Goal: Task Accomplishment & Management: Manage account settings

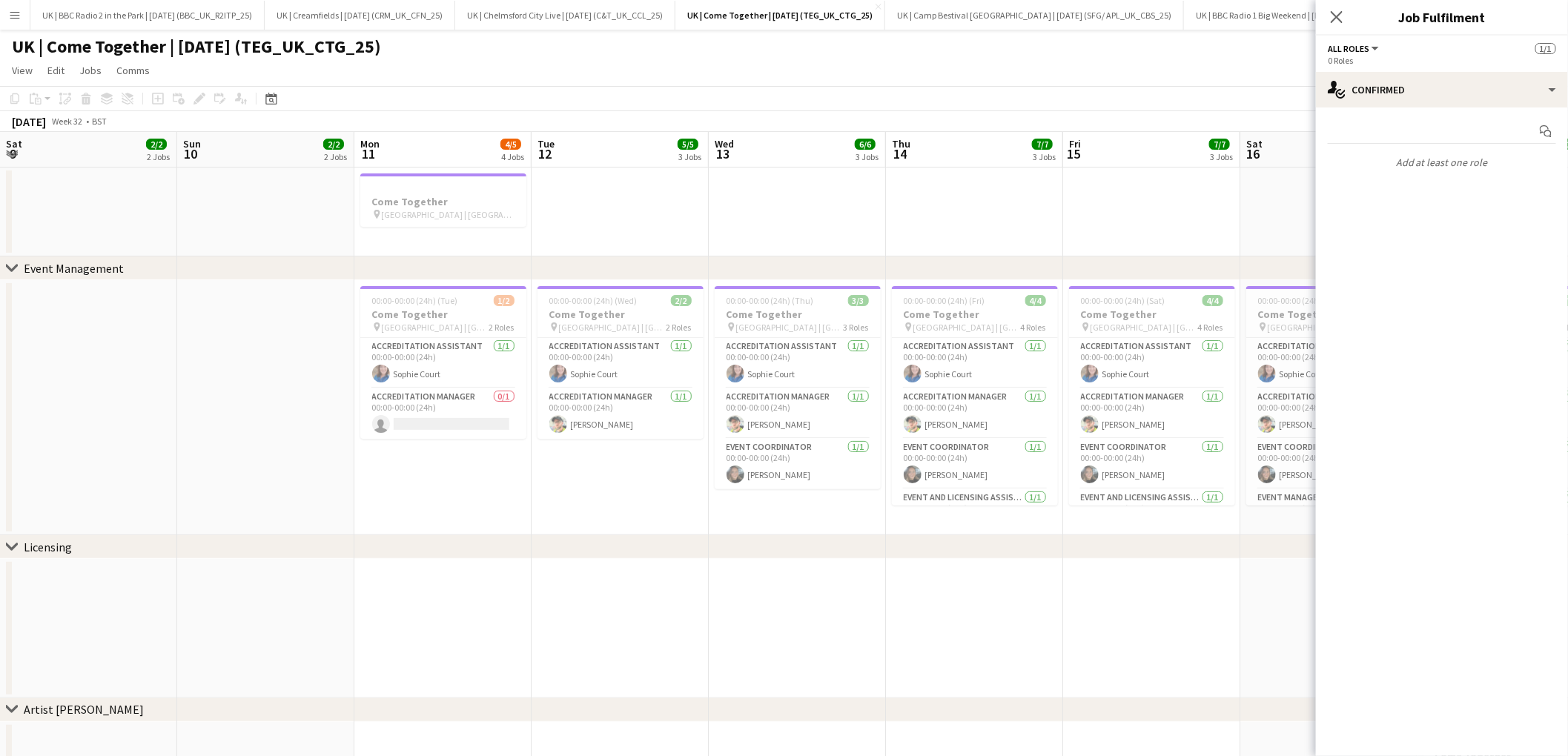
scroll to position [0, 319]
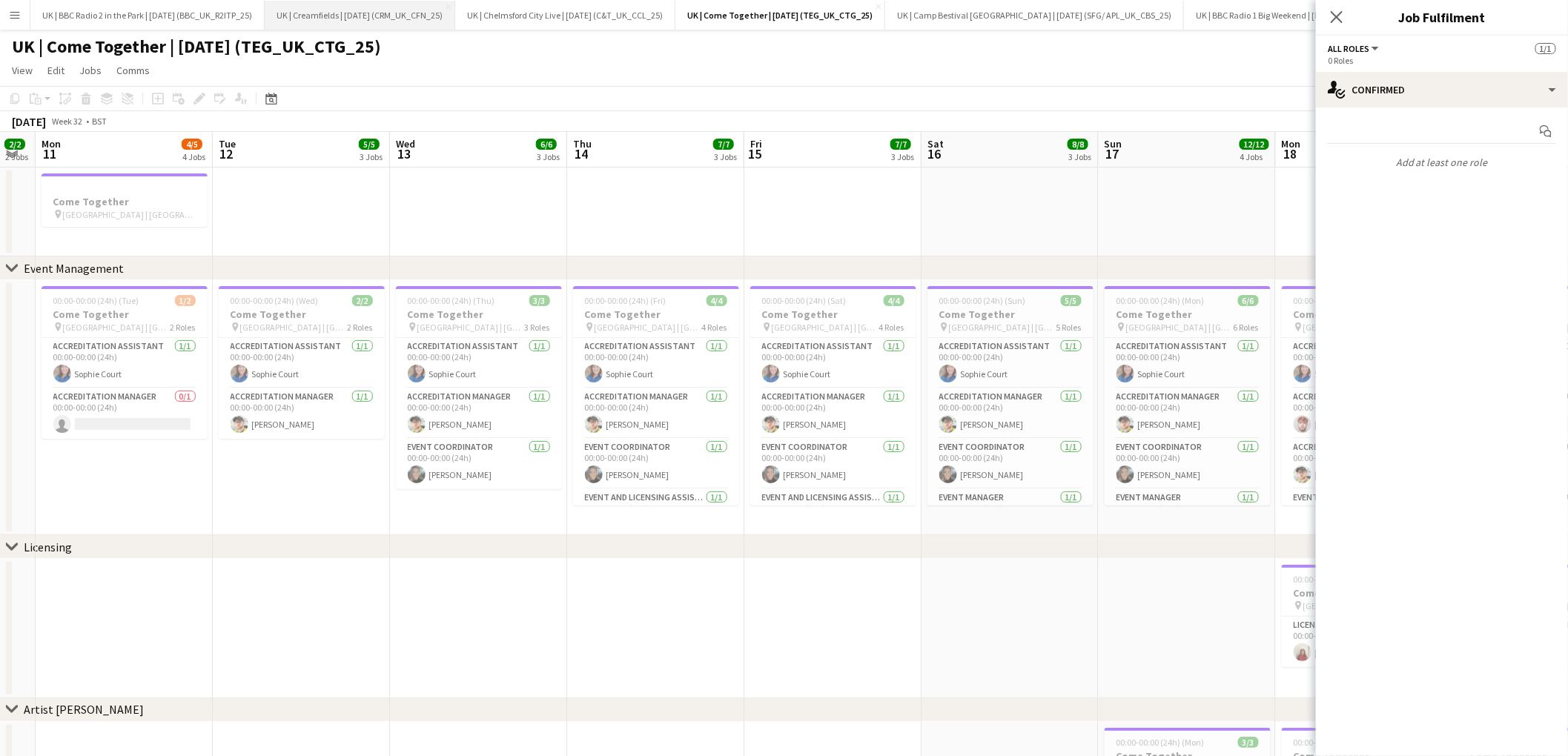
click at [309, 20] on button "UK | Creamfields | [DATE] (CRM_UK_CFN_25) Close" at bounding box center [360, 15] width 190 height 29
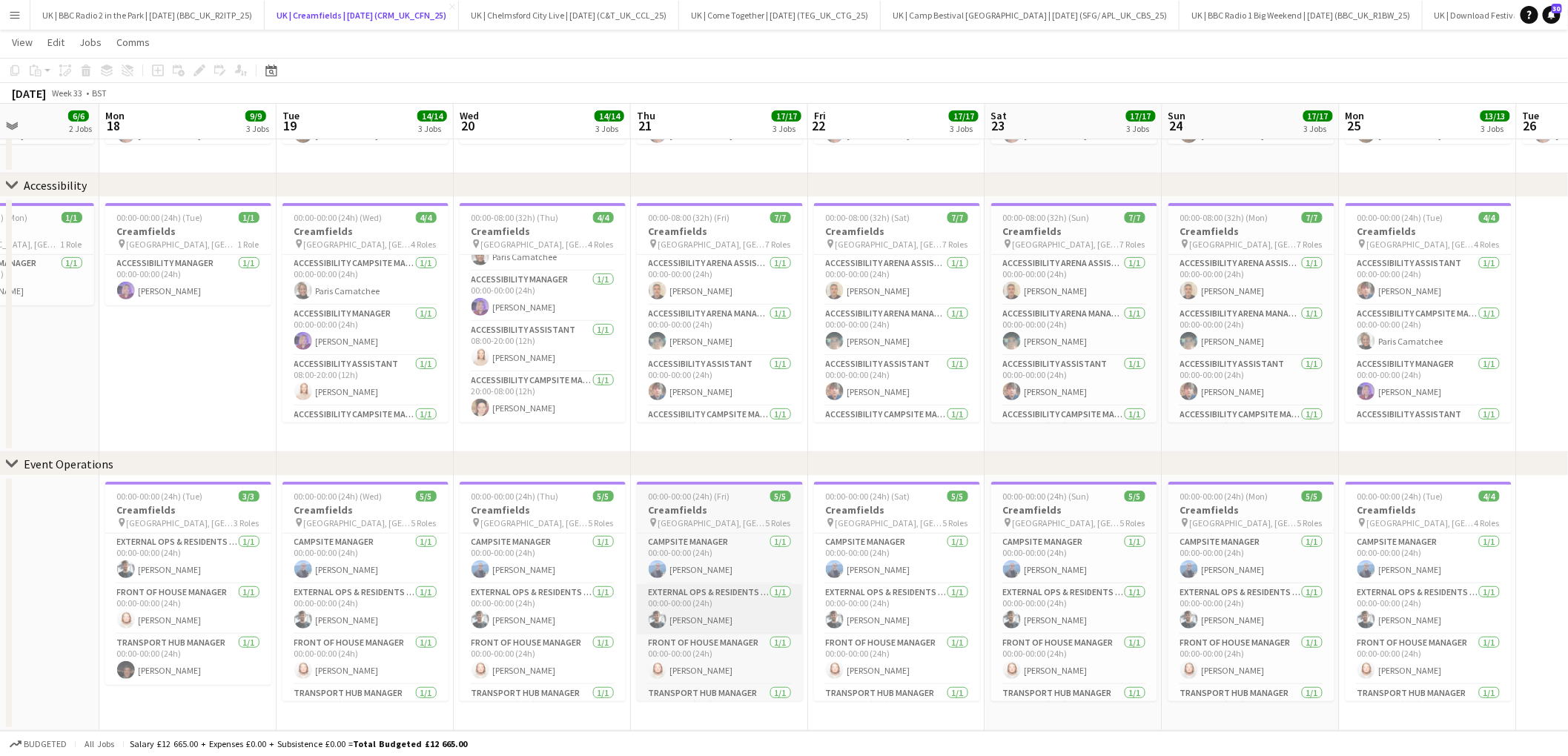
scroll to position [0, 439]
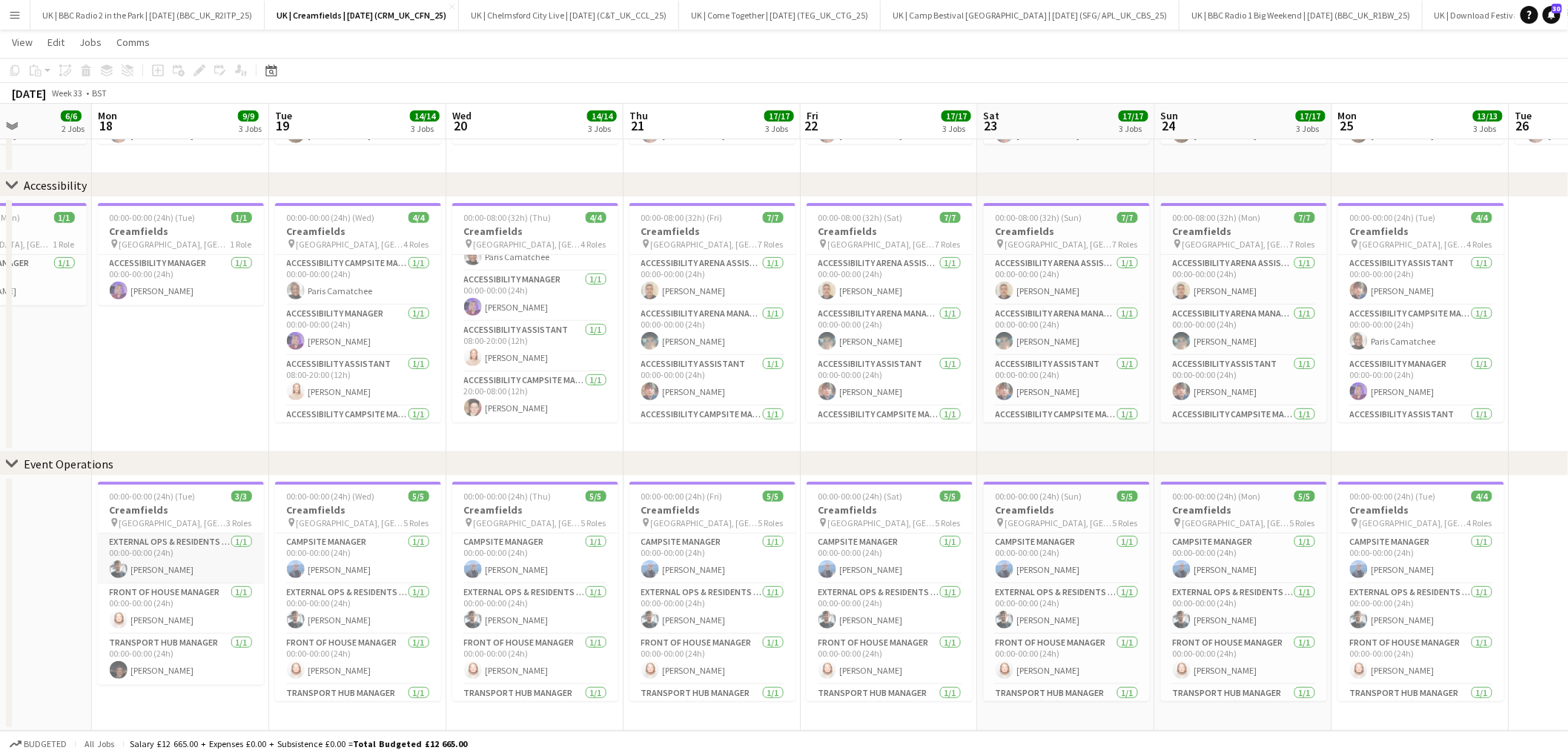
click at [199, 563] on app-card-role "External Ops & Residents Liaison Manager [DATE] 00:00-00:00 (24h) [PERSON_NAME]" at bounding box center [180, 558] width 166 height 50
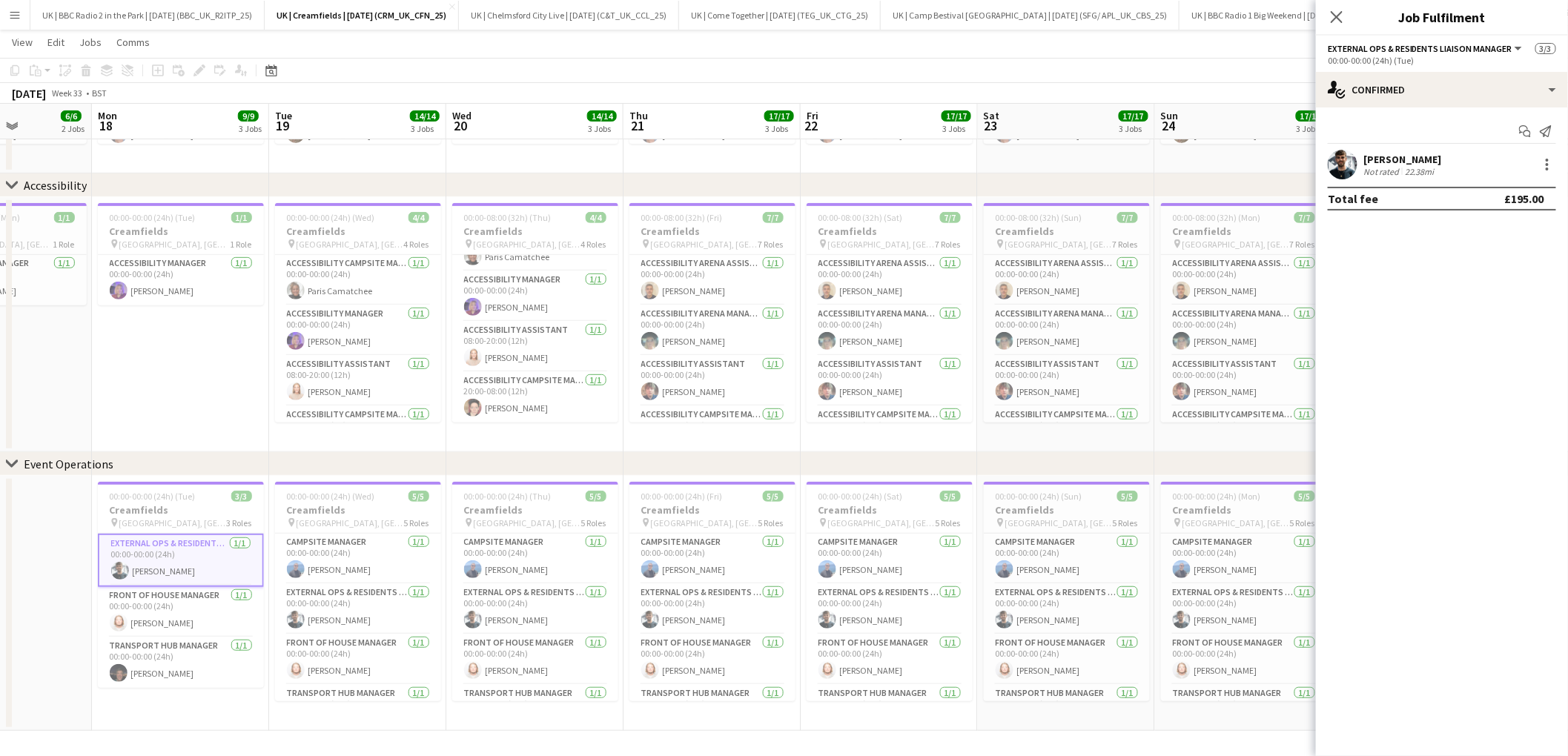
click at [1382, 166] on div "Not rated" at bounding box center [1382, 171] width 39 height 11
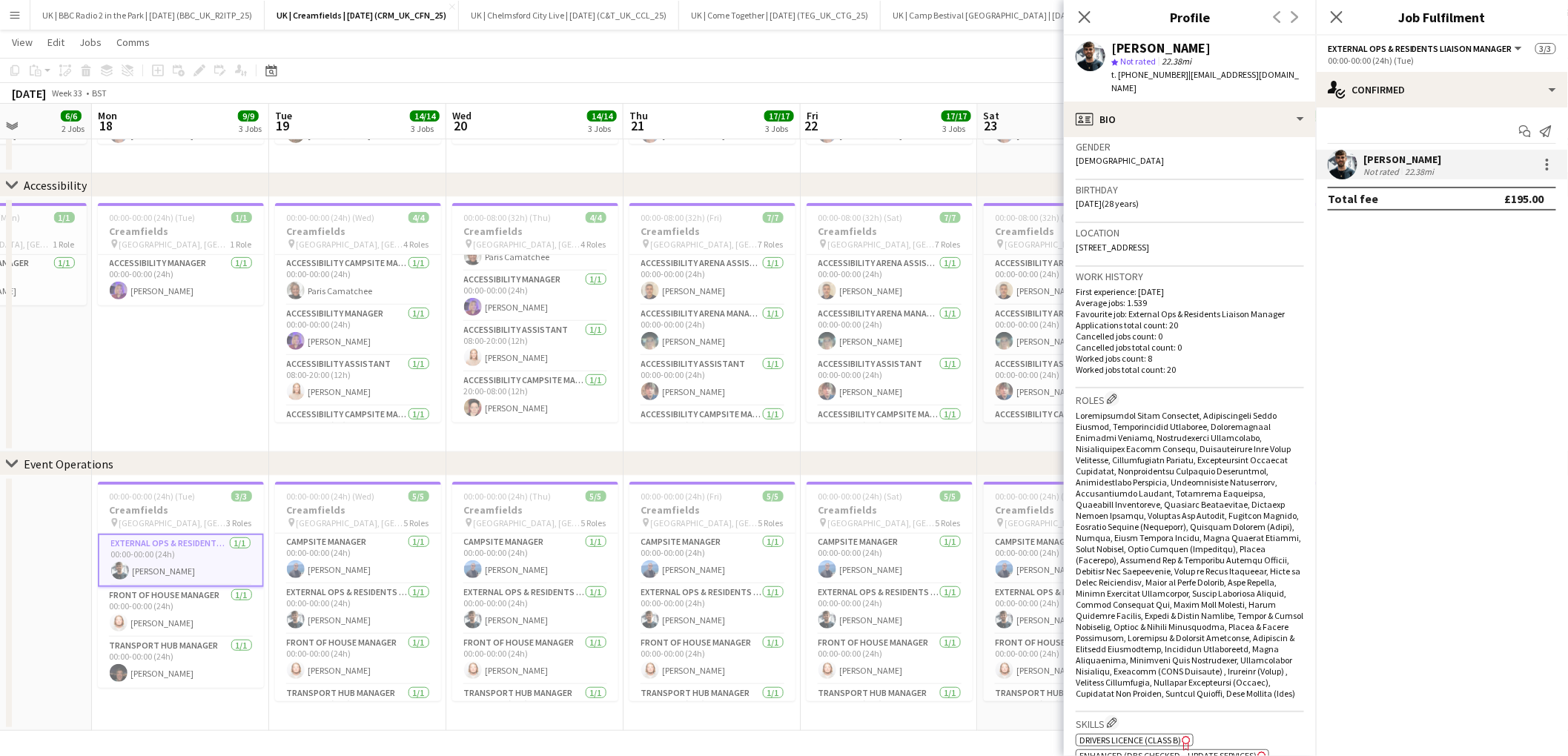
scroll to position [0, 0]
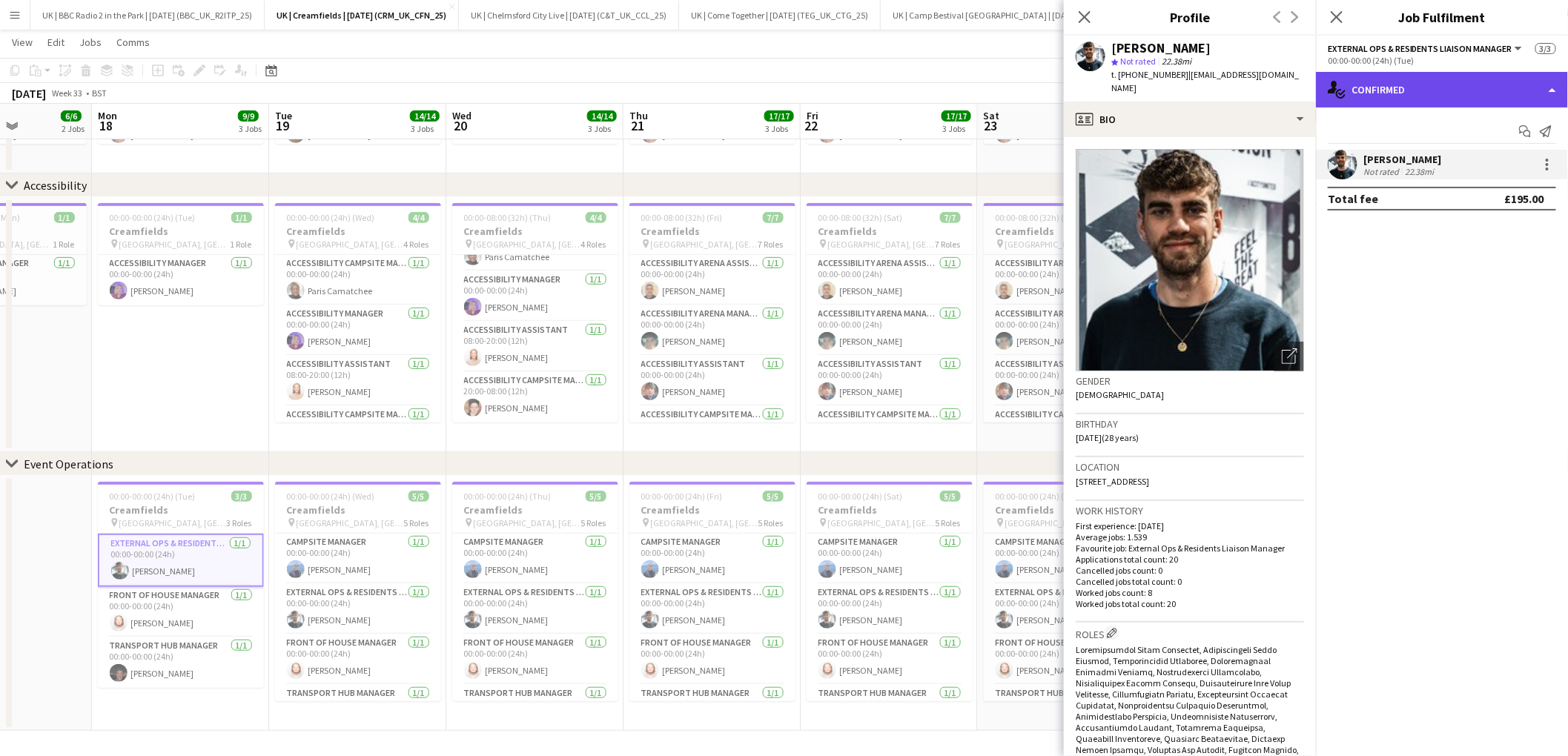
click at [1491, 90] on div "single-neutral-actions-check-2 Confirmed" at bounding box center [1441, 89] width 252 height 36
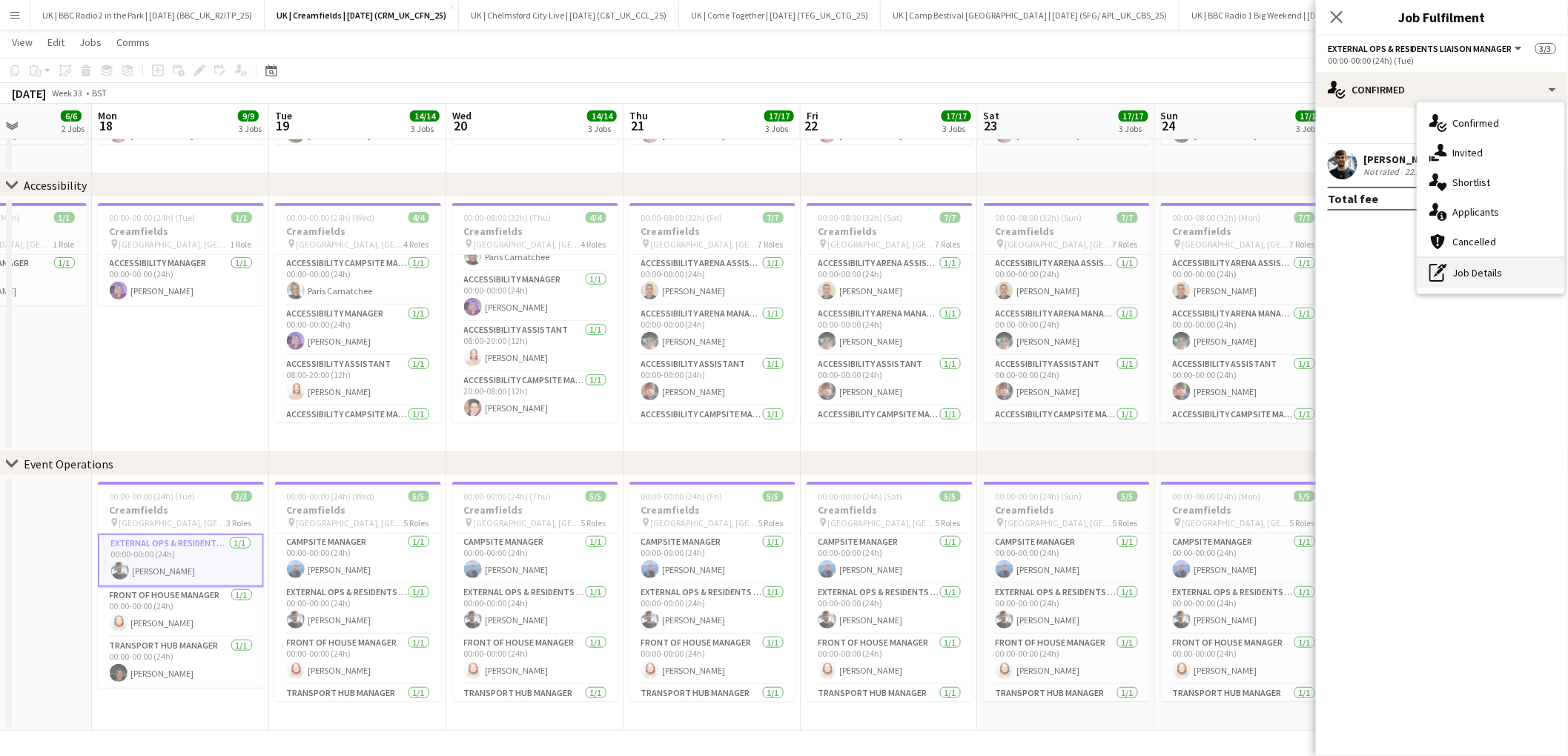
click at [1504, 273] on div "pen-write Job Details" at bounding box center [1490, 273] width 146 height 30
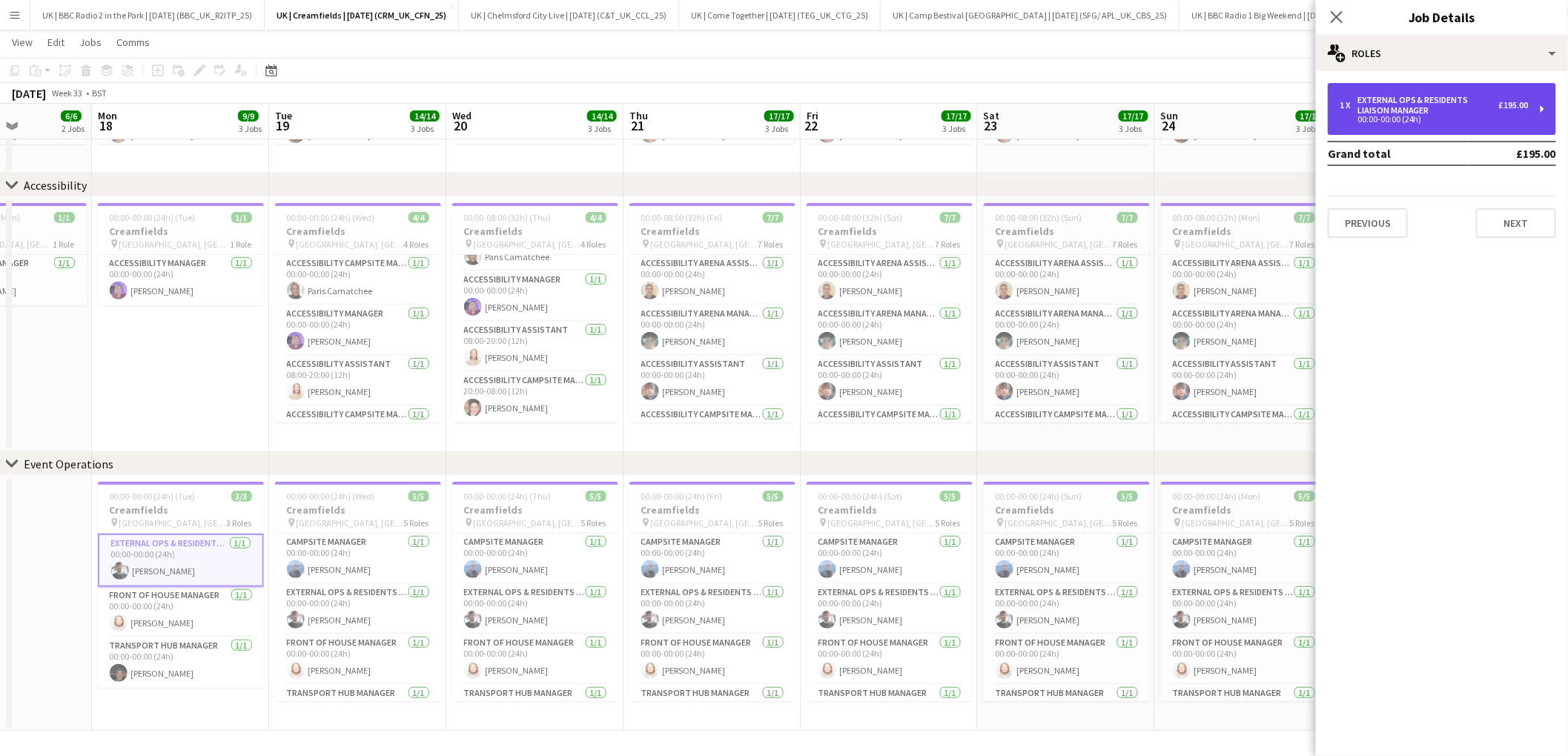
click at [1434, 100] on div "External Ops & Residents Liaison Manager" at bounding box center [1427, 105] width 141 height 21
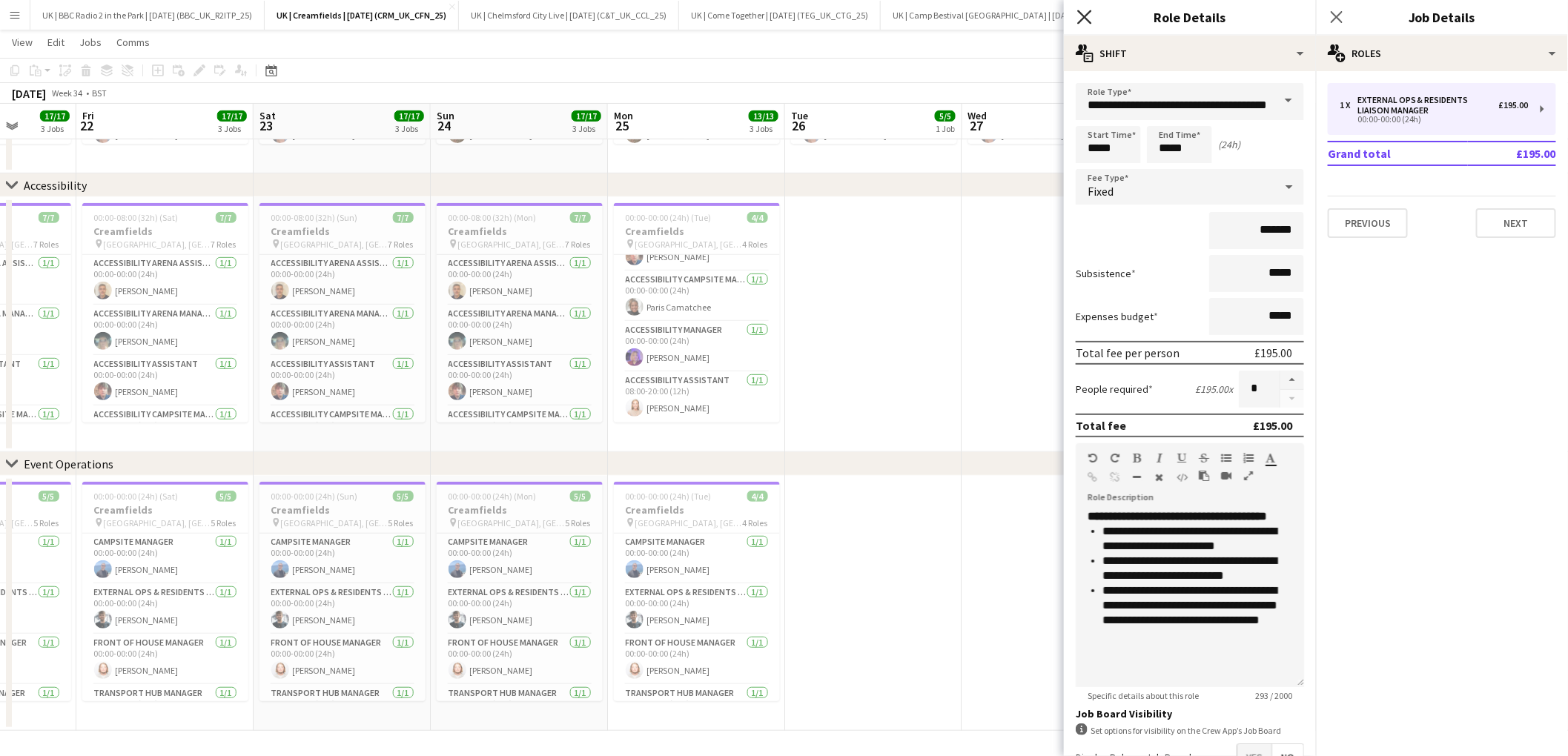
click at [1090, 20] on icon "Close pop-in" at bounding box center [1084, 17] width 14 height 14
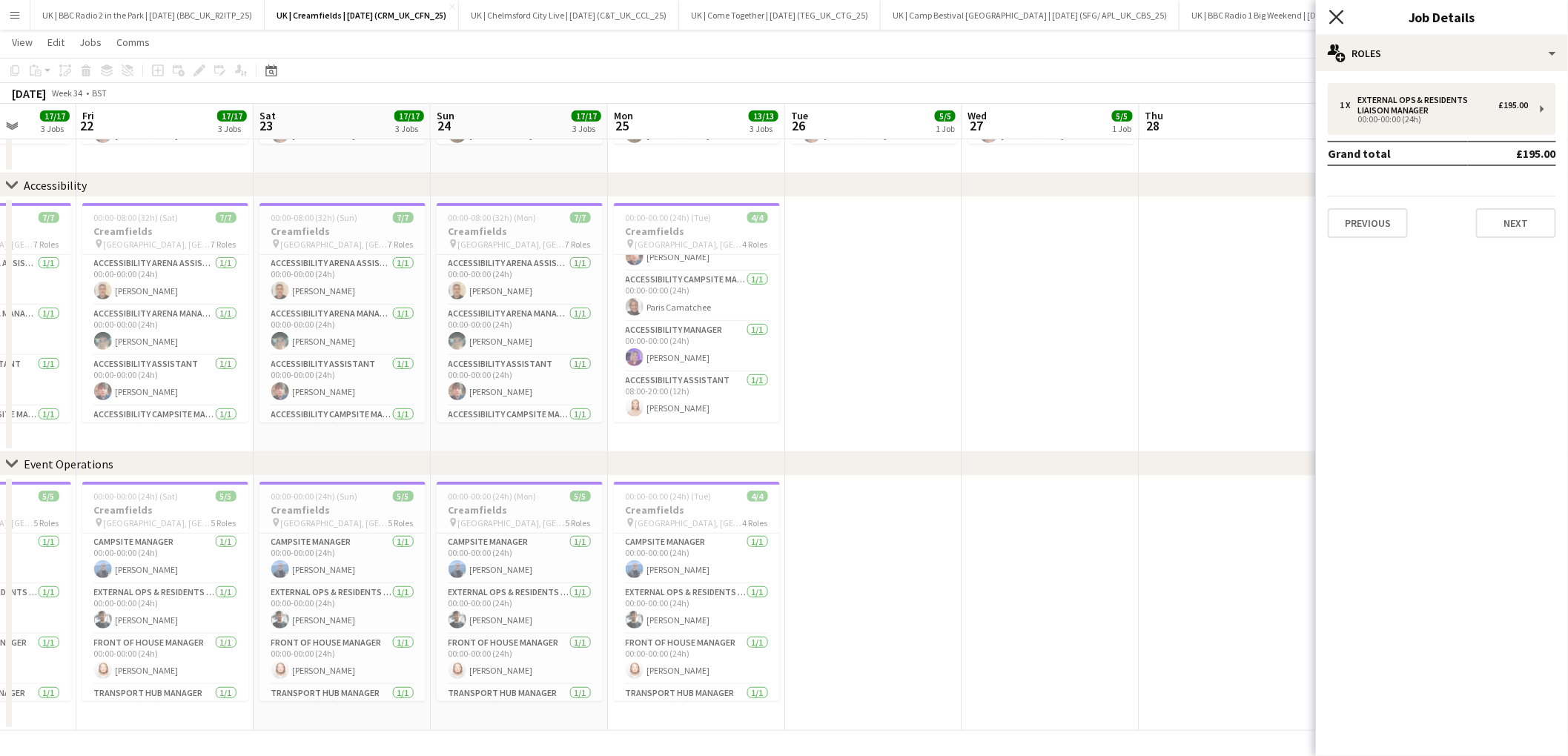
click at [1337, 19] on icon "Close pop-in" at bounding box center [1335, 17] width 14 height 14
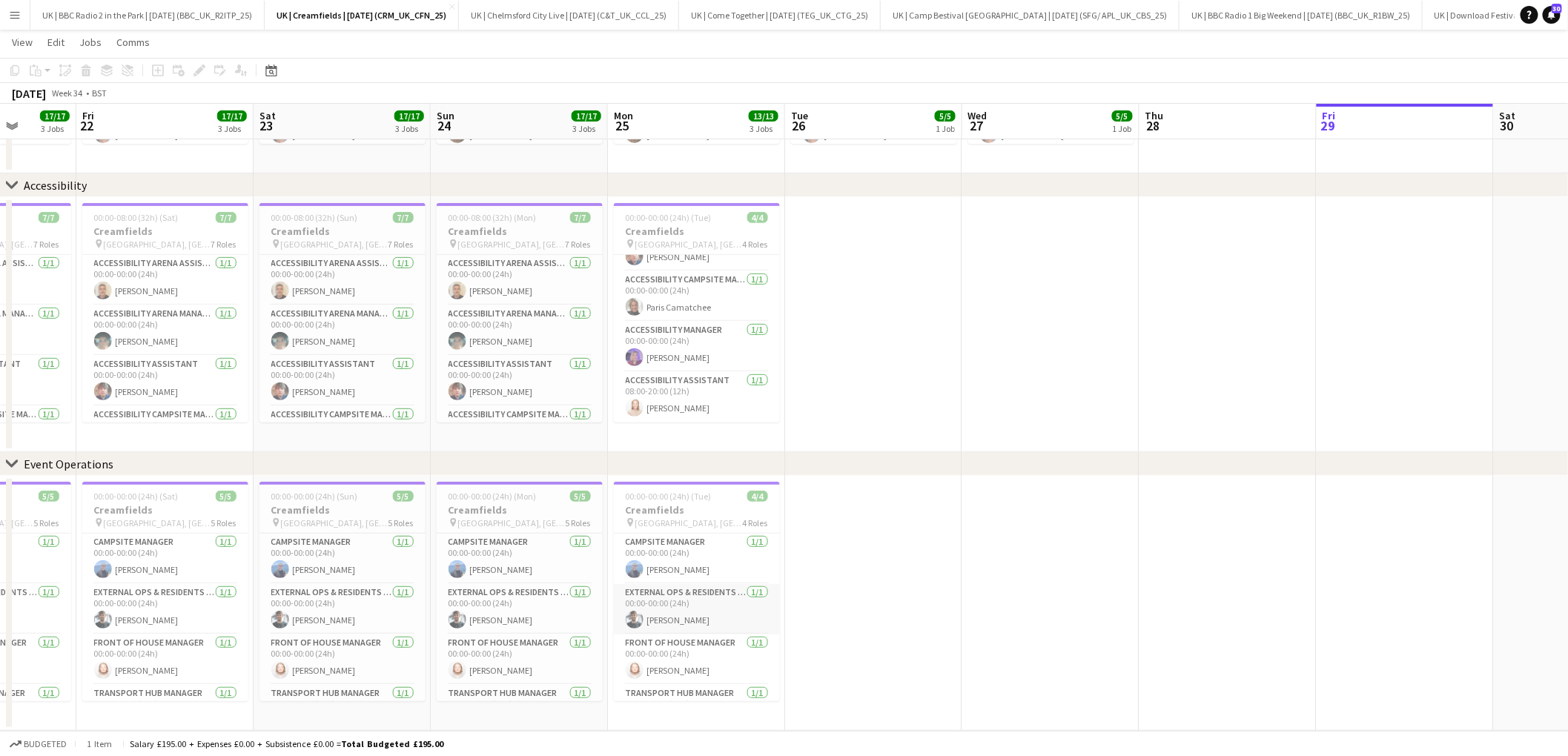
click at [700, 622] on app-card-role "External Ops & Residents Liaison Manager [DATE] 00:00-00:00 (24h) [PERSON_NAME]" at bounding box center [697, 609] width 166 height 50
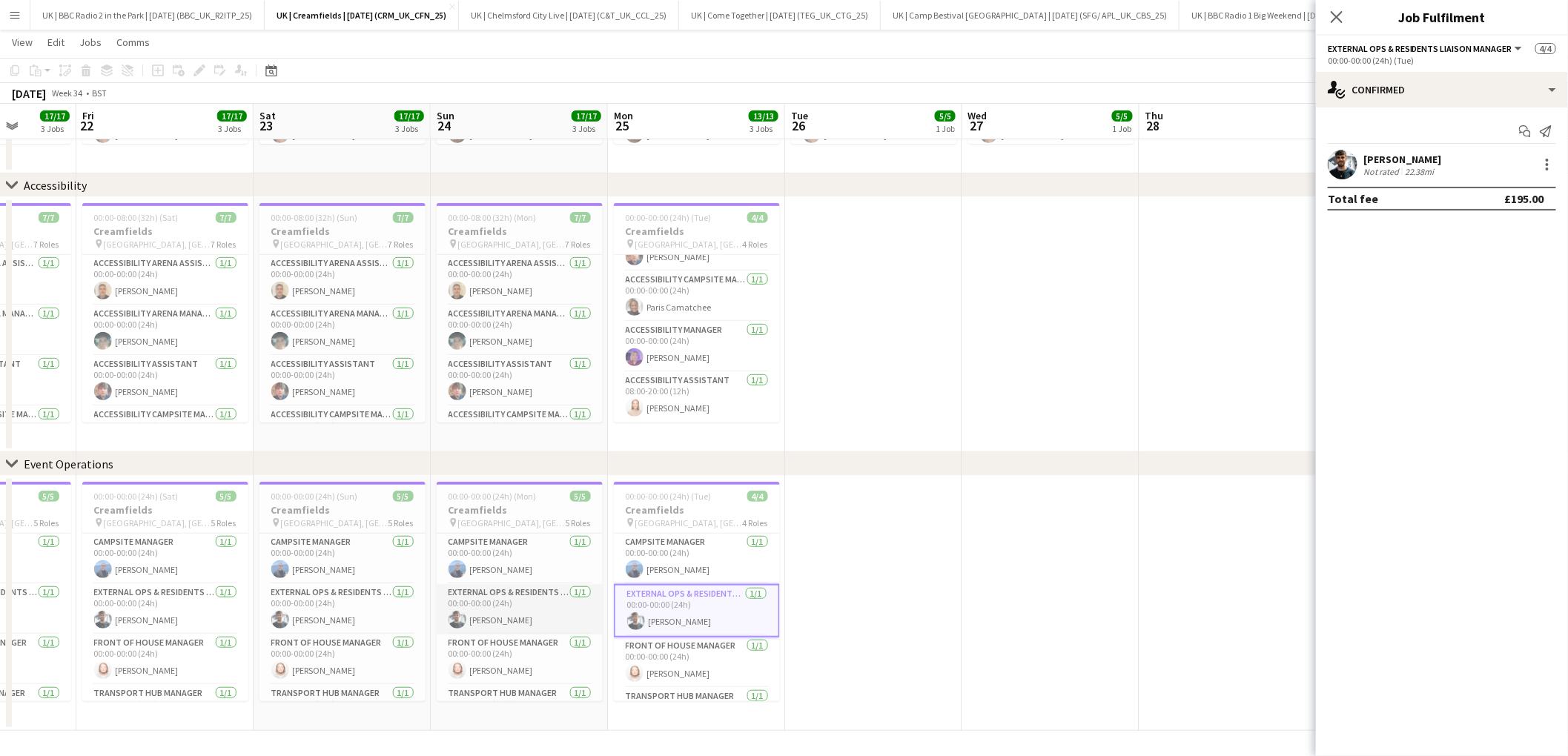
click at [501, 618] on app-card-role "External Ops & Residents Liaison Manager [DATE] 00:00-00:00 (24h) [PERSON_NAME]" at bounding box center [520, 609] width 166 height 50
click at [361, 611] on app-card-role "External Ops & Residents Liaison Manager [DATE] 00:00-00:00 (24h) [PERSON_NAME]" at bounding box center [343, 609] width 166 height 50
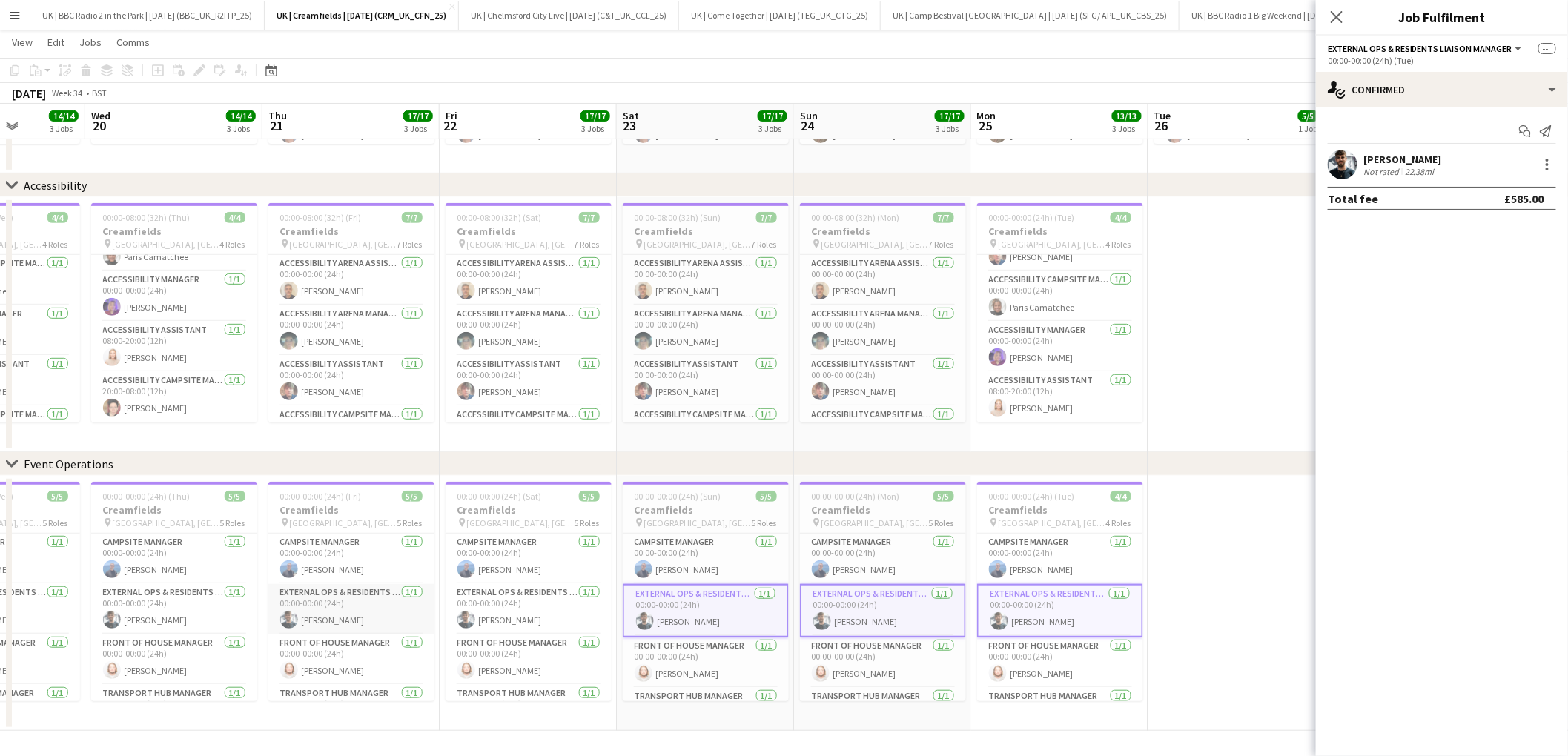
scroll to position [0, 413]
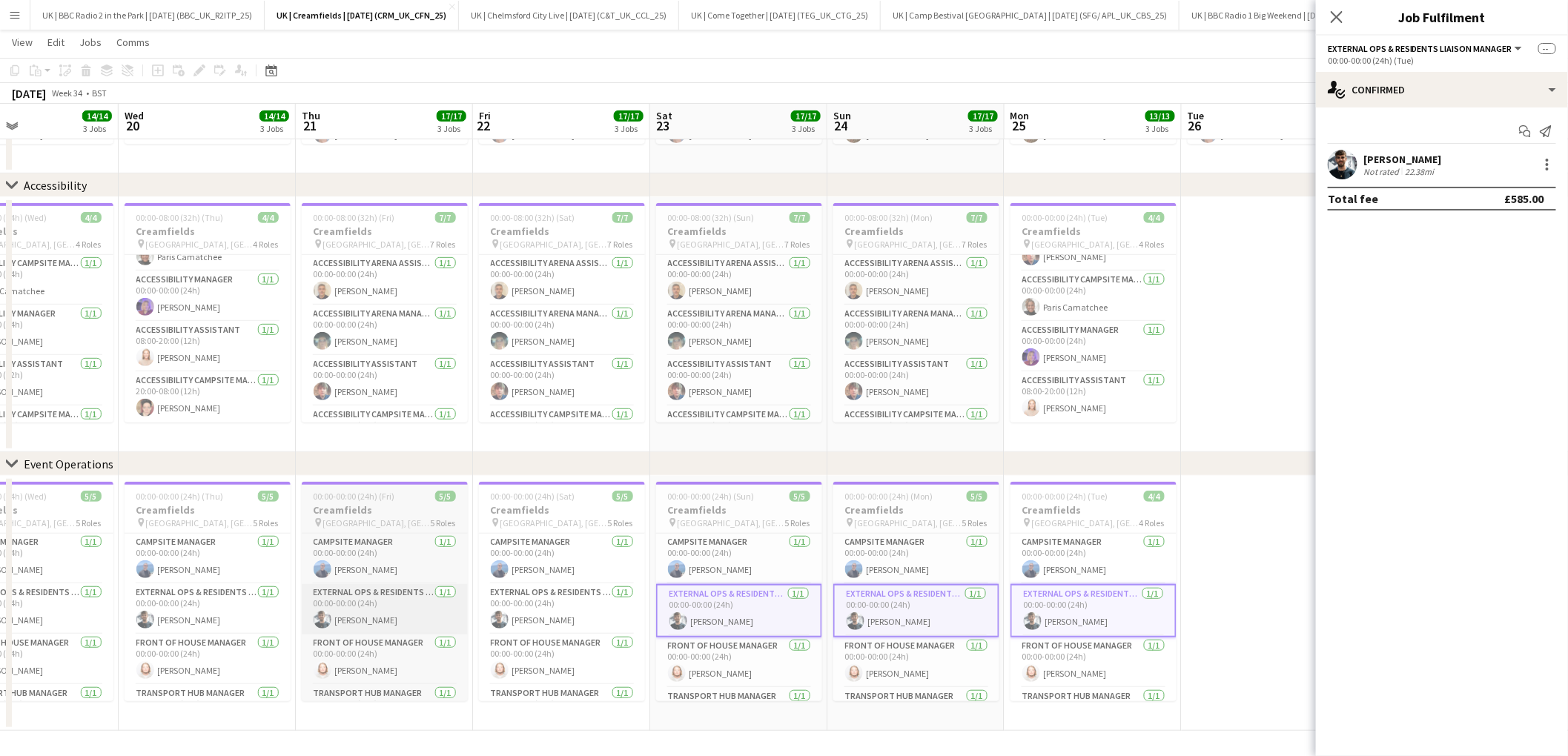
drag, startPoint x: 558, startPoint y: 605, endPoint x: 398, endPoint y: 613, distance: 160.2
click at [558, 605] on app-card-role "External Ops & Residents Liaison Manager [DATE] 00:00-00:00 (24h) [PERSON_NAME]" at bounding box center [562, 609] width 166 height 50
click at [385, 612] on app-card-role "External Ops & Residents Liaison Manager [DATE] 00:00-00:00 (24h) [PERSON_NAME]" at bounding box center [385, 609] width 166 height 50
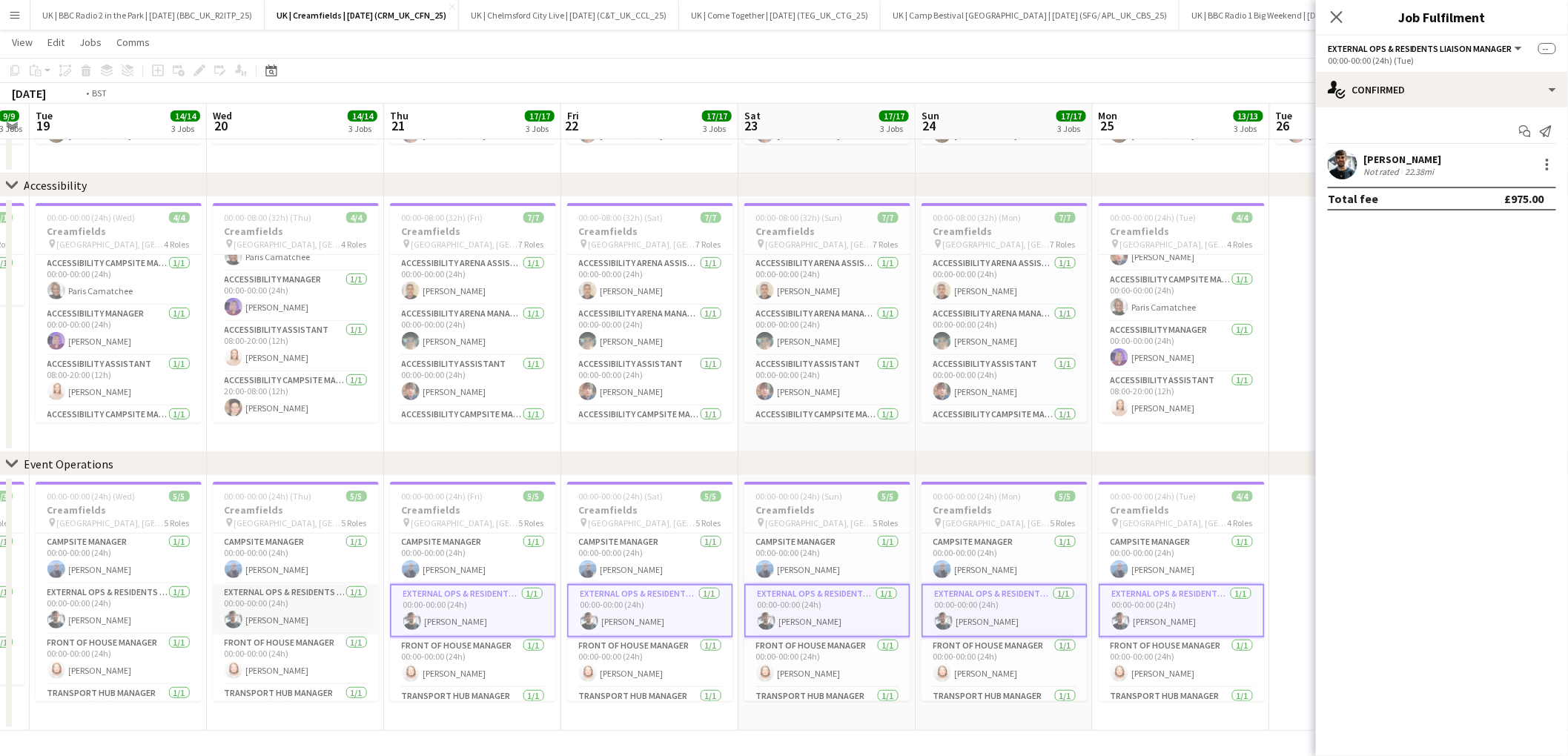
scroll to position [0, 434]
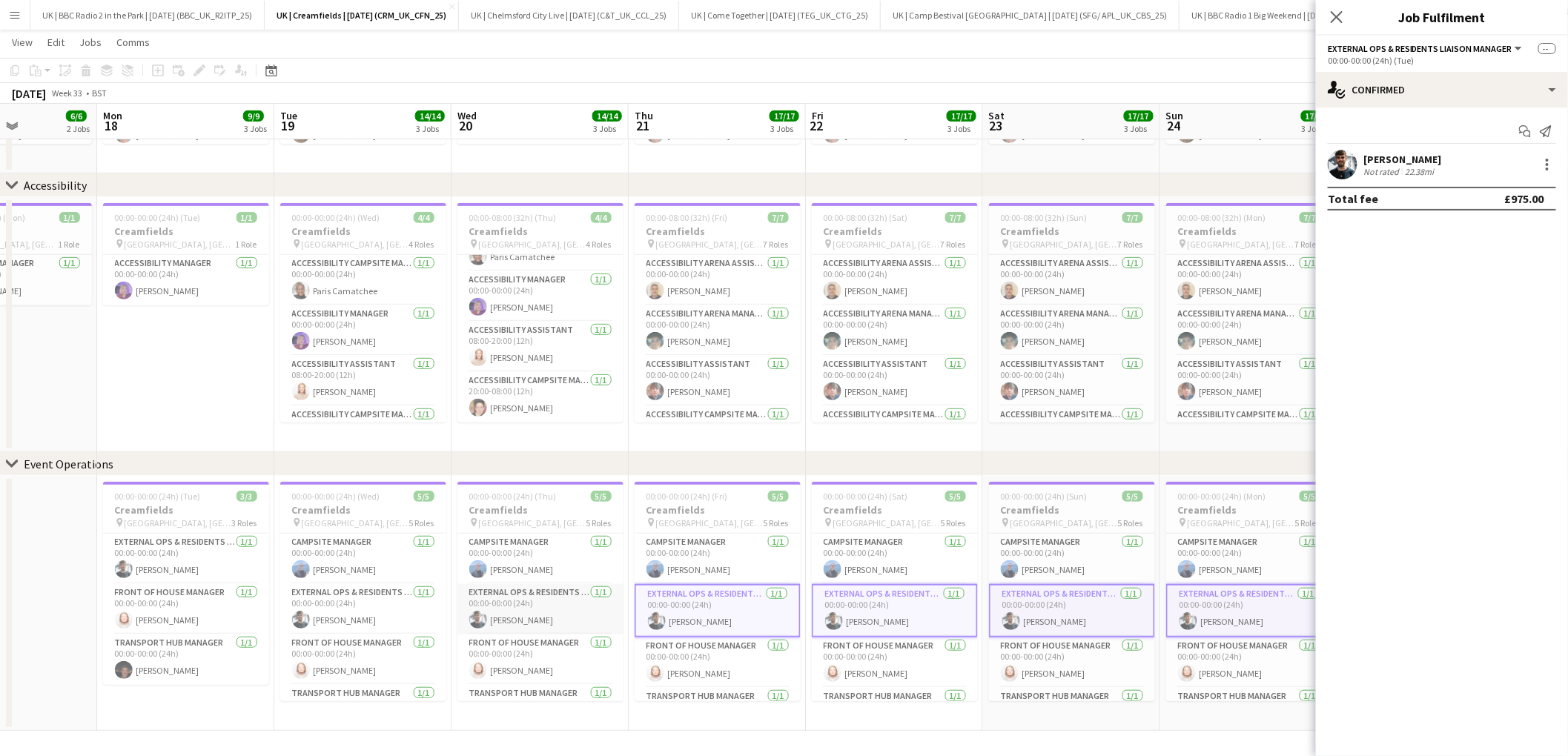
click at [527, 610] on app-card-role "External Ops & Residents Liaison Manager [DATE] 00:00-00:00 (24h) [PERSON_NAME]" at bounding box center [540, 609] width 166 height 50
click at [365, 612] on app-card-role "External Ops & Residents Liaison Manager [DATE] 00:00-00:00 (24h) [PERSON_NAME]" at bounding box center [363, 609] width 166 height 50
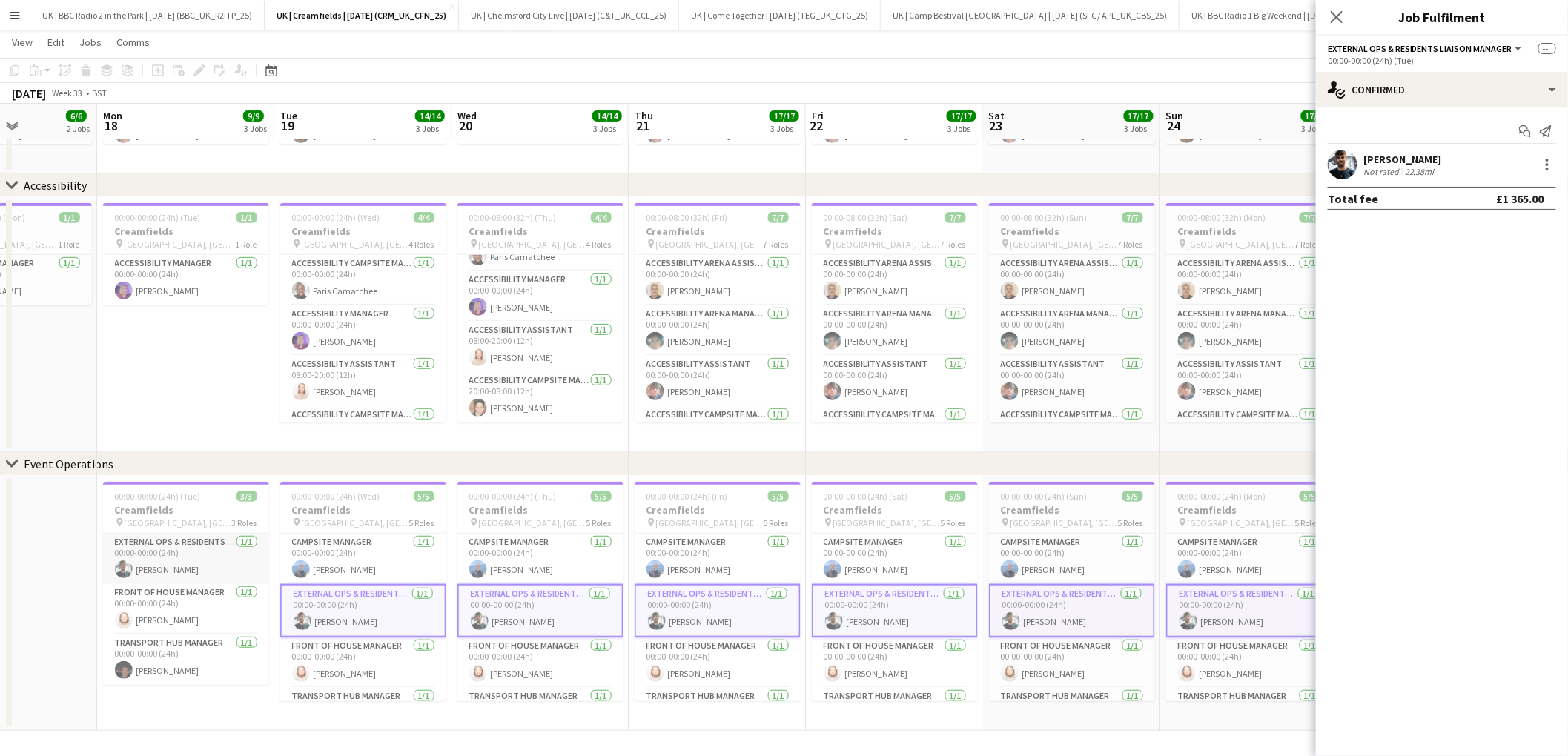
drag, startPoint x: 181, startPoint y: 558, endPoint x: 174, endPoint y: 560, distance: 7.3
click at [181, 558] on app-card-role "External Ops & Residents Liaison Manager [DATE] 00:00-00:00 (24h) [PERSON_NAME]" at bounding box center [186, 558] width 166 height 50
click at [1340, 18] on icon "Close pop-in" at bounding box center [1335, 17] width 14 height 14
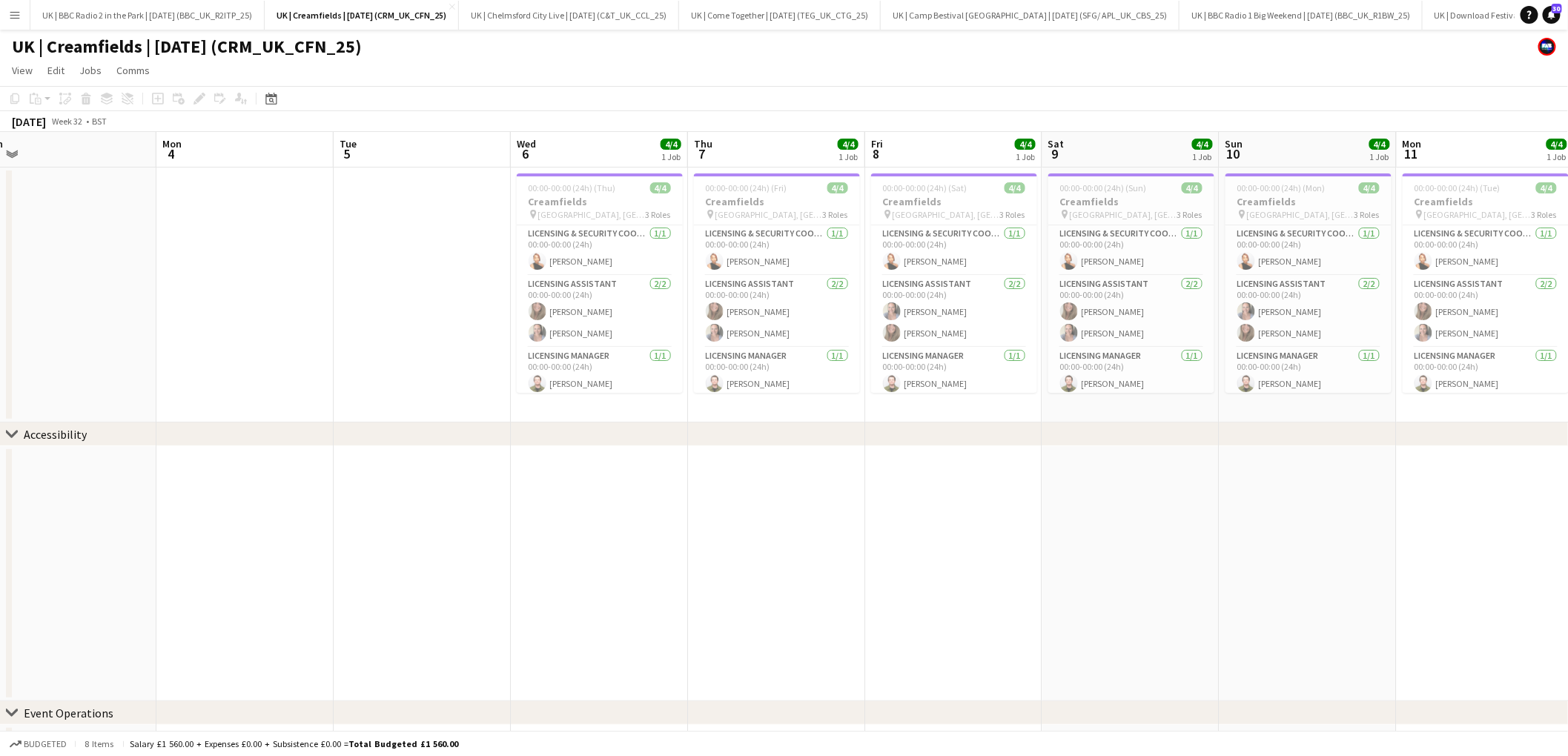
scroll to position [0, 367]
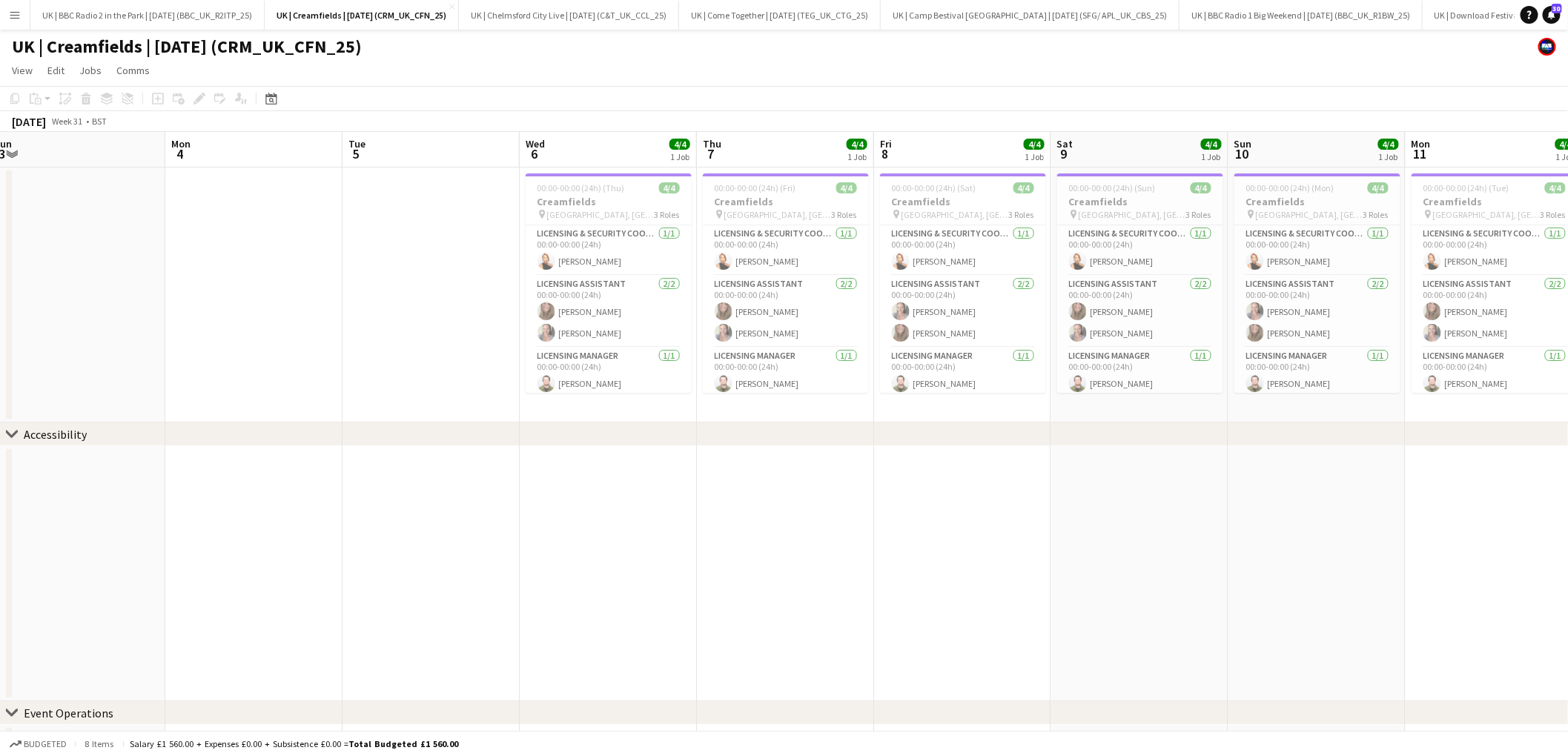
click at [275, 210] on app-date-cell at bounding box center [254, 294] width 177 height 255
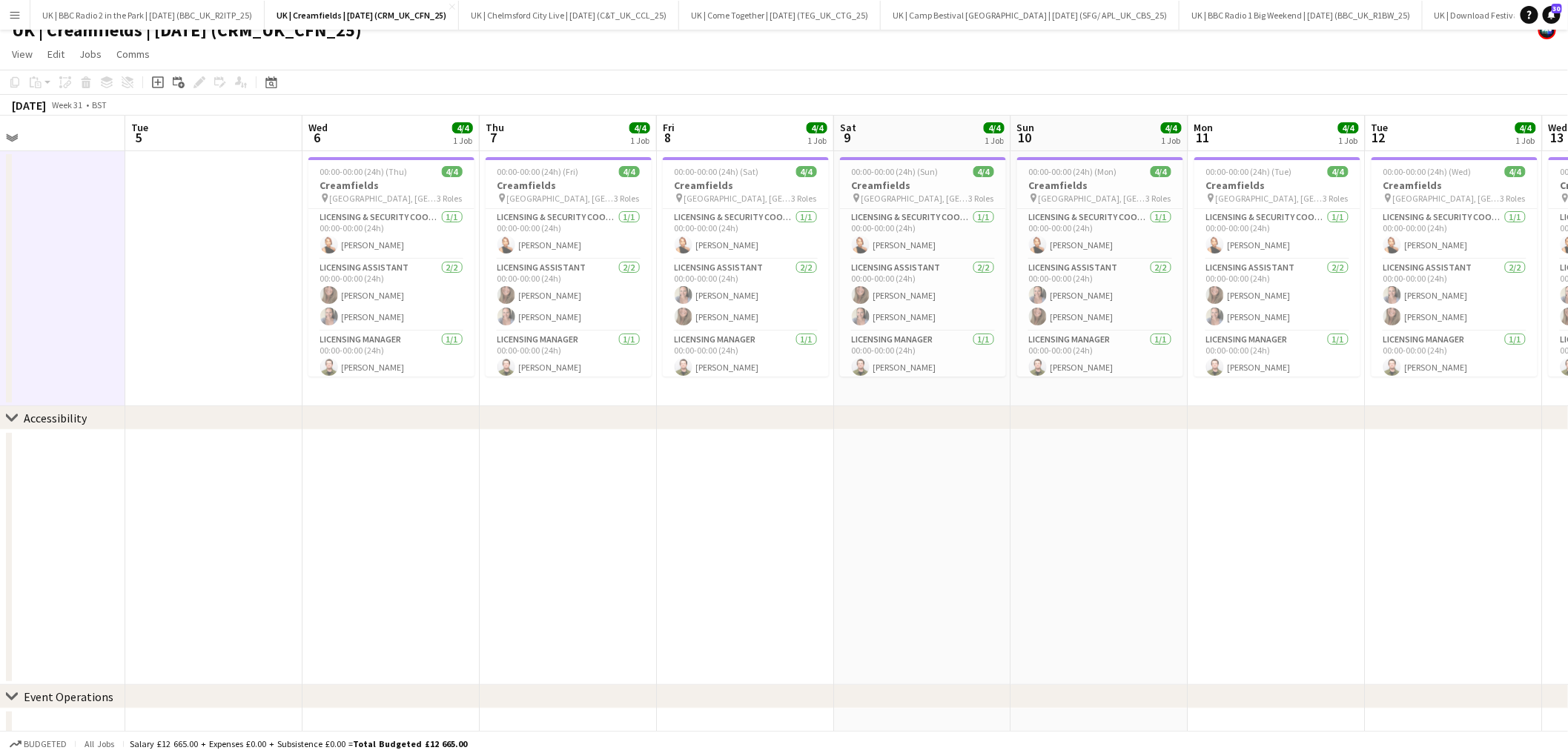
scroll to position [0, 351]
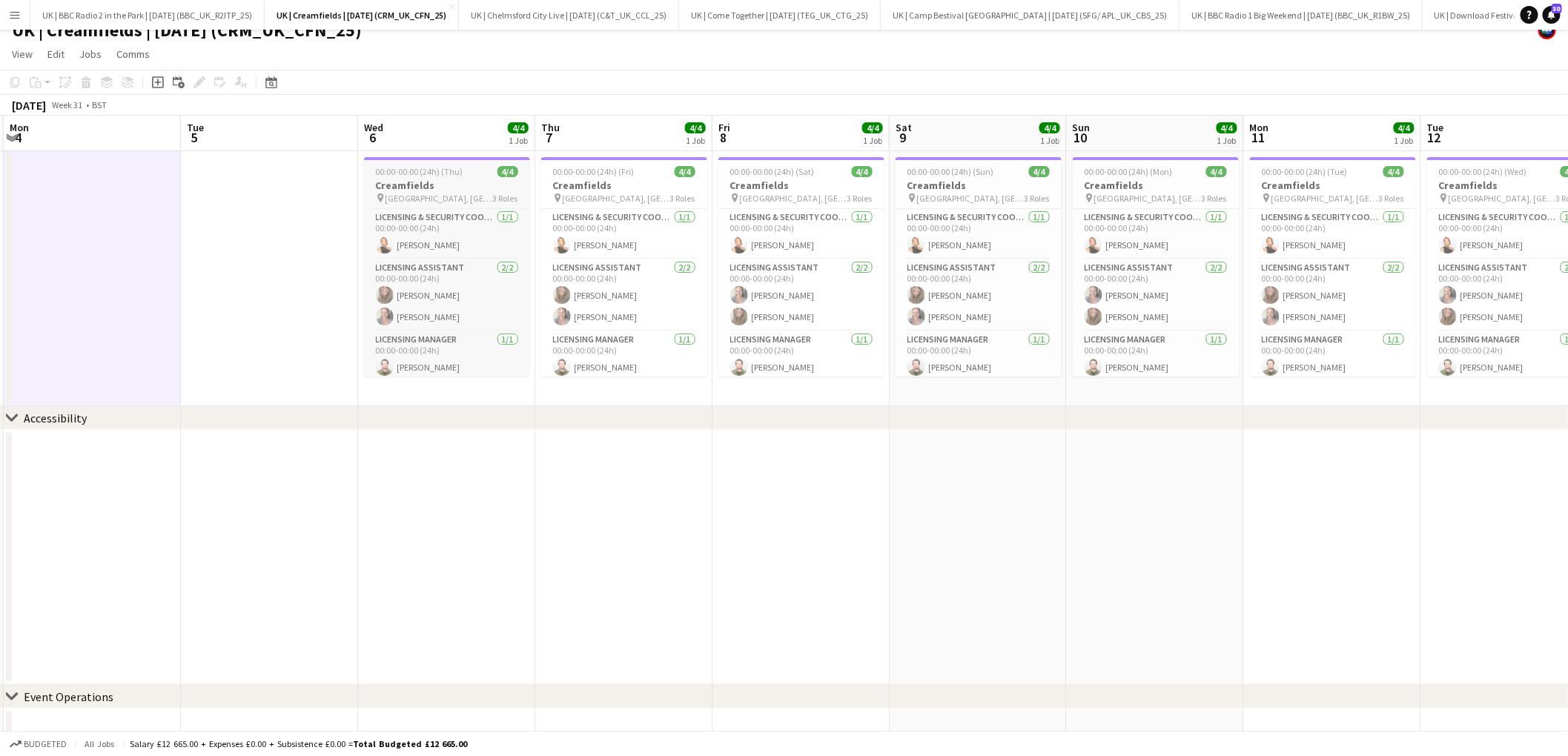
click at [435, 185] on h3 "Creamfields" at bounding box center [447, 185] width 166 height 13
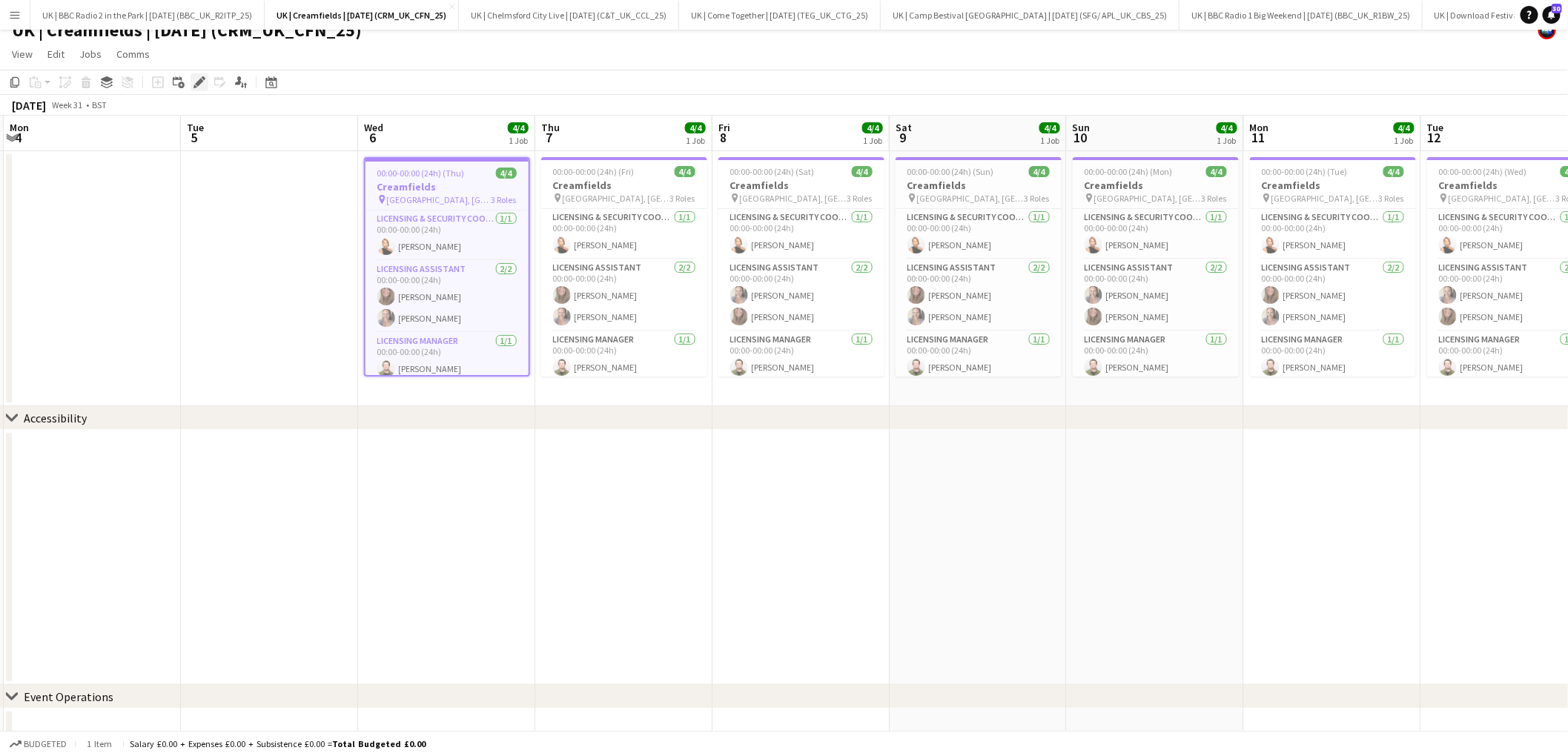
click at [195, 80] on icon "Edit" at bounding box center [199, 82] width 12 height 12
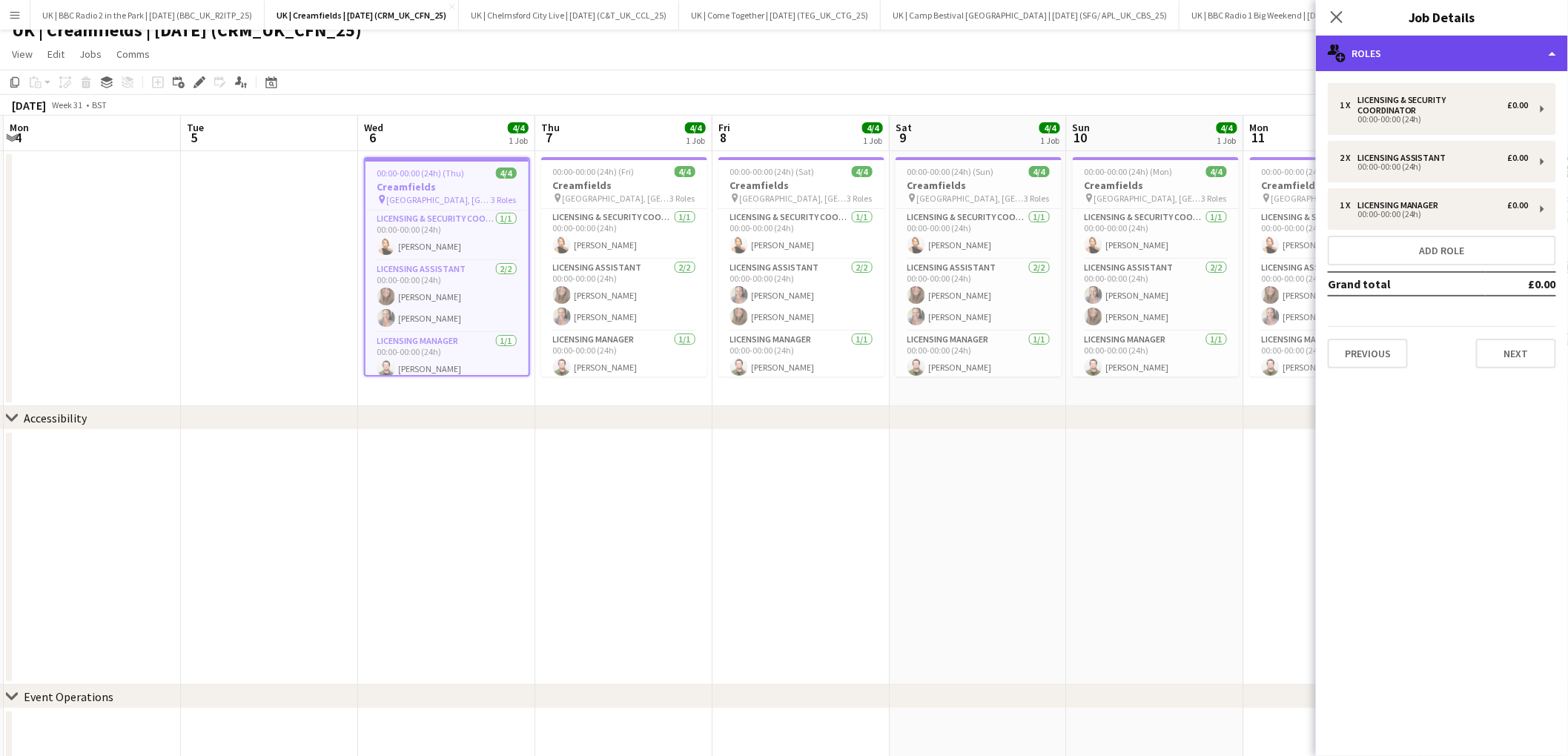
click at [1412, 51] on div "multiple-users-add Roles" at bounding box center [1441, 53] width 252 height 36
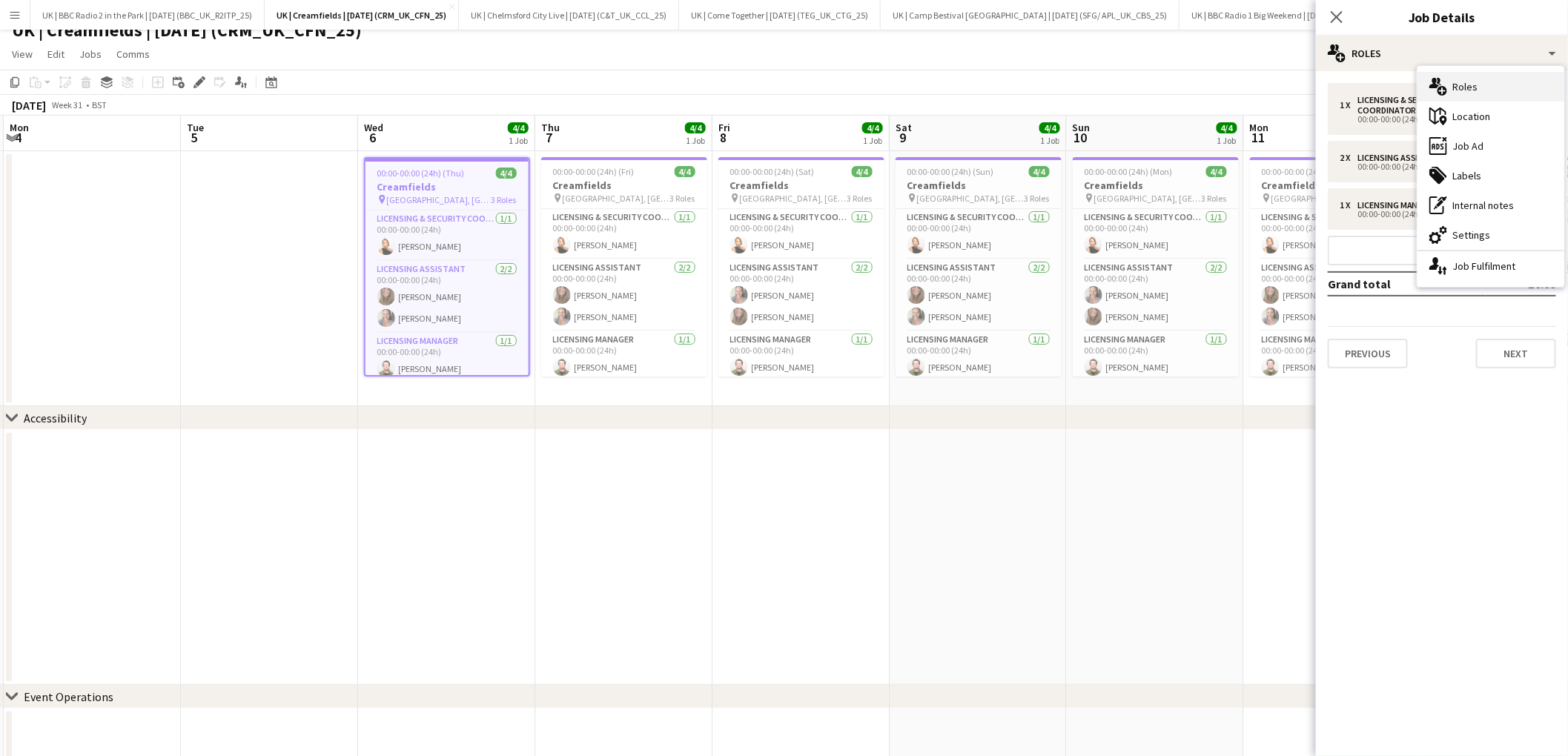
click at [1452, 81] on div "multiple-users-add Roles" at bounding box center [1490, 87] width 146 height 30
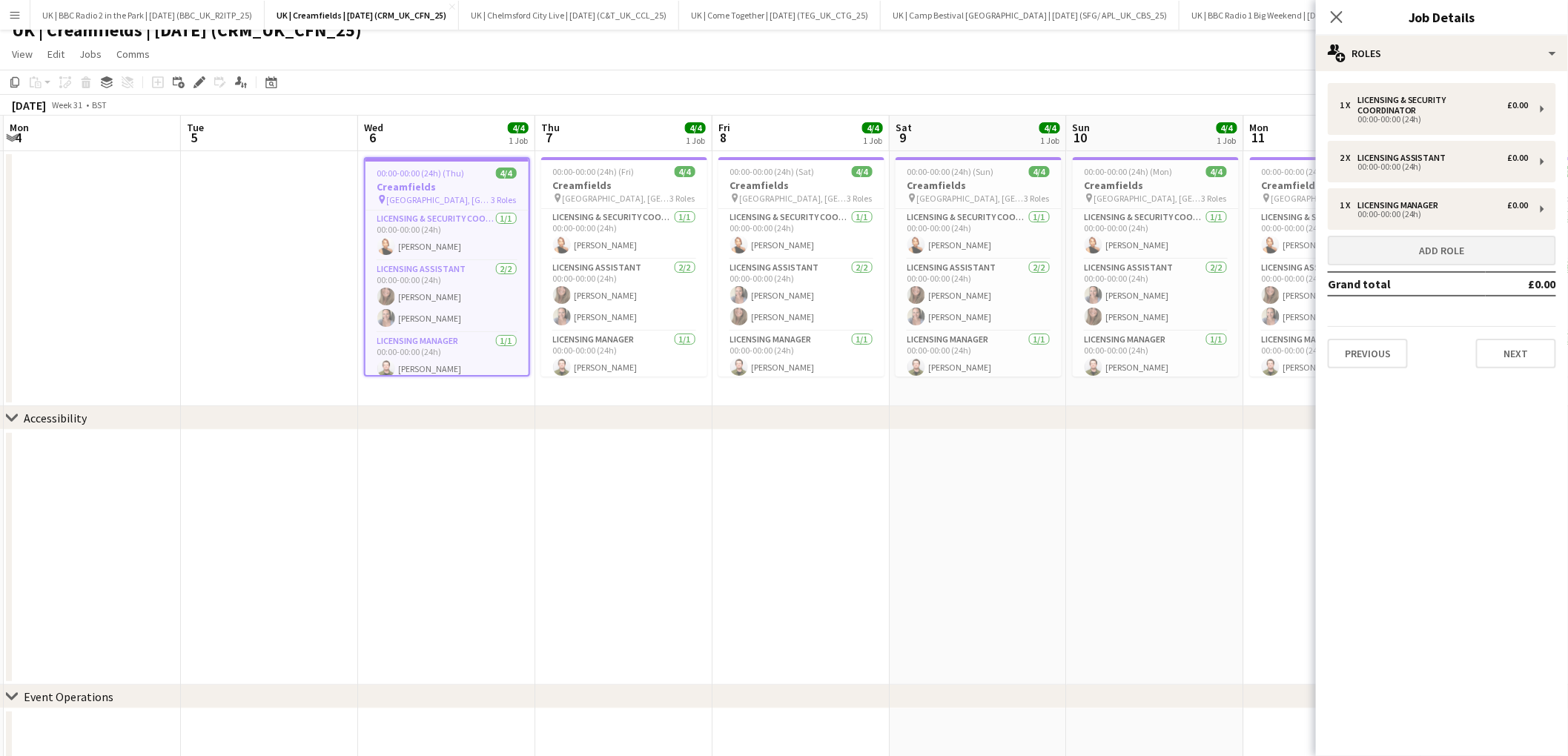
scroll to position [0, 0]
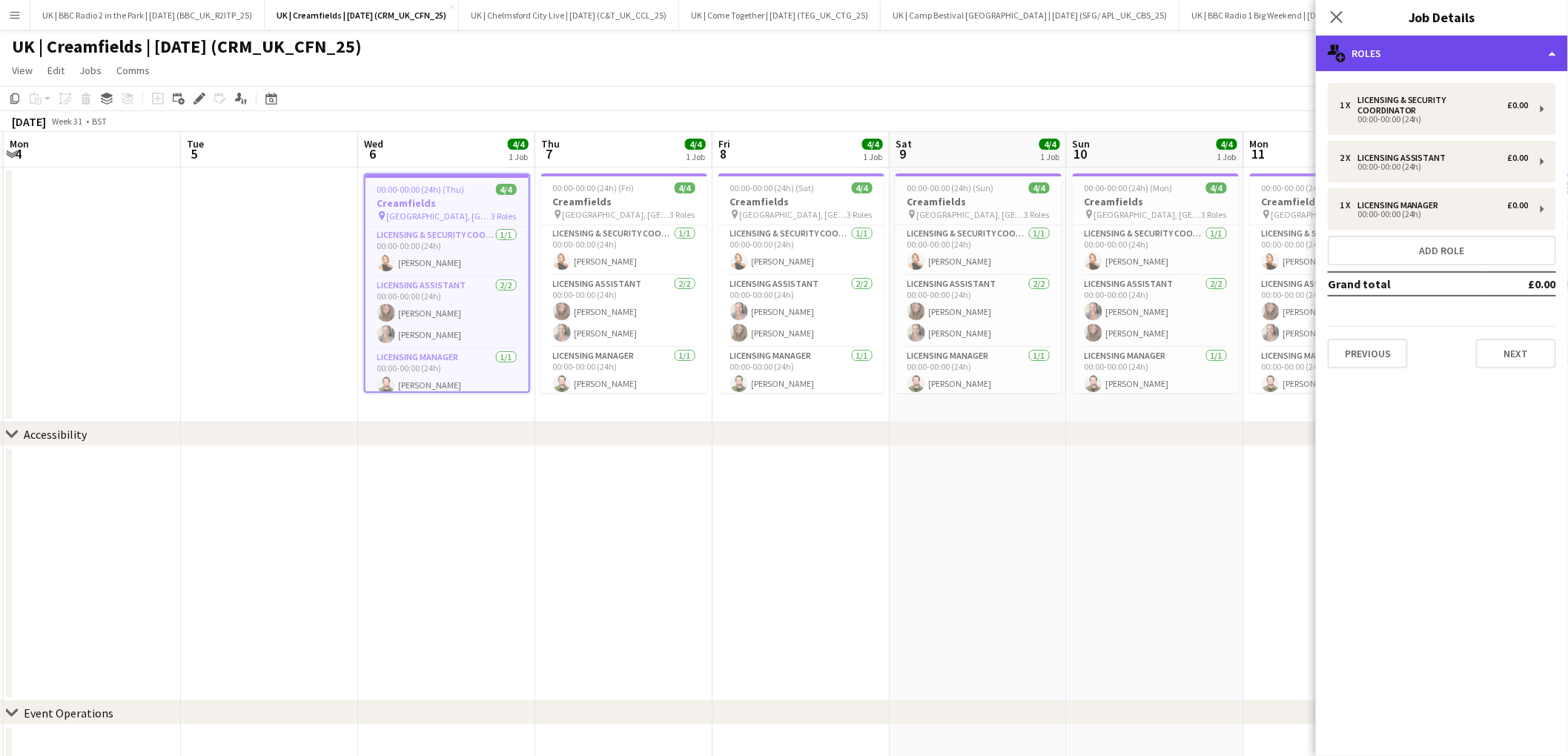
click at [1502, 60] on div "multiple-users-add Roles" at bounding box center [1441, 53] width 252 height 36
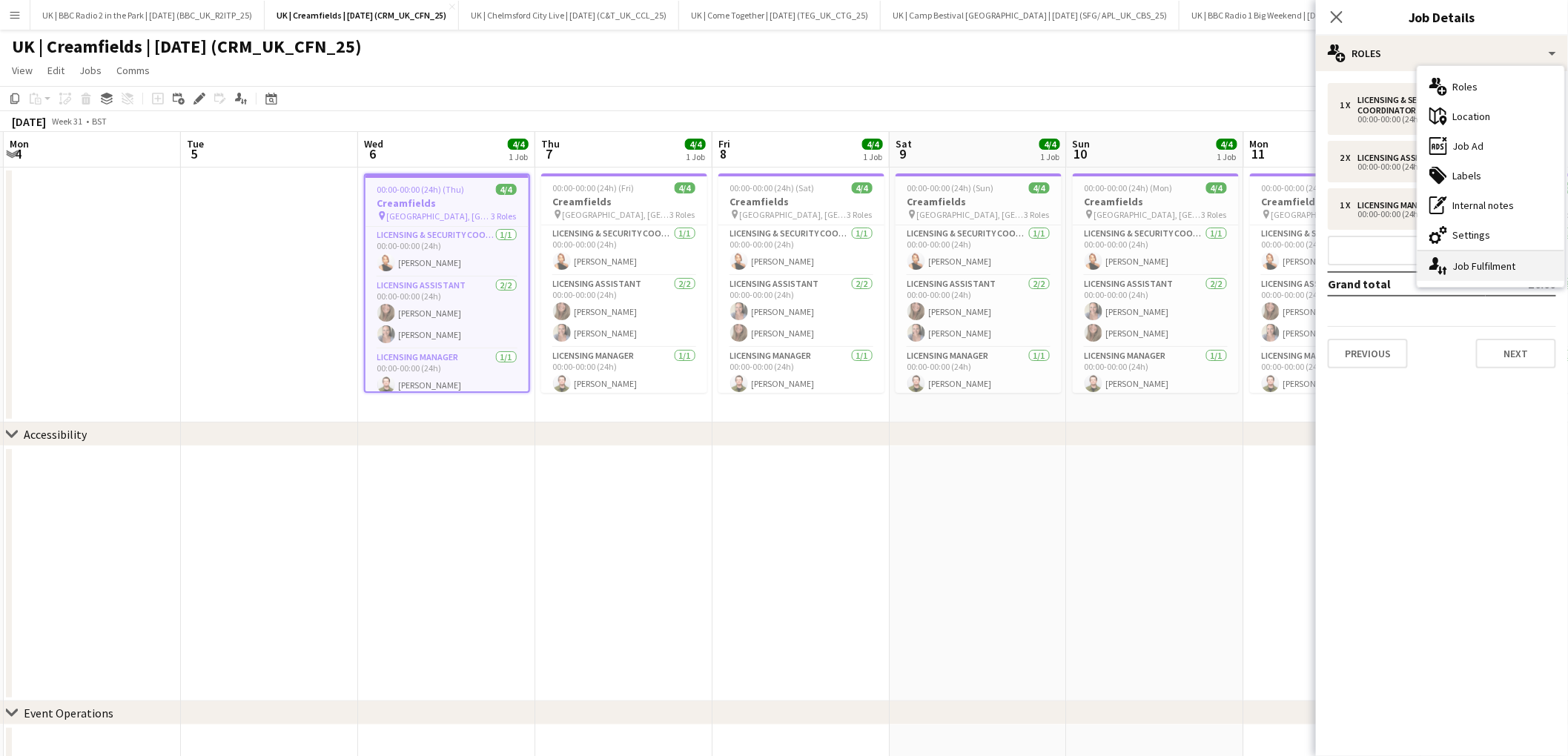
click at [1476, 273] on div "single-neutral-actions-up-down Job Fulfilment" at bounding box center [1490, 266] width 146 height 30
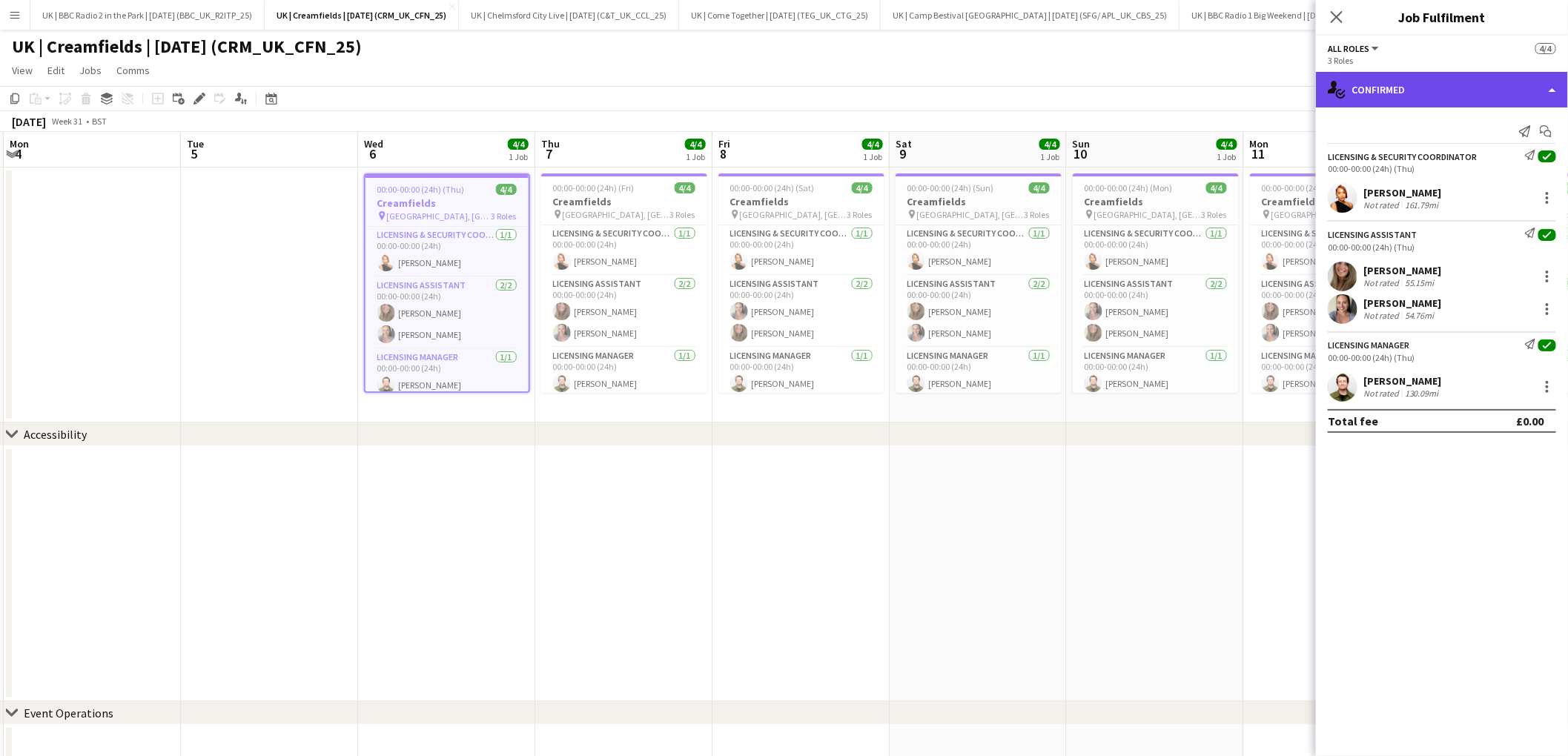
click at [1441, 97] on div "single-neutral-actions-check-2 Confirmed" at bounding box center [1441, 89] width 252 height 36
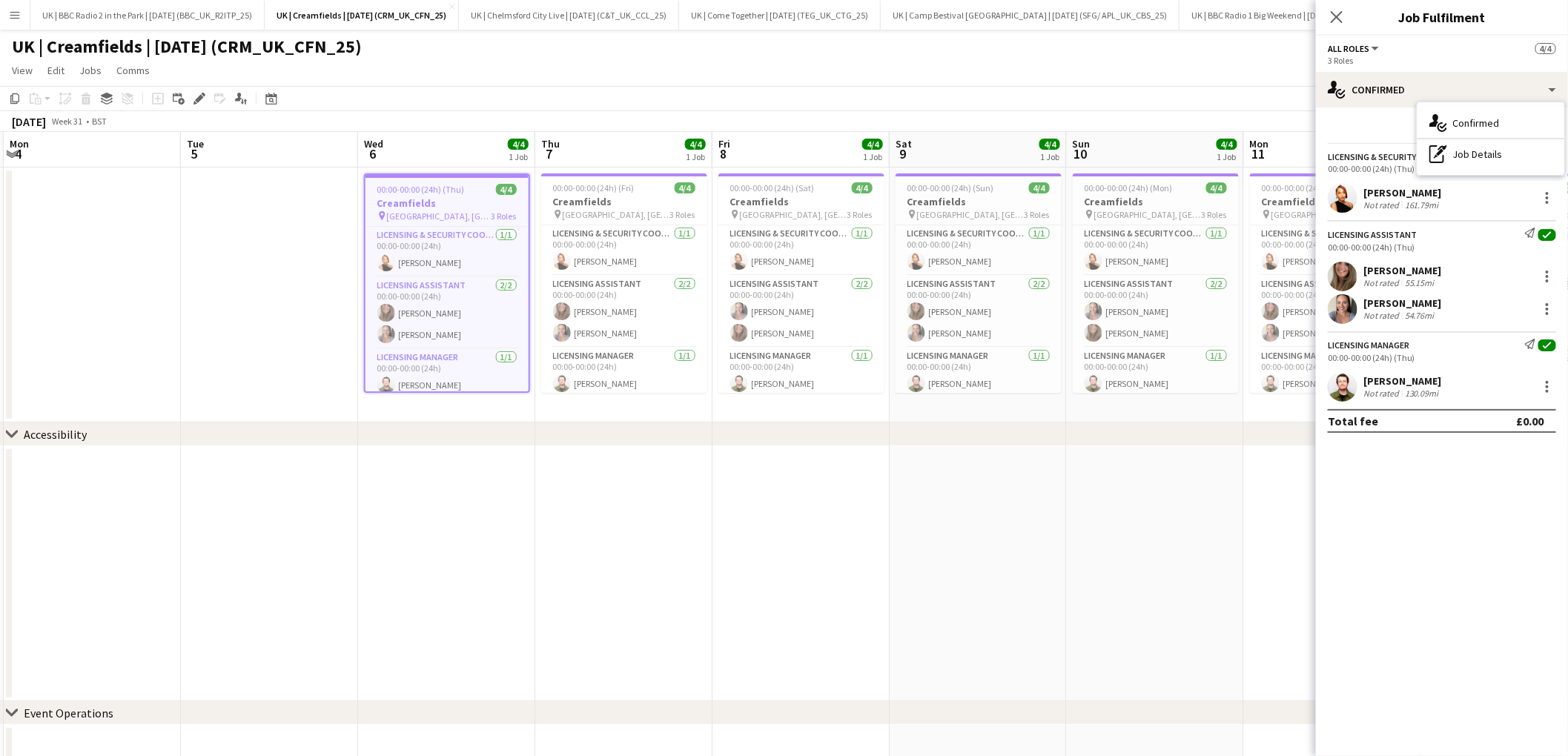
click at [1351, 132] on div "Send notification Start chat" at bounding box center [1441, 132] width 228 height 25
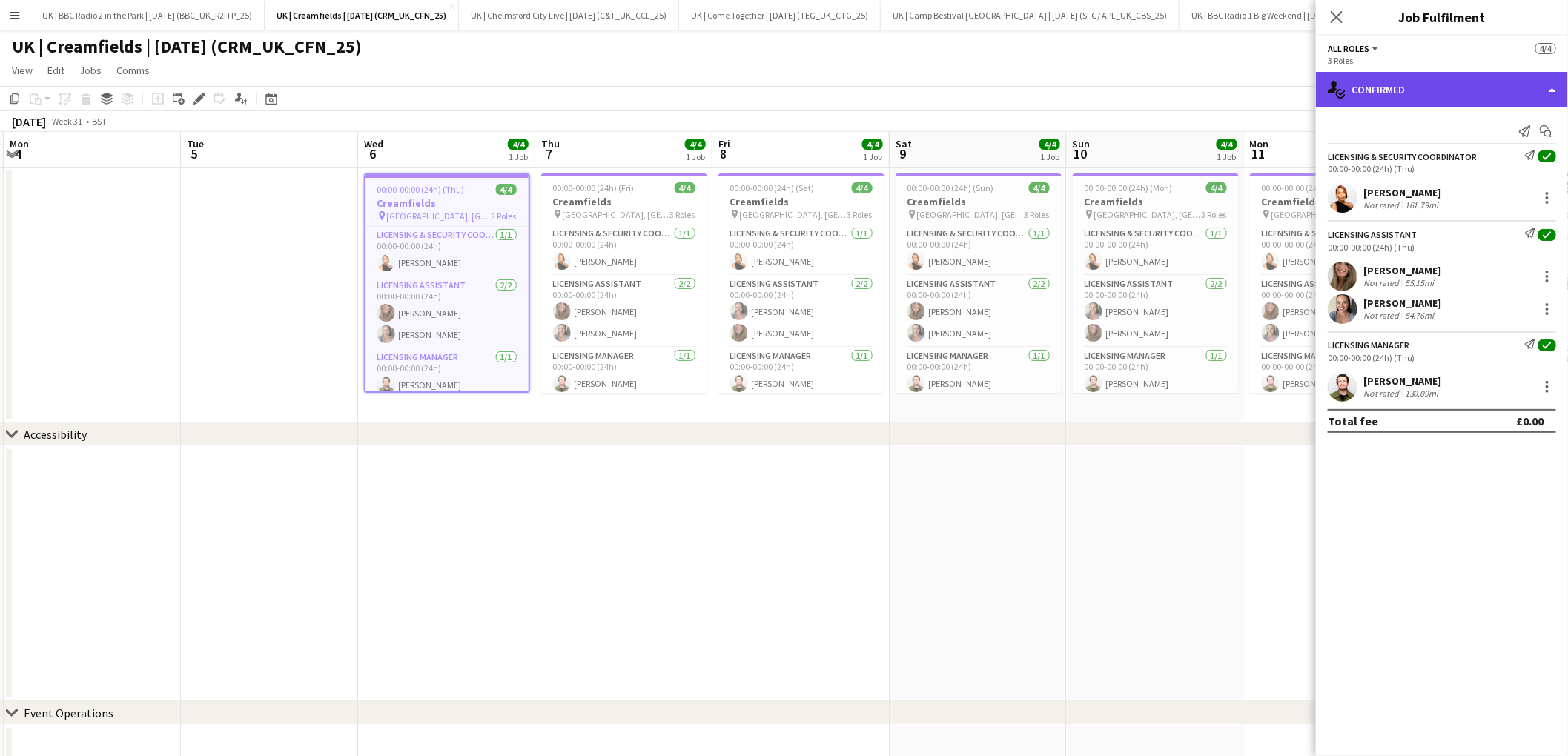
click at [1542, 90] on div "single-neutral-actions-check-2 Confirmed" at bounding box center [1441, 89] width 252 height 36
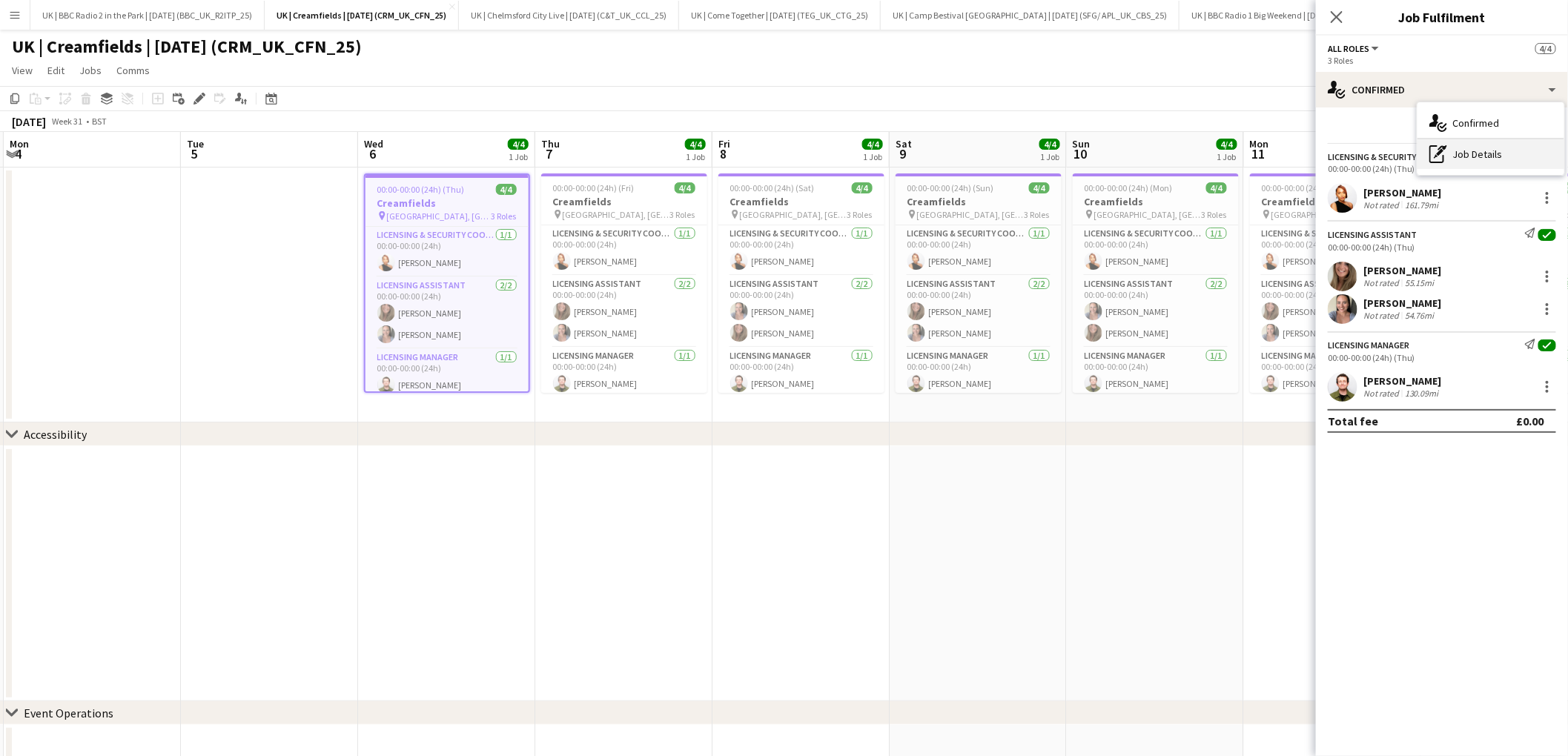
click at [1483, 152] on div "pen-write Job Details" at bounding box center [1490, 154] width 146 height 30
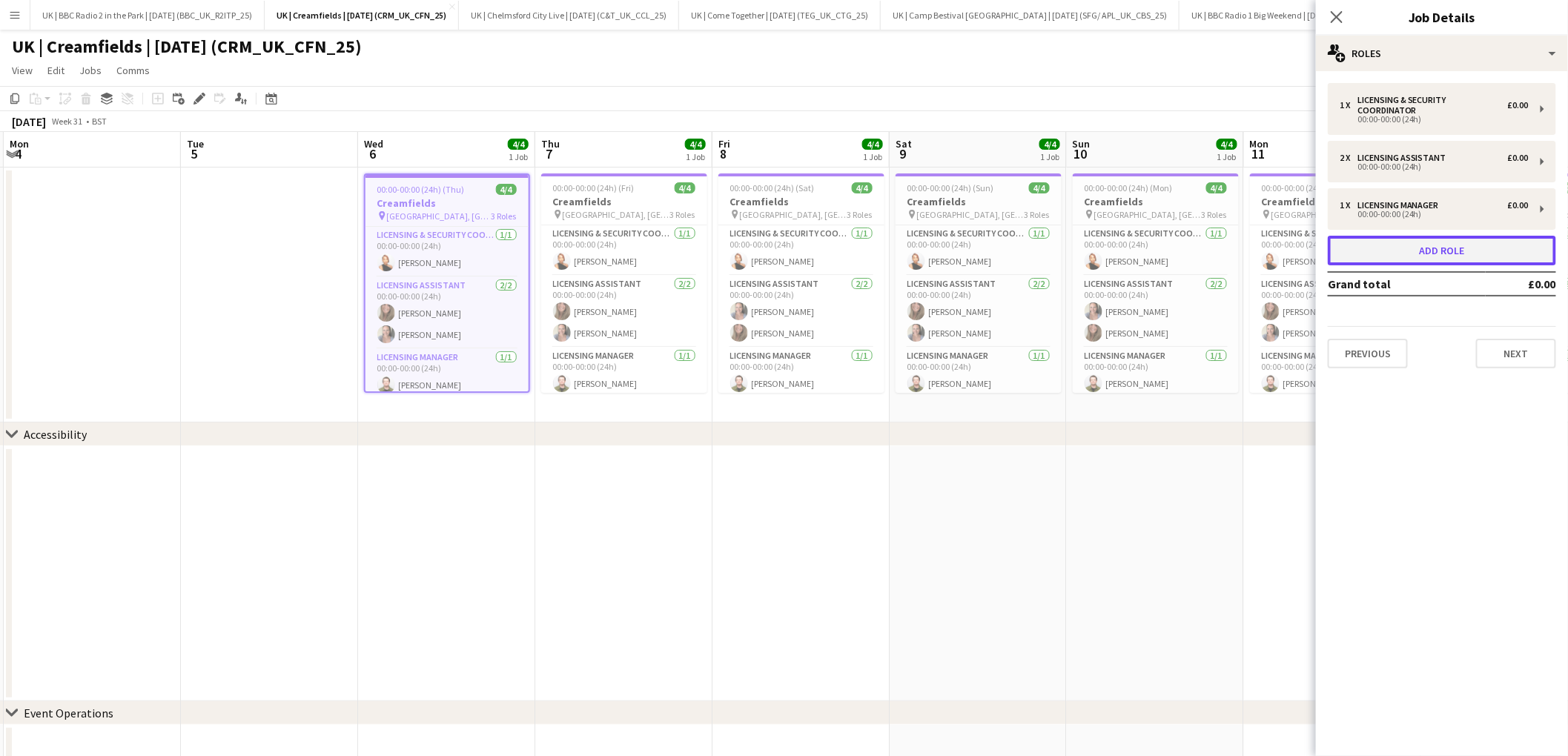
click at [1455, 255] on button "Add role" at bounding box center [1441, 251] width 228 height 30
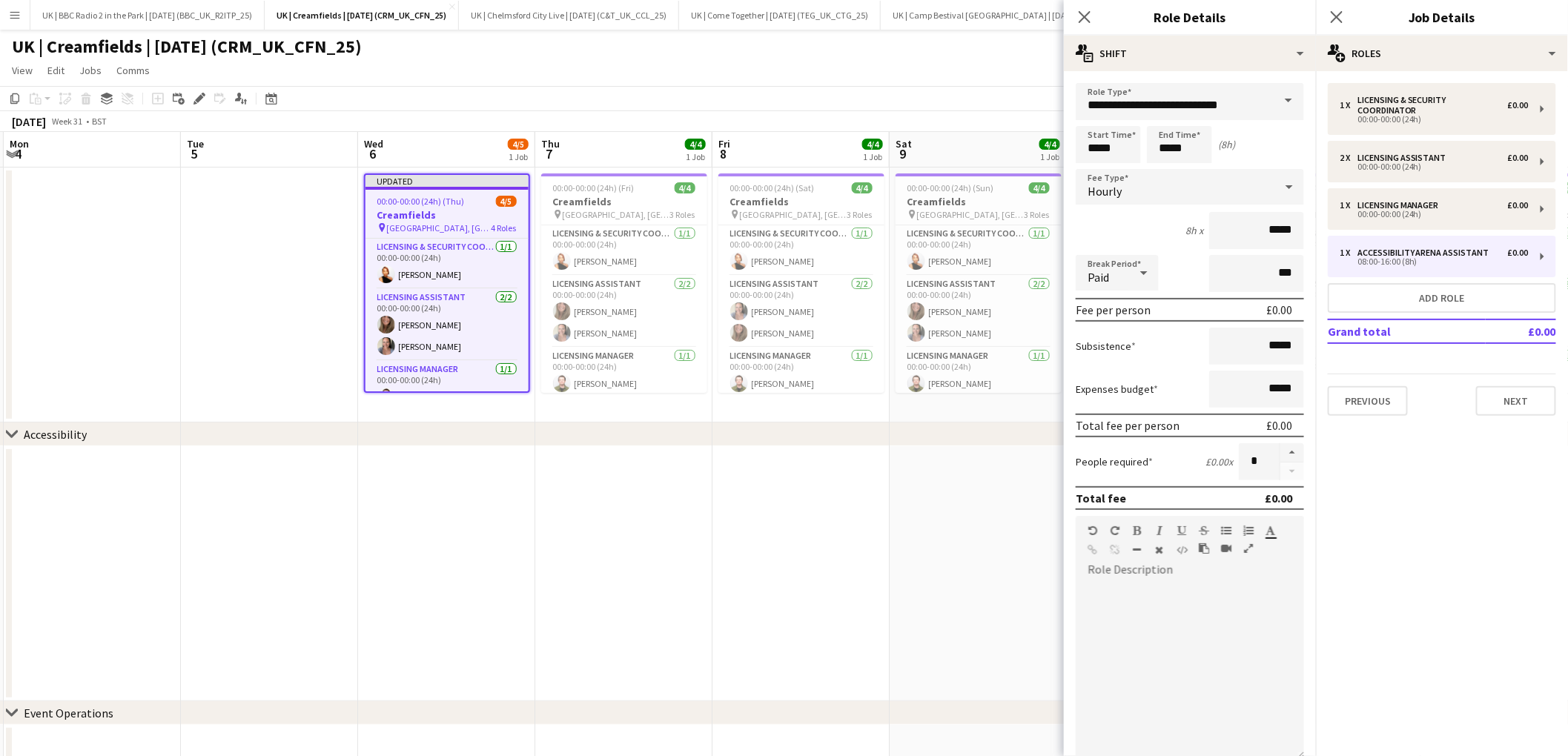
click at [1283, 103] on span at bounding box center [1288, 100] width 31 height 36
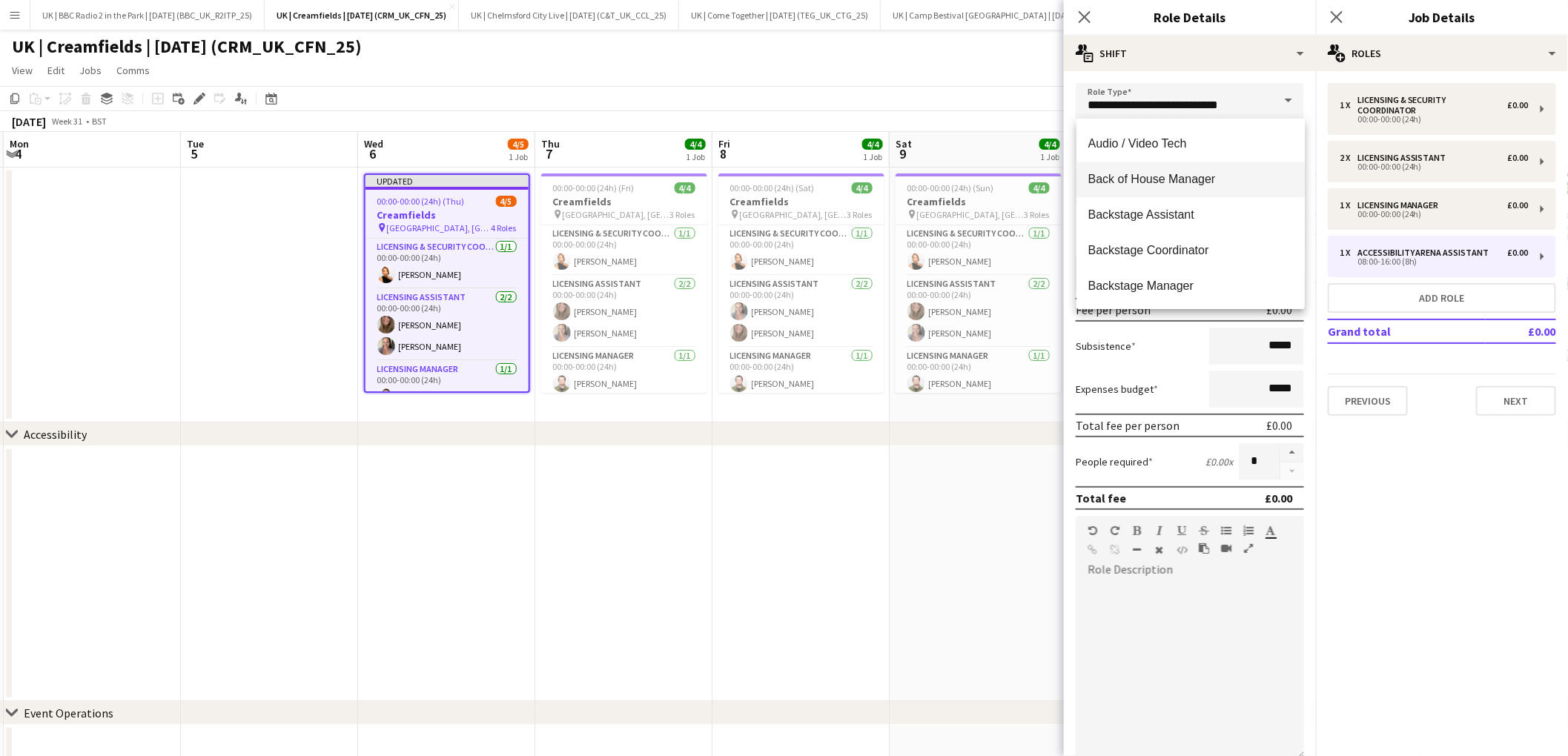
scroll to position [1922, 0]
drag, startPoint x: 1220, startPoint y: 100, endPoint x: 1033, endPoint y: 98, distance: 187.0
click at [1033, 98] on body "Menu Boards Boards Boards All jobs Status Workforce Workforce My Workforce Recr…" at bounding box center [784, 502] width 1568 height 1005
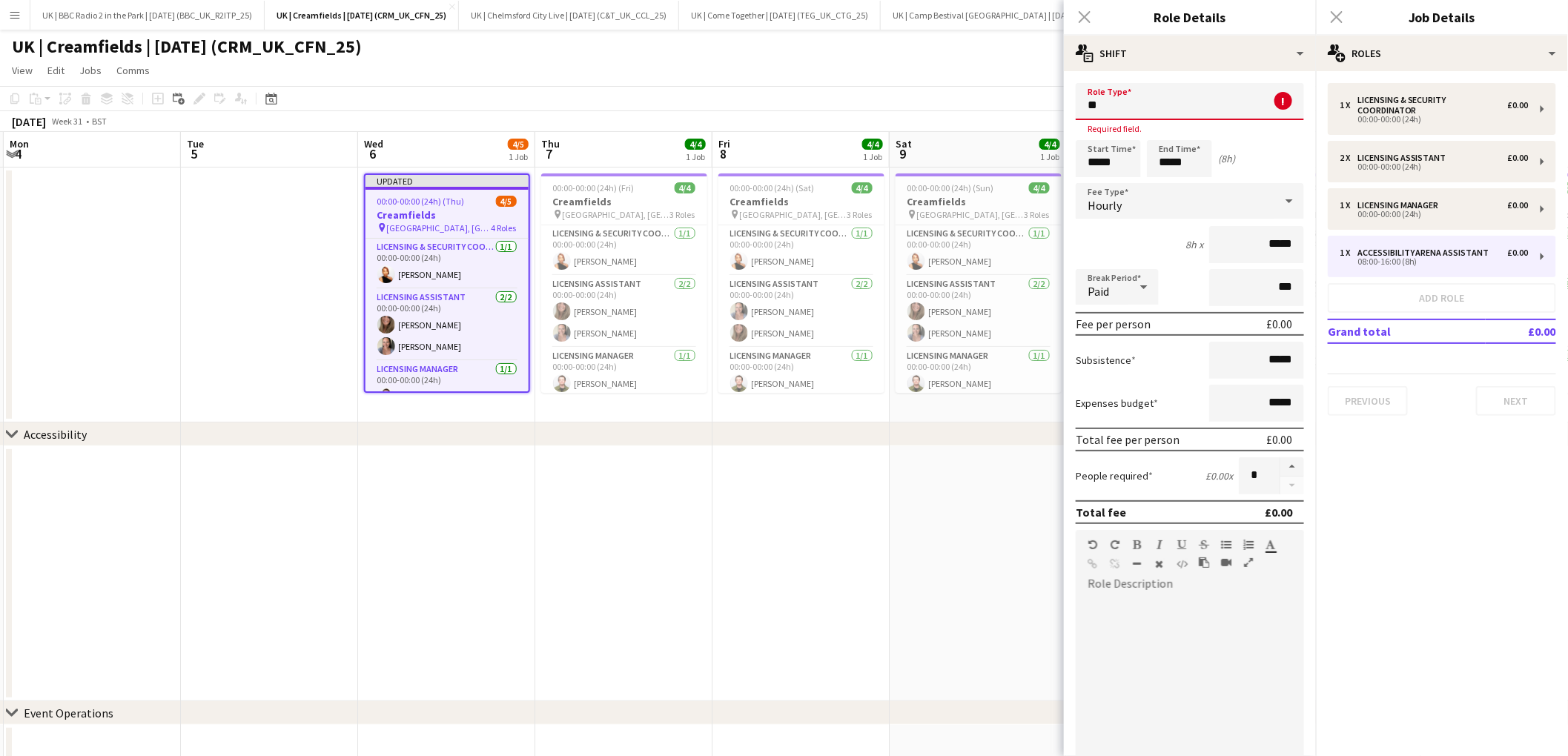
type input "*"
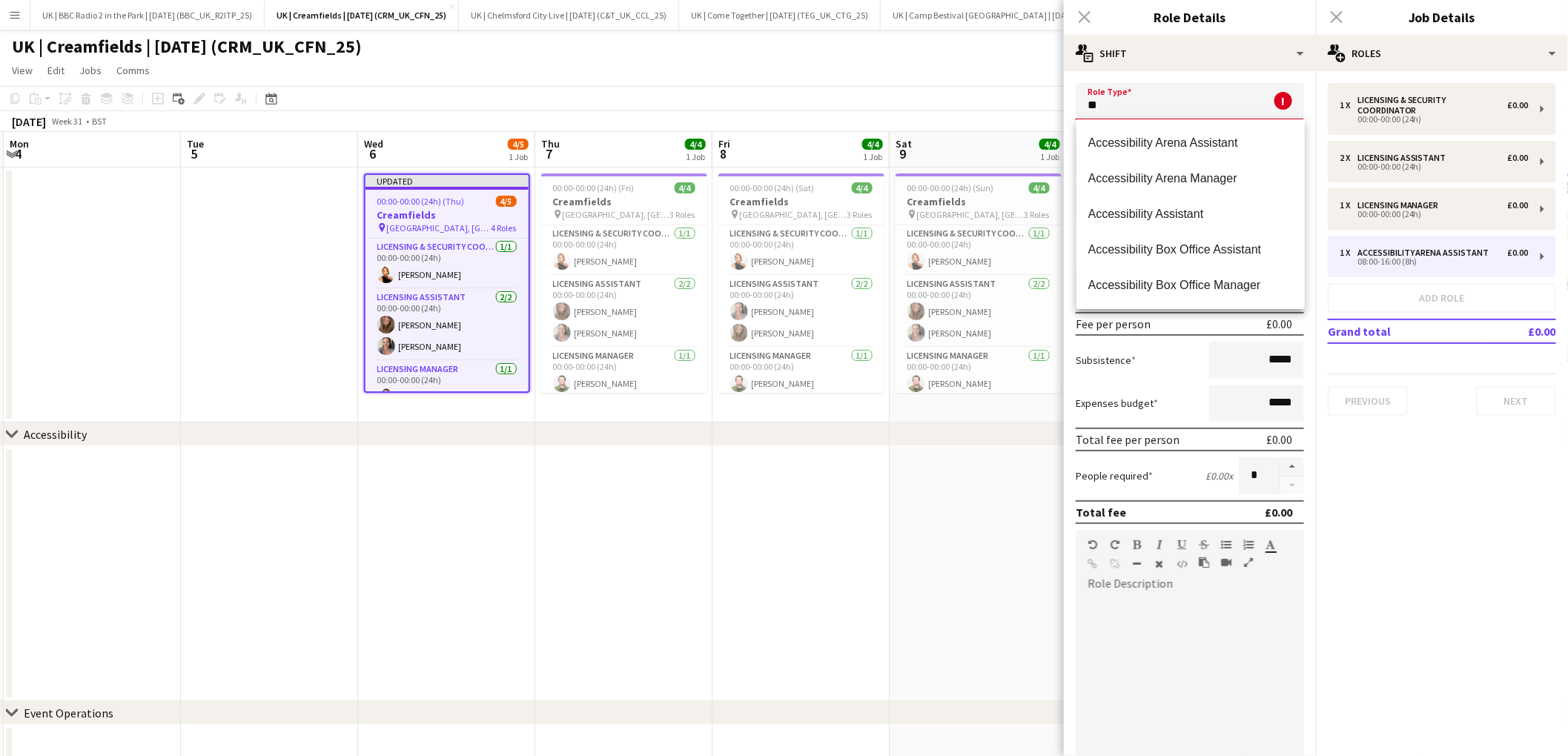
type input "*"
click at [1240, 175] on span "Licensing & Documentation Coordinator" at bounding box center [1190, 178] width 204 height 14
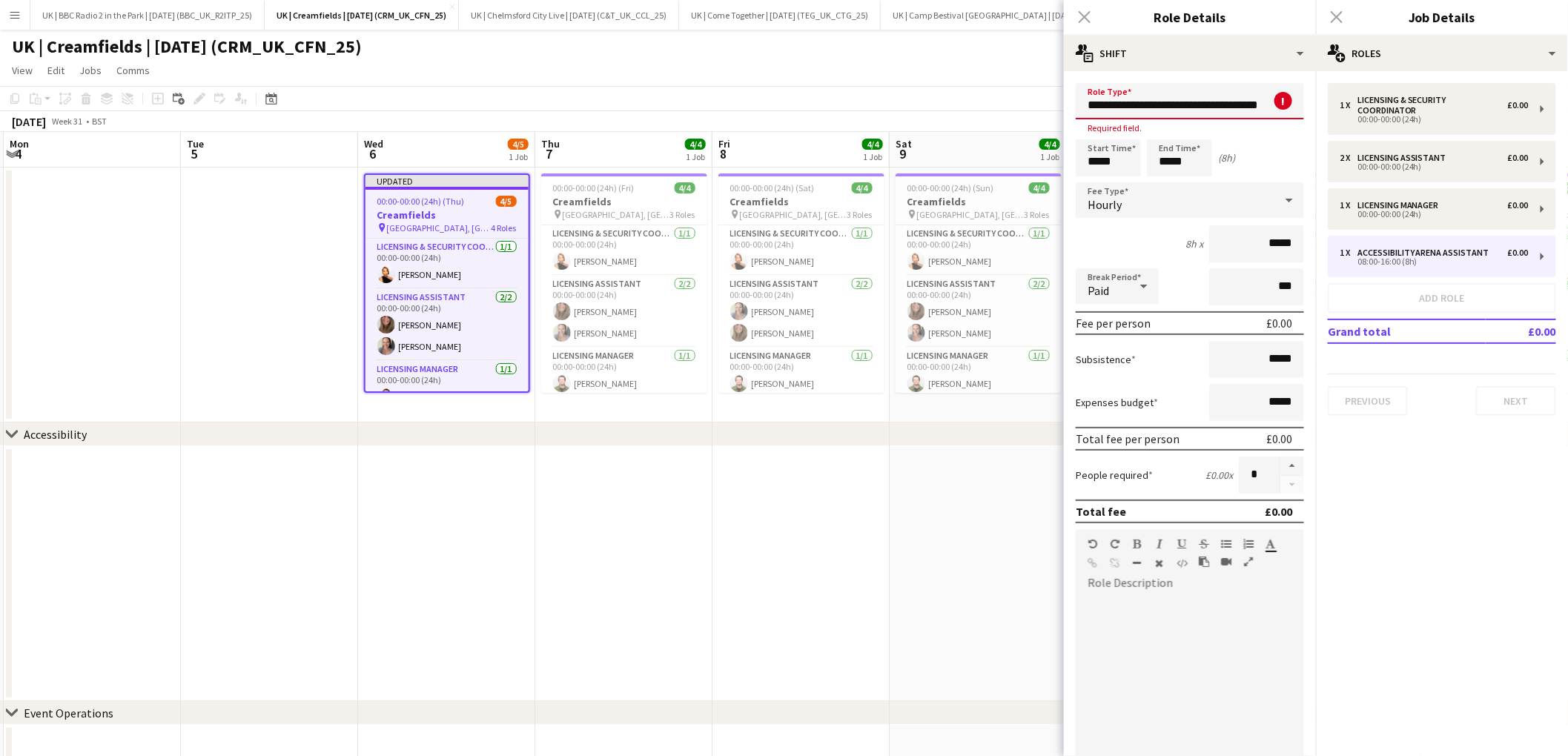
scroll to position [0, 17]
type input "**********"
type input "*****"
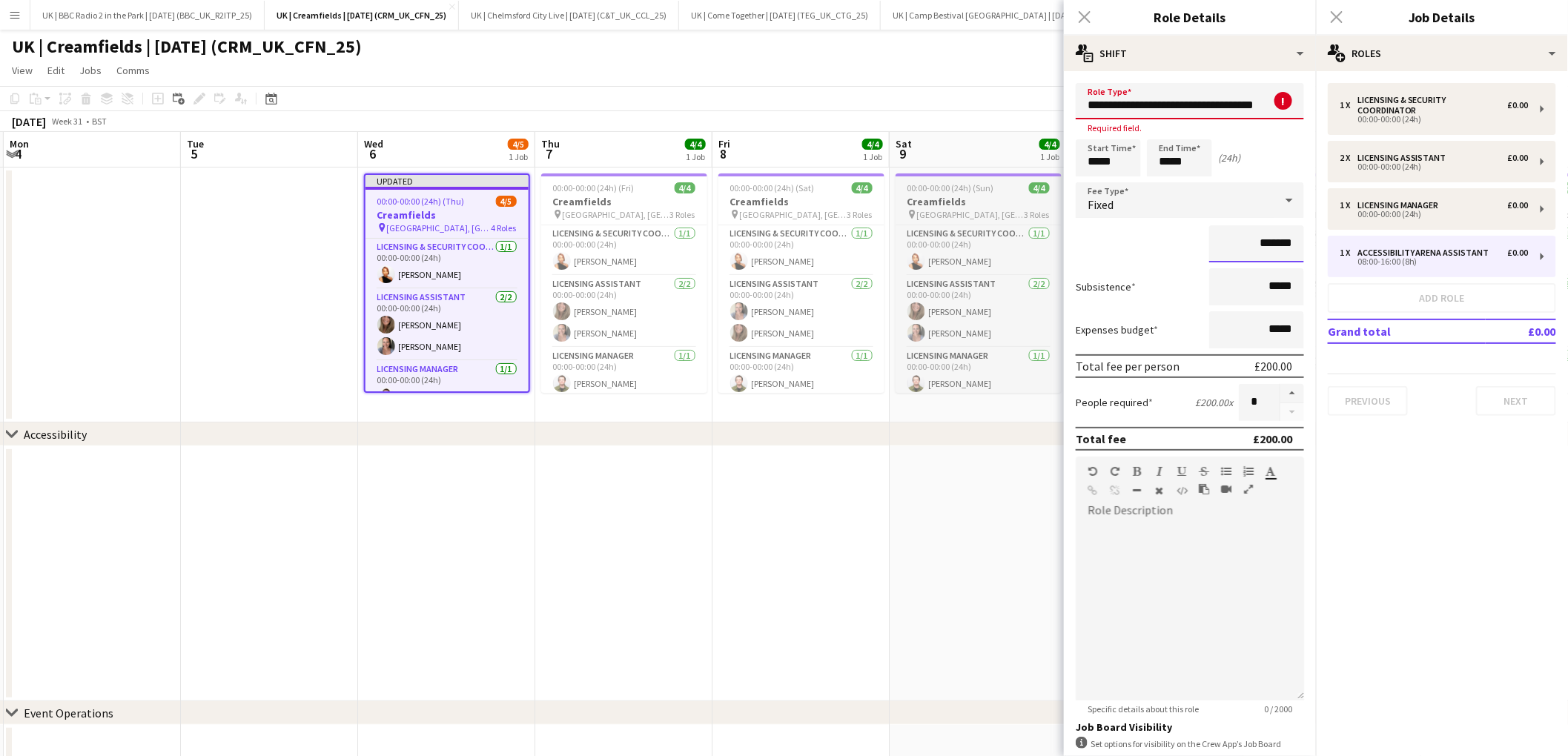
type input "*******"
click at [1198, 537] on div at bounding box center [1190, 611] width 228 height 178
click at [1201, 565] on b "**********" at bounding box center [1157, 558] width 139 height 11
drag, startPoint x: 1273, startPoint y: 568, endPoint x: 1085, endPoint y: 569, distance: 188.0
click at [1088, 567] on div "**********" at bounding box center [1189, 559] width 204 height 15
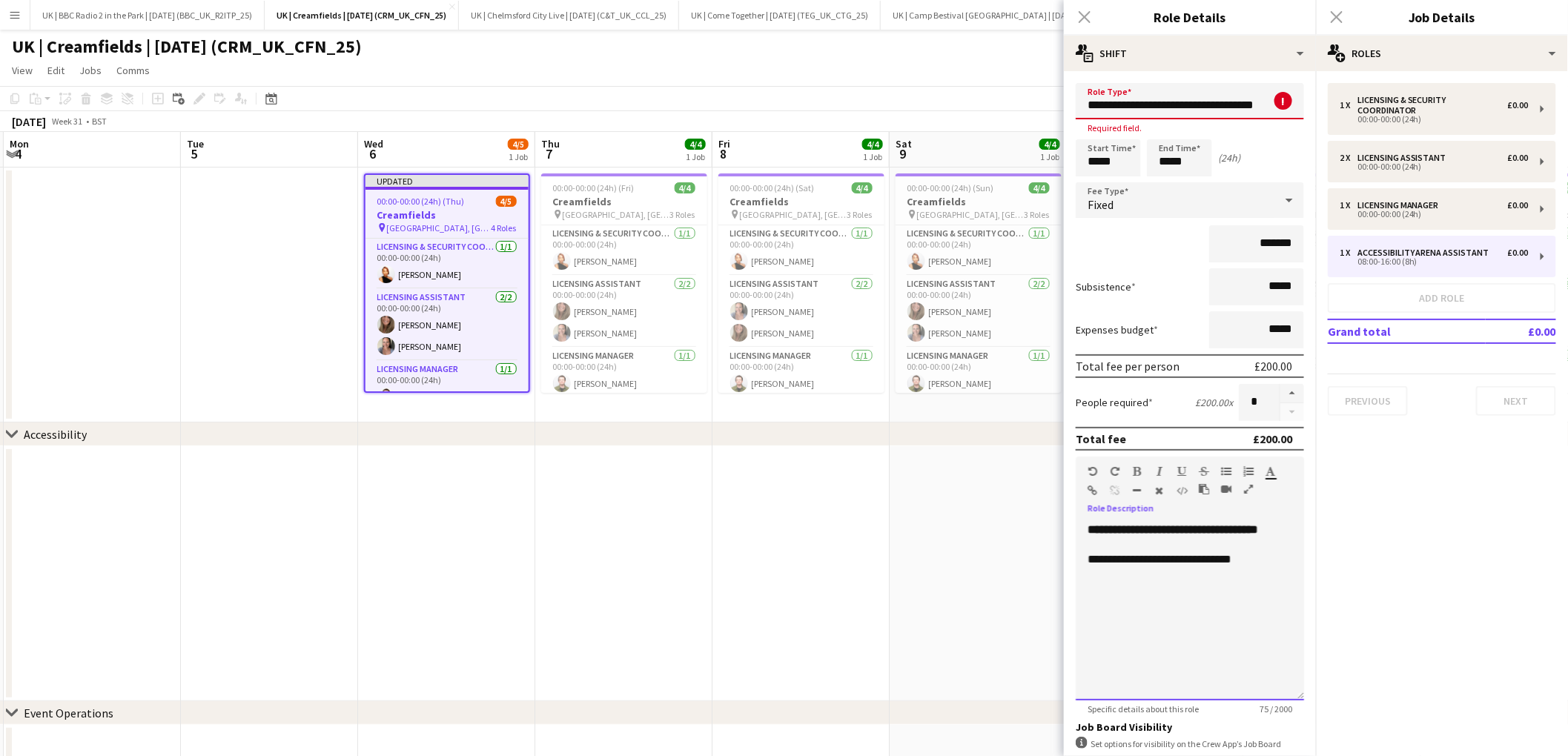
click at [1182, 622] on div "**********" at bounding box center [1190, 611] width 228 height 178
drag, startPoint x: 1162, startPoint y: 543, endPoint x: 1091, endPoint y: 543, distance: 71.0
click at [1091, 543] on div "**********" at bounding box center [1190, 611] width 228 height 178
drag, startPoint x: 1196, startPoint y: 108, endPoint x: 1206, endPoint y: 108, distance: 10.0
click at [1196, 108] on input "**********" at bounding box center [1190, 101] width 228 height 36
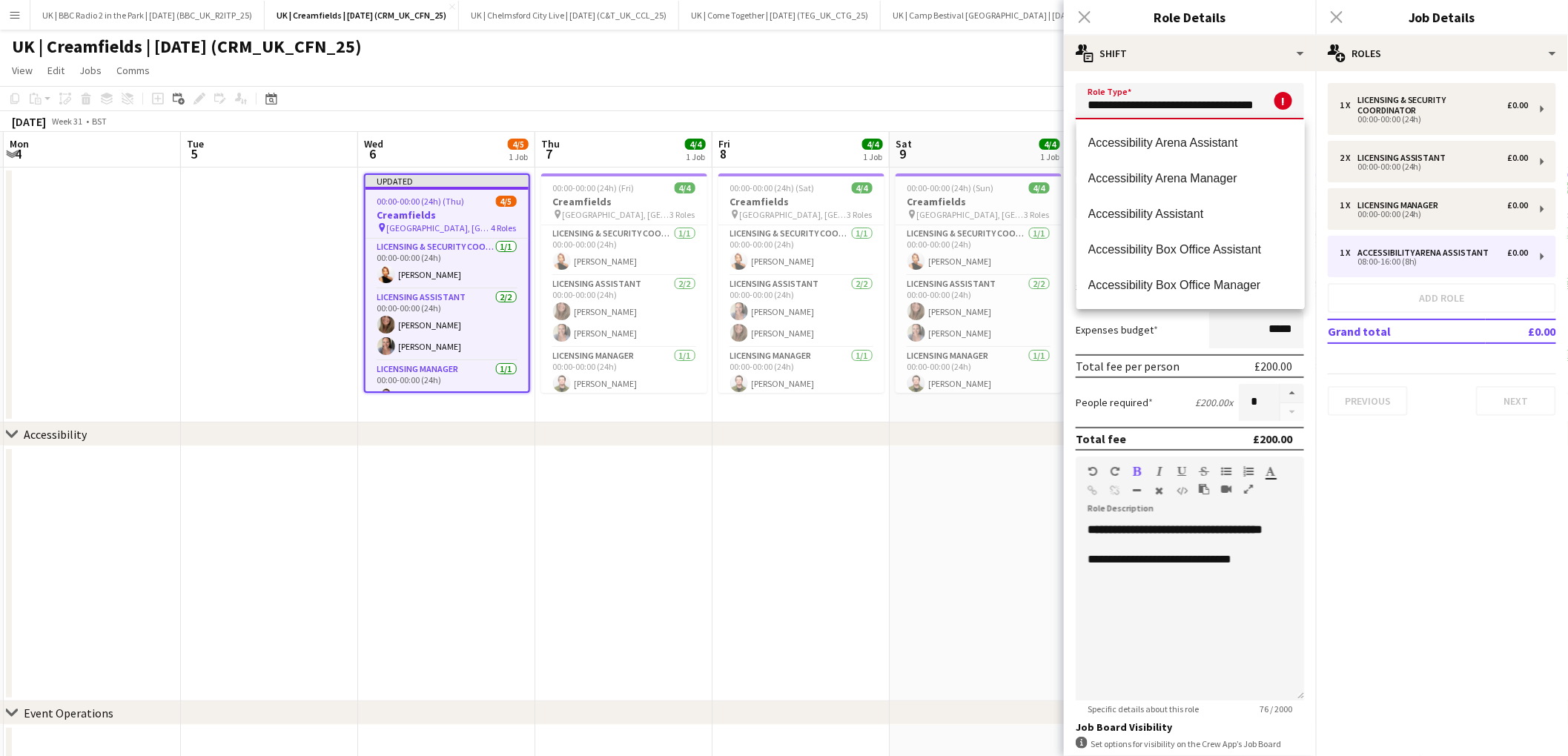
click at [1273, 103] on input "**********" at bounding box center [1190, 101] width 228 height 36
click at [1275, 104] on span at bounding box center [1288, 100] width 31 height 36
click at [1260, 104] on input "**********" at bounding box center [1190, 101] width 228 height 36
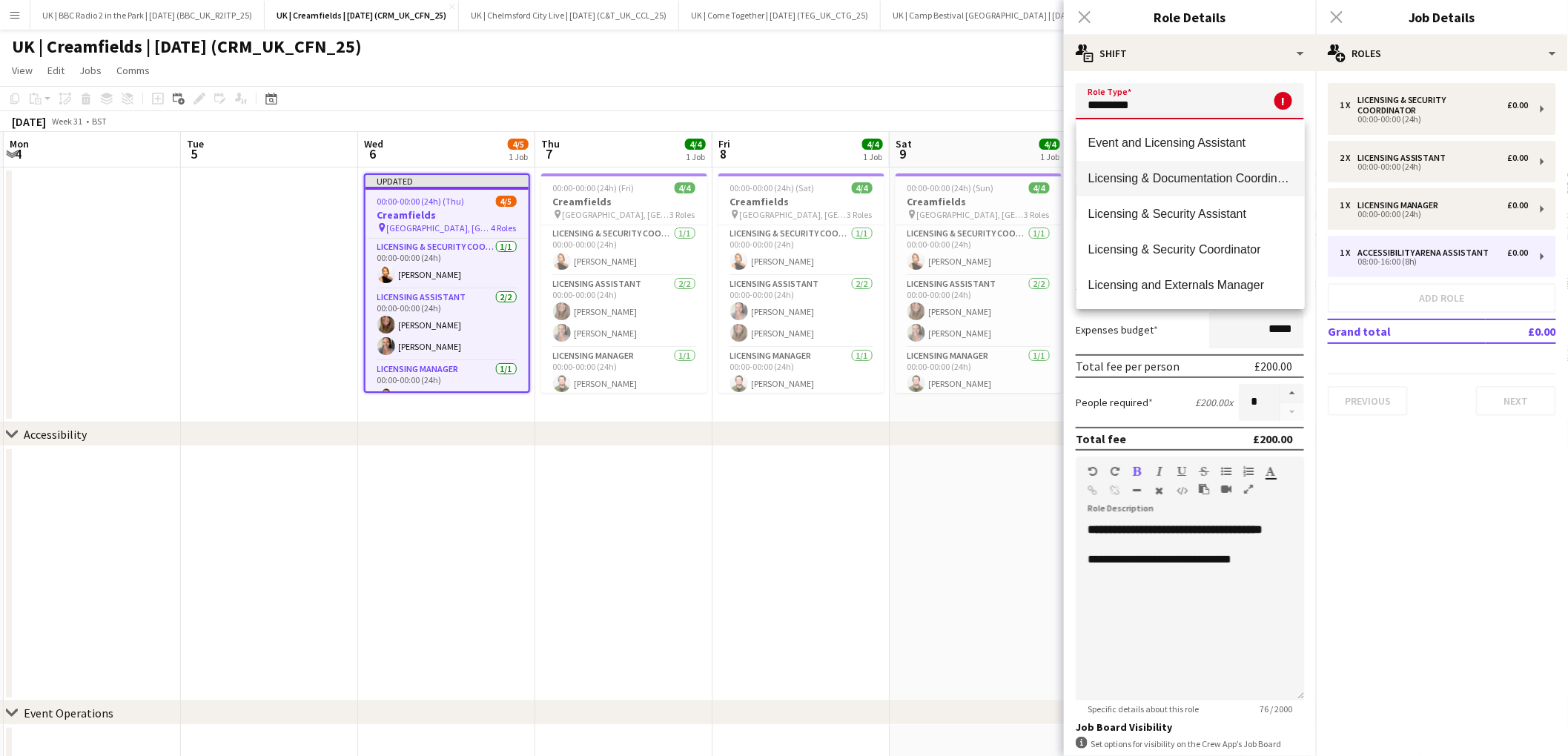
click at [1246, 178] on span "Licensing & Documentation Coordinator" at bounding box center [1190, 178] width 204 height 14
type input "**********"
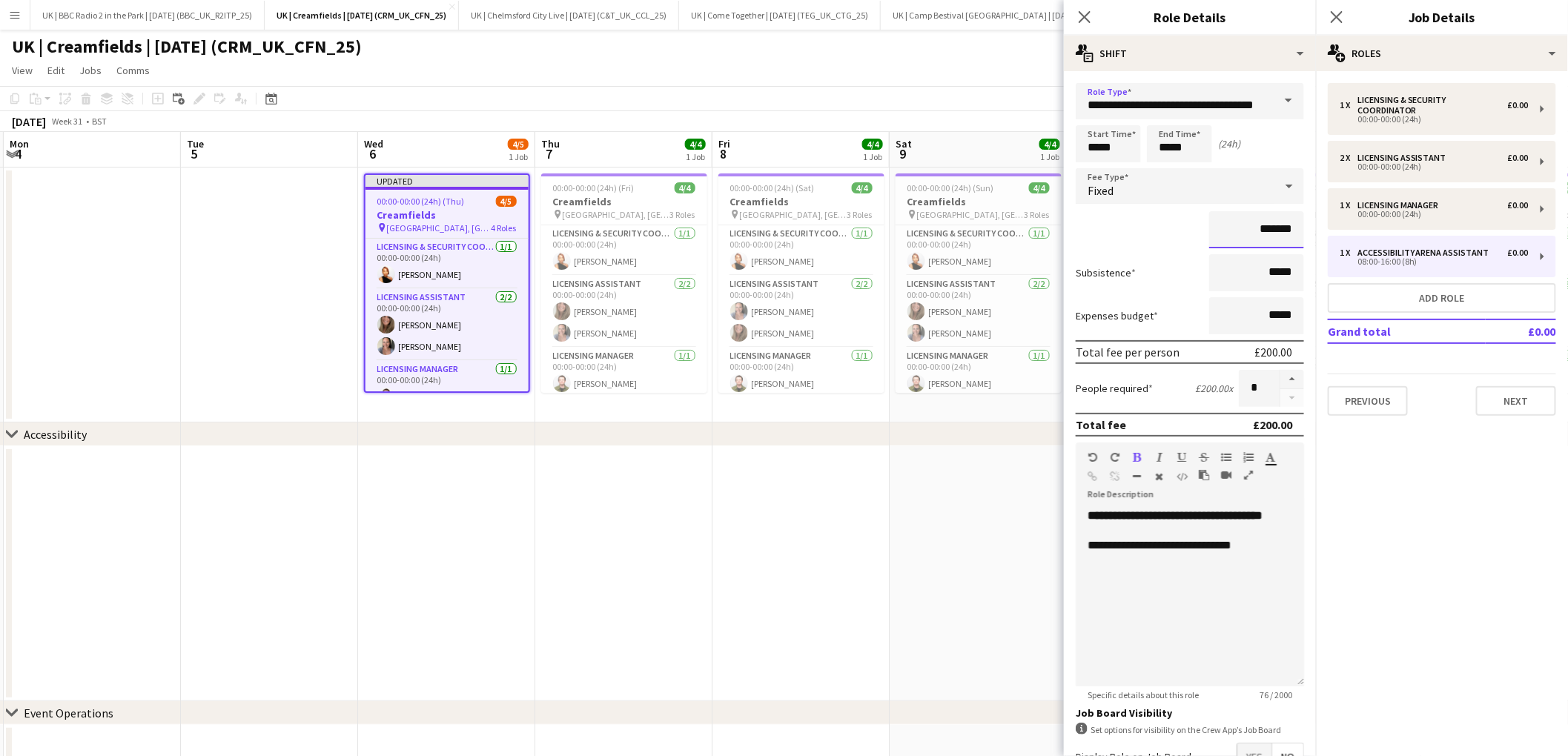
click at [1274, 230] on input "*******" at bounding box center [1256, 229] width 95 height 37
type input "*********"
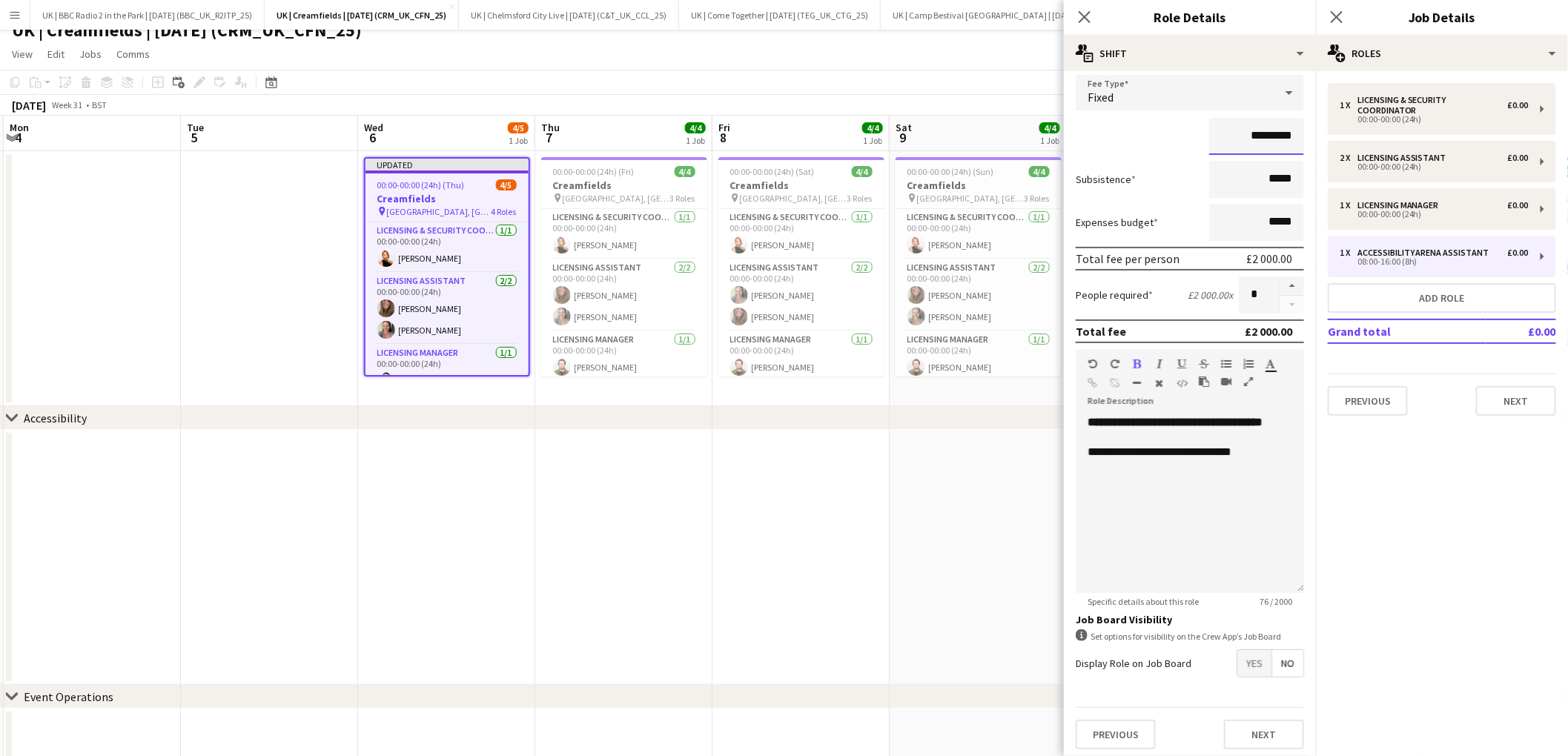
scroll to position [17, 0]
click at [1268, 729] on button "Next" at bounding box center [1264, 734] width 80 height 30
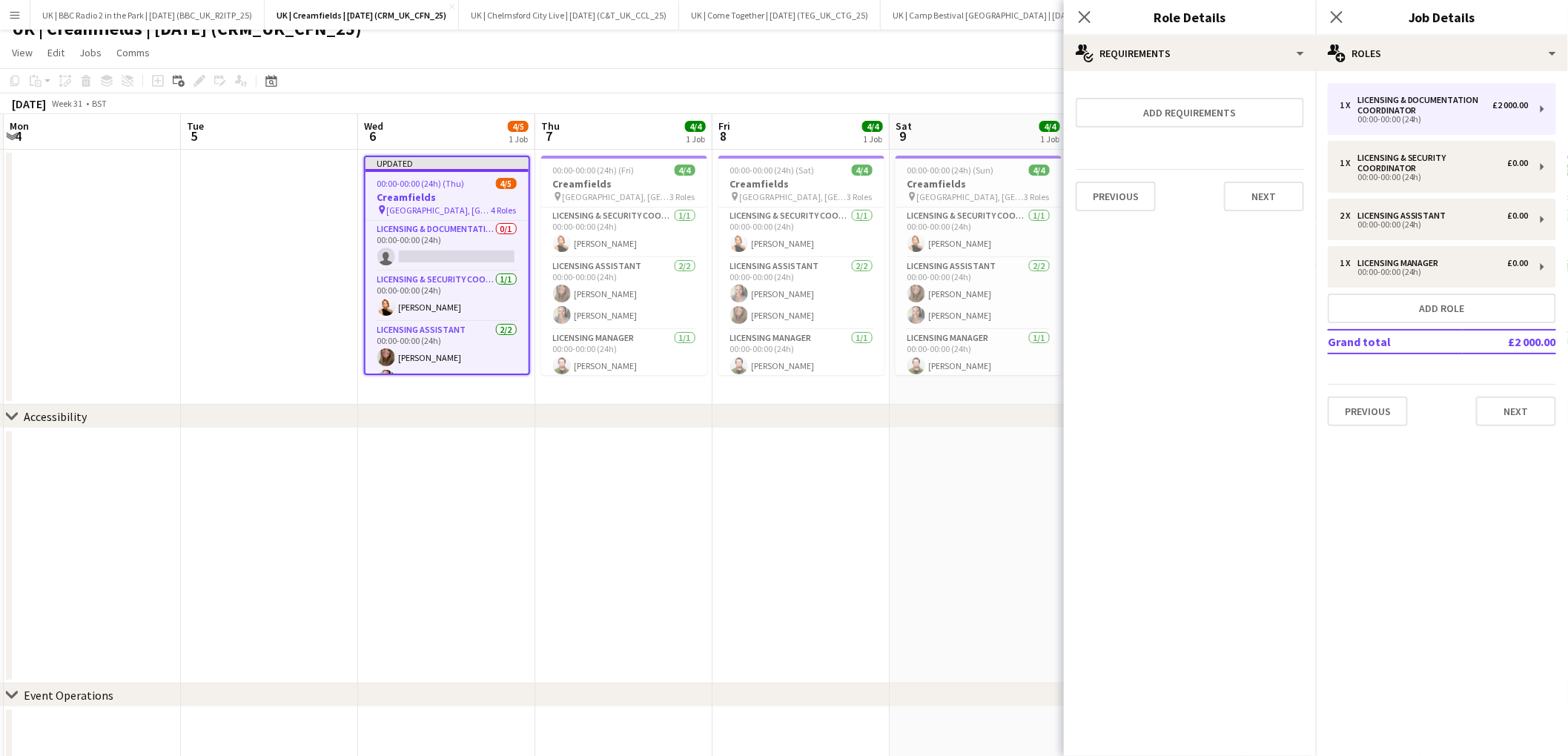
scroll to position [0, 0]
click at [1264, 198] on button "Next" at bounding box center [1264, 196] width 80 height 30
click at [1277, 198] on button "Finish" at bounding box center [1275, 199] width 55 height 30
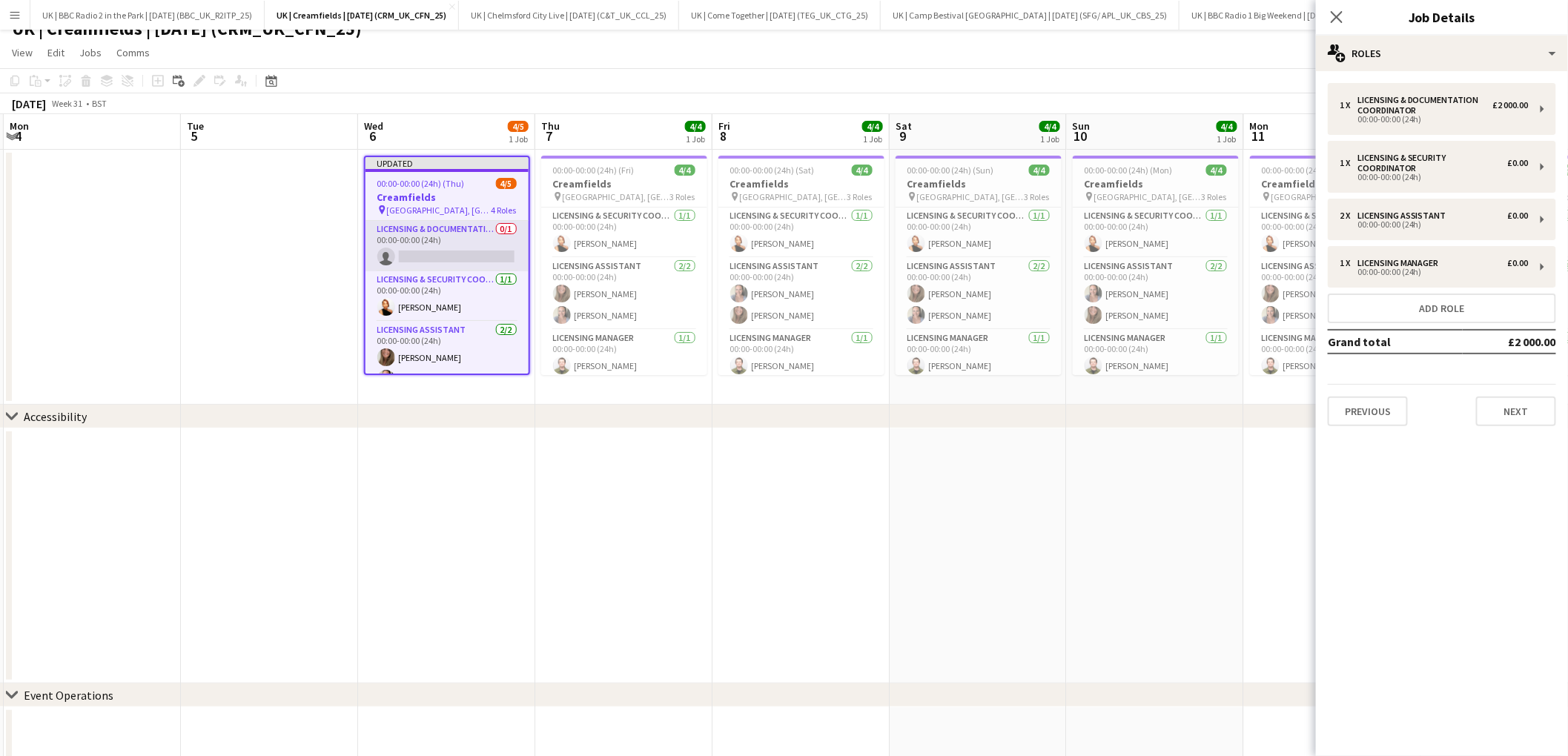
click at [455, 239] on app-card-role "Licensing & Documentation Coordinator 0/1 00:00-00:00 (24h) single-neutral-acti…" at bounding box center [447, 246] width 163 height 50
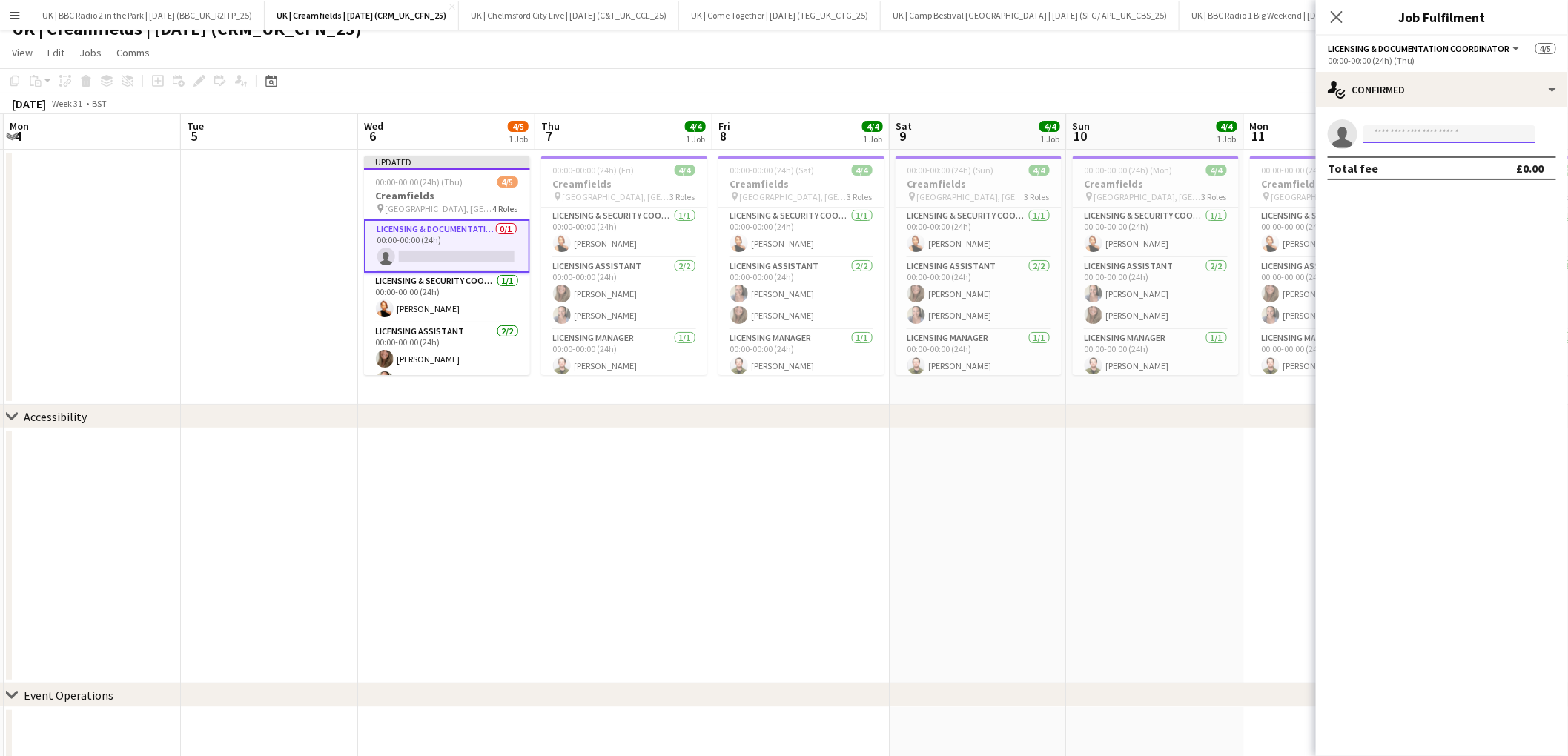
click at [1427, 134] on input at bounding box center [1449, 133] width 172 height 17
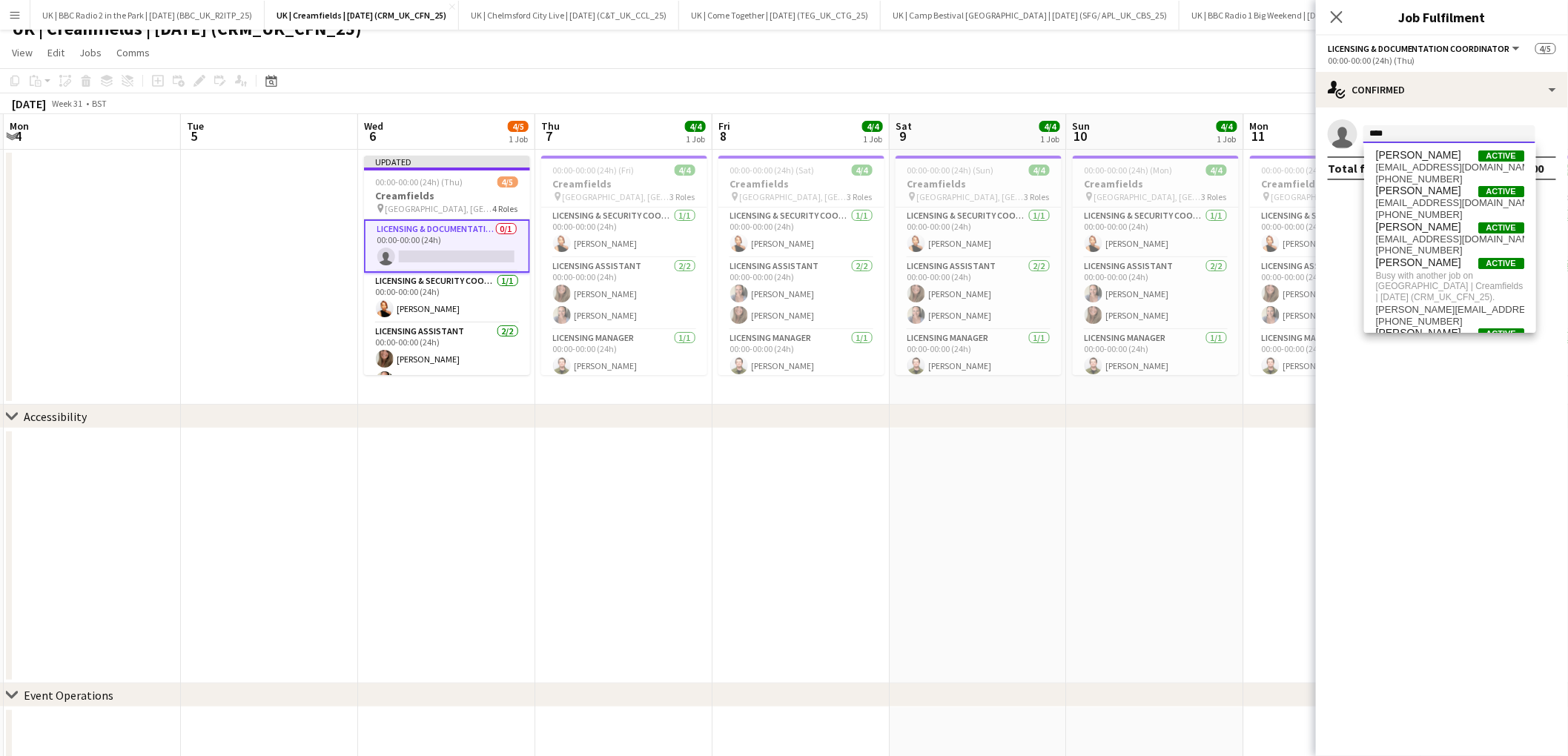
drag, startPoint x: 1405, startPoint y: 129, endPoint x: 1353, endPoint y: 130, distance: 52.0
click at [1353, 130] on app-invite-slot "single-neutral-actions ****" at bounding box center [1441, 134] width 252 height 30
type input "********"
click at [1435, 269] on span "[EMAIL_ADDRESS][DOMAIN_NAME]" at bounding box center [1450, 275] width 148 height 12
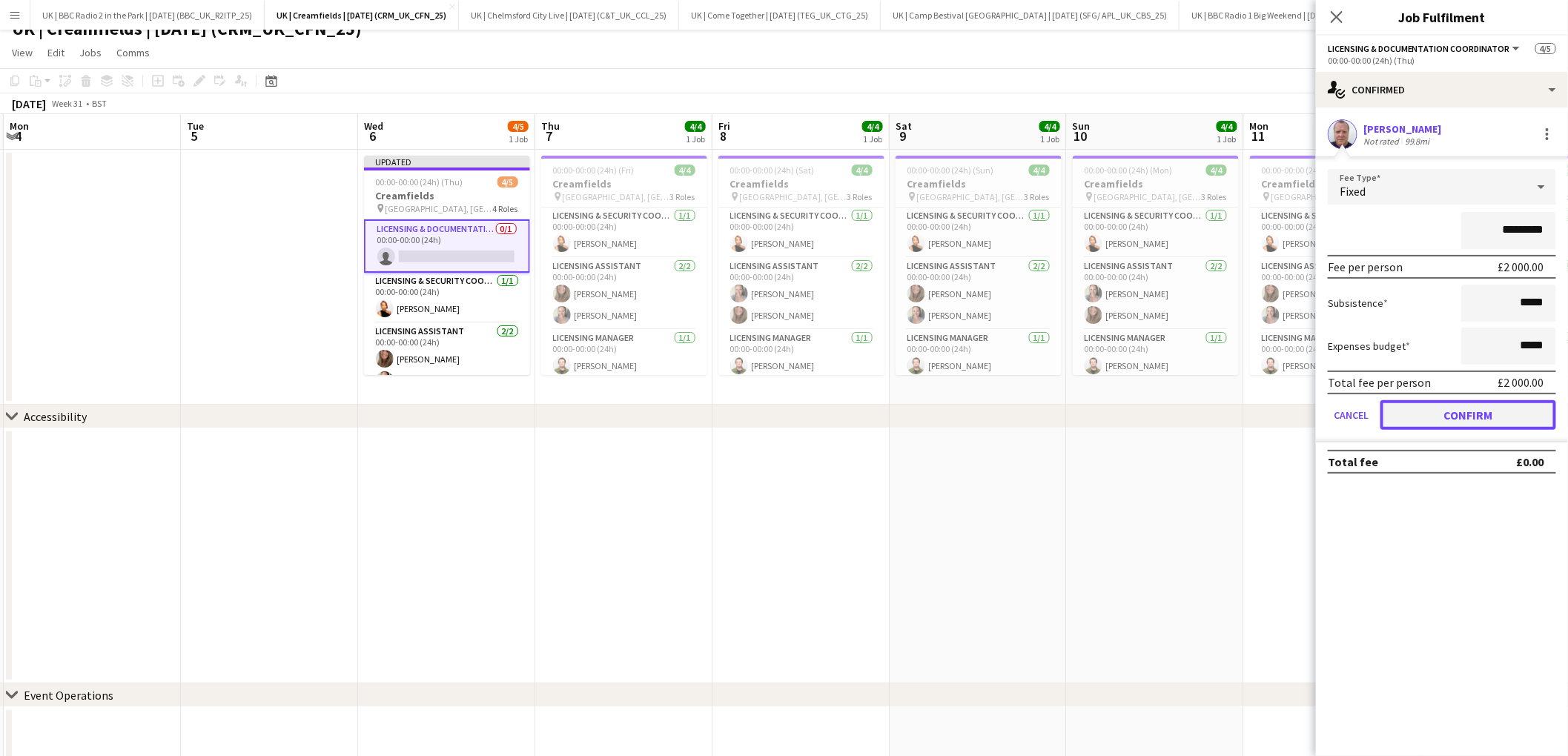
click at [1479, 415] on button "Confirm" at bounding box center [1468, 415] width 175 height 30
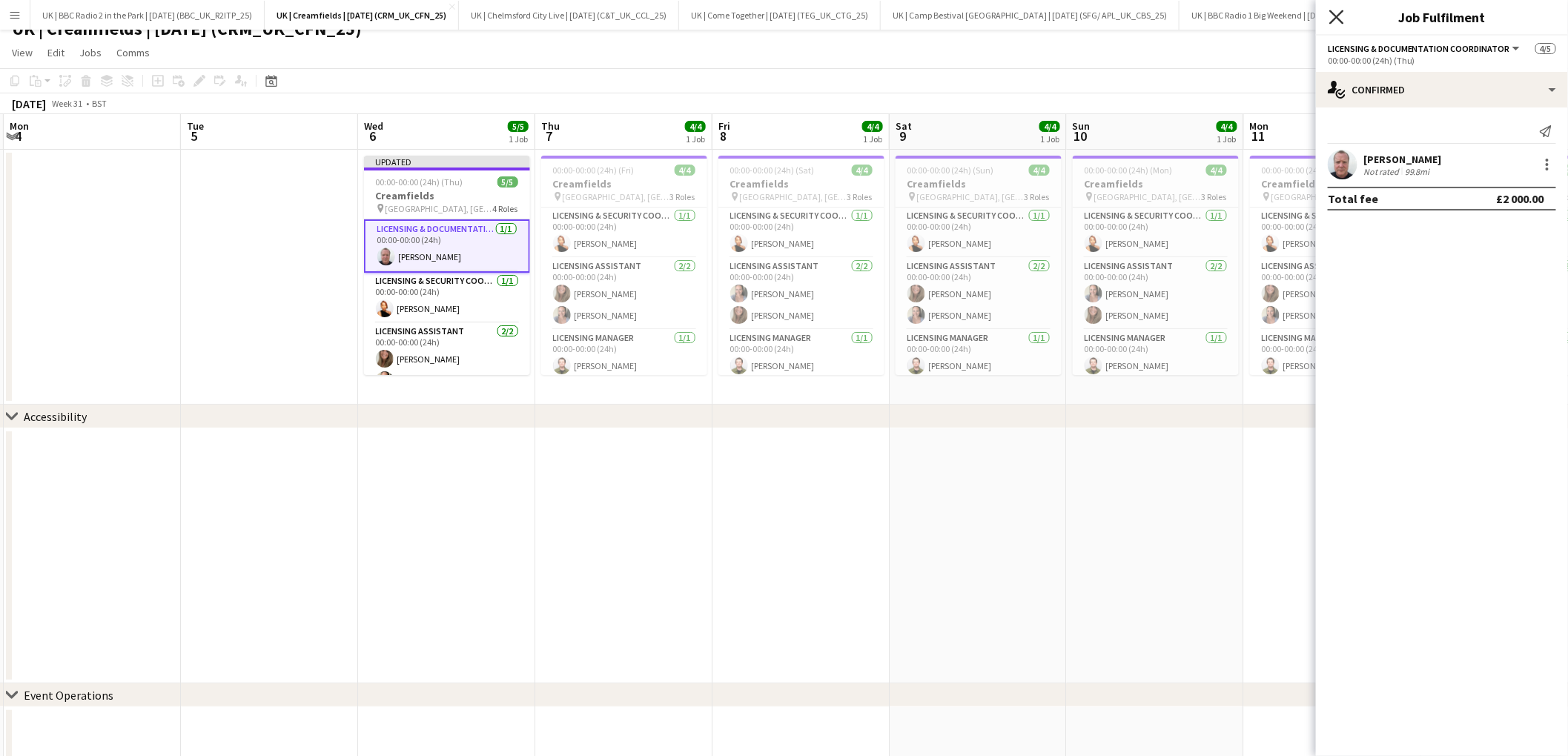
click at [1333, 14] on icon at bounding box center [1335, 17] width 14 height 14
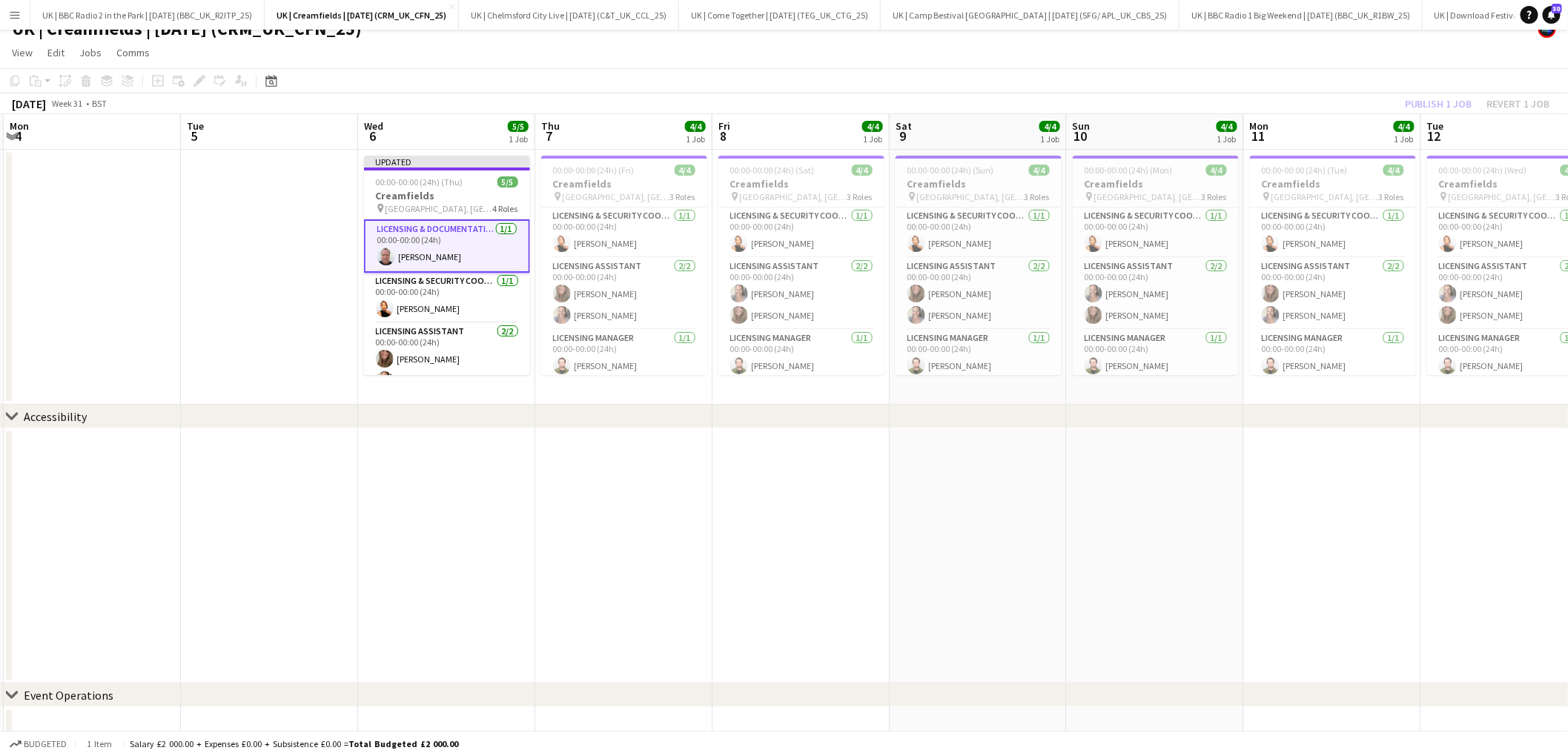
drag, startPoint x: 454, startPoint y: 439, endPoint x: 447, endPoint y: 391, distance: 48.5
click at [454, 436] on app-date-cell at bounding box center [447, 556] width 177 height 255
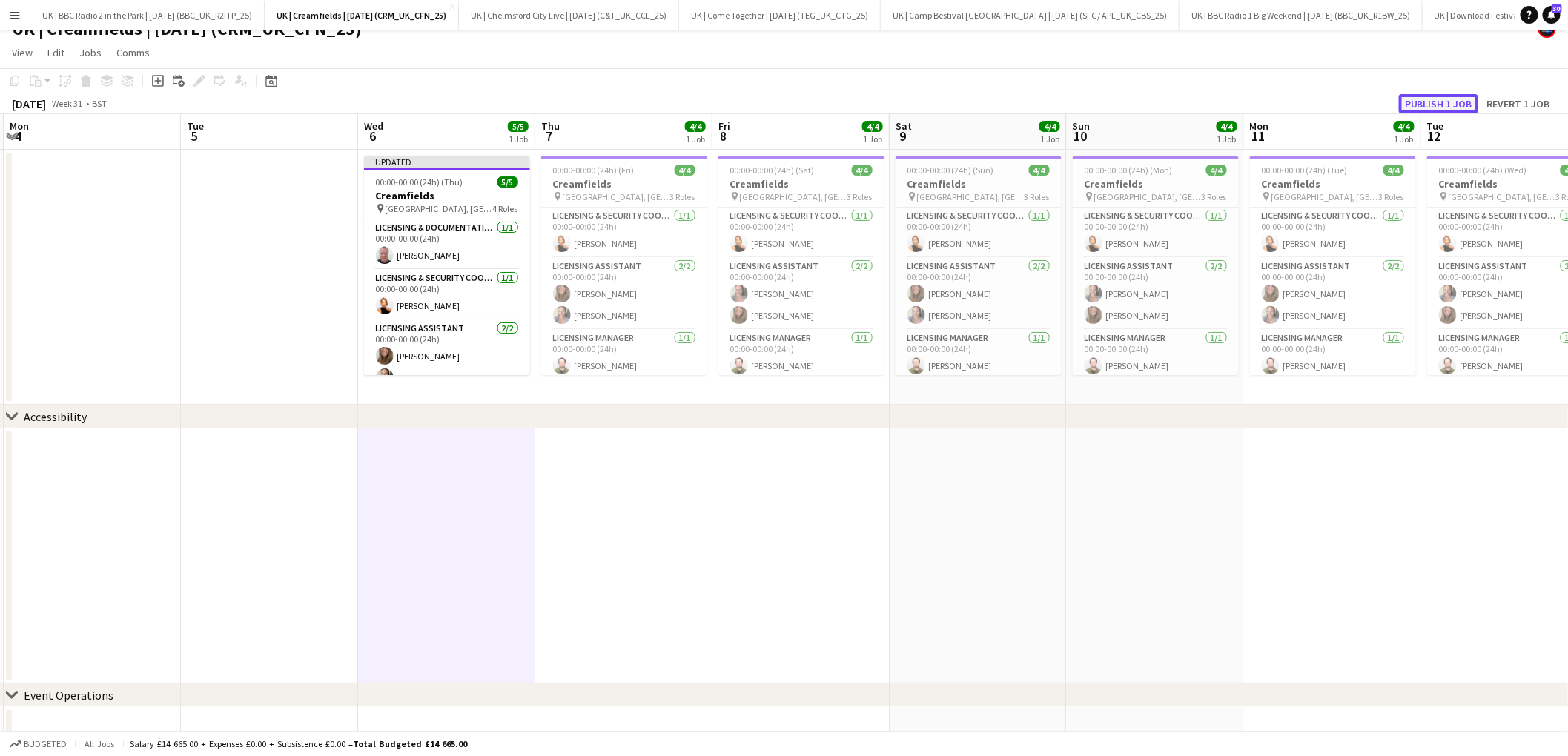
click at [1451, 102] on button "Publish 1 job" at bounding box center [1438, 103] width 79 height 19
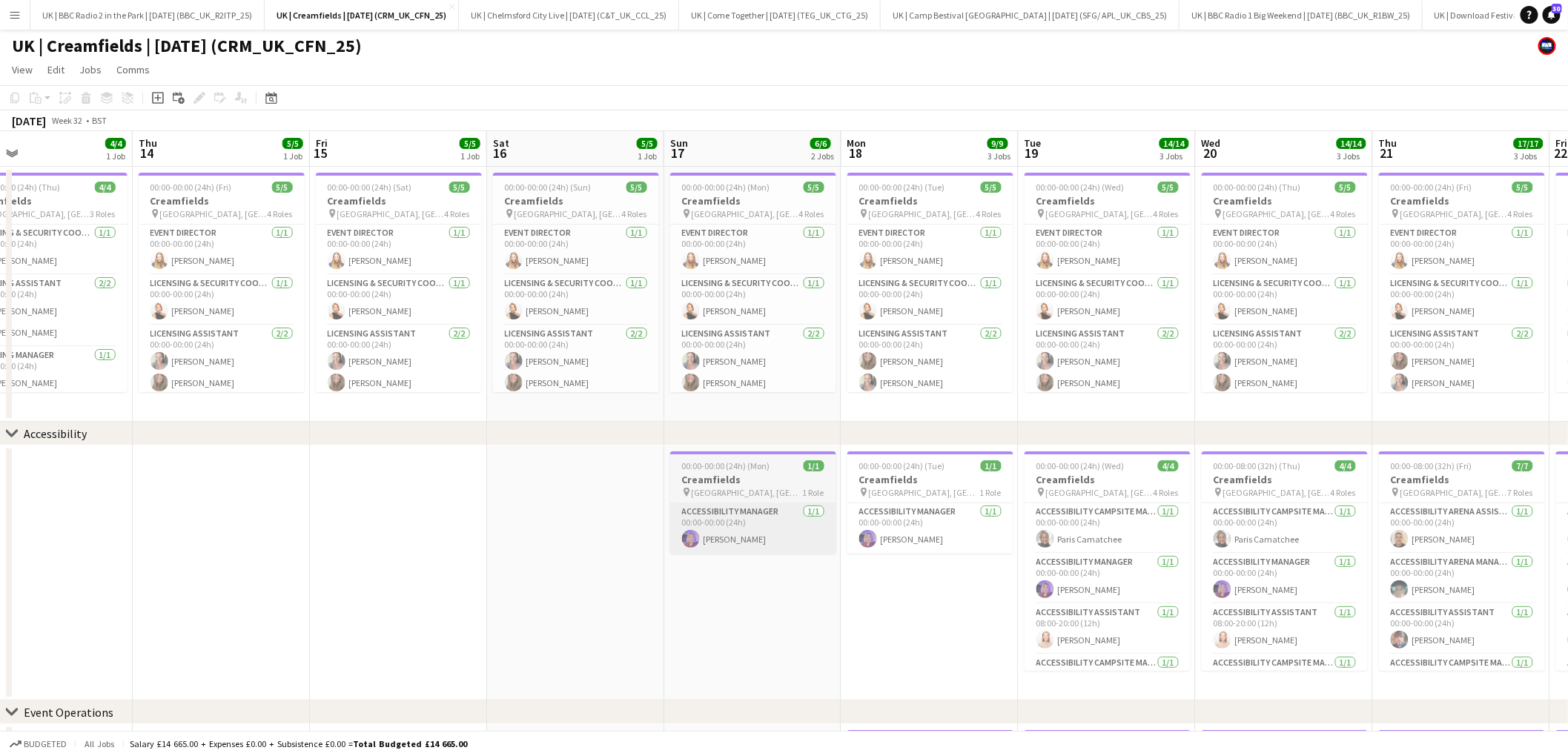
scroll to position [0, 491]
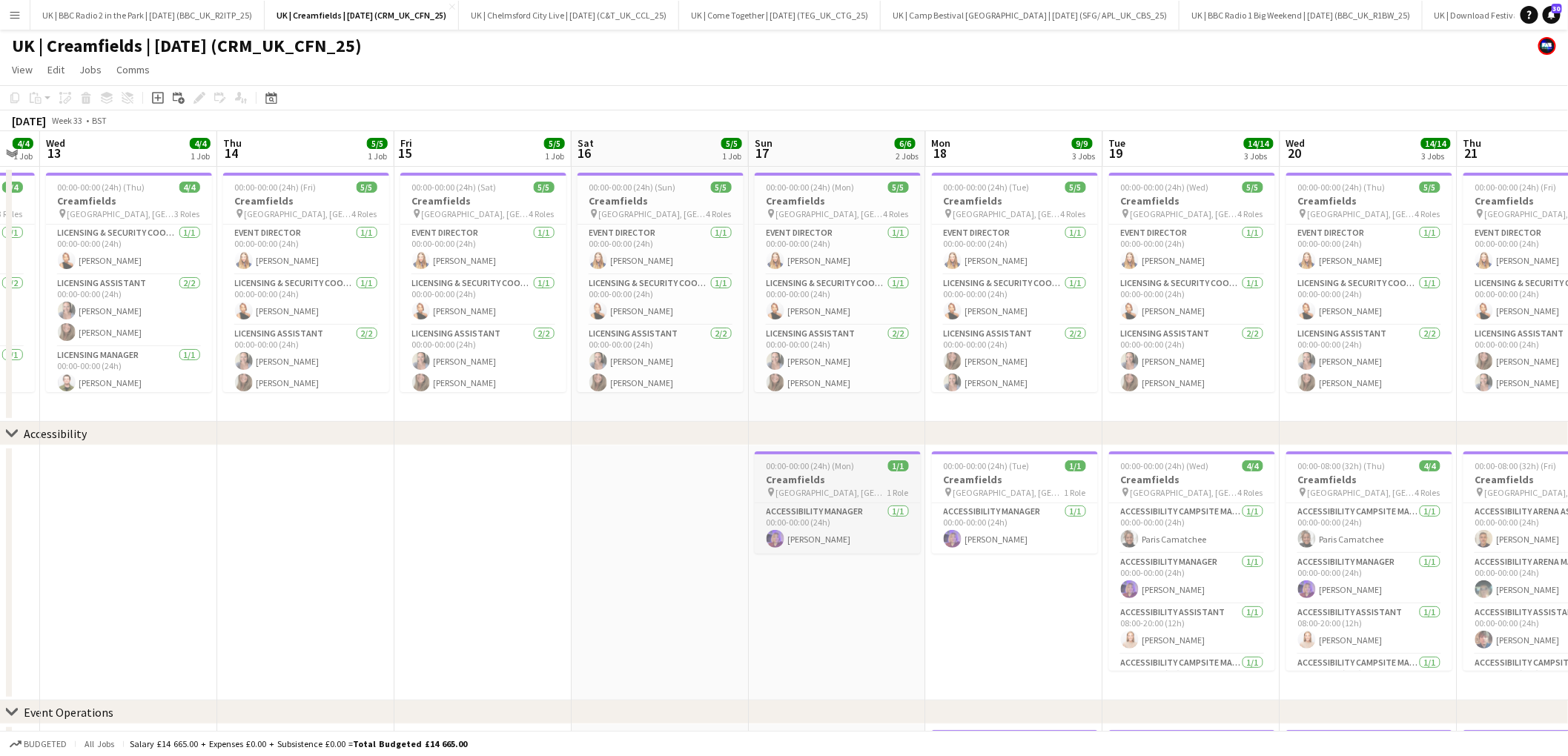
click at [813, 476] on h3 "Creamfields" at bounding box center [837, 479] width 166 height 13
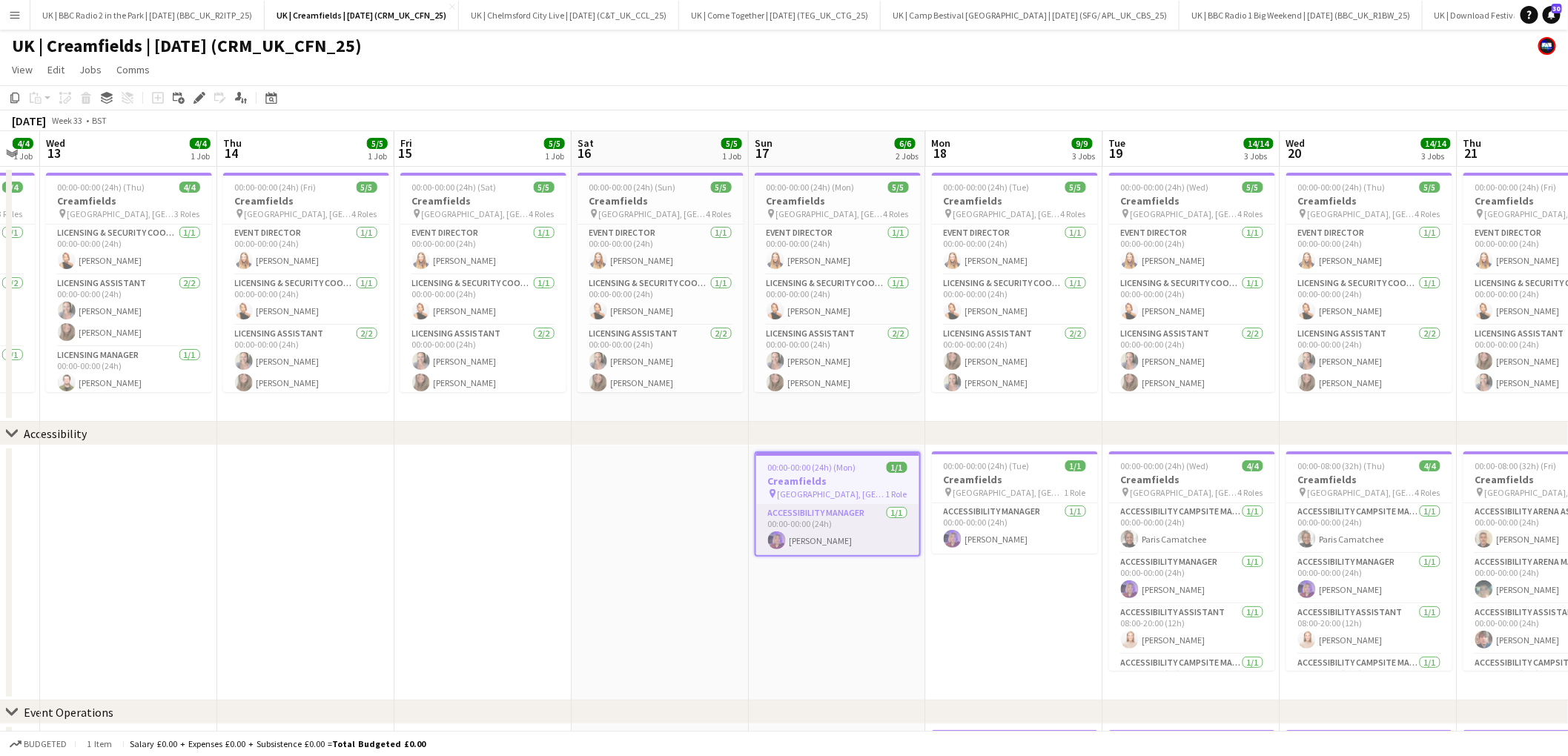
click at [803, 505] on app-card-role "Accessibility Manager [DATE] 00:00-00:00 (24h) [PERSON_NAME]" at bounding box center [837, 529] width 163 height 50
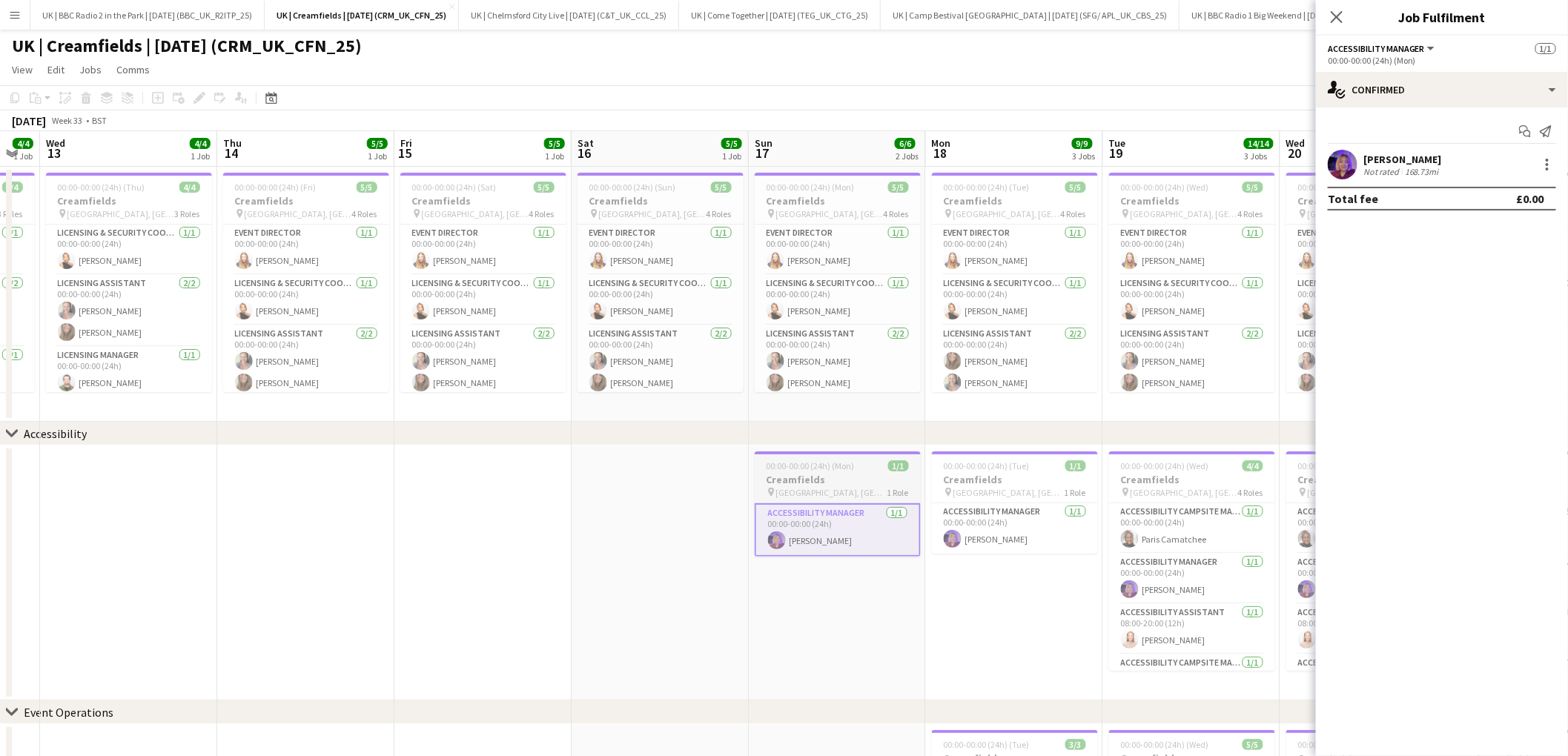
click at [815, 480] on h3 "Creamfields" at bounding box center [837, 479] width 166 height 13
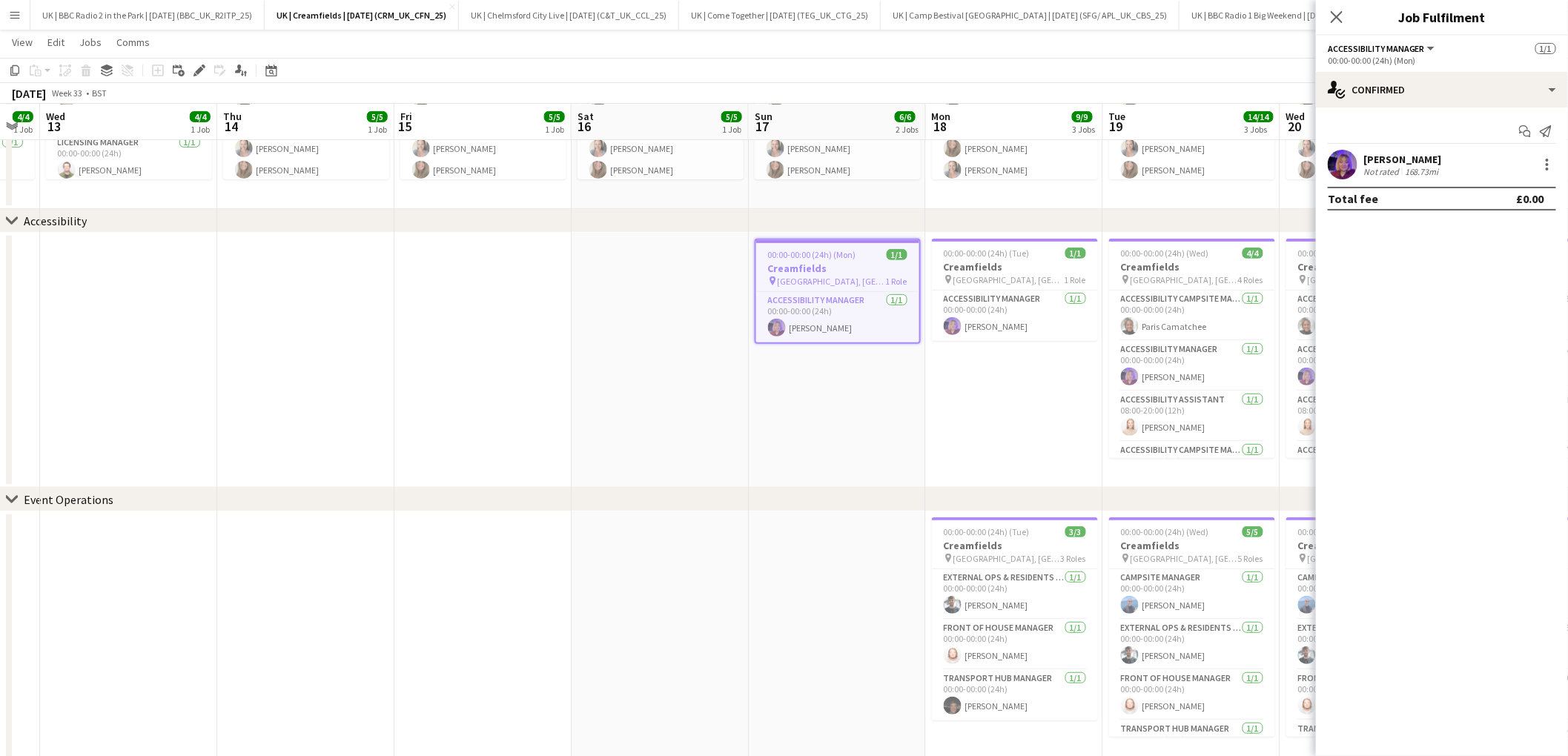
scroll to position [247, 0]
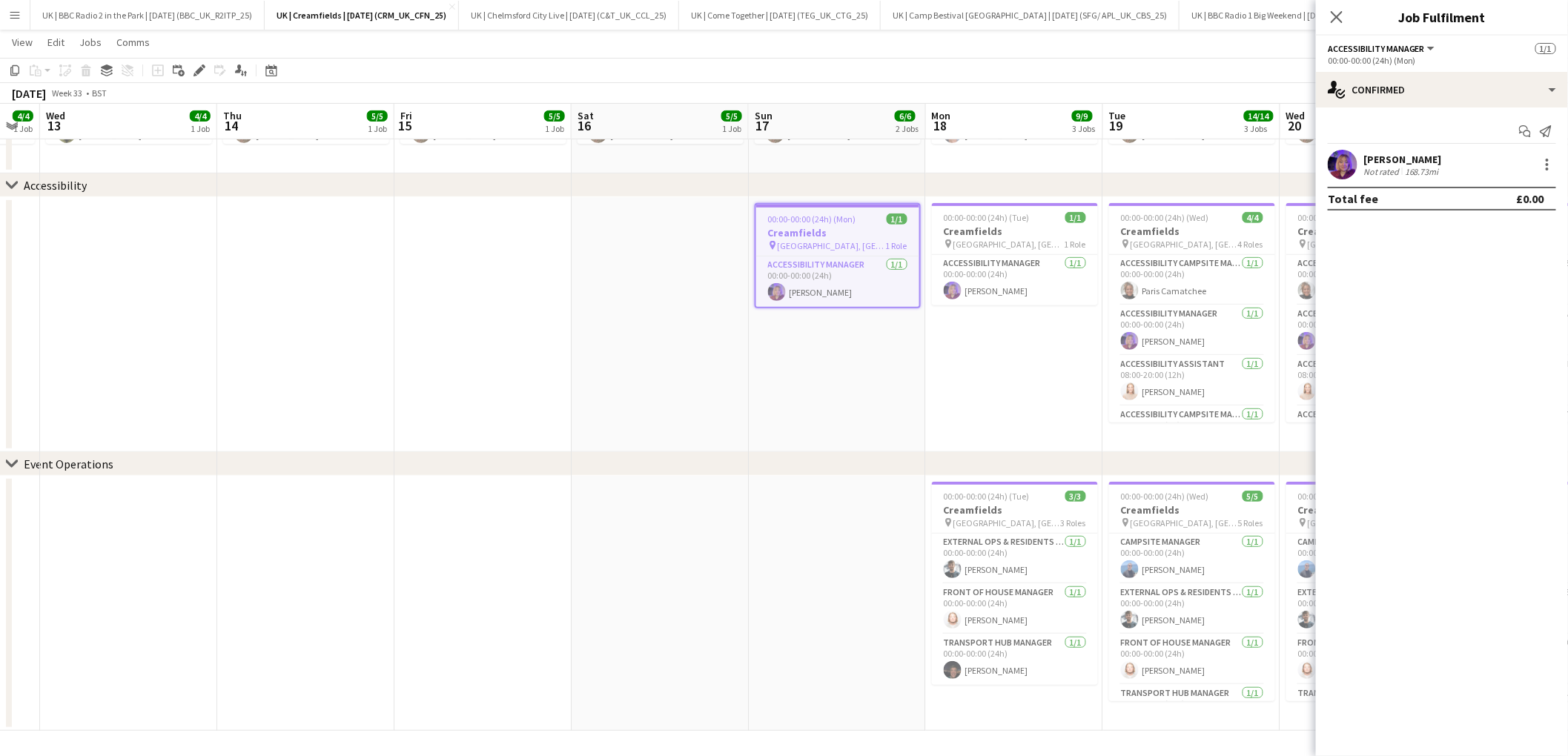
click at [812, 539] on app-date-cell at bounding box center [837, 603] width 177 height 255
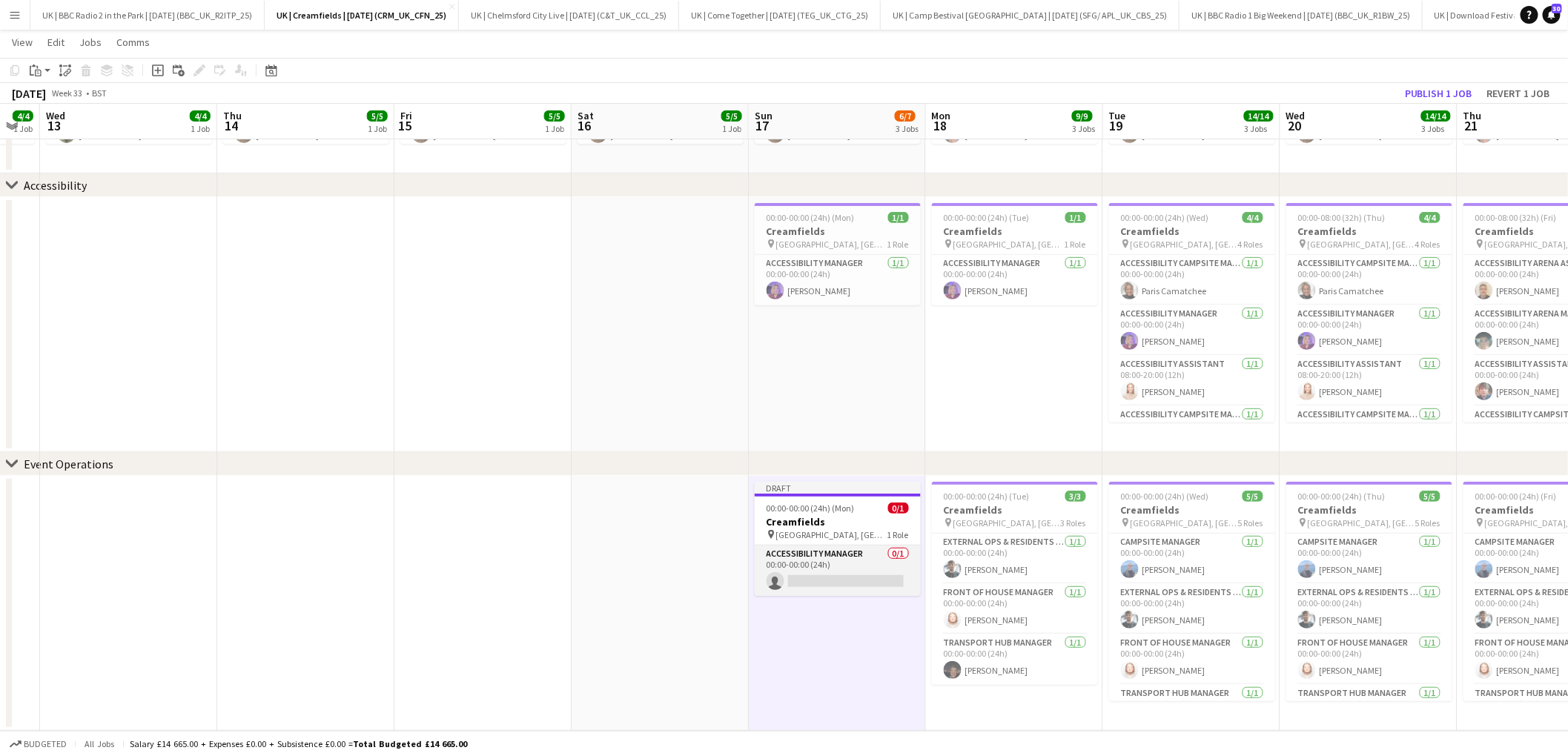
click at [820, 558] on app-card-role "Accessibility Manager 0/1 00:00-00:00 (24h) single-neutral-actions" at bounding box center [837, 570] width 166 height 50
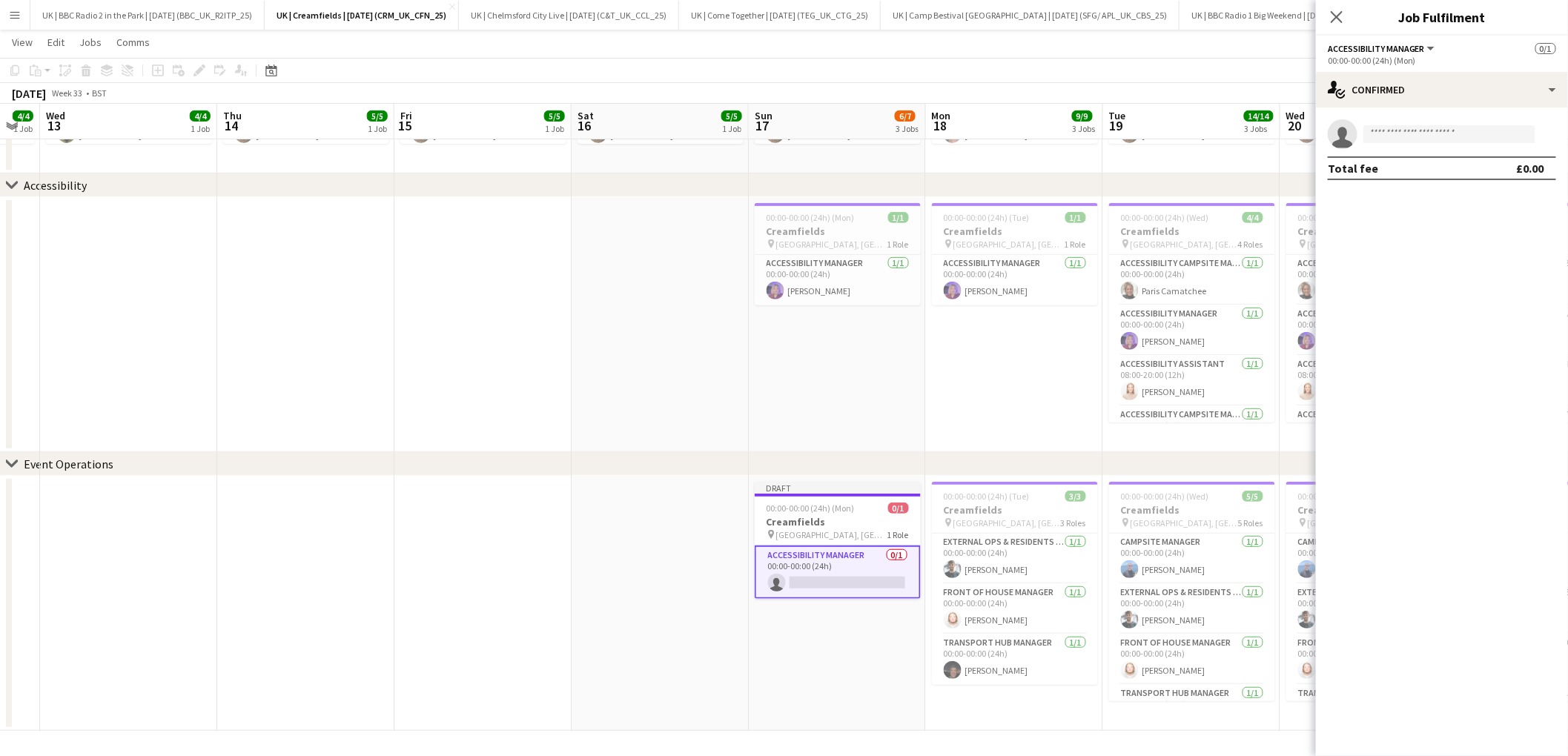
scroll to position [0, 492]
click at [1429, 49] on button "Accessibility Manager" at bounding box center [1382, 48] width 109 height 11
click at [1506, 87] on div "single-neutral-actions-check-2 Confirmed" at bounding box center [1441, 89] width 252 height 36
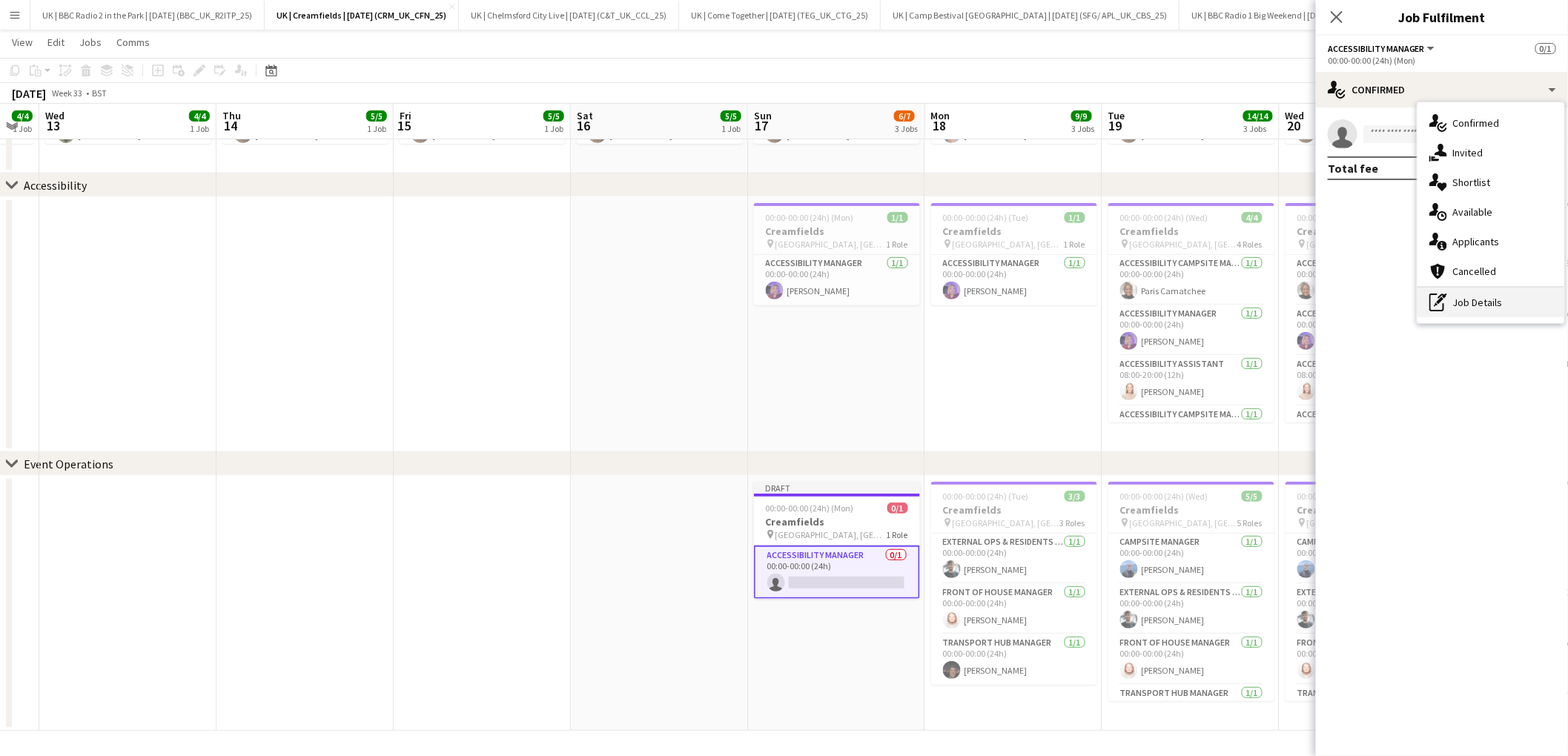
click at [1497, 305] on div "pen-write Job Details" at bounding box center [1490, 303] width 146 height 30
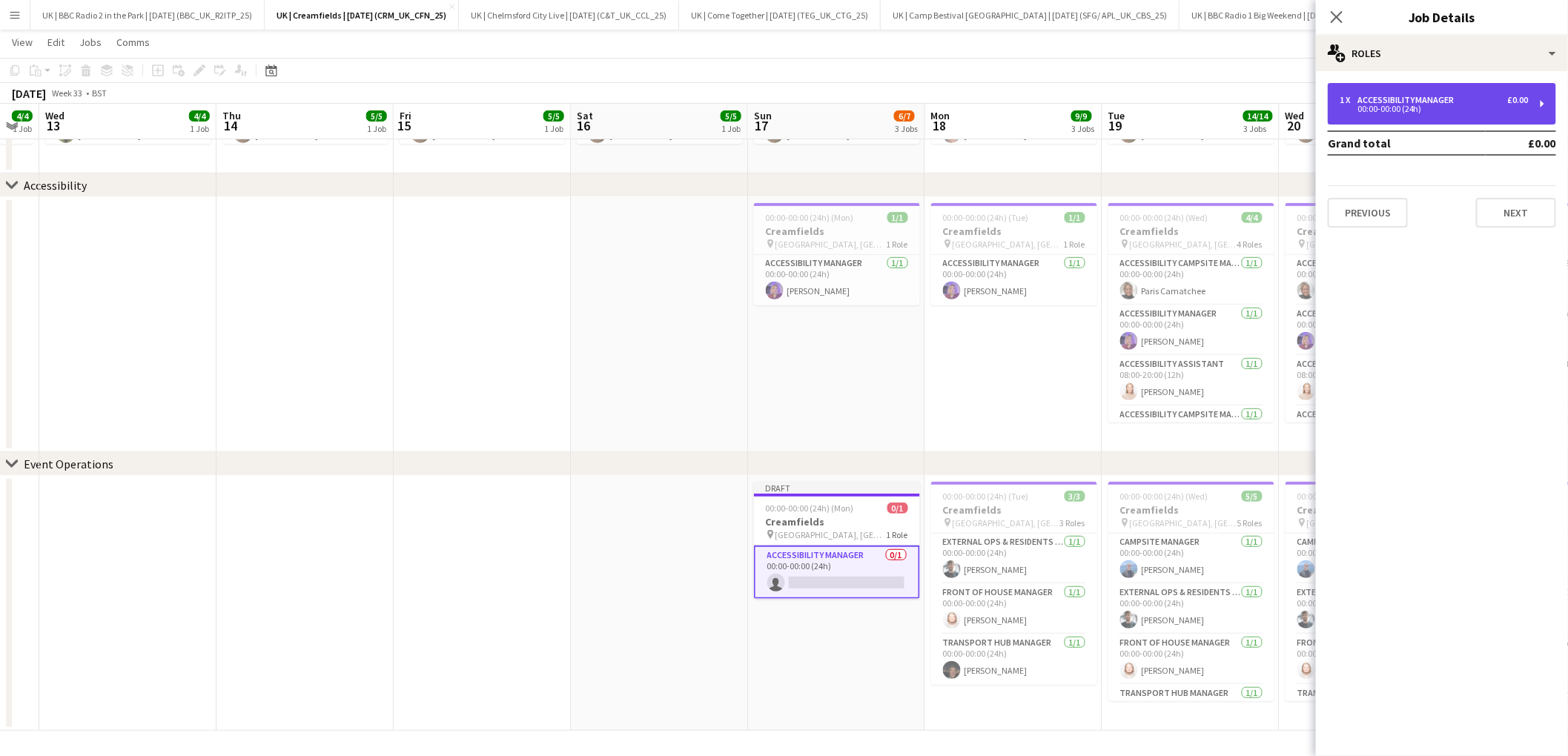
drag, startPoint x: 1518, startPoint y: 92, endPoint x: 1508, endPoint y: 117, distance: 26.9
click at [1518, 93] on div "1 x Accessibility Manager £0.00 00:00-00:00 (24h)" at bounding box center [1441, 103] width 228 height 41
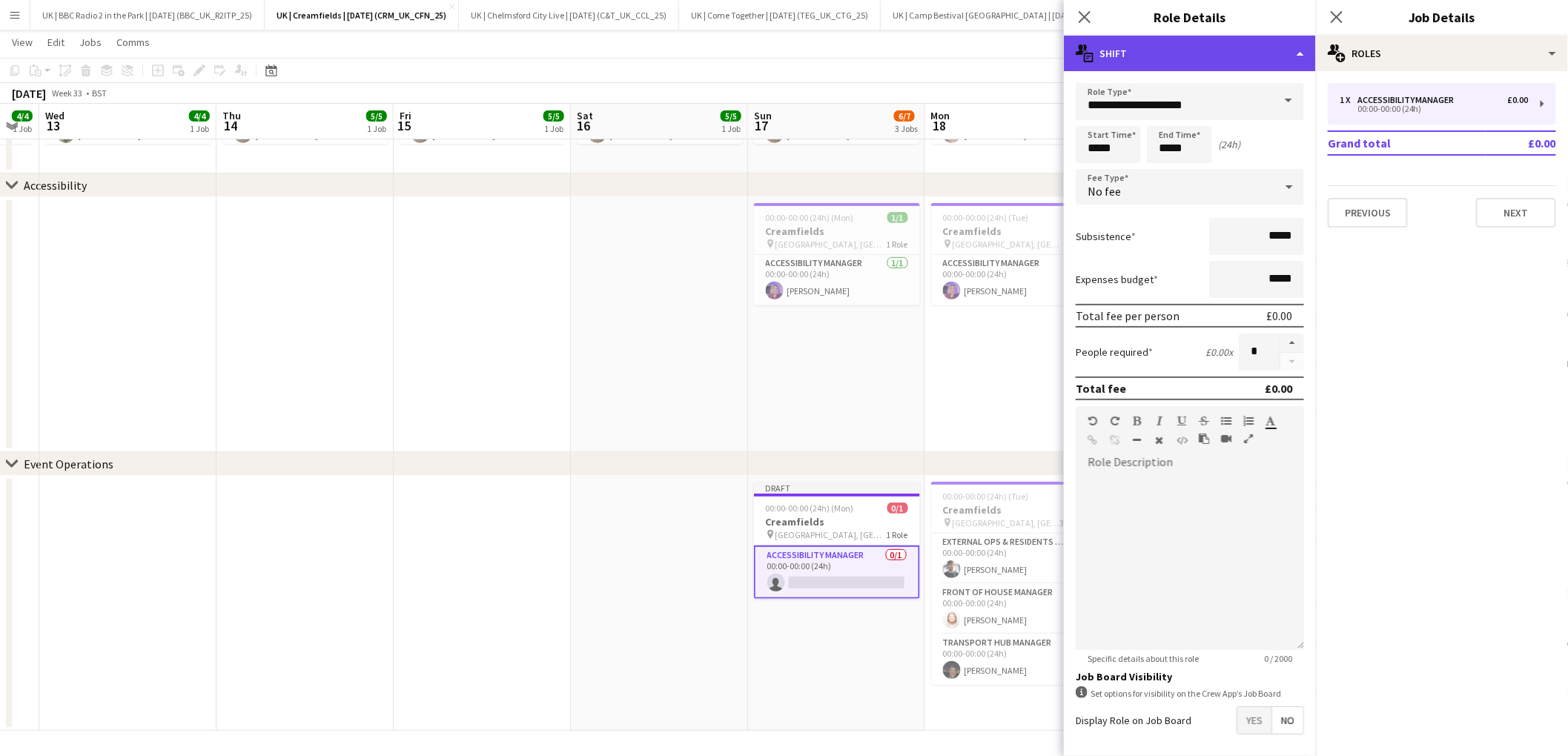
click at [1297, 60] on div "multiple-actions-text Shift" at bounding box center [1189, 53] width 252 height 36
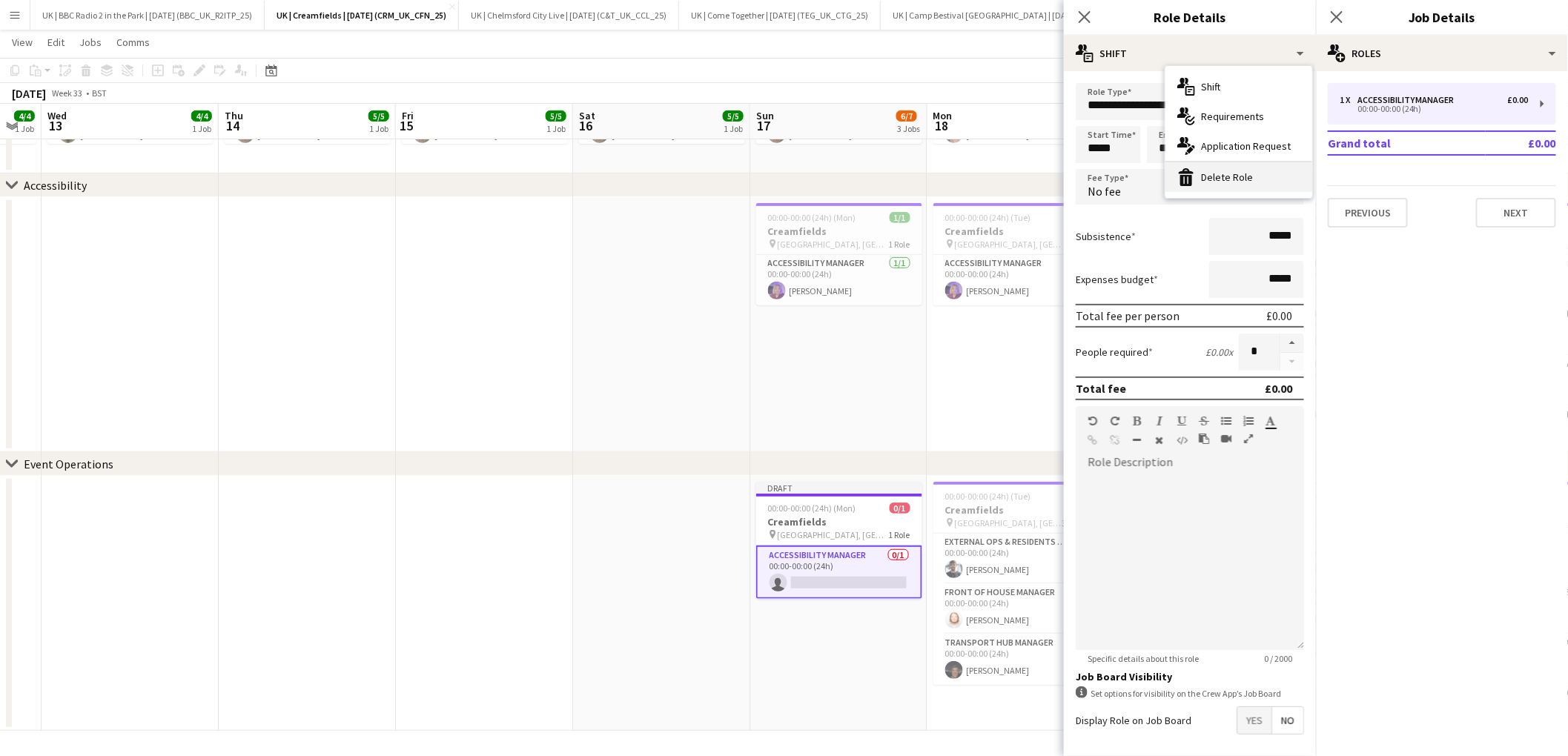
click at [1229, 179] on div "bin-2 Delete Role" at bounding box center [1238, 177] width 146 height 30
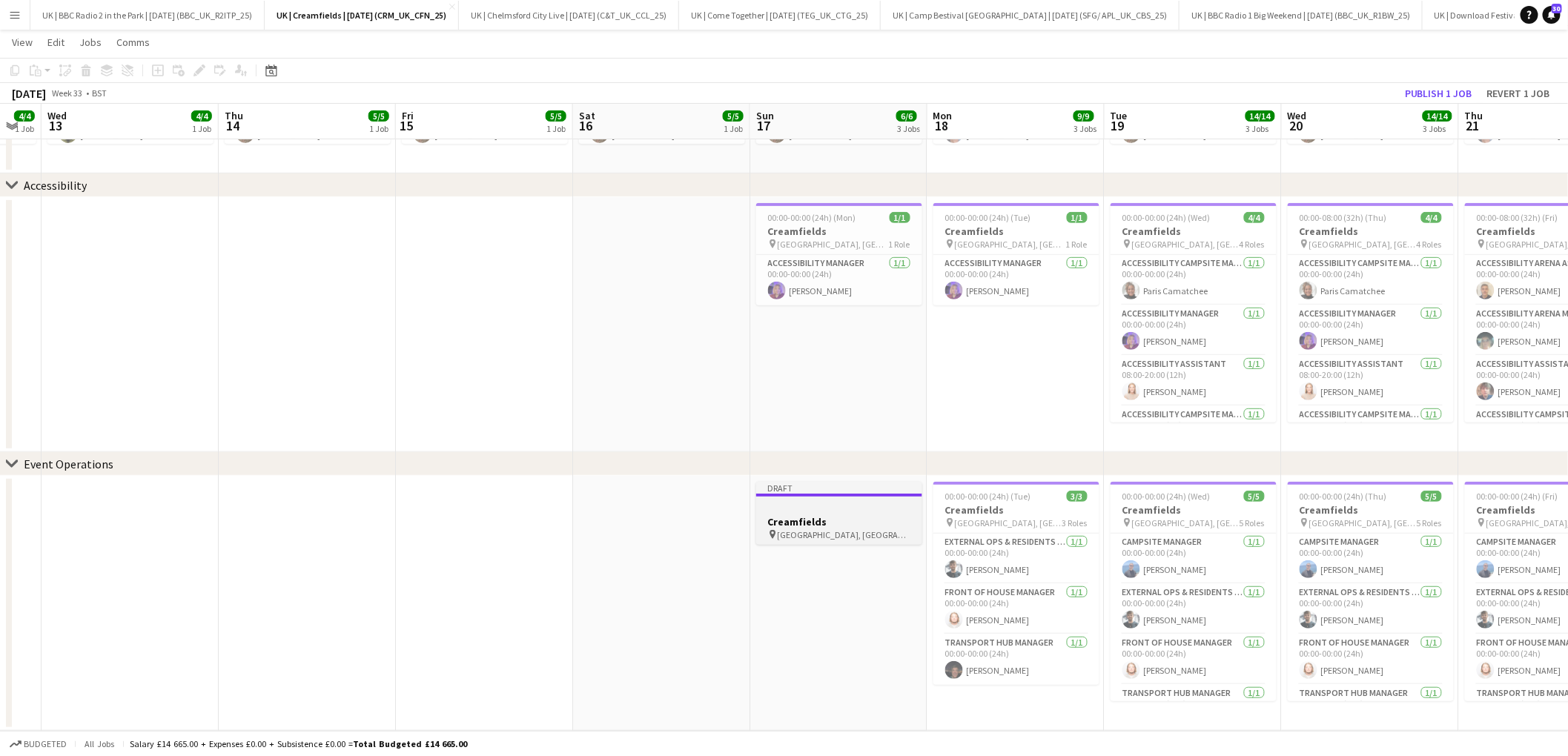
click at [845, 529] on div "pin [GEOGRAPHIC_DATA], [GEOGRAPHIC_DATA]" at bounding box center [839, 534] width 166 height 12
click at [197, 68] on icon at bounding box center [199, 71] width 8 height 8
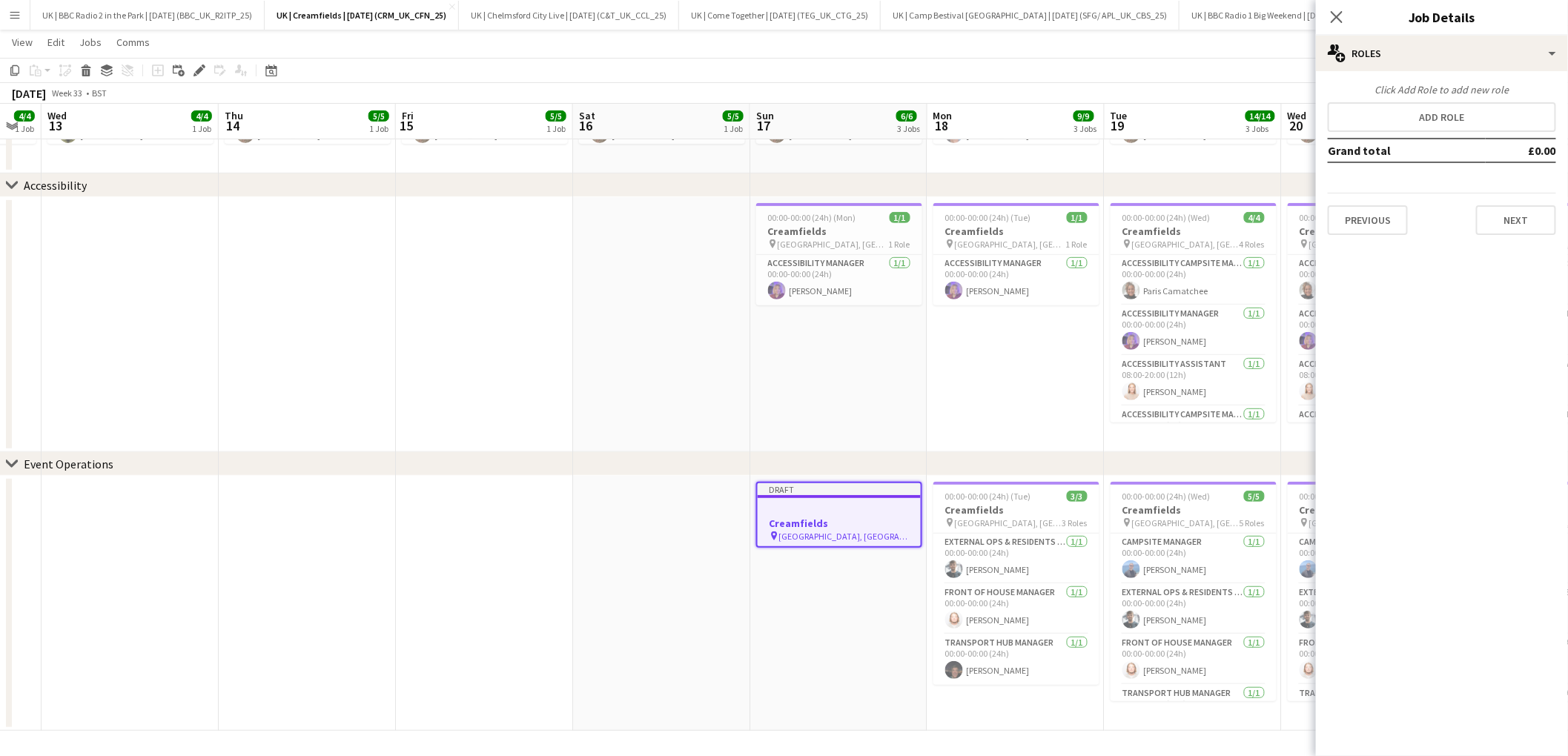
click at [1484, 134] on div "Click Add Role to add new role Add role Grand total £0.00 Previous Next" at bounding box center [1441, 159] width 252 height 152
click at [1485, 117] on button "Add role" at bounding box center [1441, 117] width 228 height 30
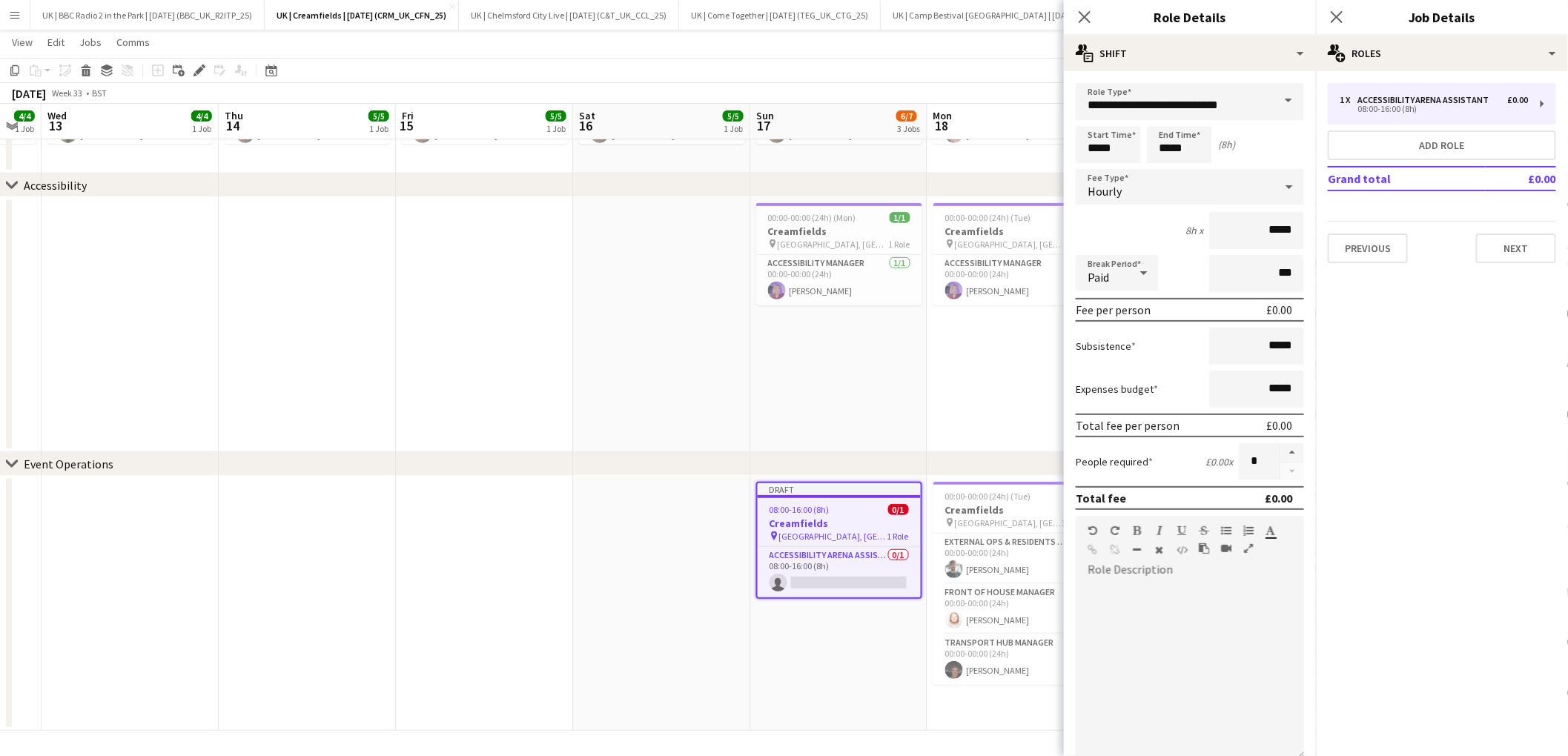
click at [1293, 96] on span at bounding box center [1288, 100] width 31 height 36
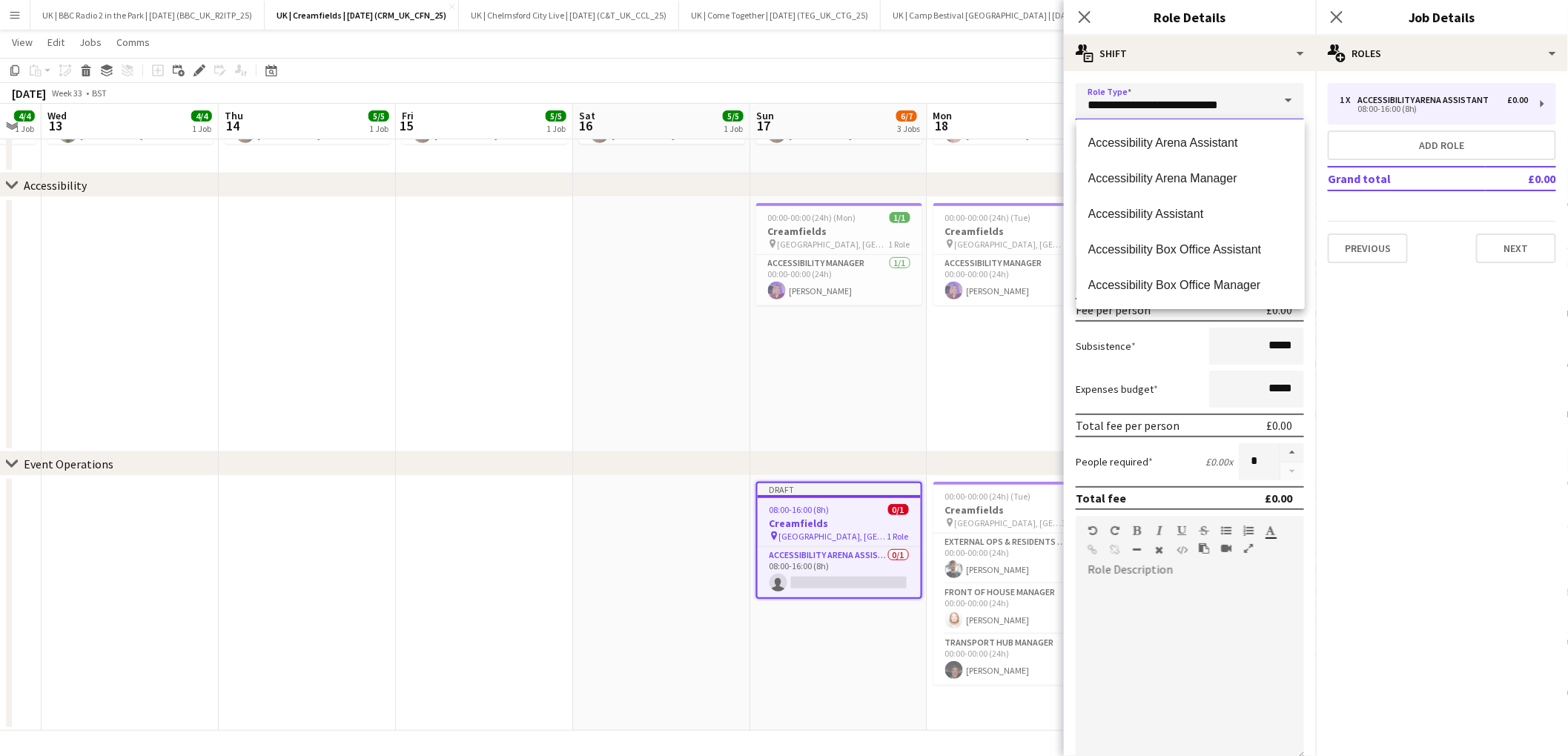
drag, startPoint x: 1251, startPoint y: 106, endPoint x: 992, endPoint y: 106, distance: 259.0
click at [994, 108] on body "Menu Boards Boards Boards All jobs Status Workforce Workforce My Workforce Recr…" at bounding box center [784, 254] width 1568 height 1003
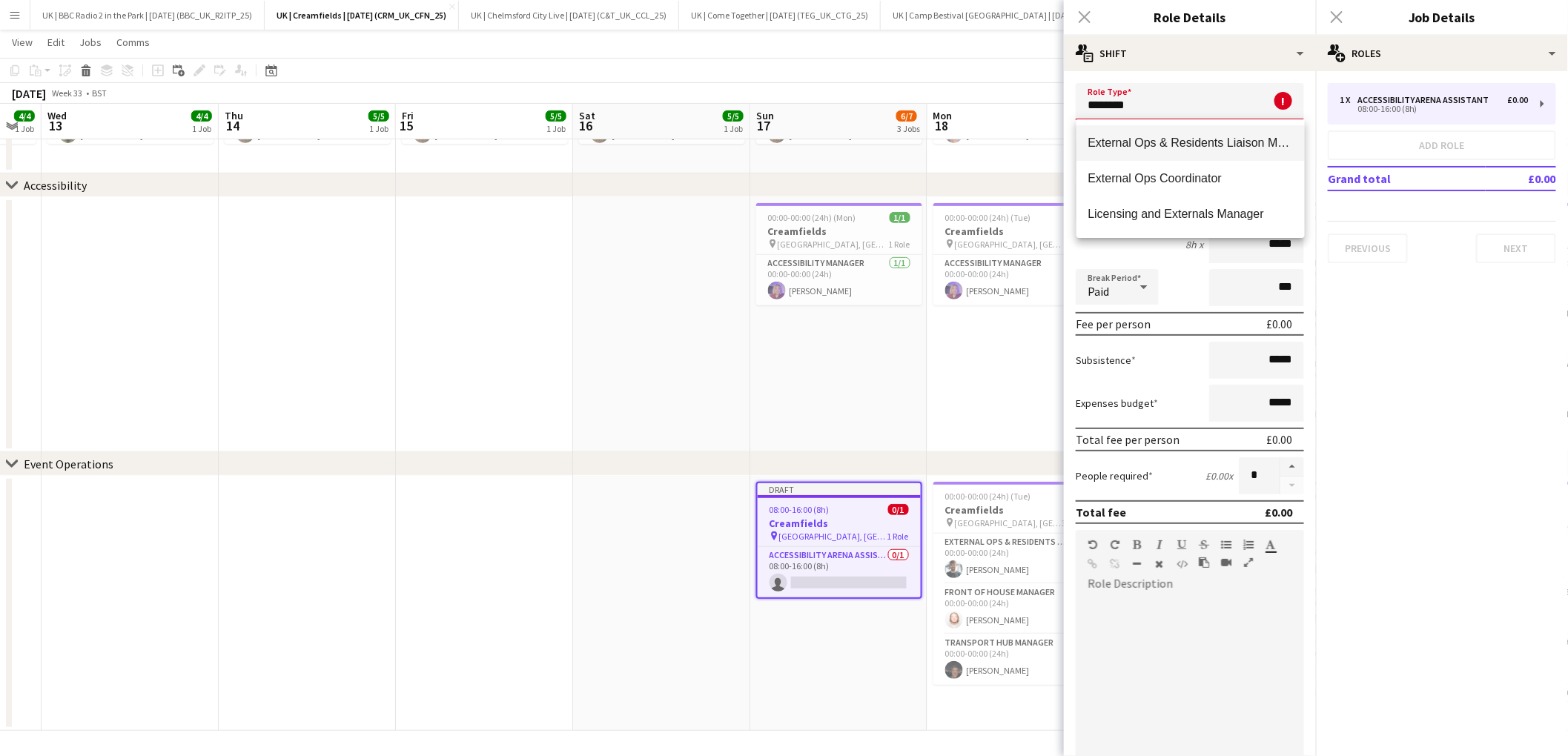
click at [1187, 146] on span "External Ops & Residents Liaison Manager" at bounding box center [1190, 142] width 204 height 14
type input "**********"
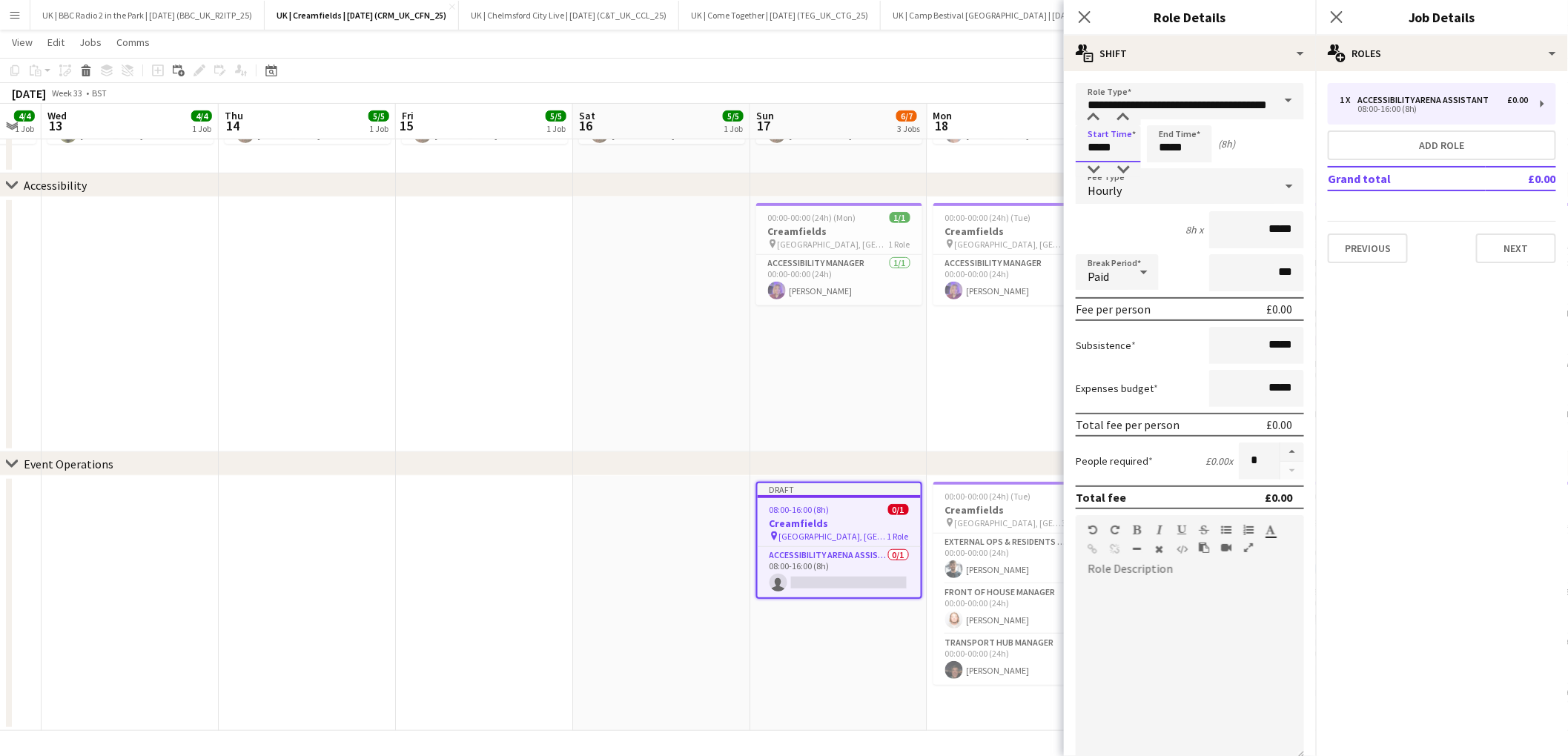
scroll to position [0, 0]
type input "*****"
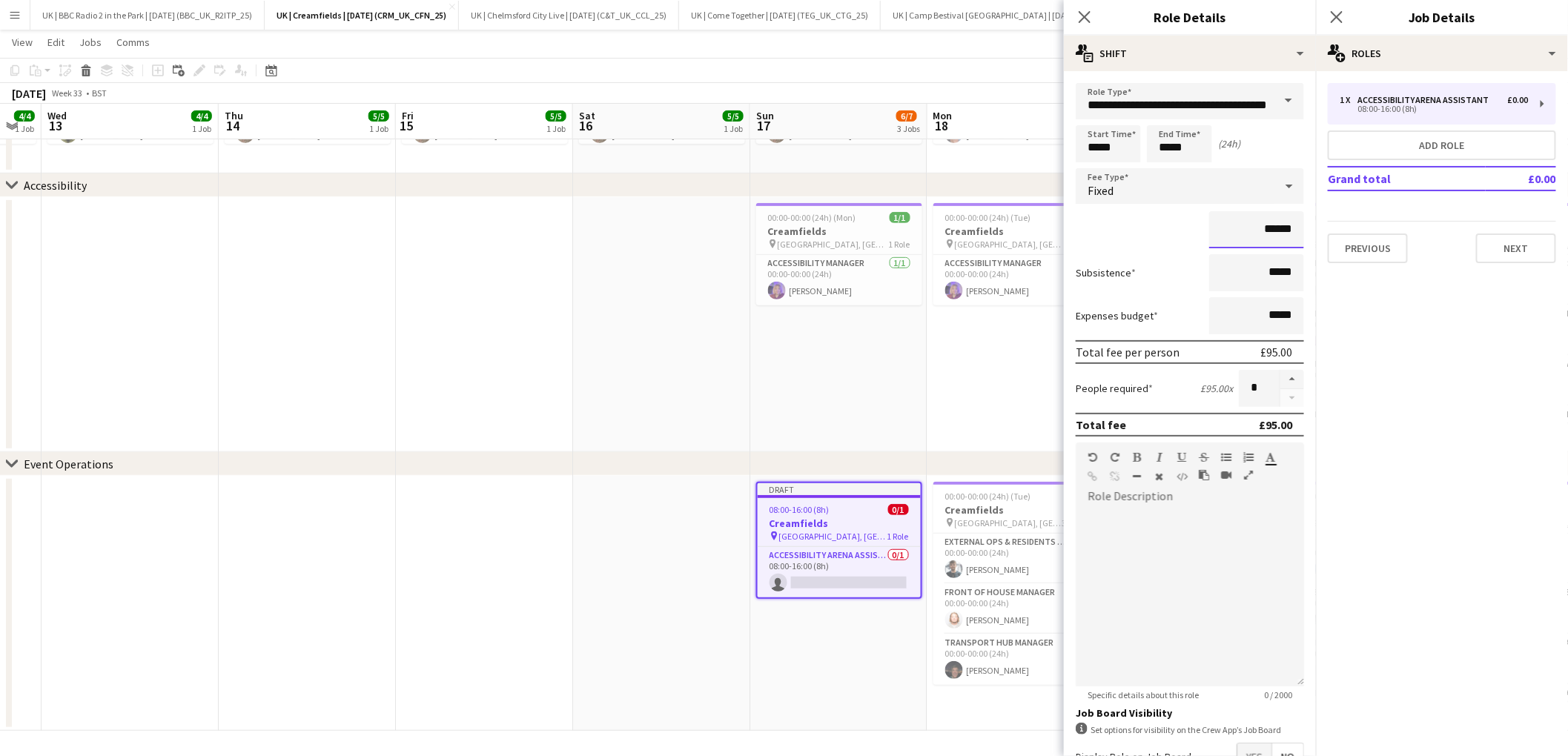
type input "******"
click at [1254, 581] on div at bounding box center [1190, 596] width 228 height 178
click at [1230, 553] on div "**********" at bounding box center [1189, 545] width 204 height 15
drag, startPoint x: 1139, startPoint y: 574, endPoint x: 1086, endPoint y: 558, distance: 55.4
click at [1087, 553] on div "**********" at bounding box center [1189, 545] width 204 height 15
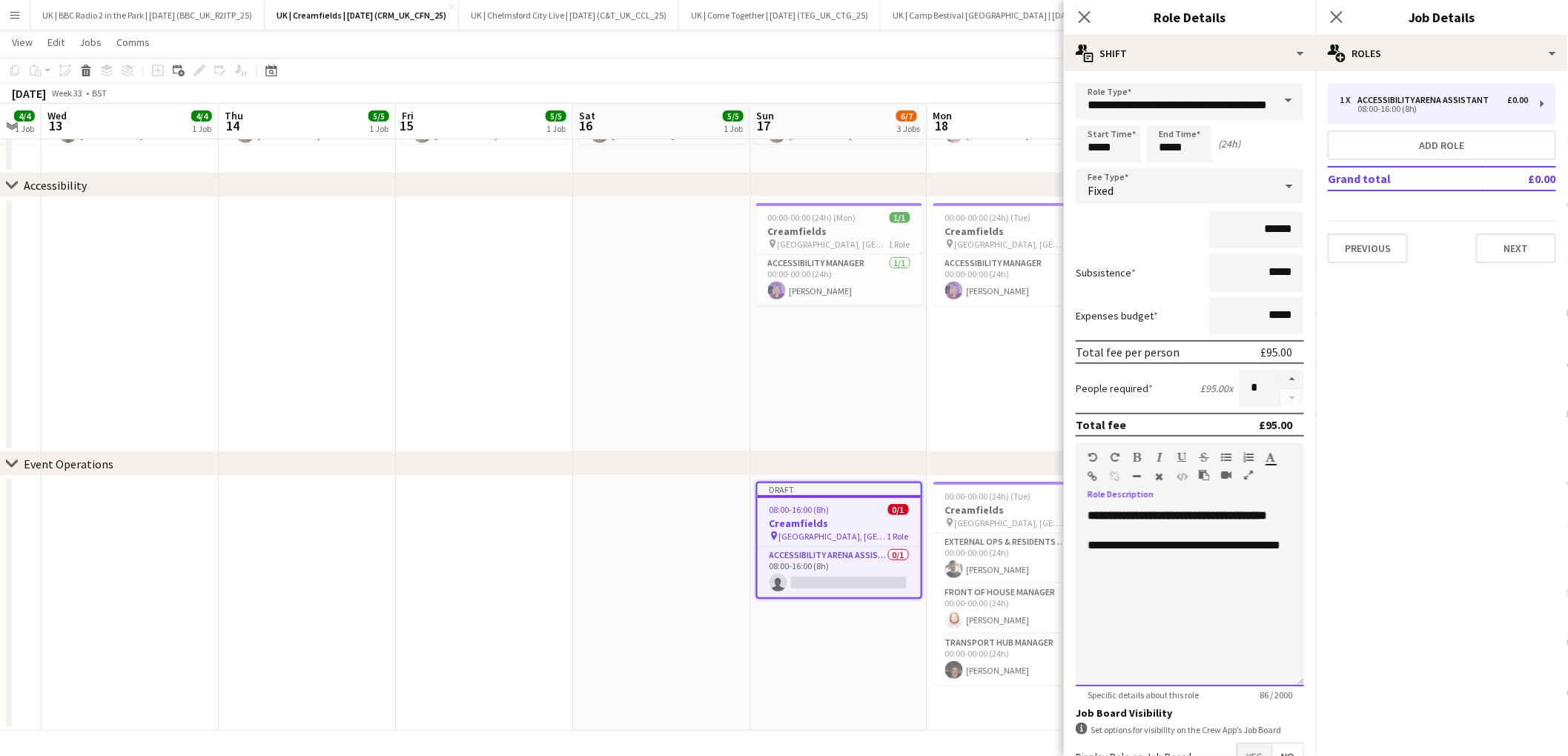
drag, startPoint x: 1163, startPoint y: 580, endPoint x: 1115, endPoint y: 565, distance: 50.3
click at [1162, 580] on div "**********" at bounding box center [1190, 596] width 228 height 178
click at [1112, 557] on div "**********" at bounding box center [1189, 553] width 204 height 30
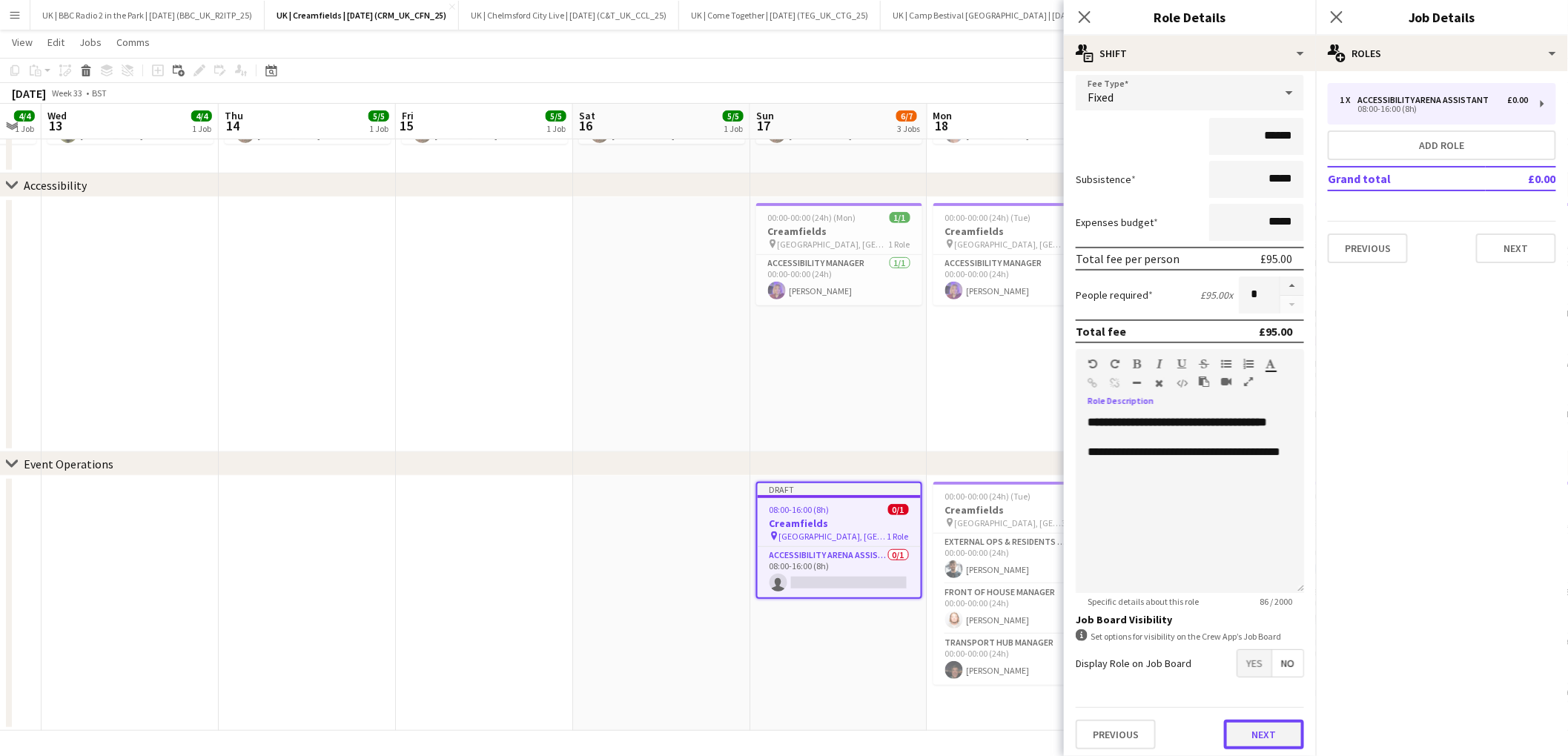
click at [1274, 729] on button "Next" at bounding box center [1264, 734] width 80 height 30
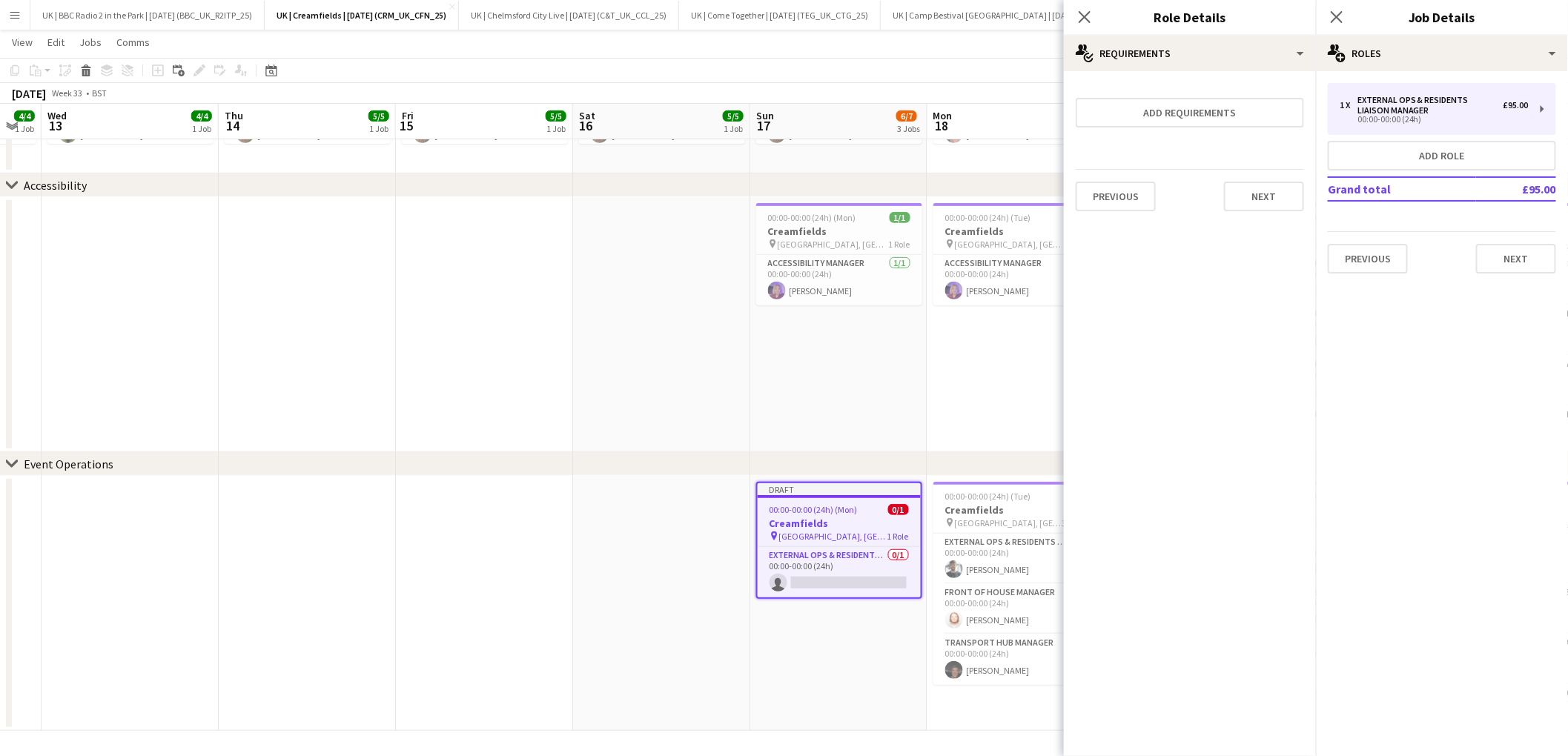
scroll to position [0, 0]
click at [1277, 188] on button "Next" at bounding box center [1264, 196] width 80 height 30
click at [1265, 195] on button "Finish" at bounding box center [1275, 199] width 55 height 30
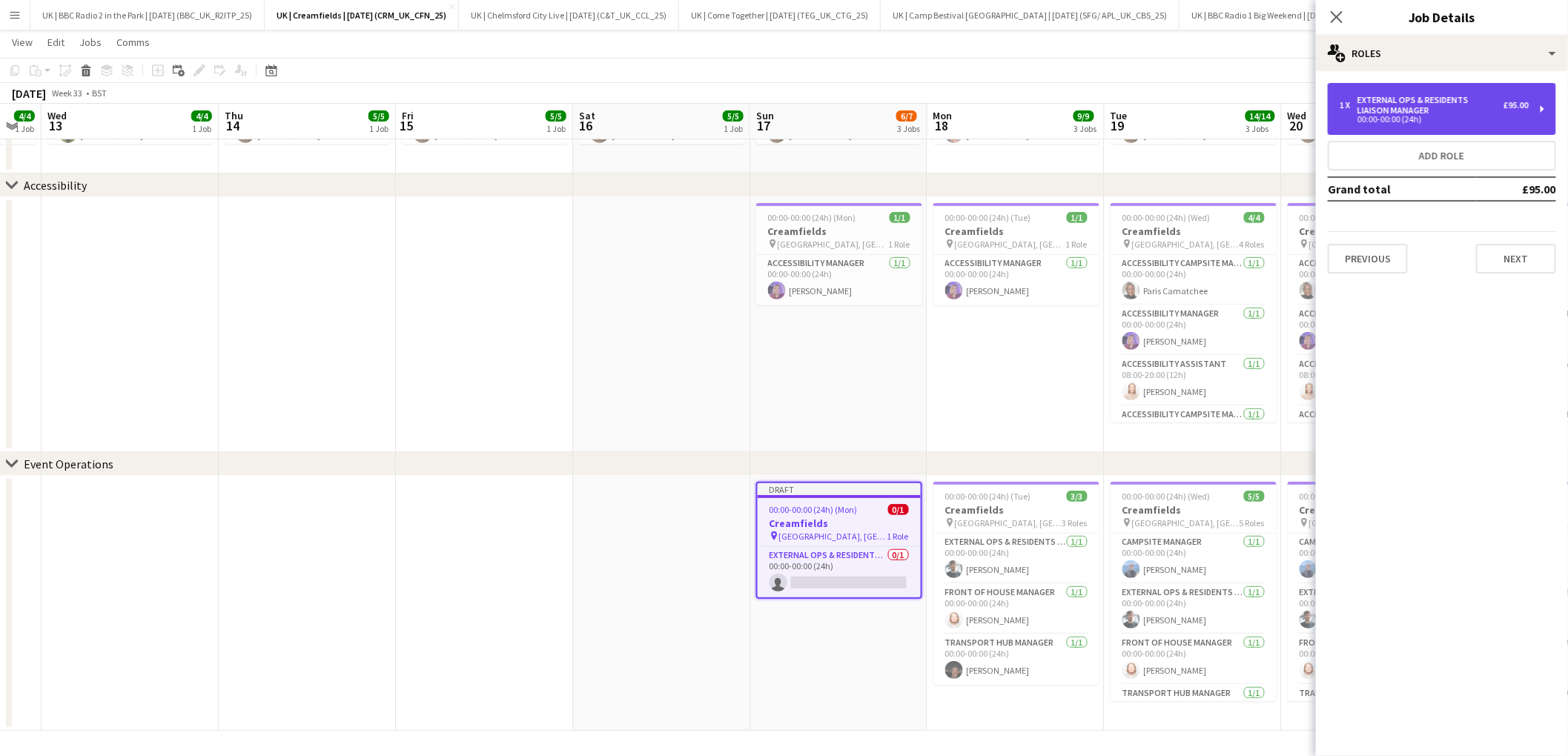
click at [1543, 103] on div "1 x External Ops & Residents Liaison Manager £95.00 00:00-00:00 (24h)" at bounding box center [1441, 108] width 228 height 52
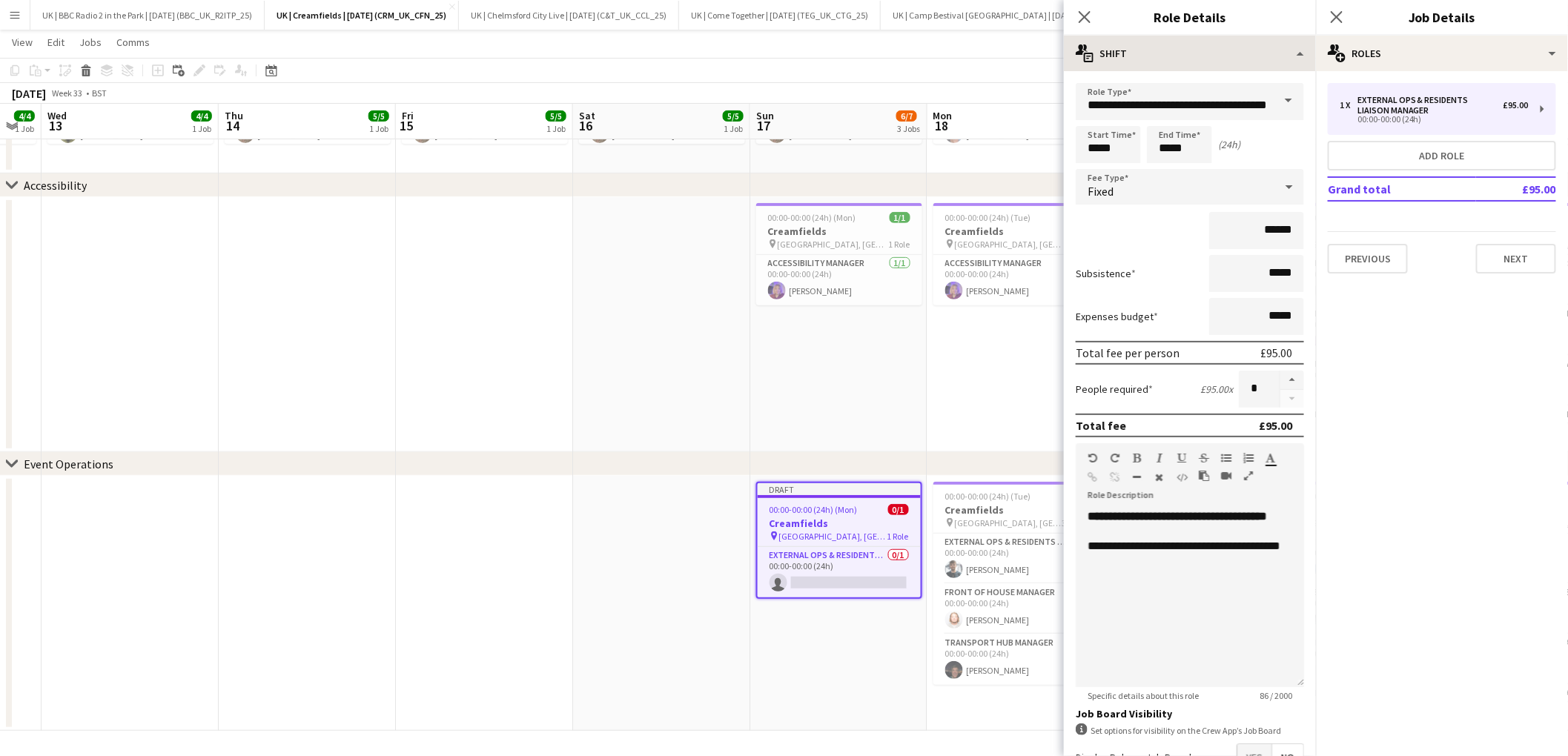
drag, startPoint x: 1094, startPoint y: 13, endPoint x: 1311, endPoint y: 60, distance: 222.0
click at [1096, 13] on div "Close pop-in" at bounding box center [1084, 17] width 41 height 34
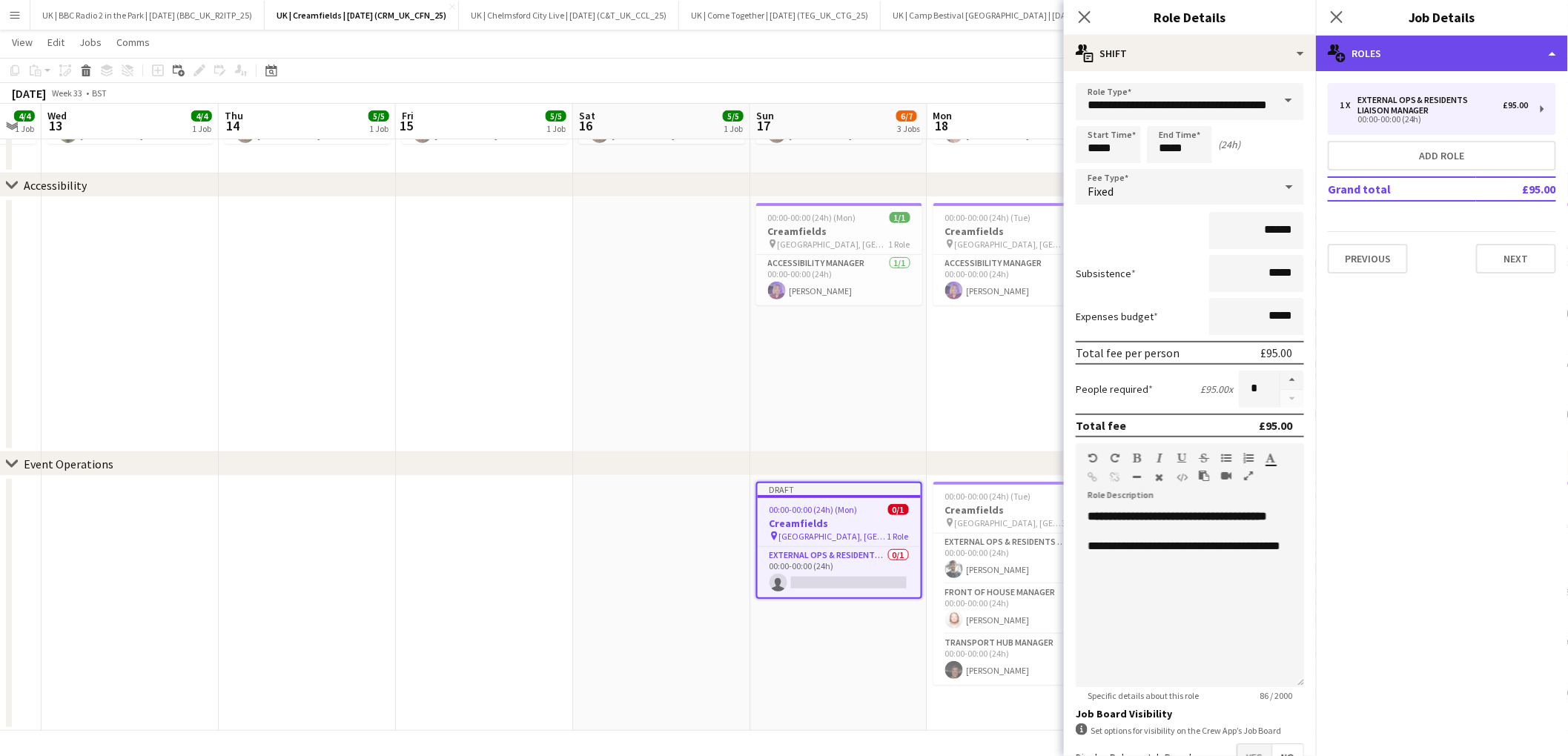
click at [1552, 59] on div "multiple-users-add Roles" at bounding box center [1441, 53] width 252 height 36
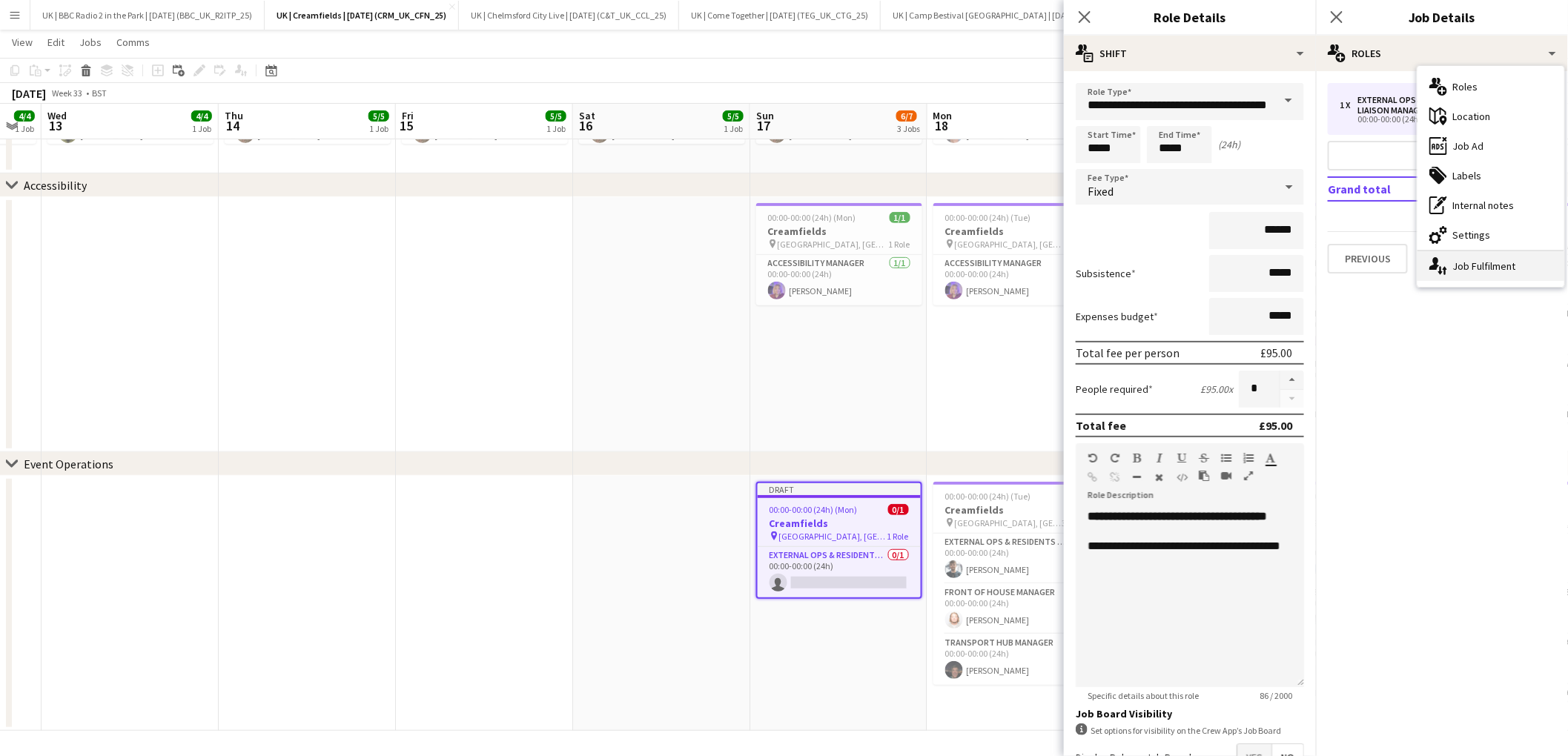
click at [1491, 264] on div "single-neutral-actions-up-down Job Fulfilment" at bounding box center [1490, 266] width 146 height 30
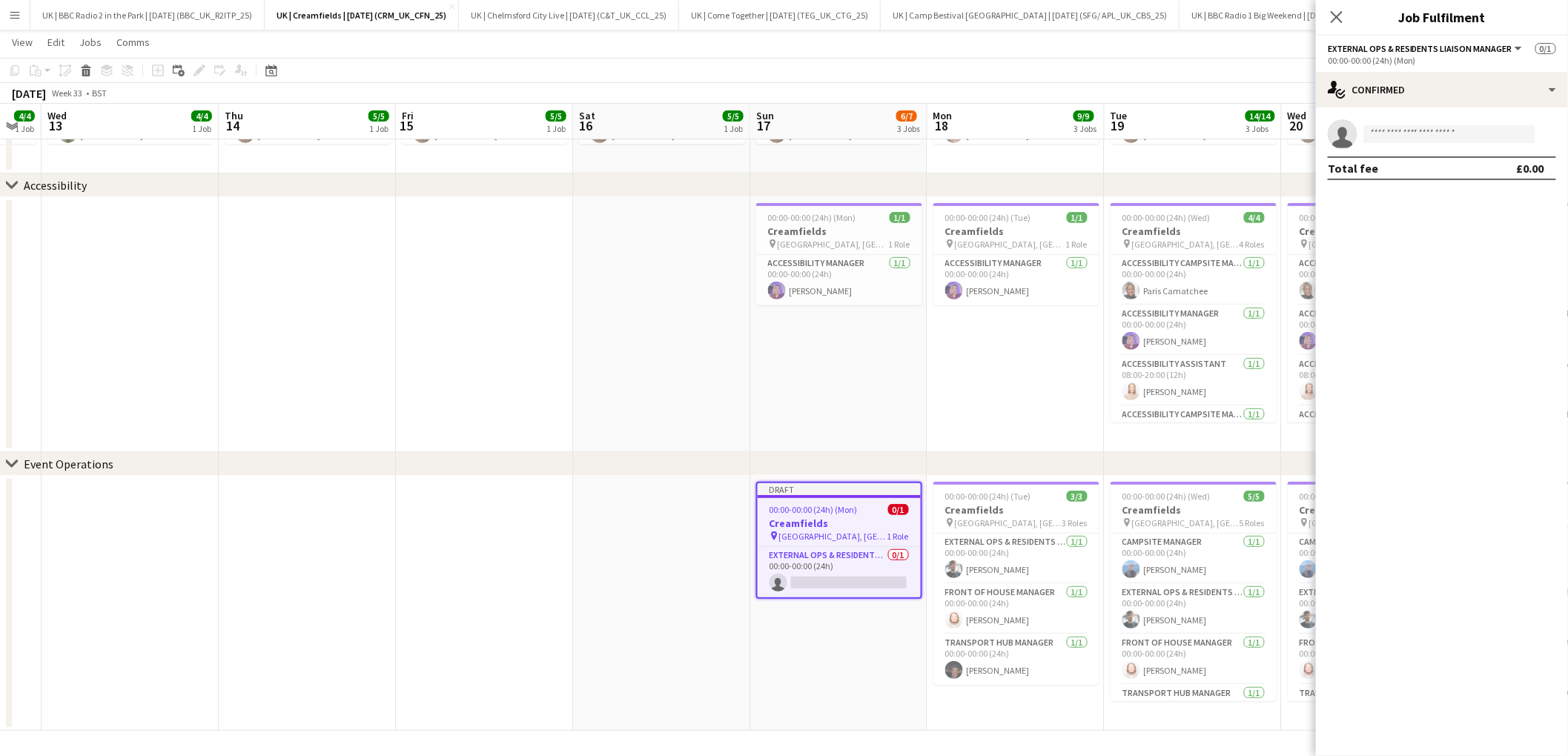
click at [1460, 124] on app-invite-slot "single-neutral-actions" at bounding box center [1441, 134] width 252 height 30
click at [1457, 128] on input at bounding box center [1449, 133] width 172 height 17
type input "**********"
click at [1430, 161] on span "[EMAIL_ADDRESS][DOMAIN_NAME]" at bounding box center [1450, 167] width 148 height 12
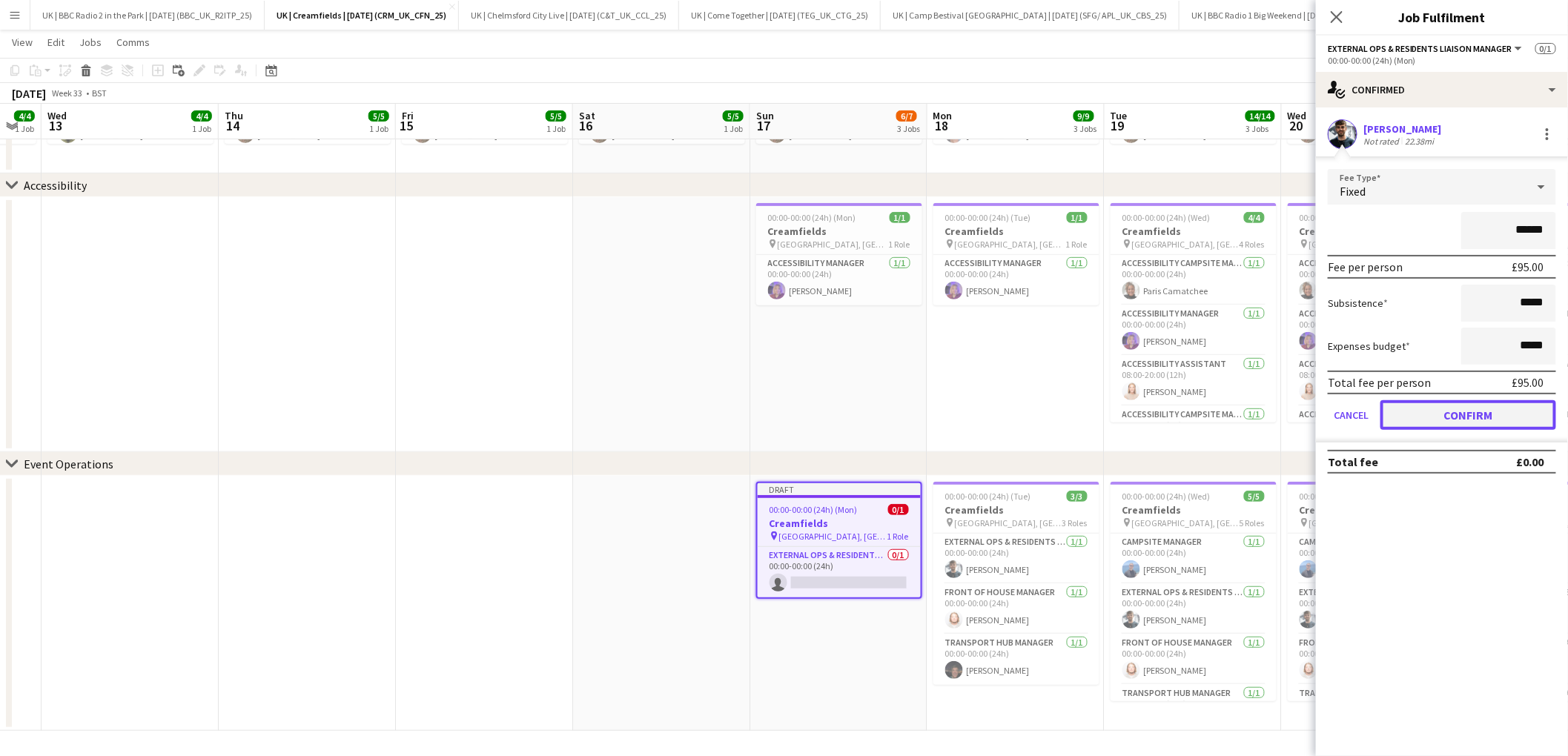
click at [1470, 413] on button "Confirm" at bounding box center [1468, 415] width 175 height 30
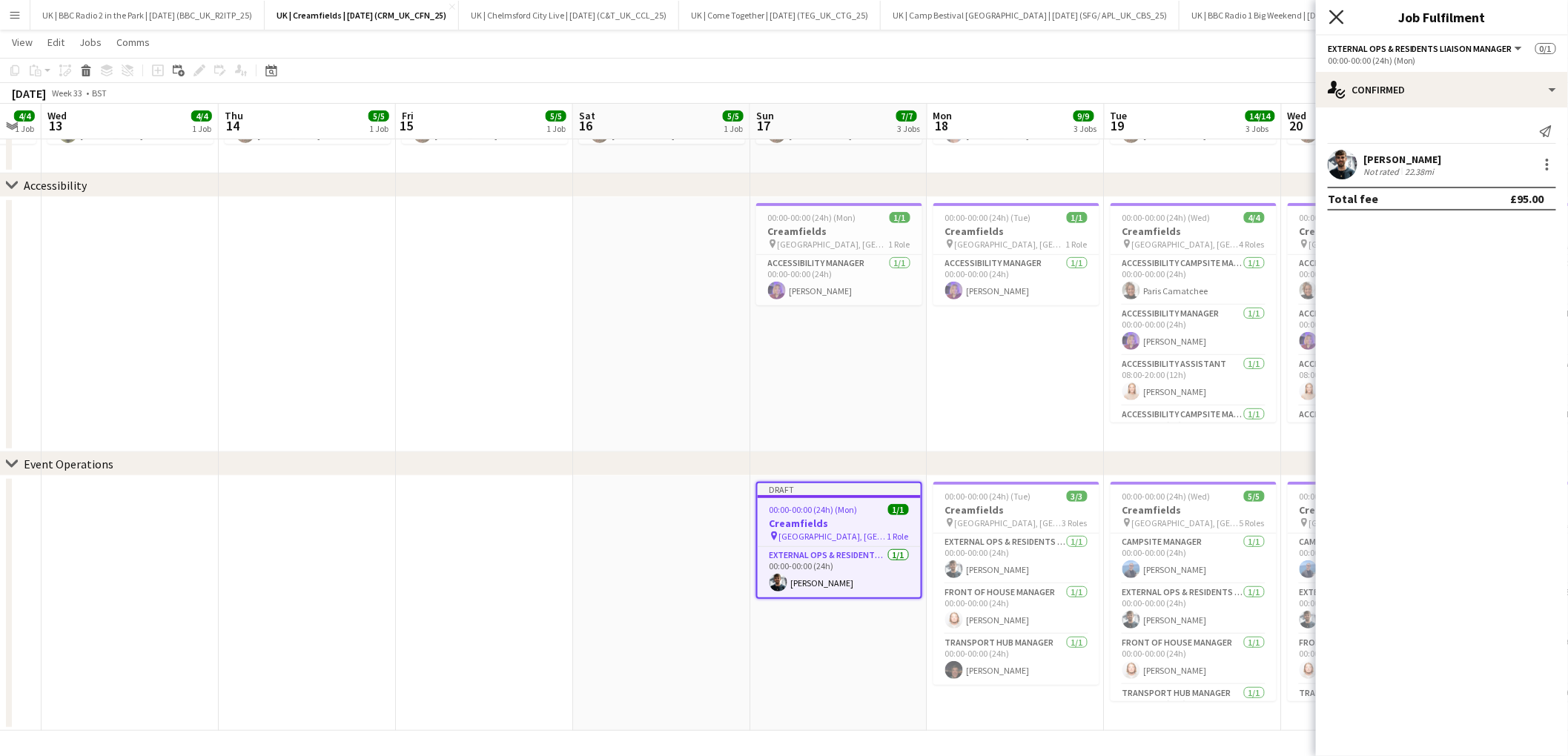
click at [1340, 21] on icon "Close pop-in" at bounding box center [1335, 17] width 14 height 14
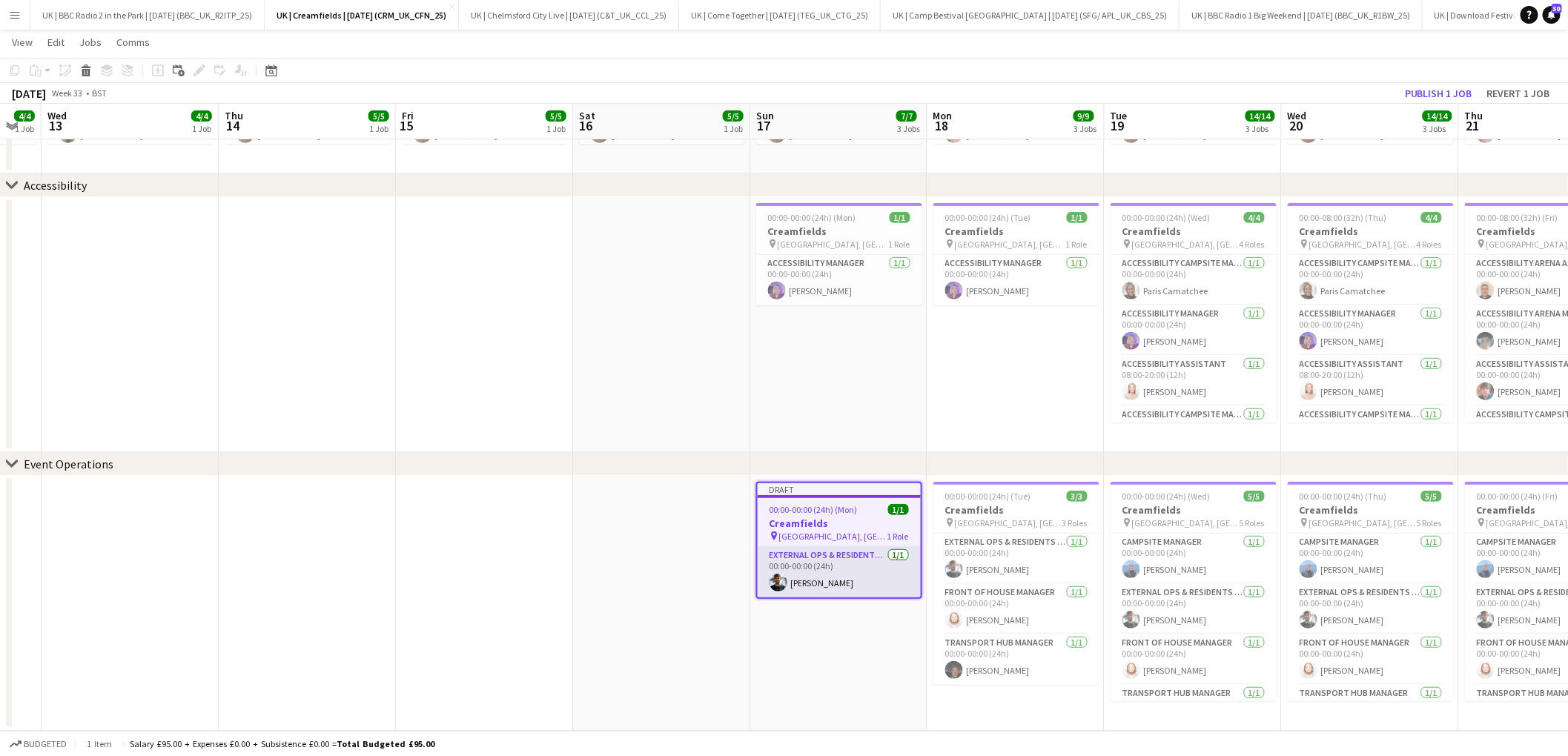
click at [842, 559] on app-card-role "External Ops & Residents Liaison Manager [DATE] 00:00-00:00 (24h) [PERSON_NAME]" at bounding box center [838, 572] width 163 height 50
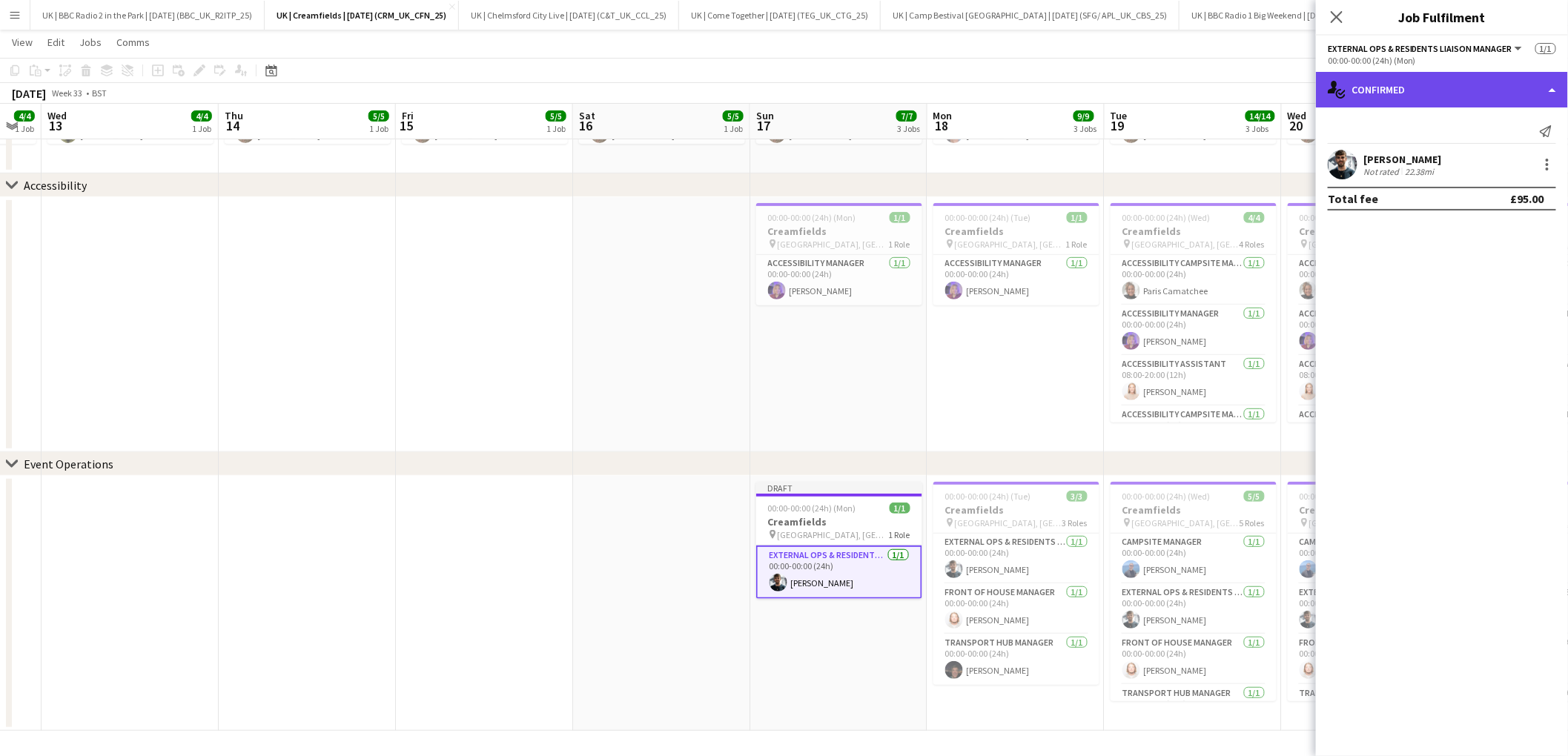
click at [1477, 92] on div "single-neutral-actions-check-2 Confirmed" at bounding box center [1441, 89] width 252 height 36
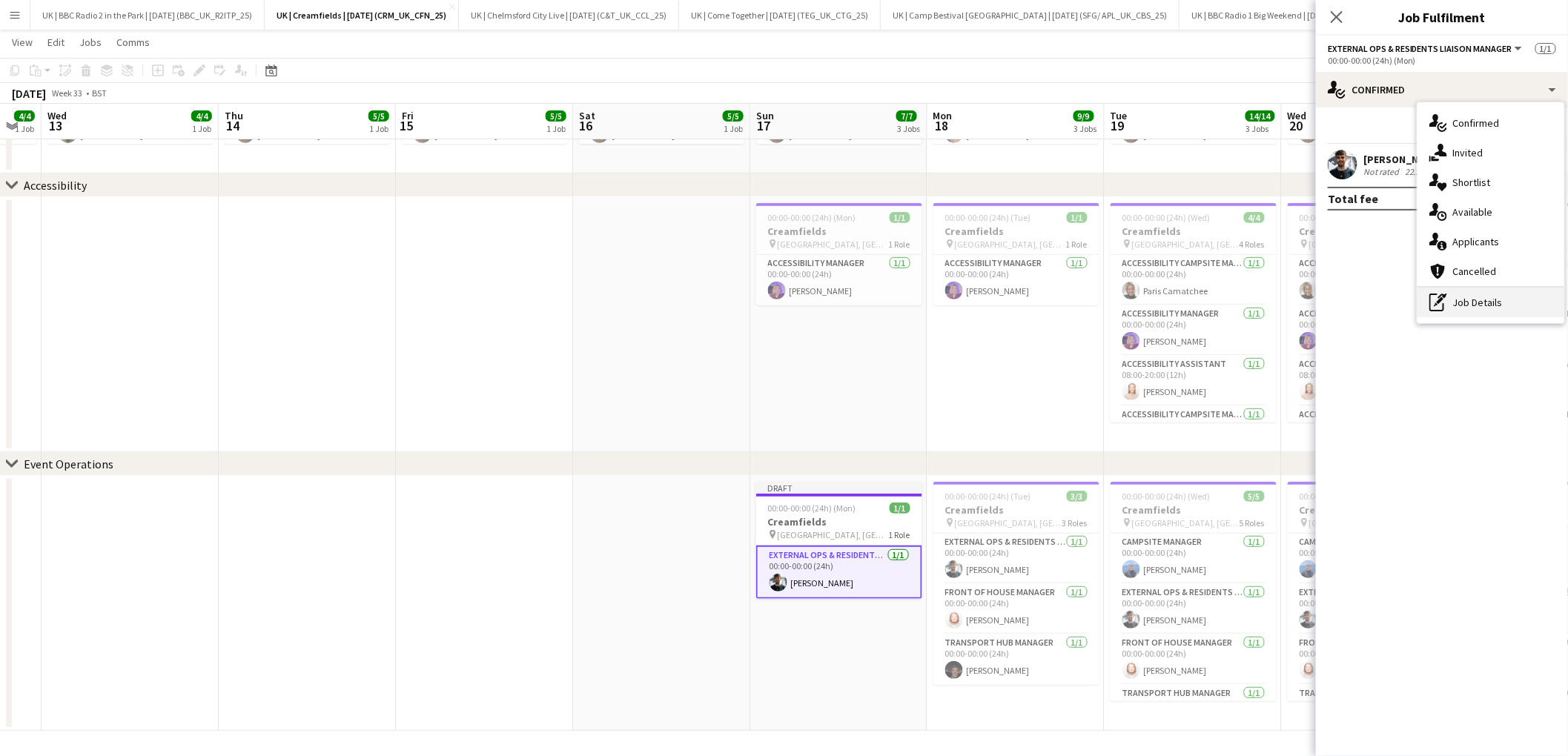
click at [1483, 303] on div "pen-write Job Details" at bounding box center [1490, 303] width 146 height 30
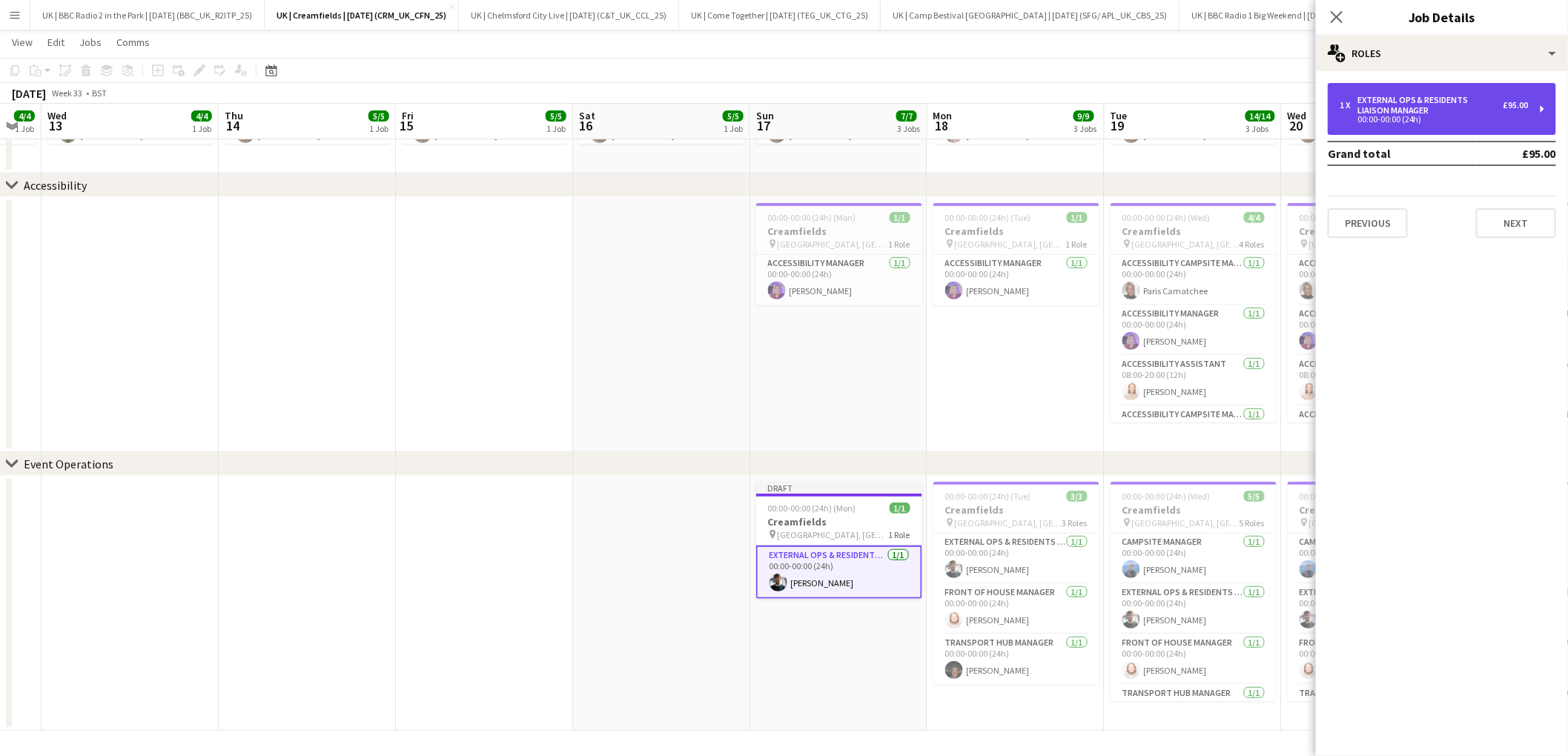
click at [1445, 117] on div "00:00-00:00 (24h)" at bounding box center [1434, 119] width 189 height 7
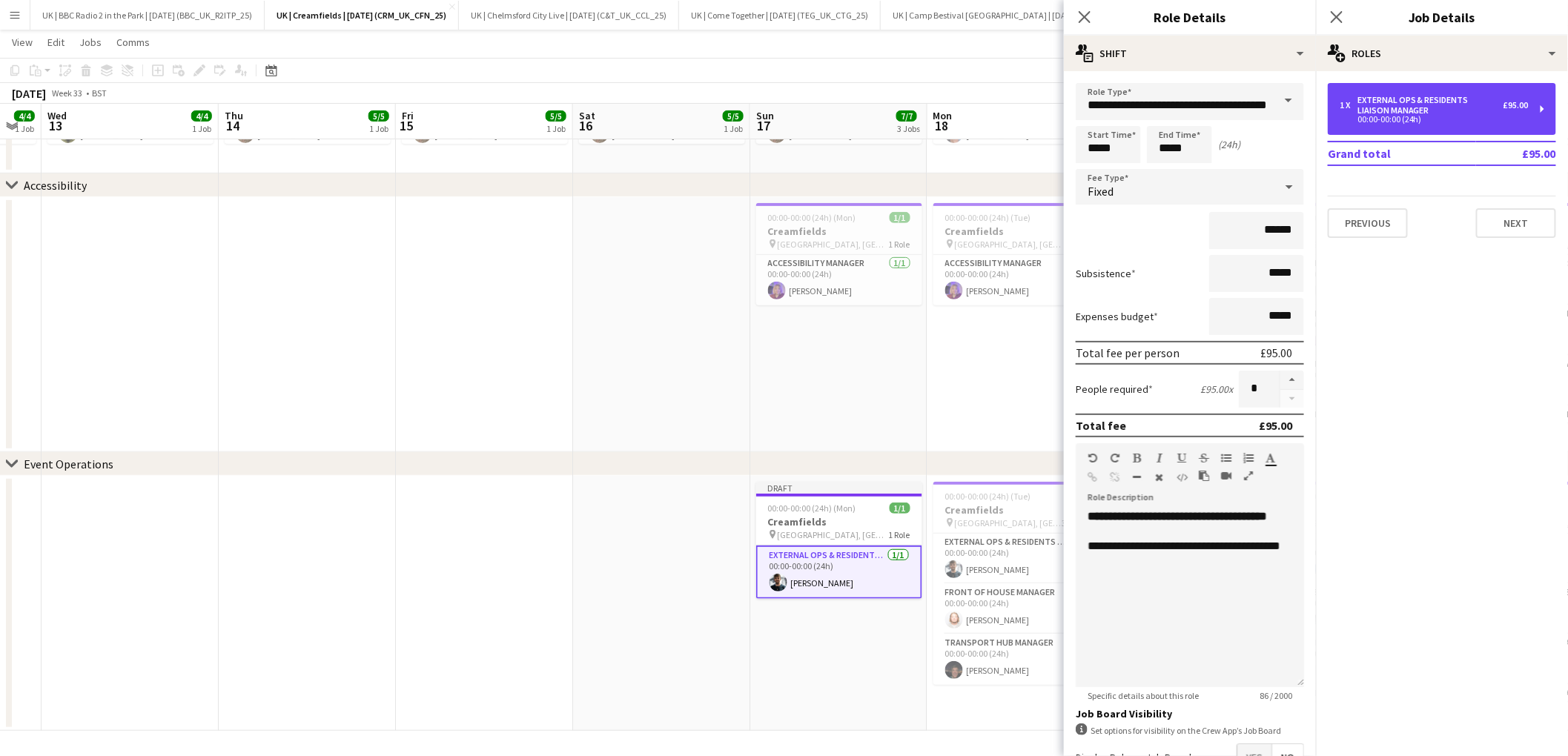
scroll to position [93, 0]
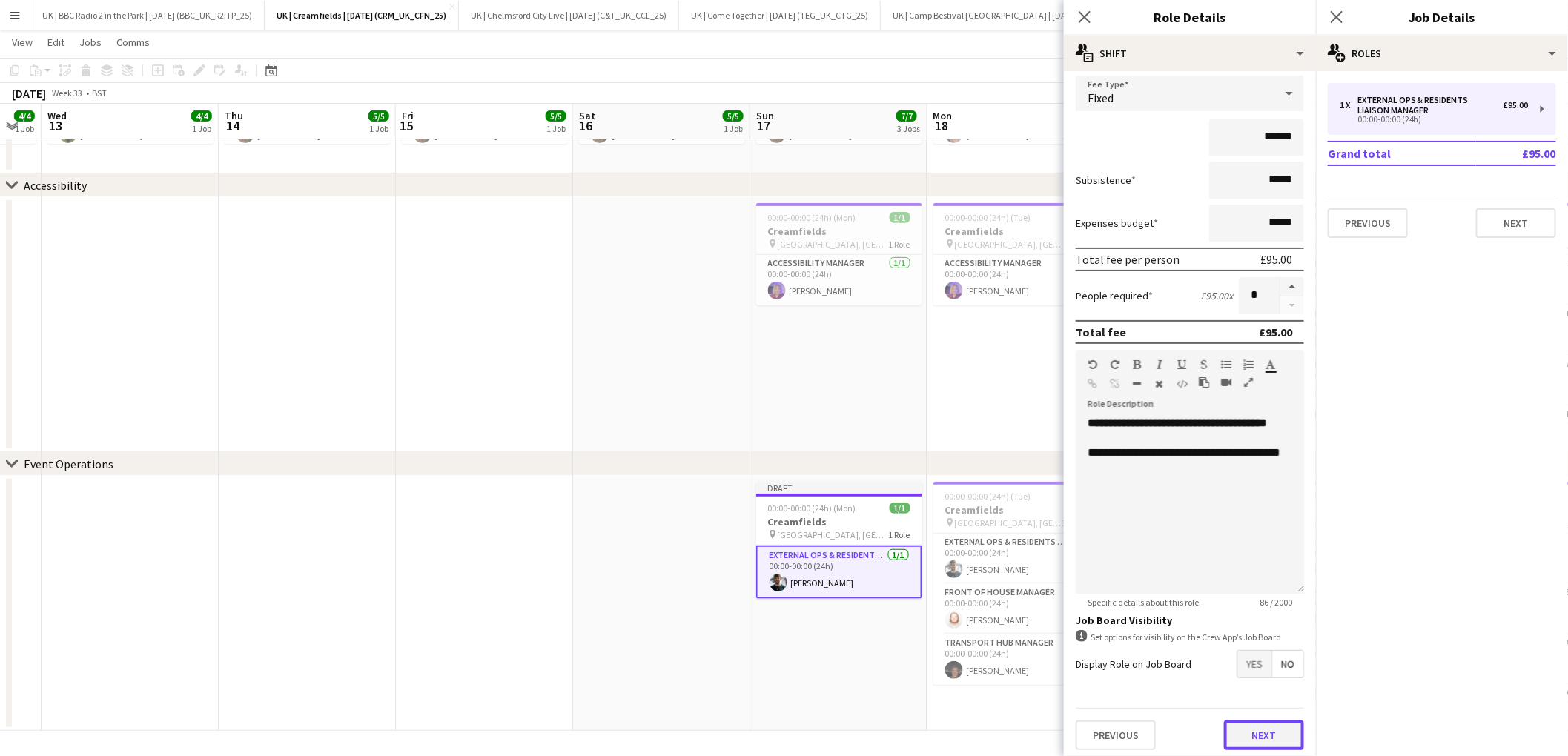
click at [1278, 739] on button "Next" at bounding box center [1264, 735] width 80 height 30
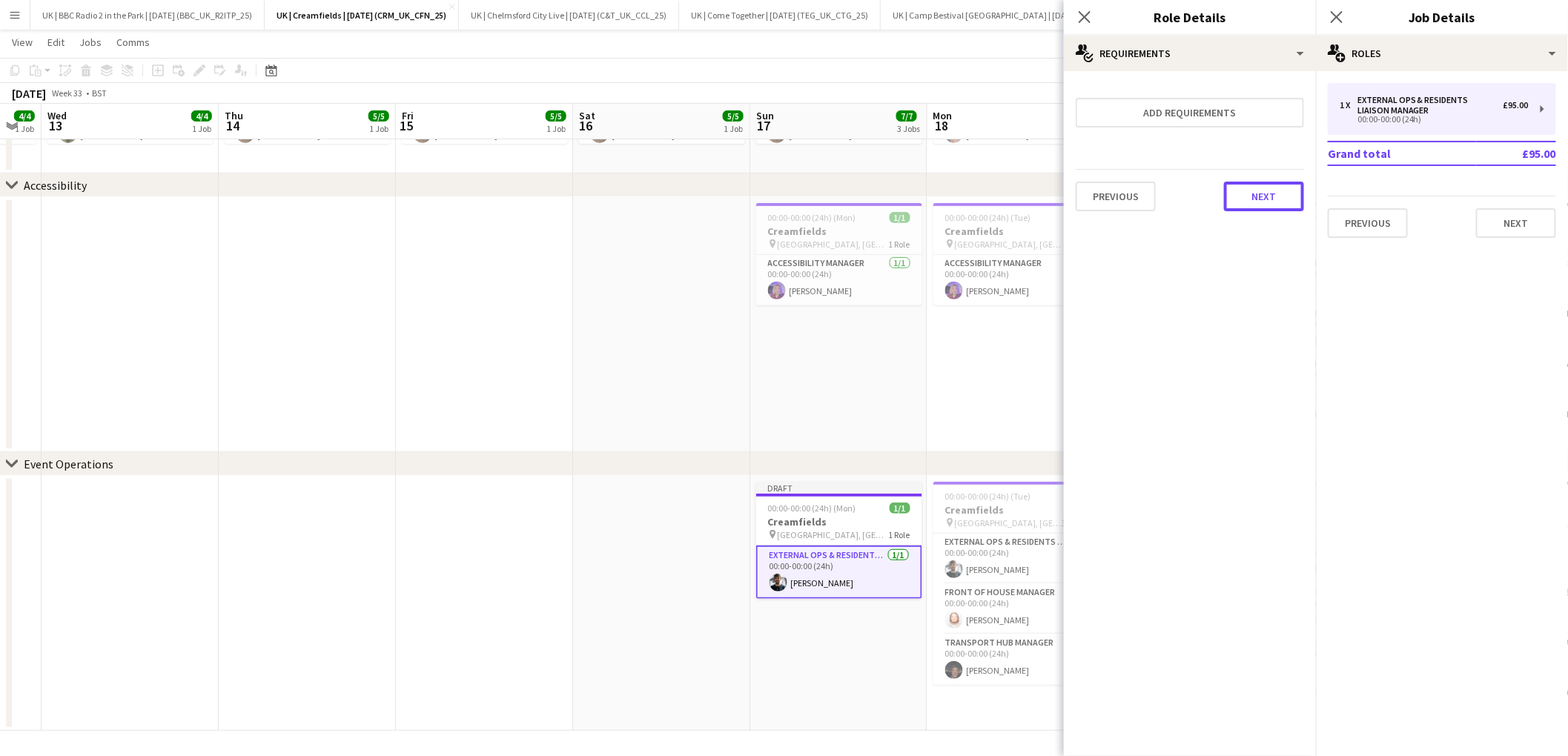
click at [1267, 196] on button "Next" at bounding box center [1264, 196] width 80 height 30
click at [1286, 195] on button "Finish" at bounding box center [1275, 199] width 55 height 30
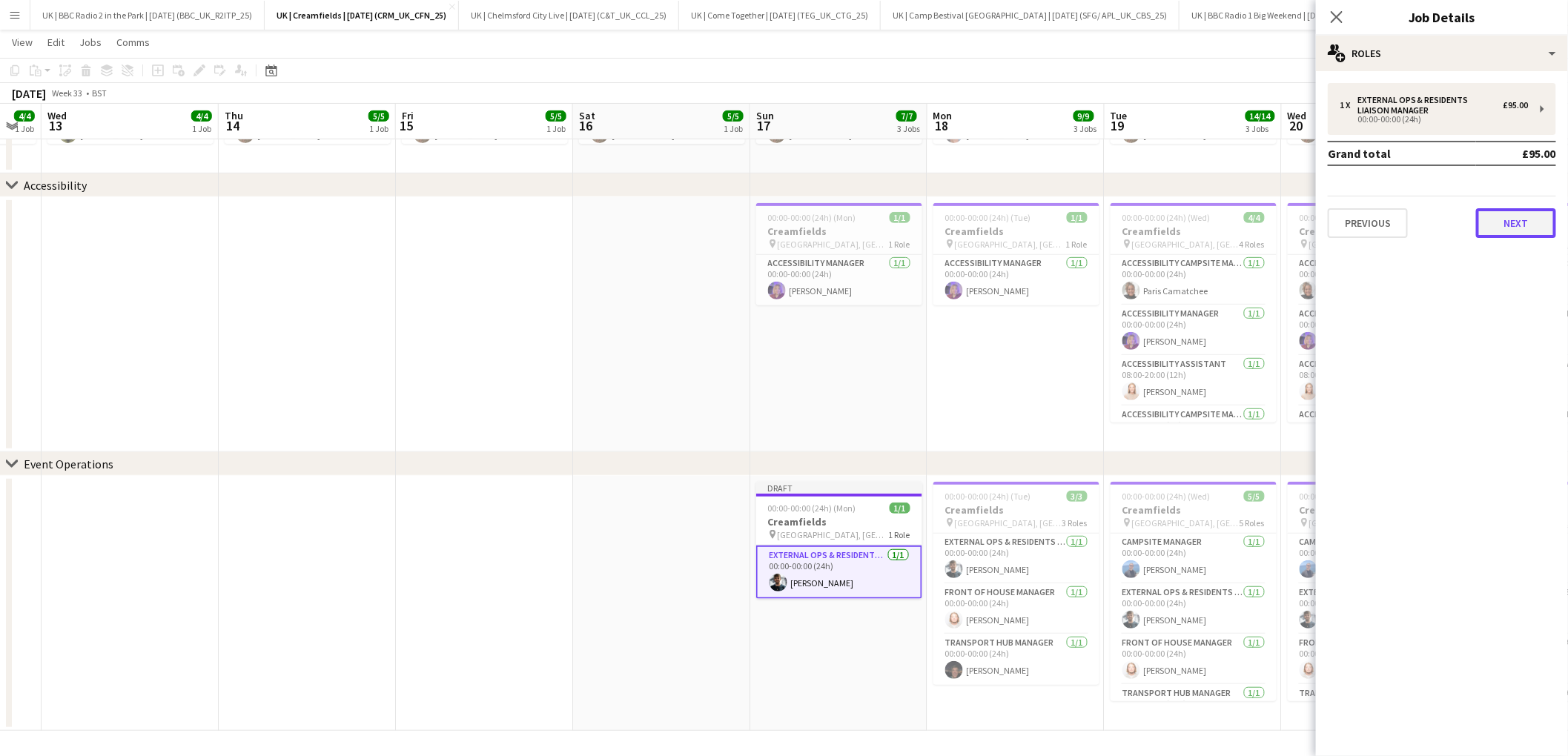
click at [1518, 222] on button "Next" at bounding box center [1515, 223] width 80 height 30
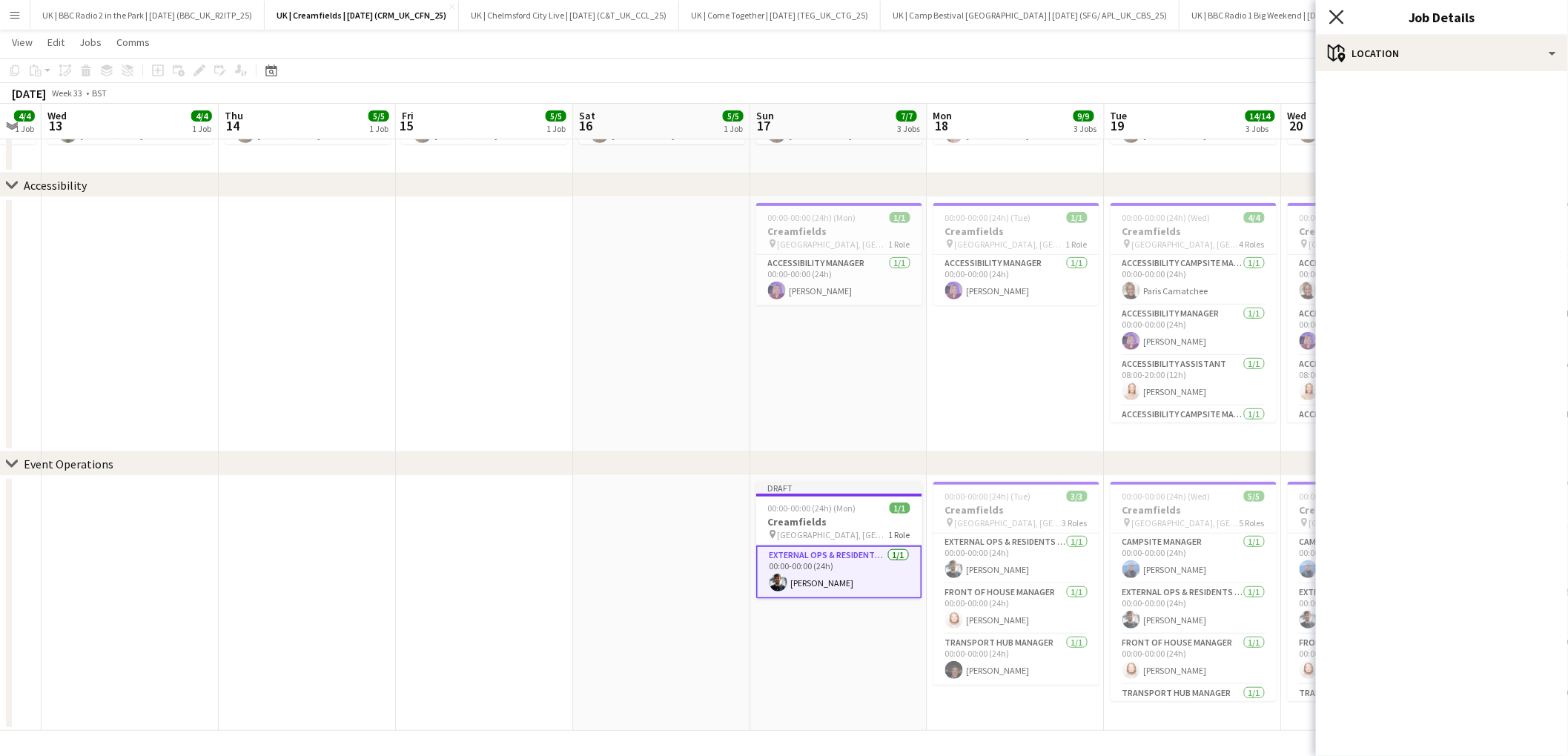
click at [1340, 18] on icon "Close pop-in" at bounding box center [1335, 17] width 14 height 14
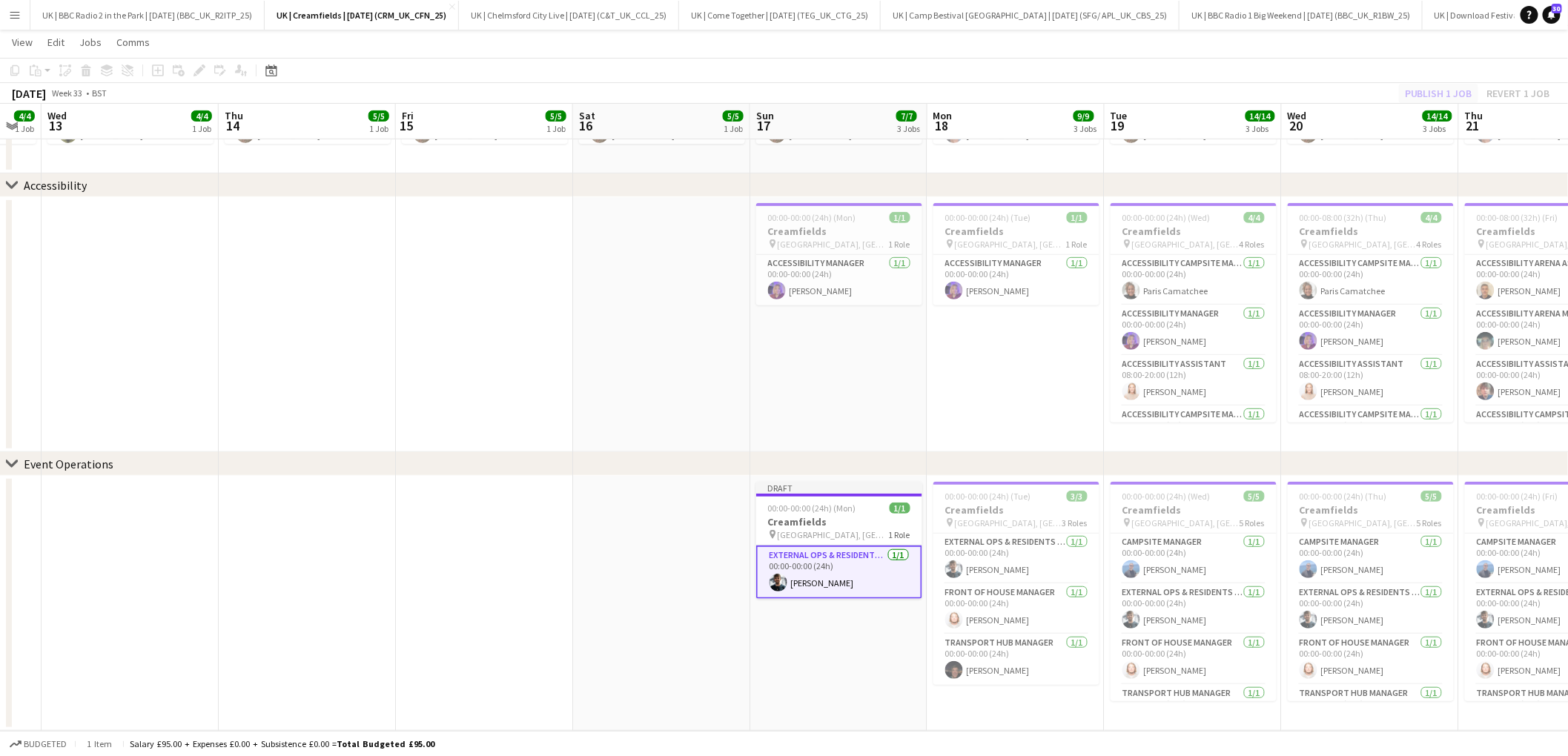
drag, startPoint x: 1383, startPoint y: 91, endPoint x: 1433, endPoint y: 90, distance: 50.0
click at [1388, 91] on div "[DATE] Week 33 • BST Publish 1 job Revert 1 job" at bounding box center [784, 93] width 1568 height 21
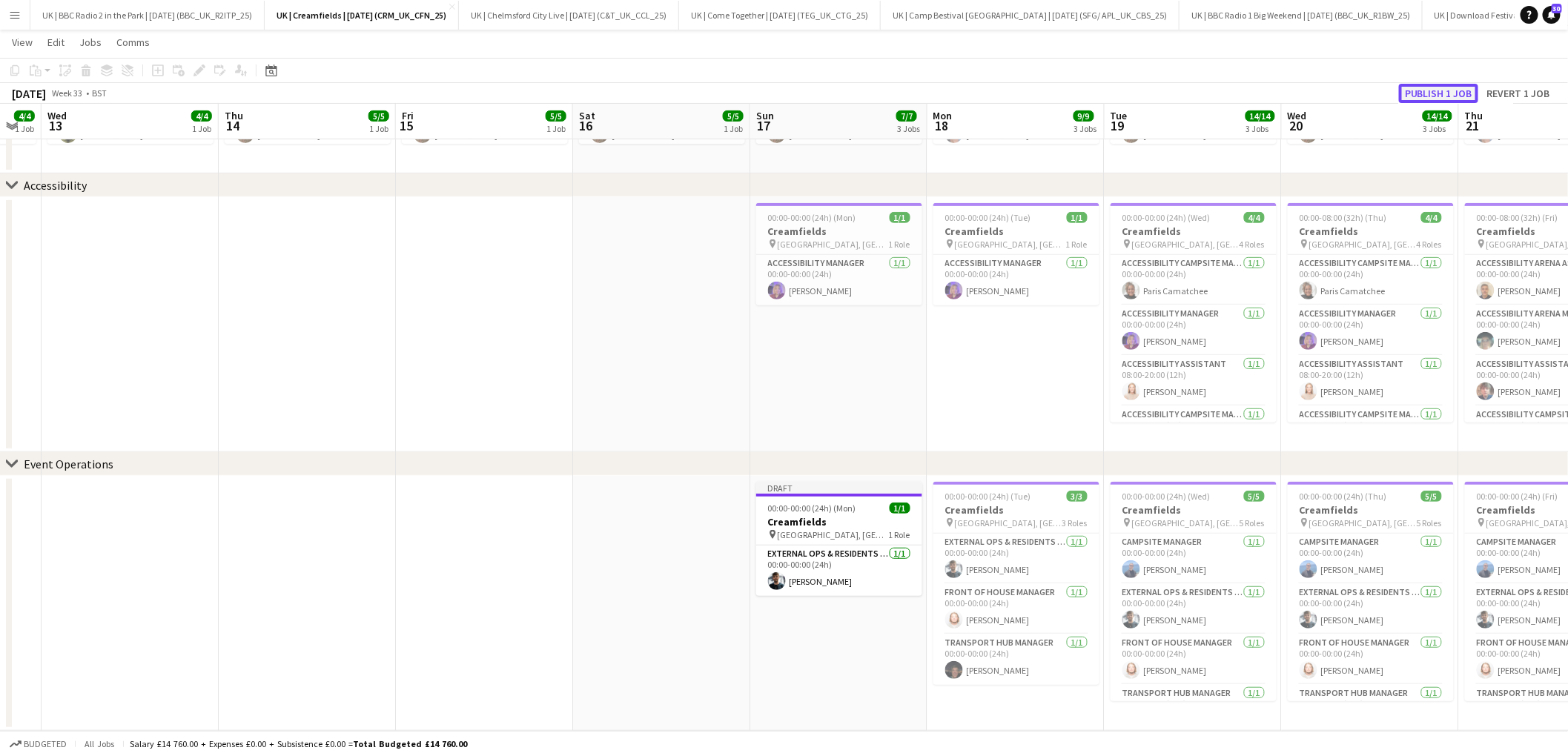
click at [1433, 90] on button "Publish 1 job" at bounding box center [1438, 93] width 79 height 19
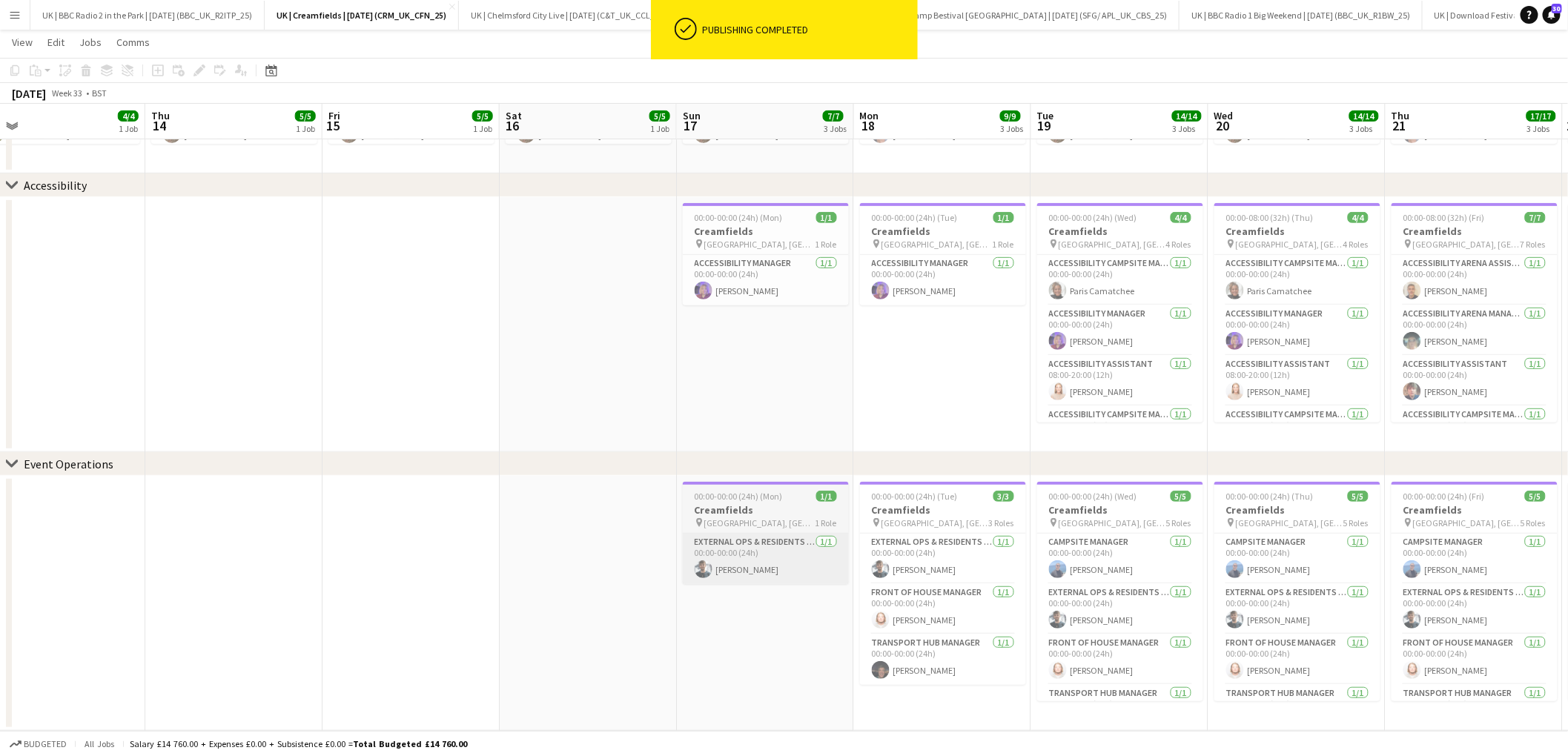
scroll to position [0, 567]
drag, startPoint x: 737, startPoint y: 566, endPoint x: 840, endPoint y: 562, distance: 103.1
click at [737, 566] on app-card-role "External Ops & Residents Liaison Manager [DATE] 00:00-00:00 (24h) [PERSON_NAME]" at bounding box center [762, 558] width 166 height 50
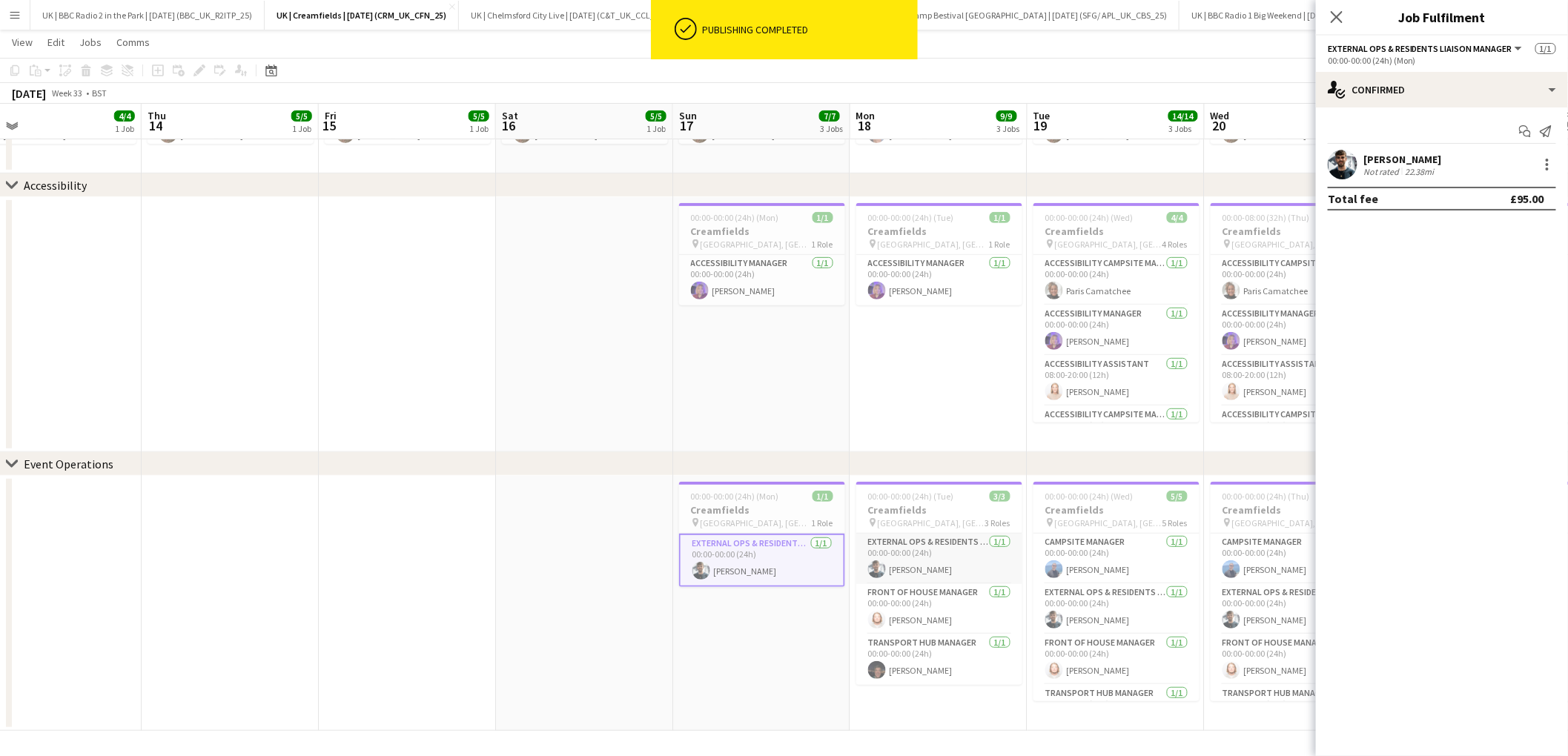
scroll to position [0, 563]
click at [933, 559] on app-card-role "External Ops & Residents Liaison Manager [DATE] 00:00-00:00 (24h) [PERSON_NAME]" at bounding box center [942, 558] width 166 height 50
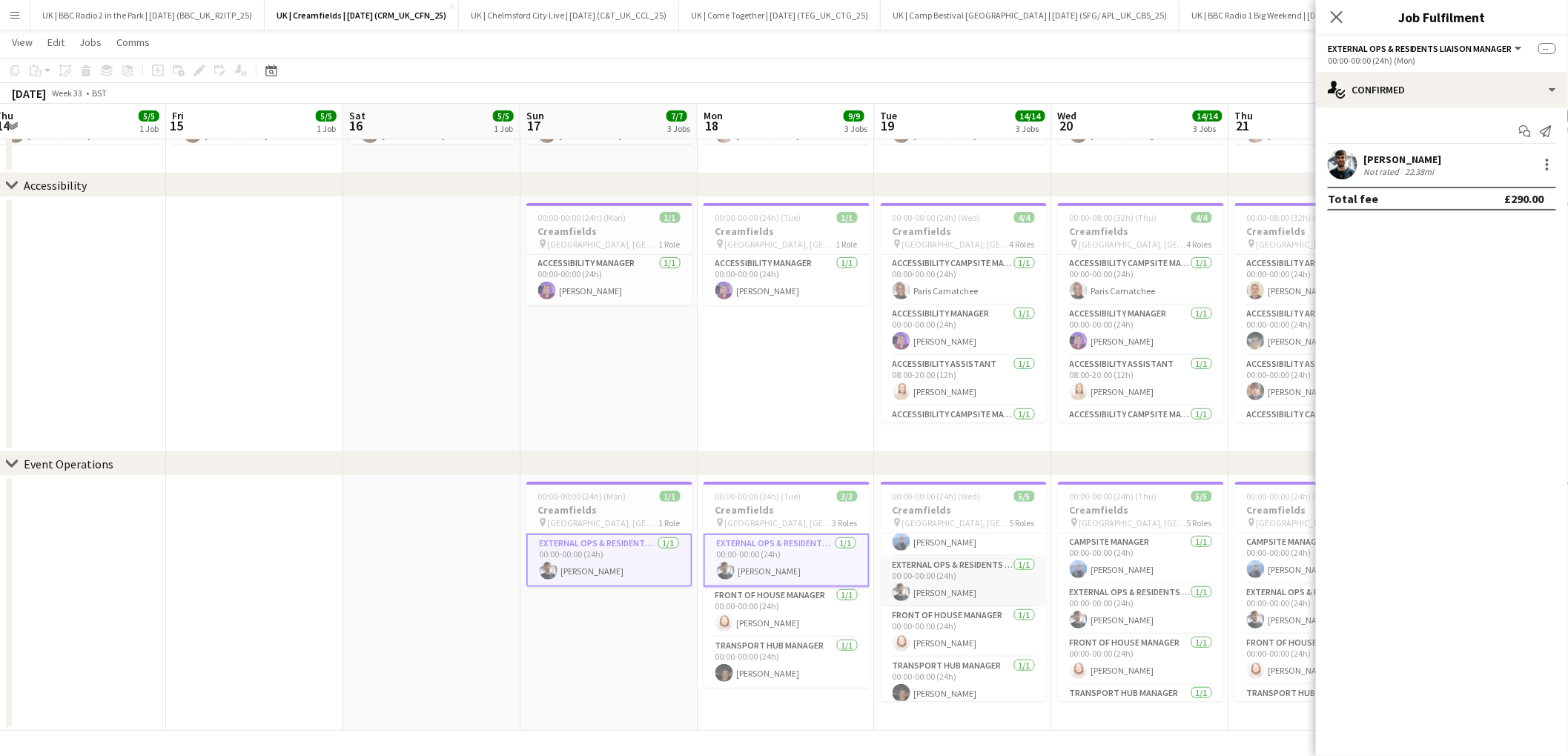
scroll to position [26, 0]
click at [952, 586] on app-card-role "External Ops & Residents Liaison Manager [DATE] 00:00-00:00 (24h) [PERSON_NAME]" at bounding box center [963, 583] width 166 height 50
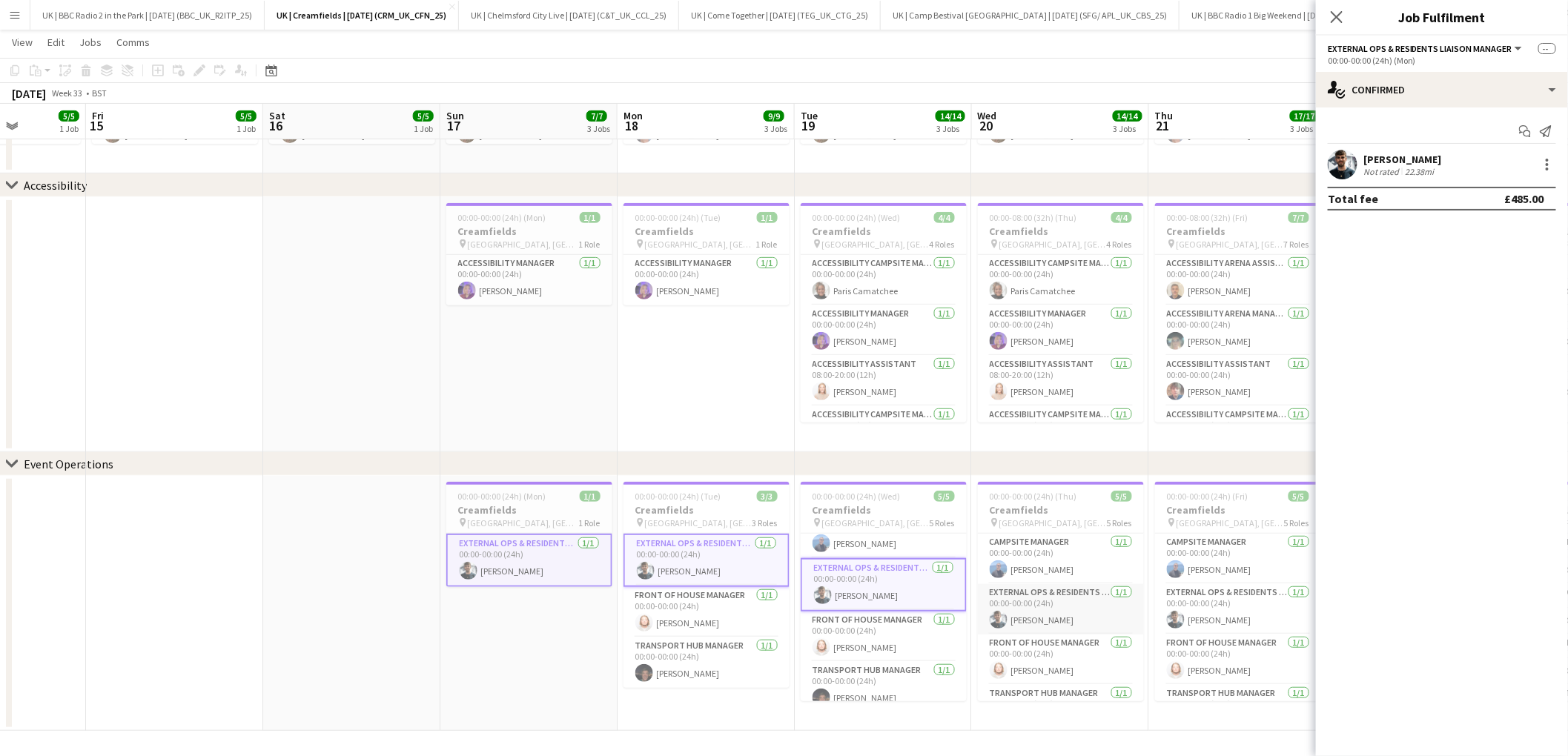
click at [1014, 615] on app-card-role "External Ops & Residents Liaison Manager [DATE] 00:00-00:00 (24h) [PERSON_NAME]" at bounding box center [1061, 609] width 166 height 50
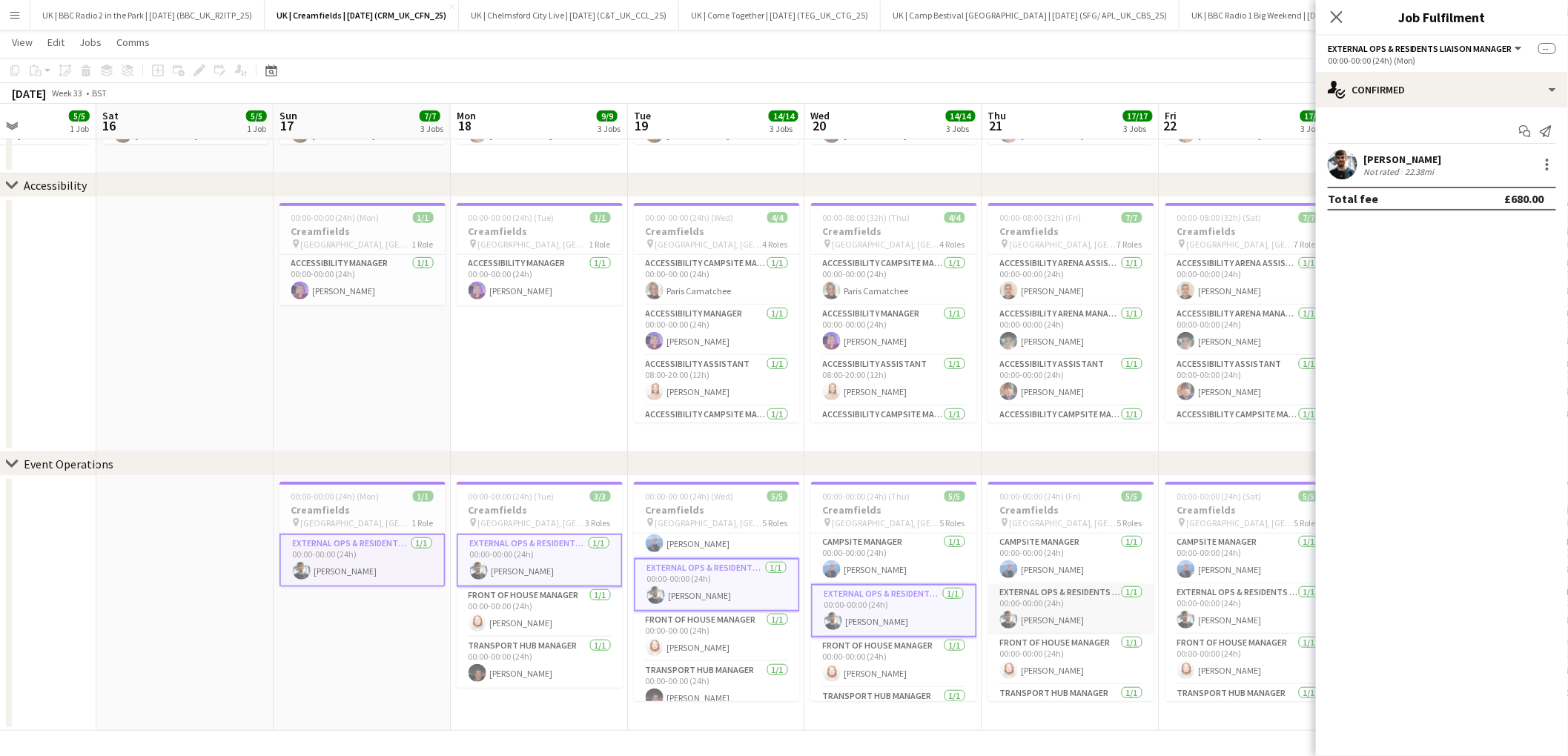
click at [1048, 605] on app-card-role "External Ops & Residents Liaison Manager [DATE] 00:00-00:00 (24h) [PERSON_NAME]" at bounding box center [1071, 609] width 166 height 50
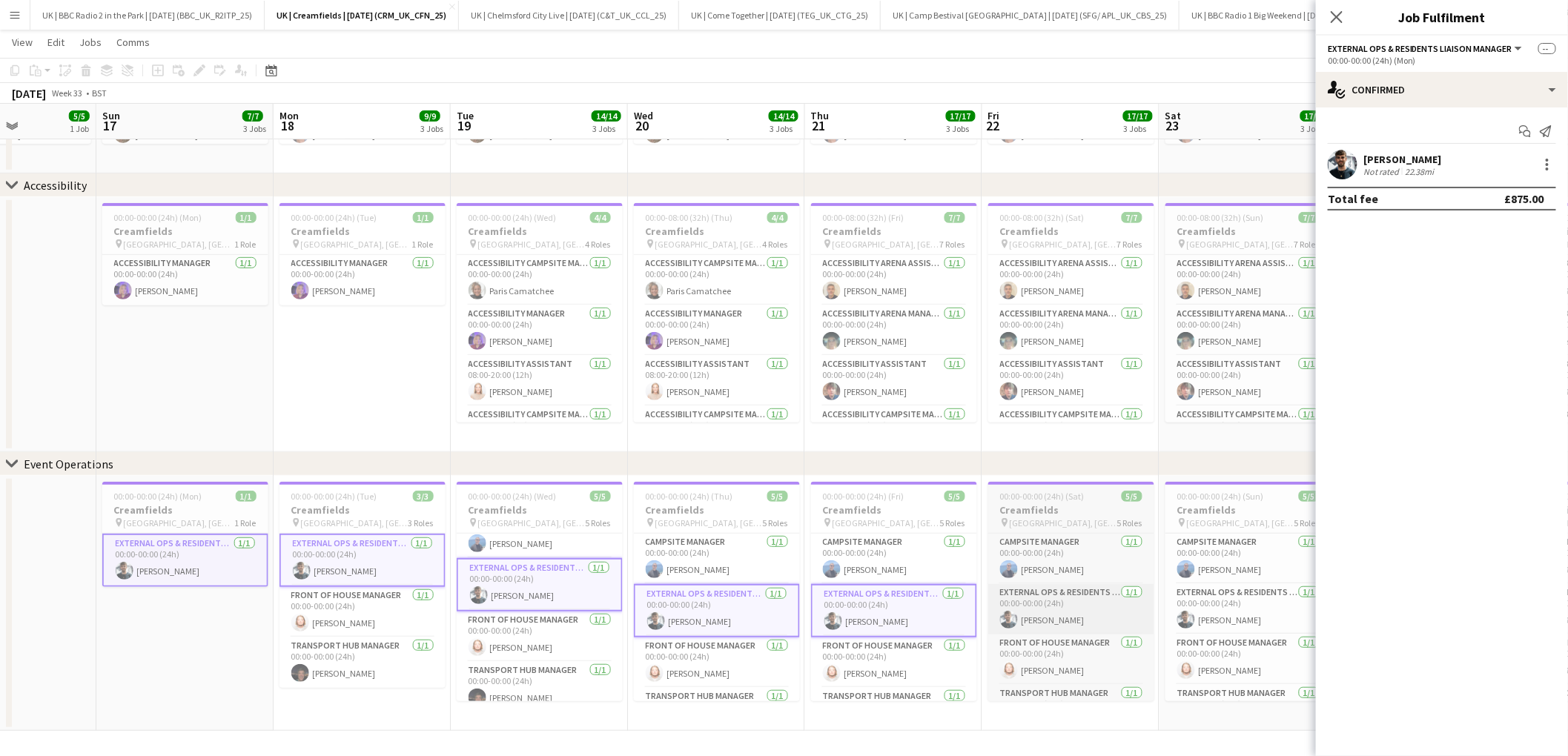
scroll to position [0, 608]
click at [1041, 600] on app-card-role "External Ops & Residents Liaison Manager [DATE] 00:00-00:00 (24h) [PERSON_NAME]" at bounding box center [1075, 609] width 166 height 50
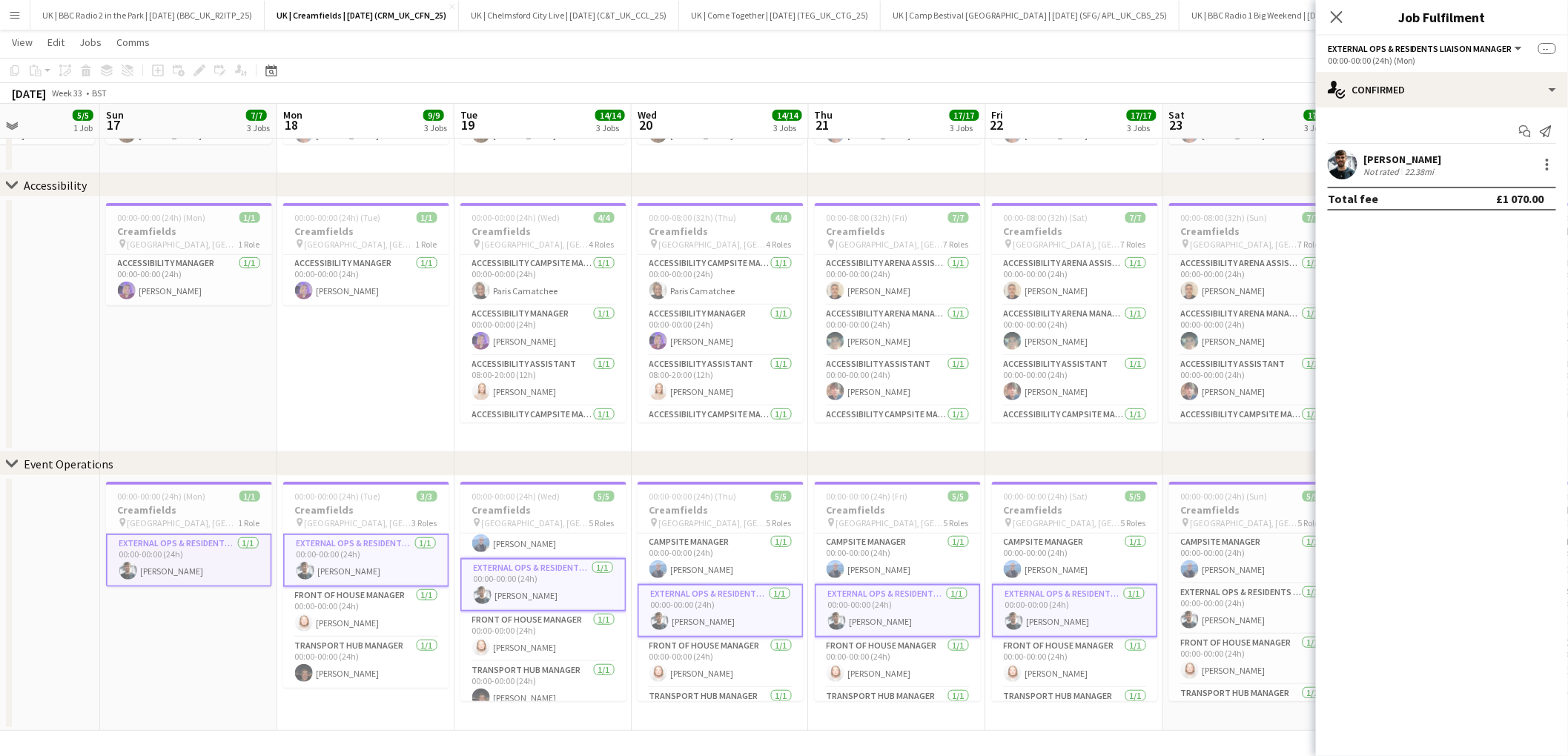
scroll to position [246, 0]
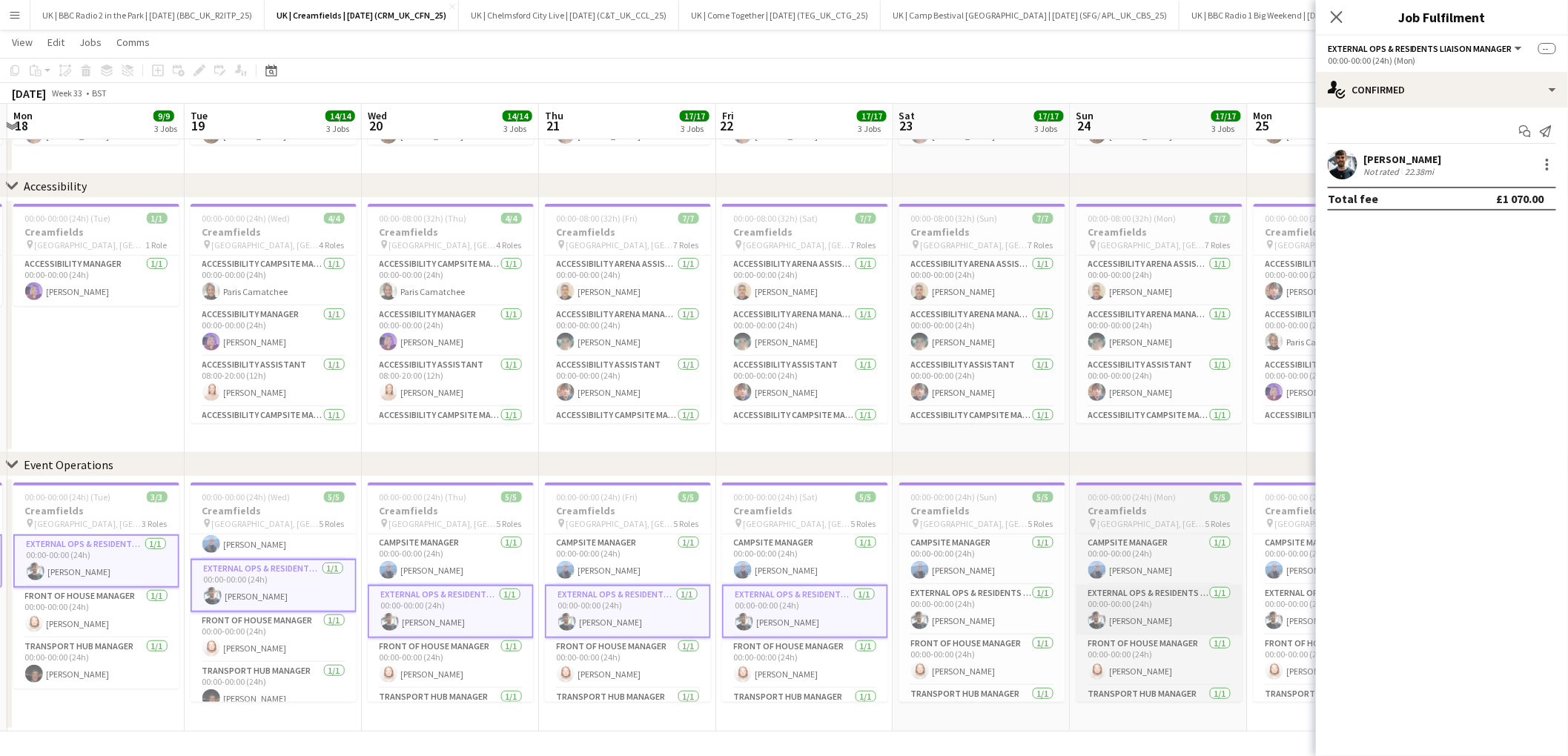
drag, startPoint x: 999, startPoint y: 604, endPoint x: 1105, endPoint y: 595, distance: 106.4
click at [1000, 604] on app-card-role "External Ops & Residents Liaison Manager [DATE] 00:00-00:00 (24h) [PERSON_NAME]" at bounding box center [982, 610] width 166 height 50
click at [1149, 604] on app-card-role "External Ops & Residents Liaison Manager [DATE] 00:00-00:00 (24h) [PERSON_NAME]" at bounding box center [1161, 610] width 166 height 50
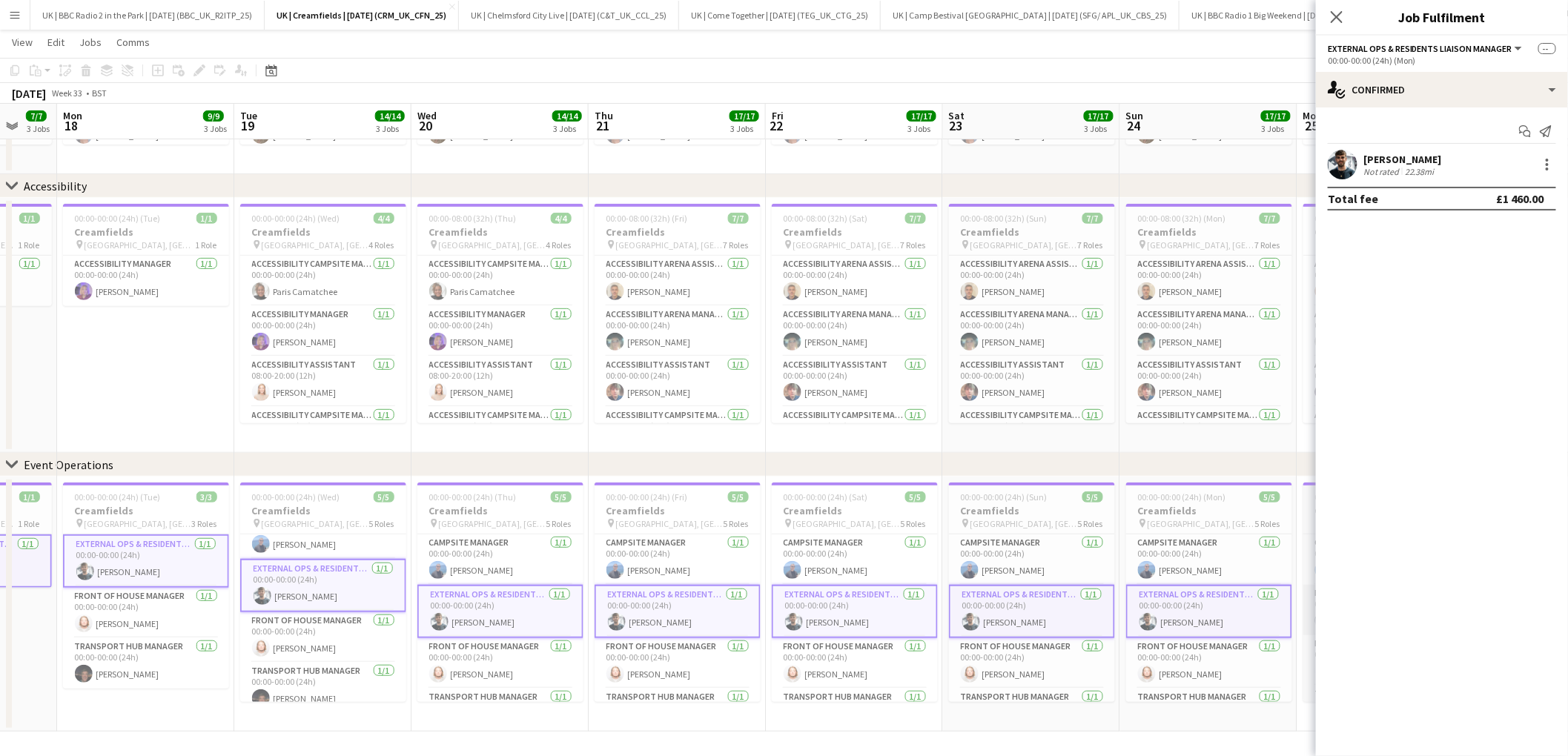
scroll to position [0, 551]
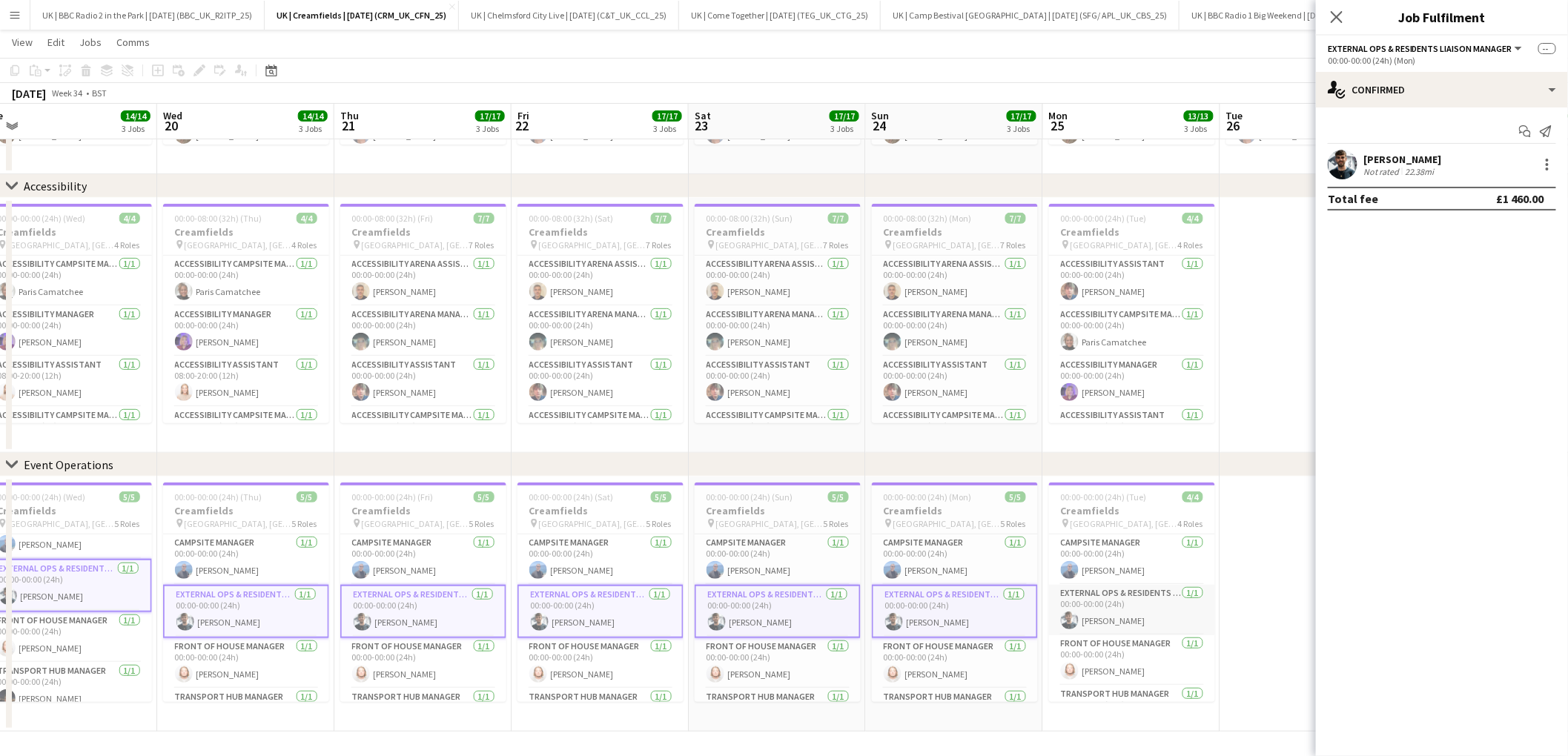
click at [1141, 603] on app-card-role "External Ops & Residents Liaison Manager [DATE] 00:00-00:00 (24h) [PERSON_NAME]" at bounding box center [1132, 610] width 166 height 50
click at [1333, 16] on icon "Close pop-in" at bounding box center [1335, 17] width 14 height 14
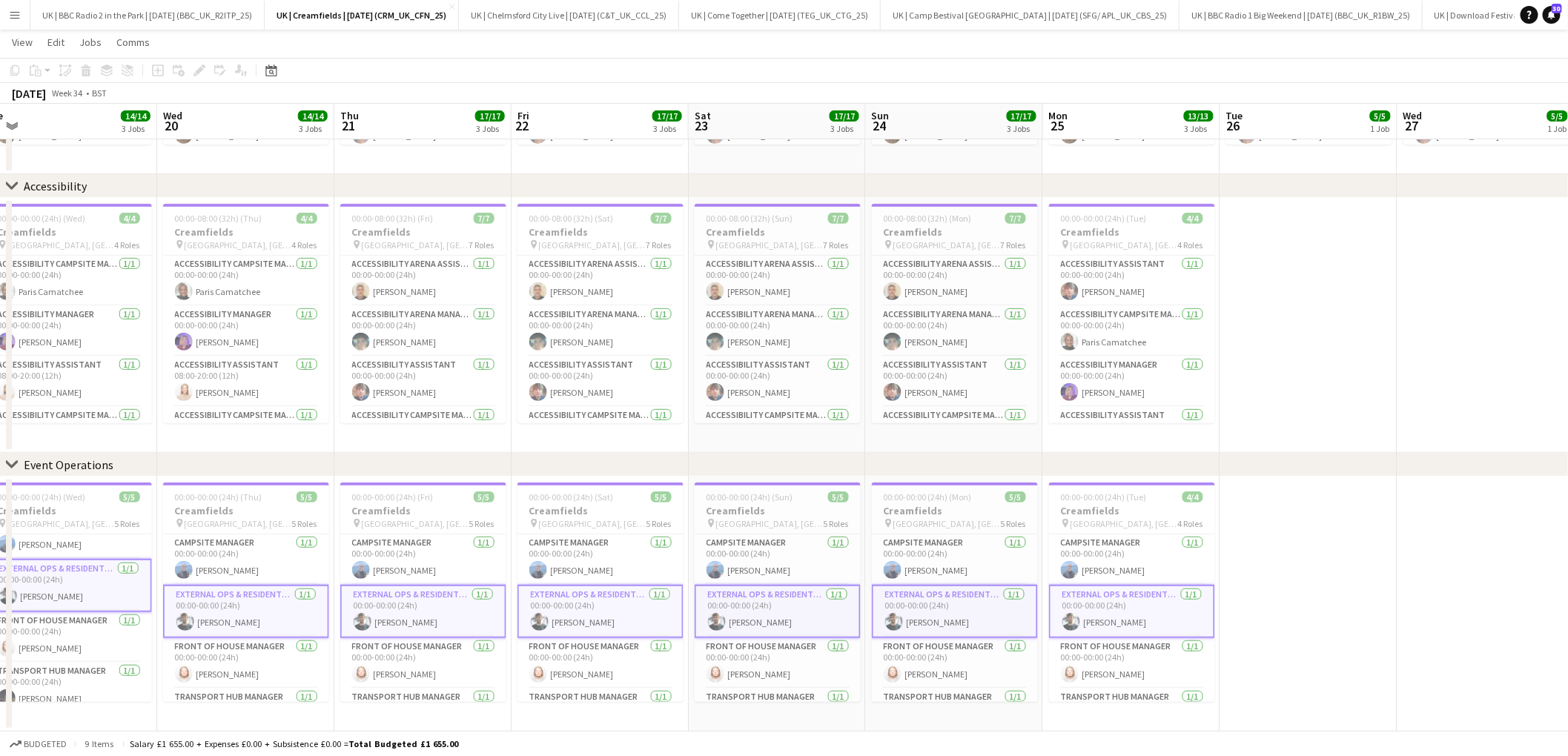
click at [11, 7] on button "Menu" at bounding box center [15, 15] width 30 height 30
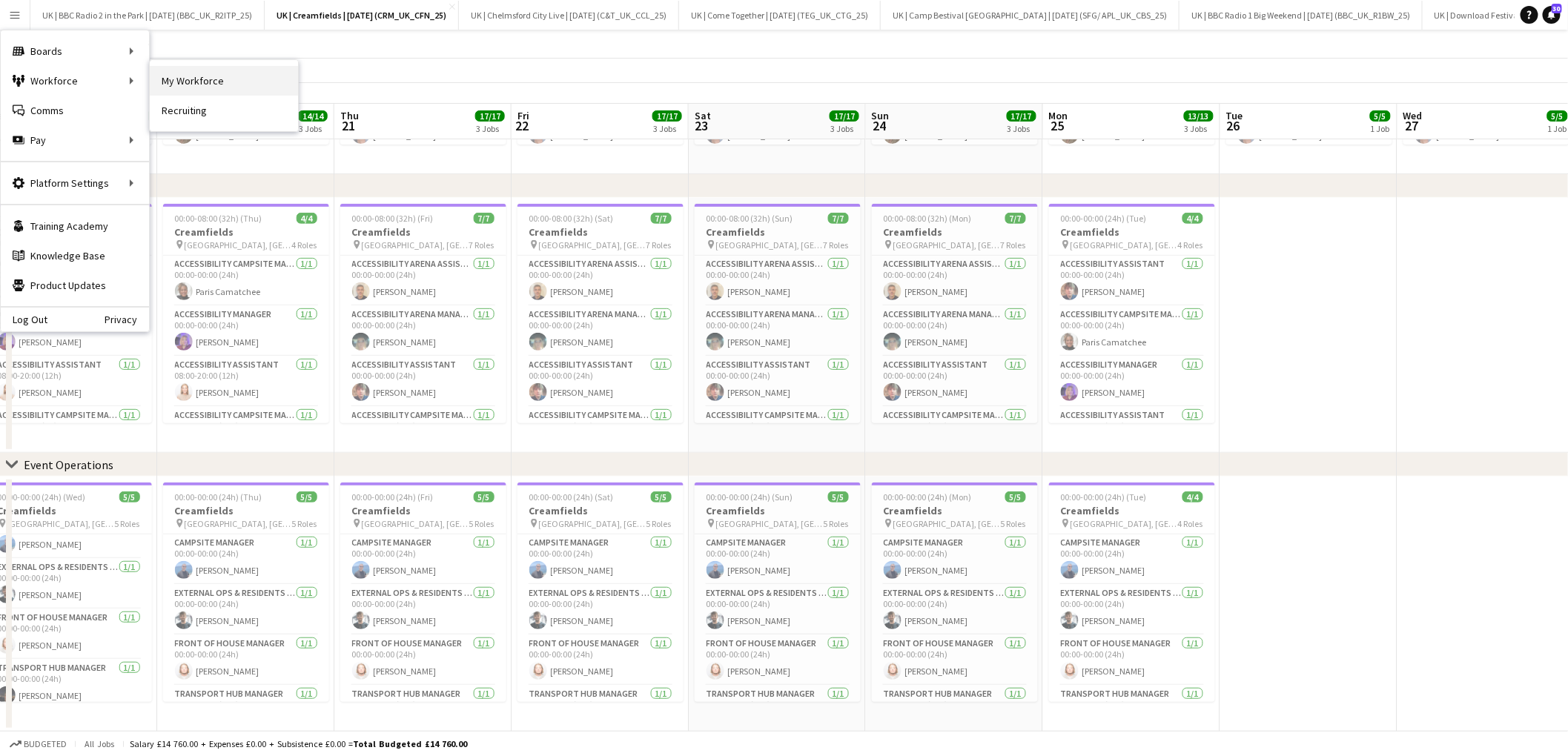
click at [221, 82] on link "My Workforce" at bounding box center [223, 81] width 148 height 30
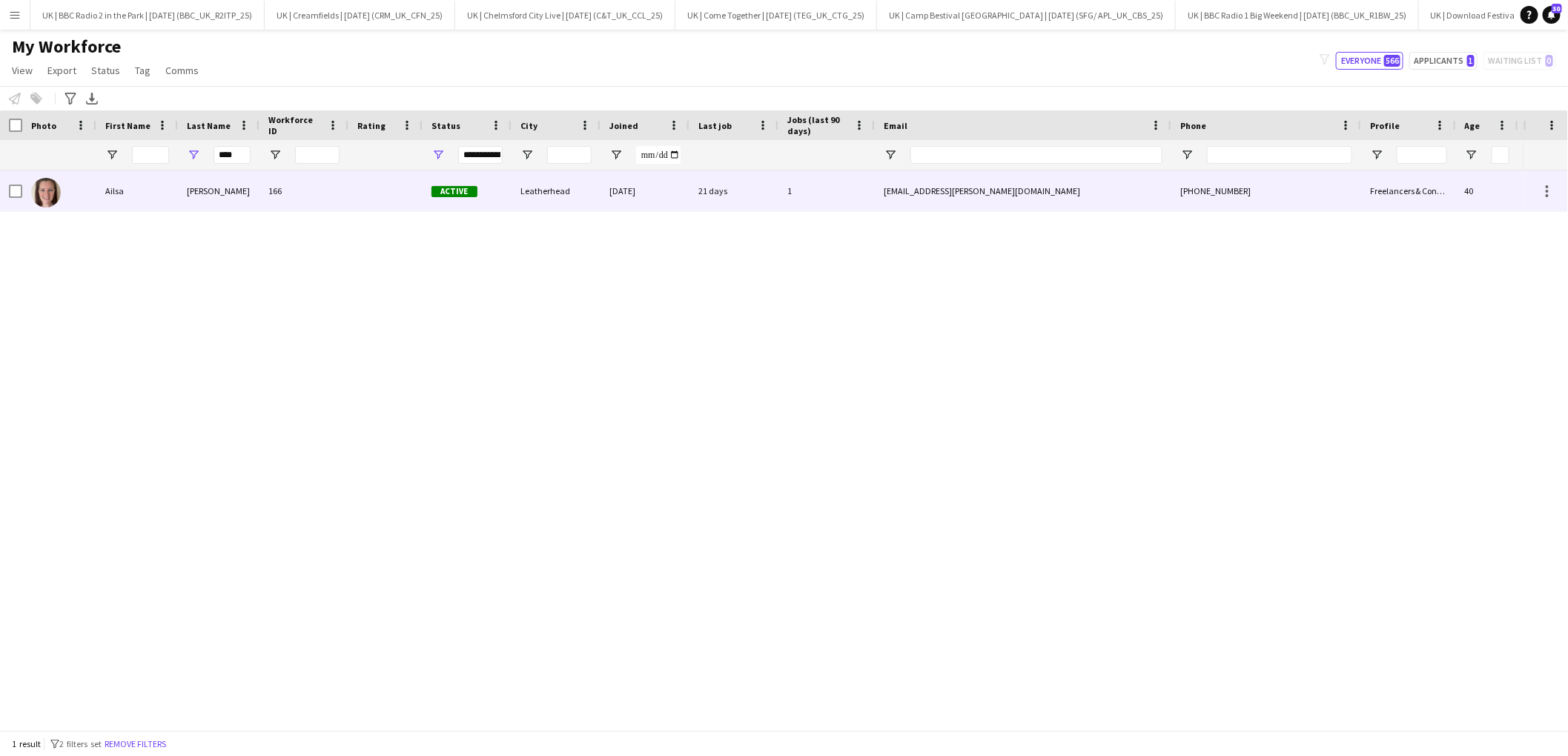
click at [1063, 194] on div "[EMAIL_ADDRESS][PERSON_NAME][DOMAIN_NAME]" at bounding box center [1023, 190] width 296 height 41
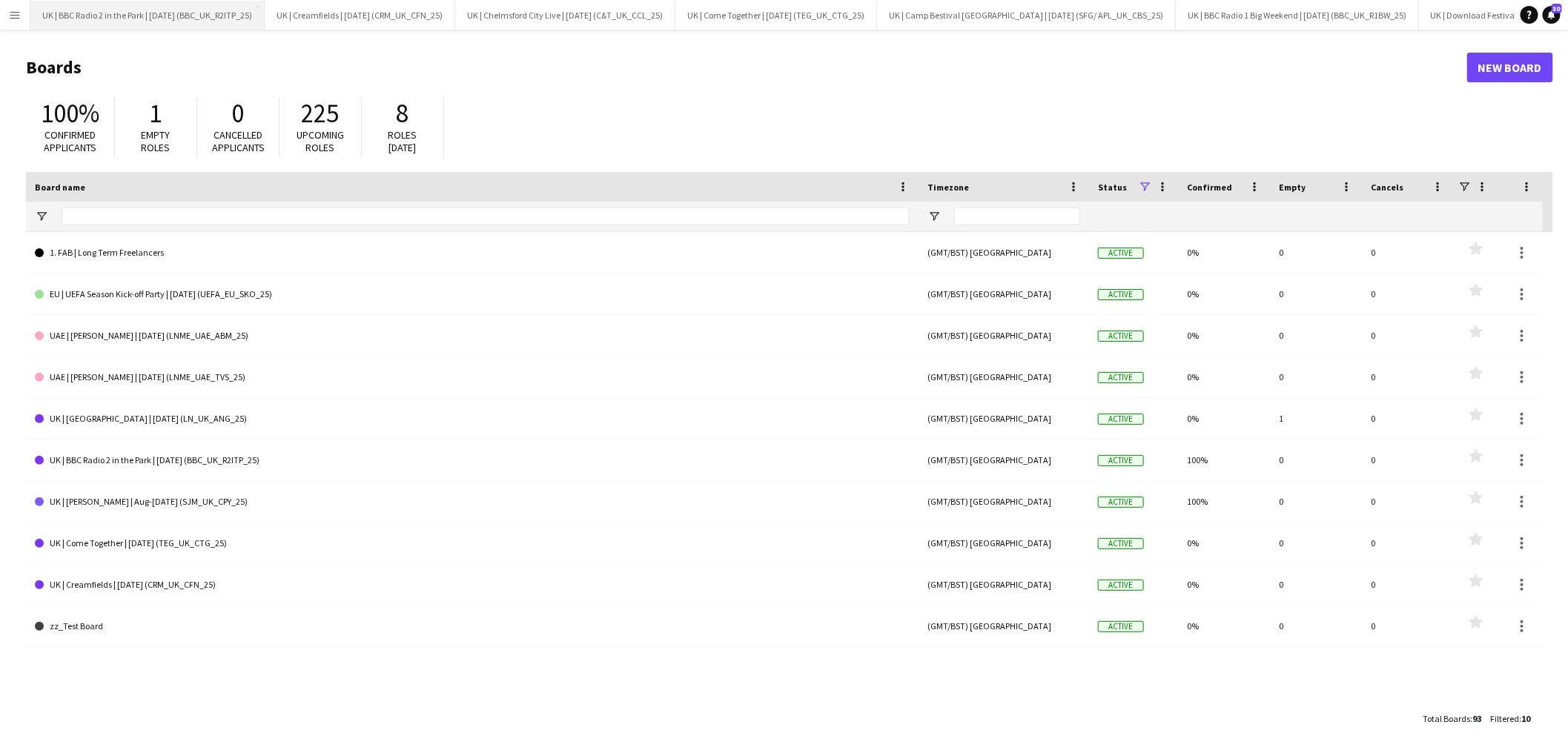
click at [189, 22] on button "UK | BBC Radio 2 in the Park | Sep 2025 (BBC_UK_R2ITP_25) Close" at bounding box center [147, 15] width 234 height 29
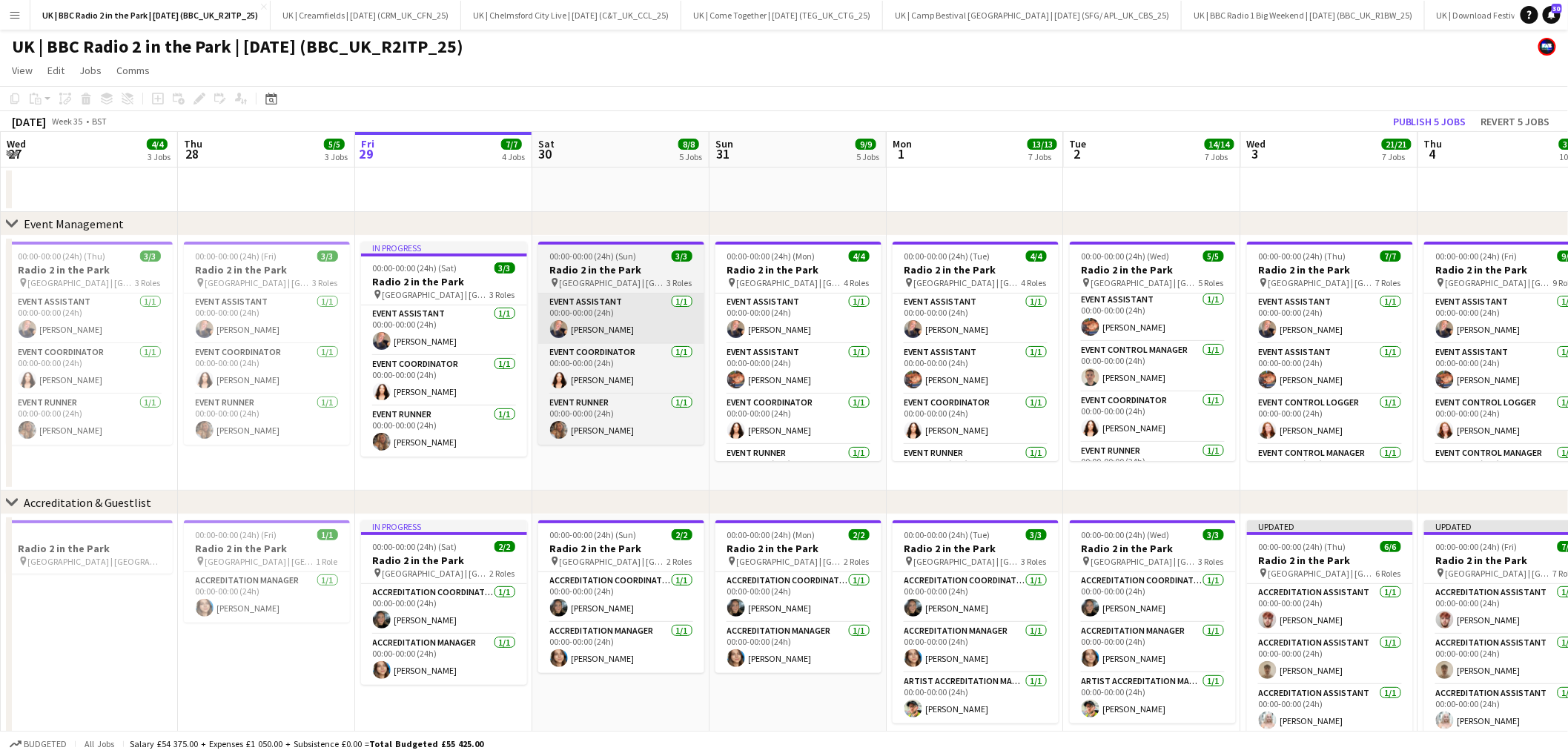
scroll to position [0, 308]
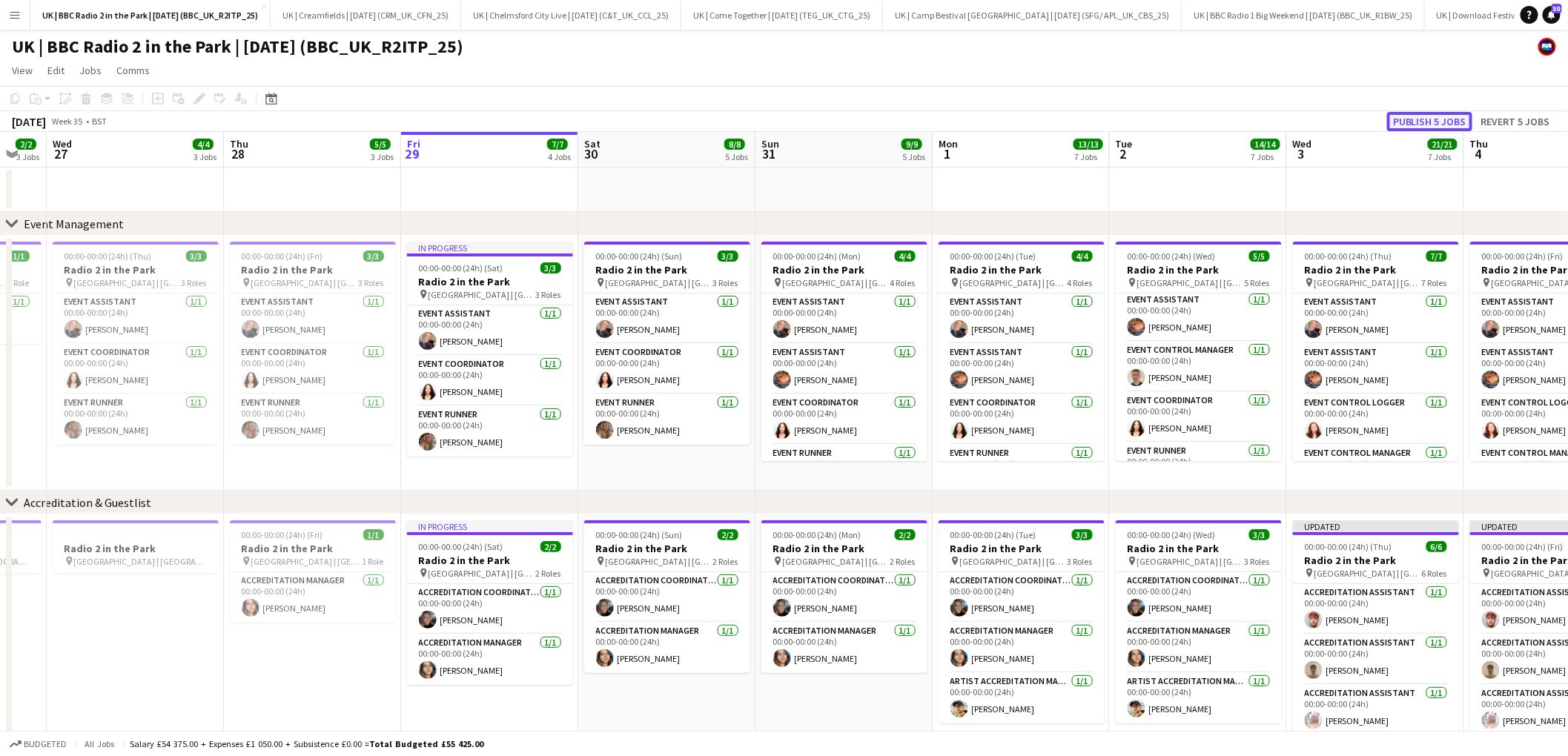
click at [1423, 117] on button "Publish 5 jobs" at bounding box center [1429, 121] width 85 height 19
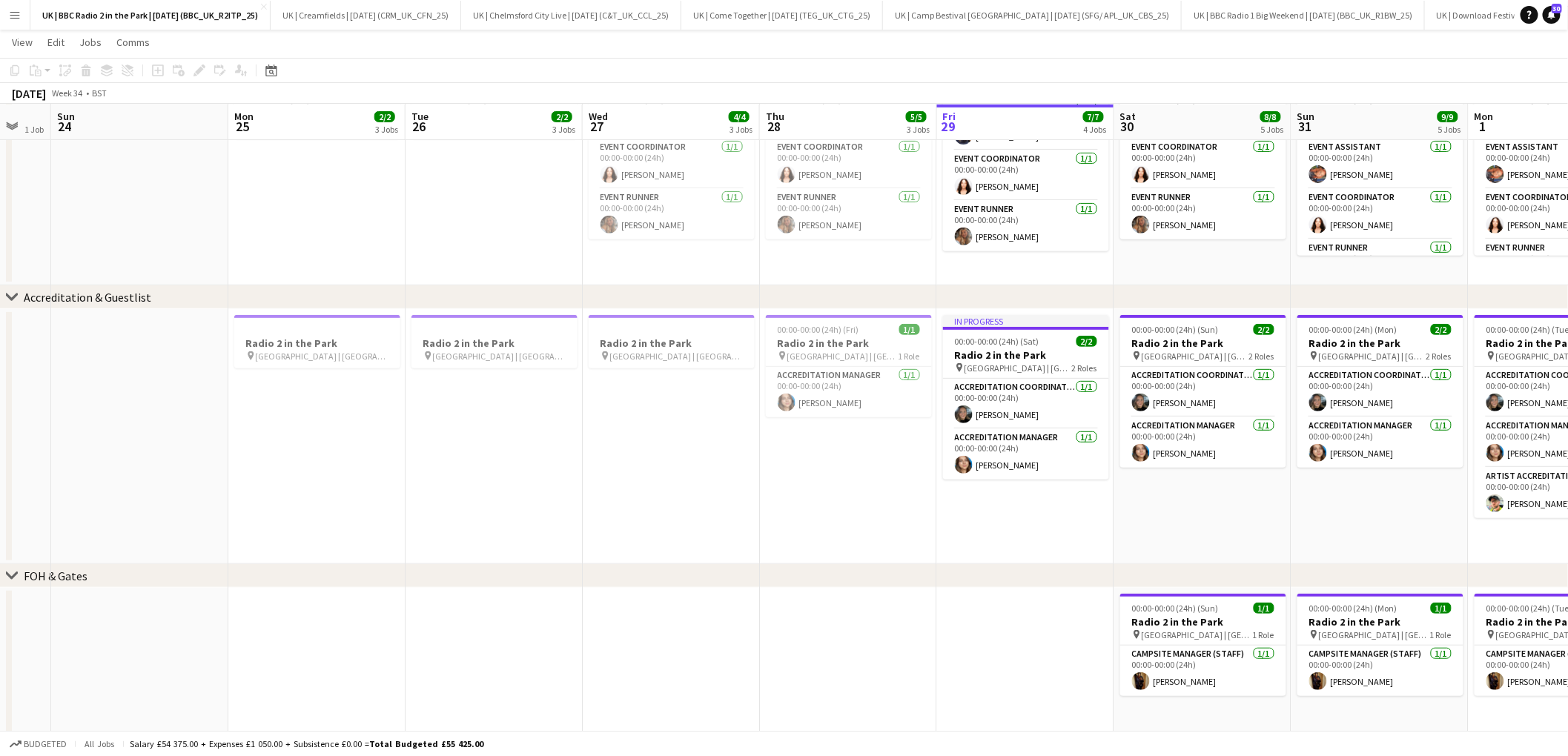
scroll to position [0, 482]
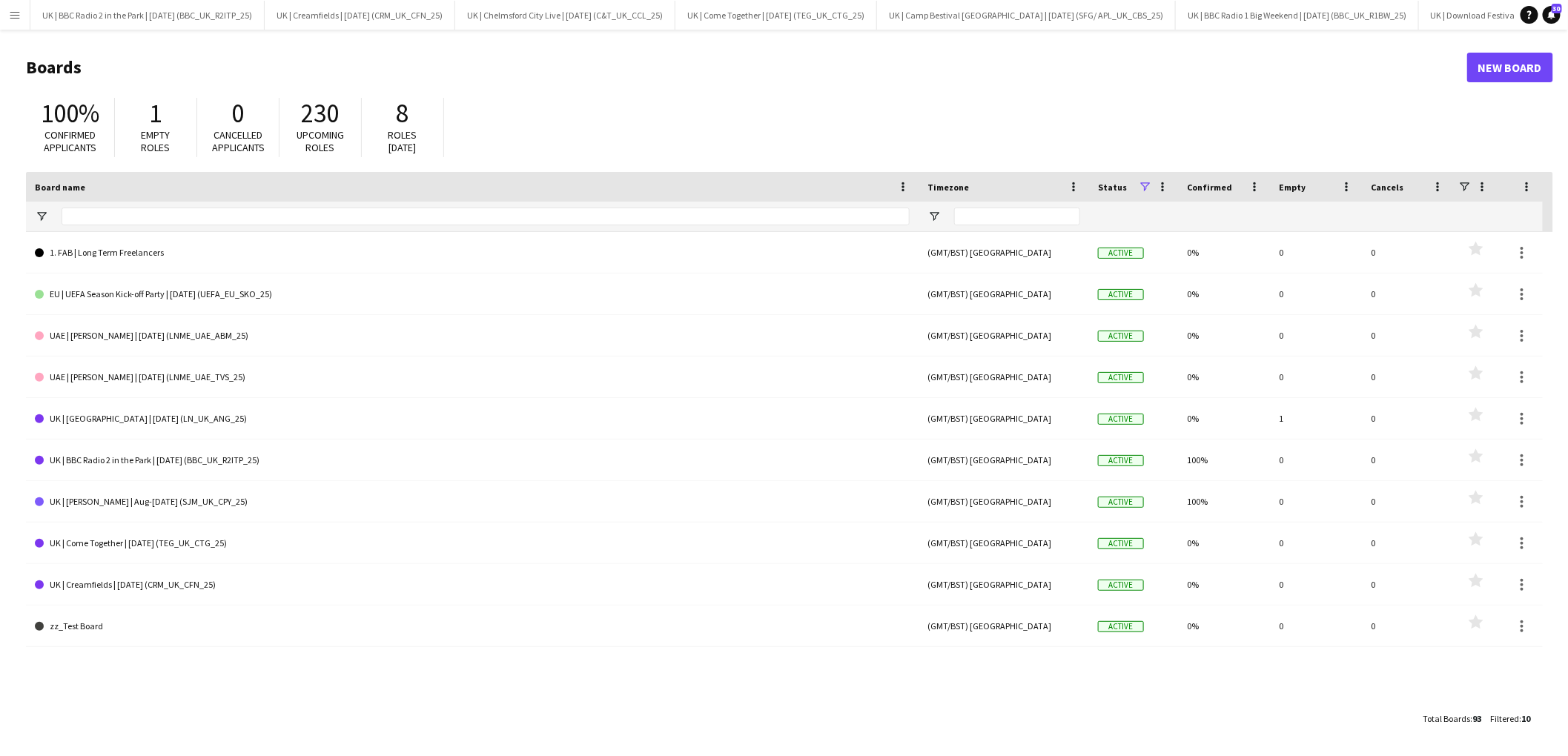
drag, startPoint x: 4, startPoint y: 16, endPoint x: 46, endPoint y: 109, distance: 102.0
click at [5, 16] on button "Menu" at bounding box center [15, 15] width 30 height 30
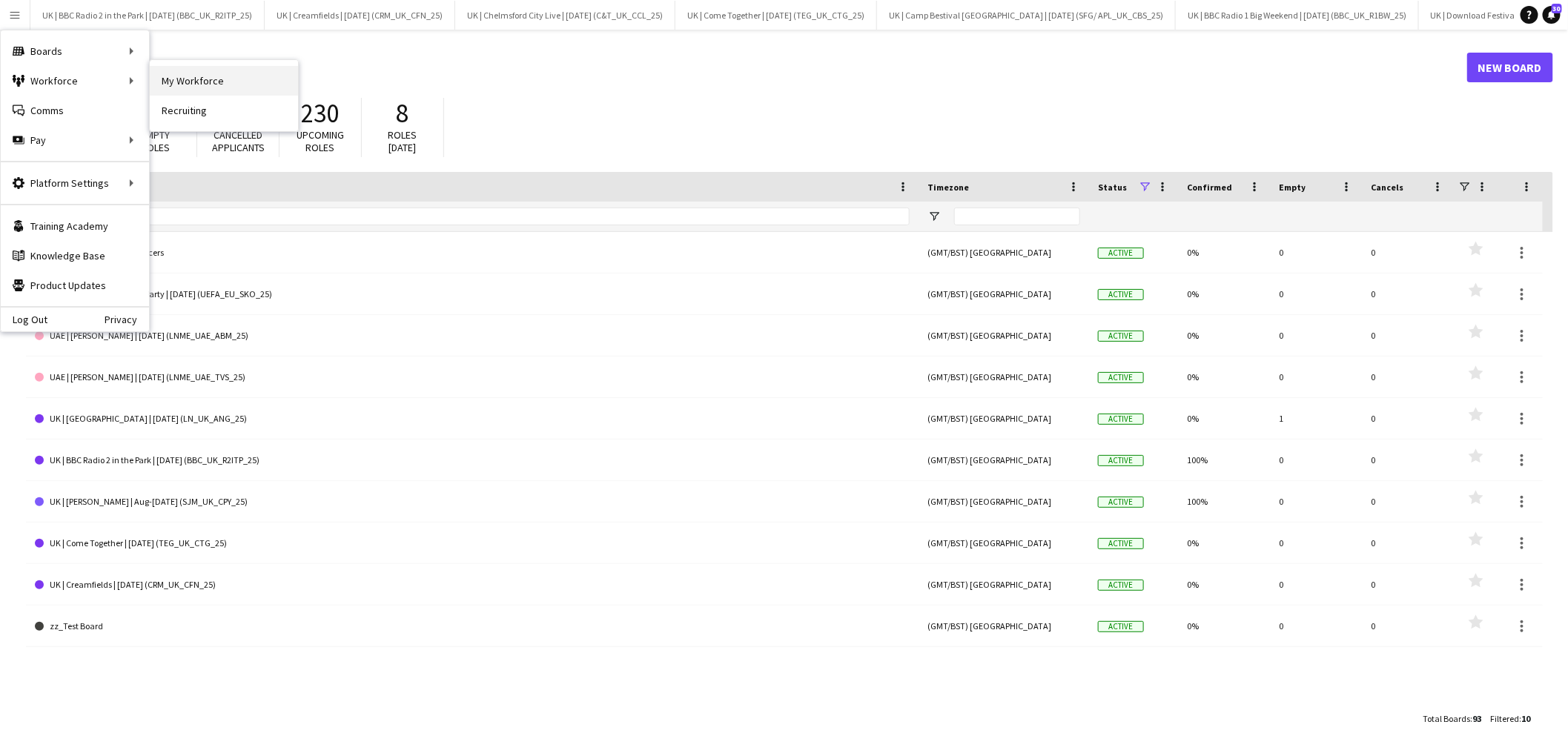
click at [209, 81] on link "My Workforce" at bounding box center [223, 81] width 148 height 30
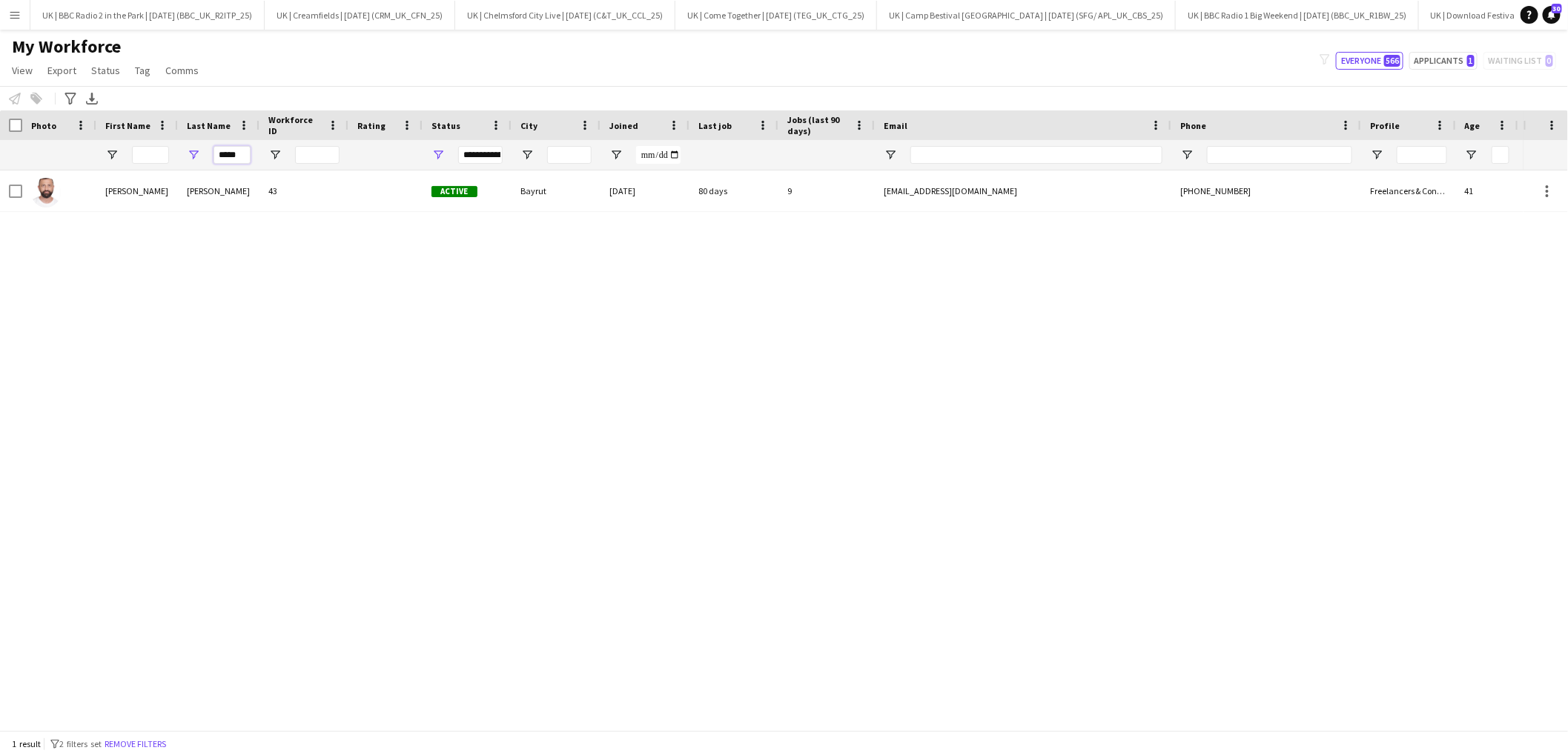
click at [235, 155] on input "*****" at bounding box center [232, 154] width 37 height 17
type input "*"
type input "****"
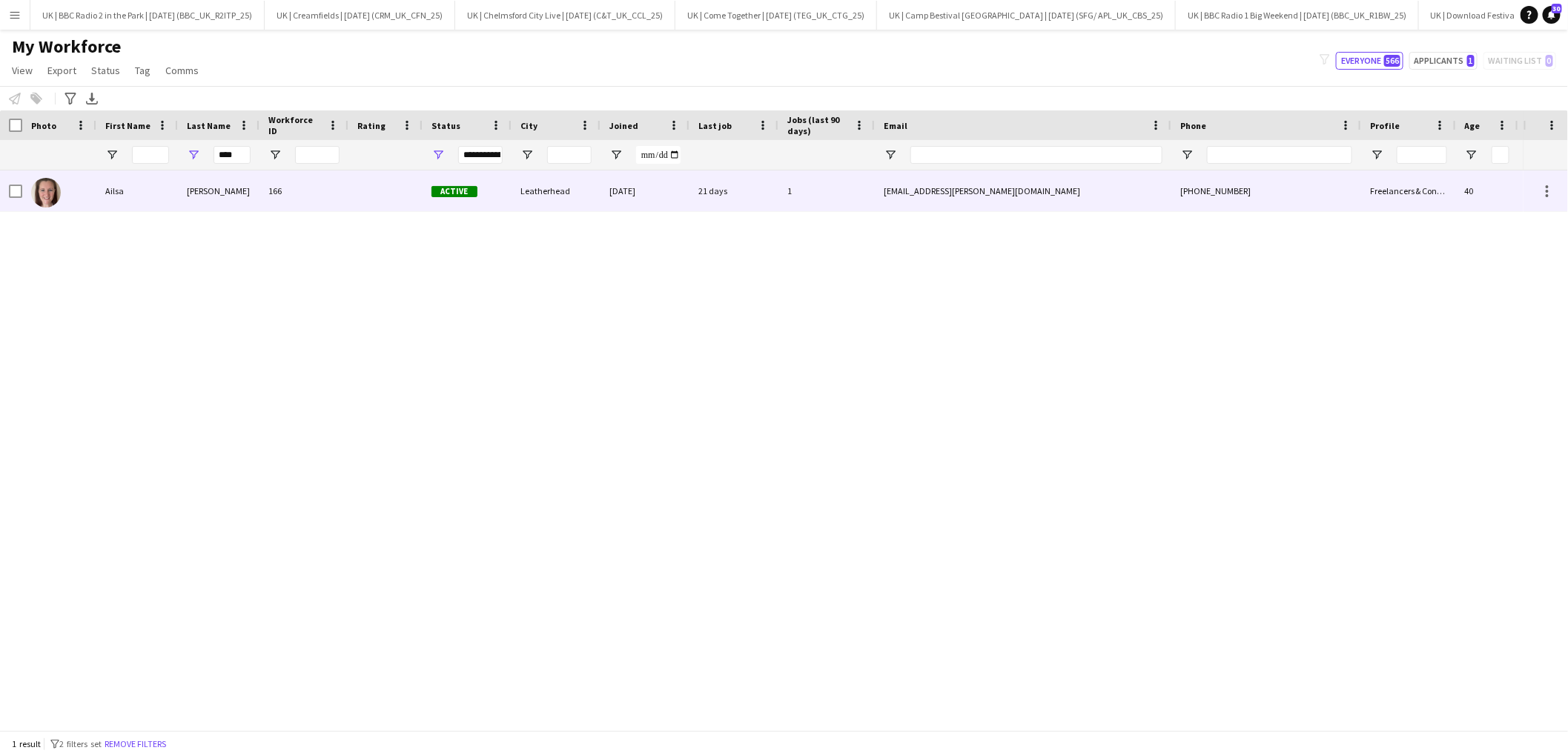
drag, startPoint x: 147, startPoint y: 208, endPoint x: 186, endPoint y: 202, distance: 39.5
click at [146, 208] on div "Ailsa" at bounding box center [137, 190] width 82 height 41
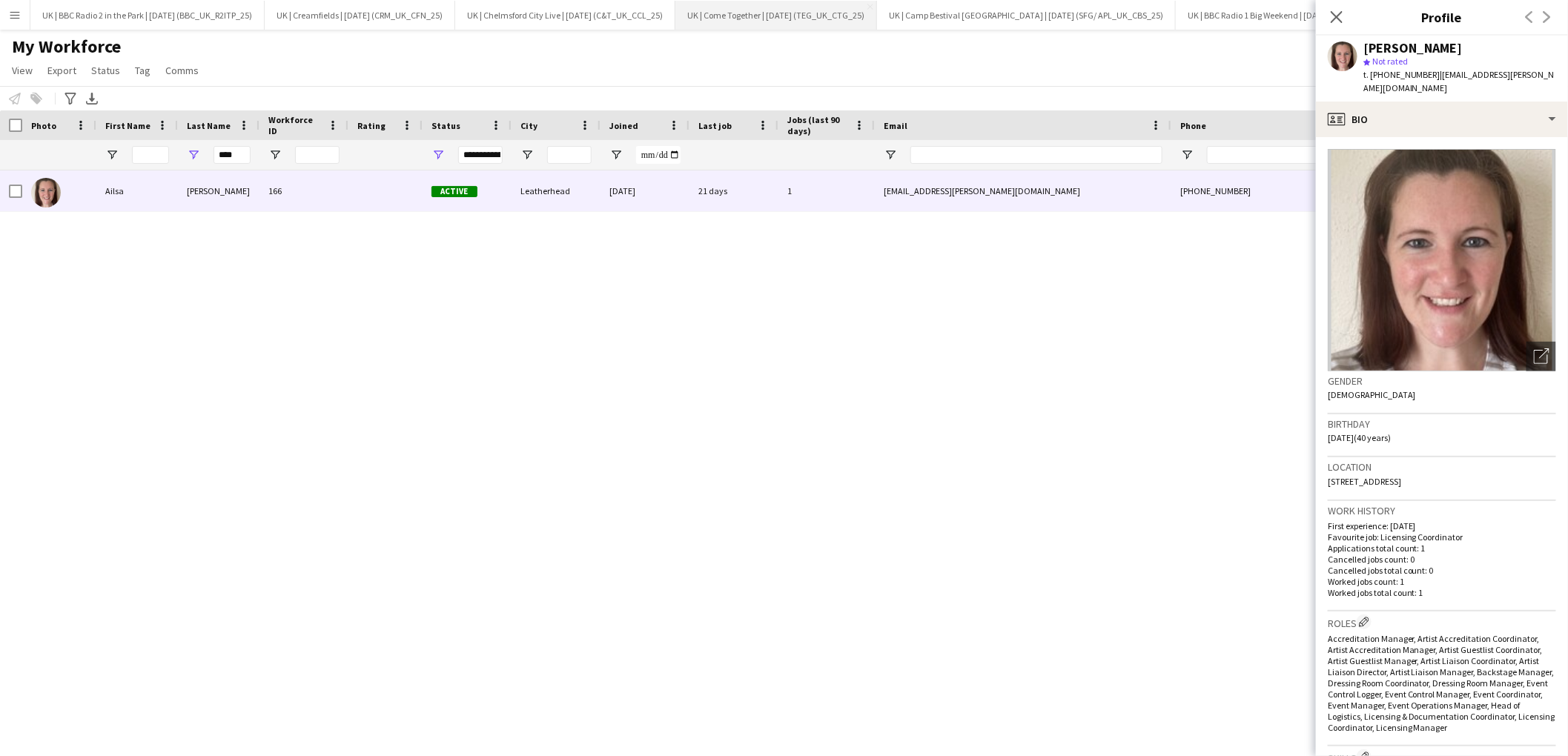
click at [736, 17] on button "UK | Come Together | Aug 2025 (TEG_UK_CTG_25) Close" at bounding box center [776, 15] width 202 height 29
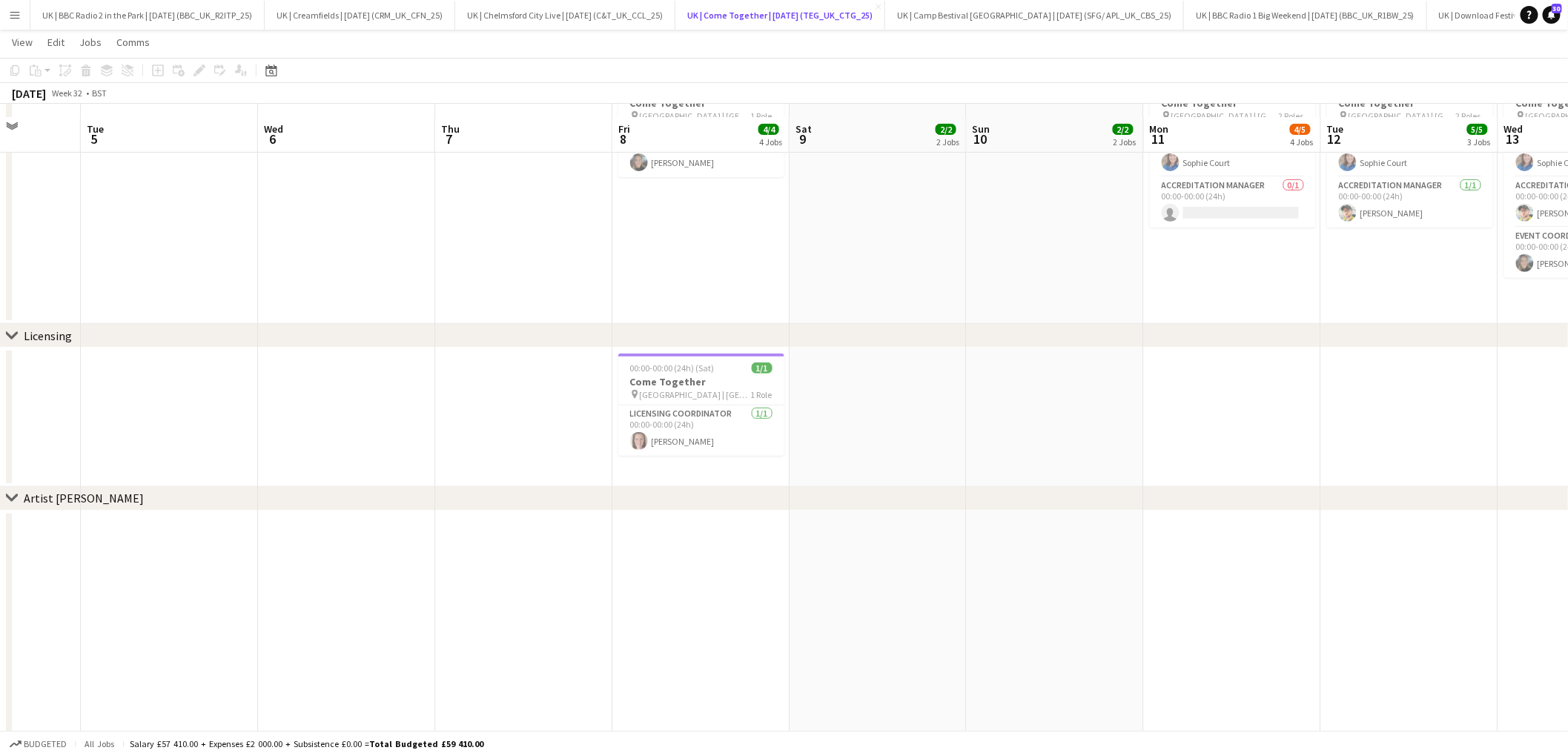
scroll to position [225, 0]
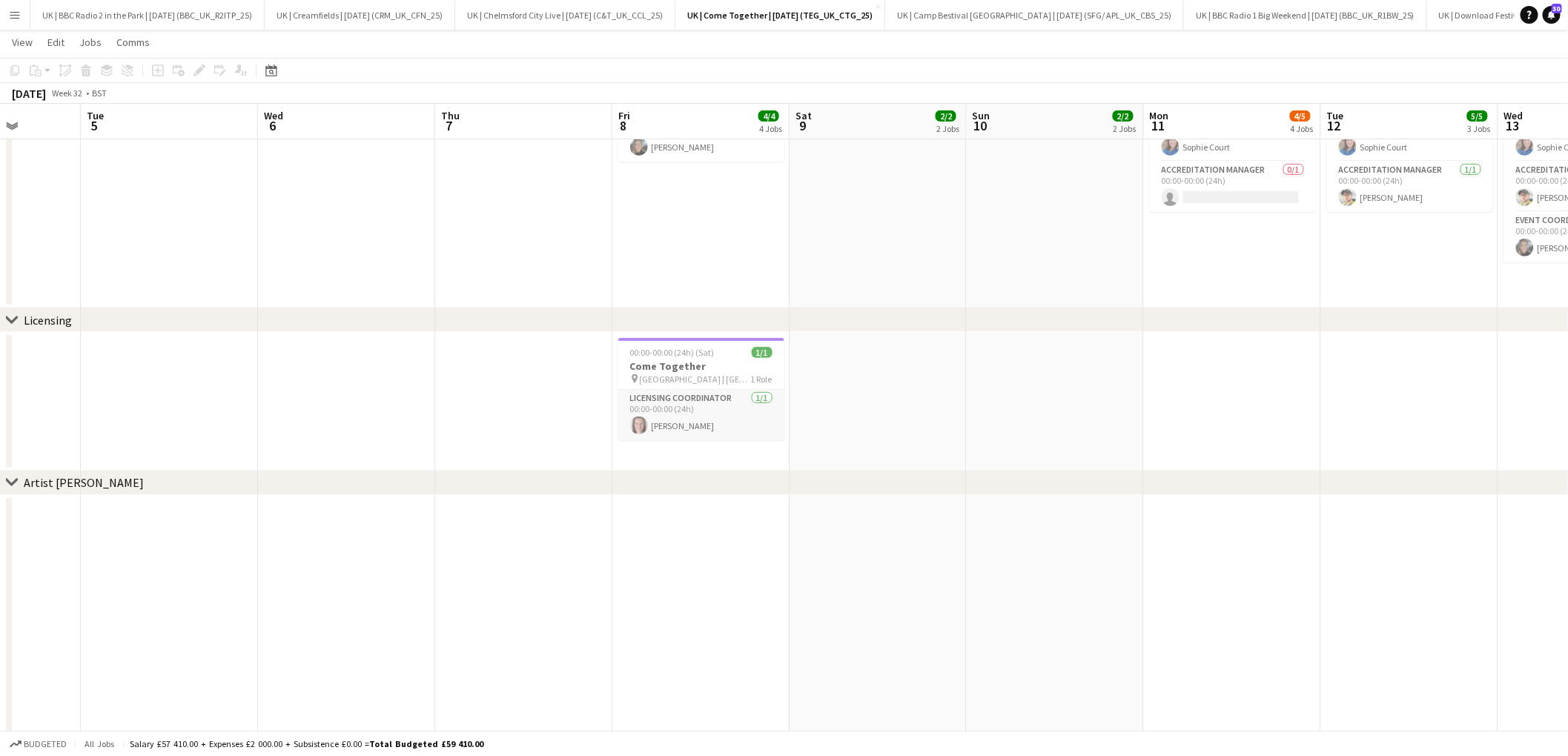
click at [717, 418] on app-card-role "Licensing Coordinator 1/1 00:00-00:00 (24h) Ailsa Lynn" at bounding box center [701, 414] width 166 height 50
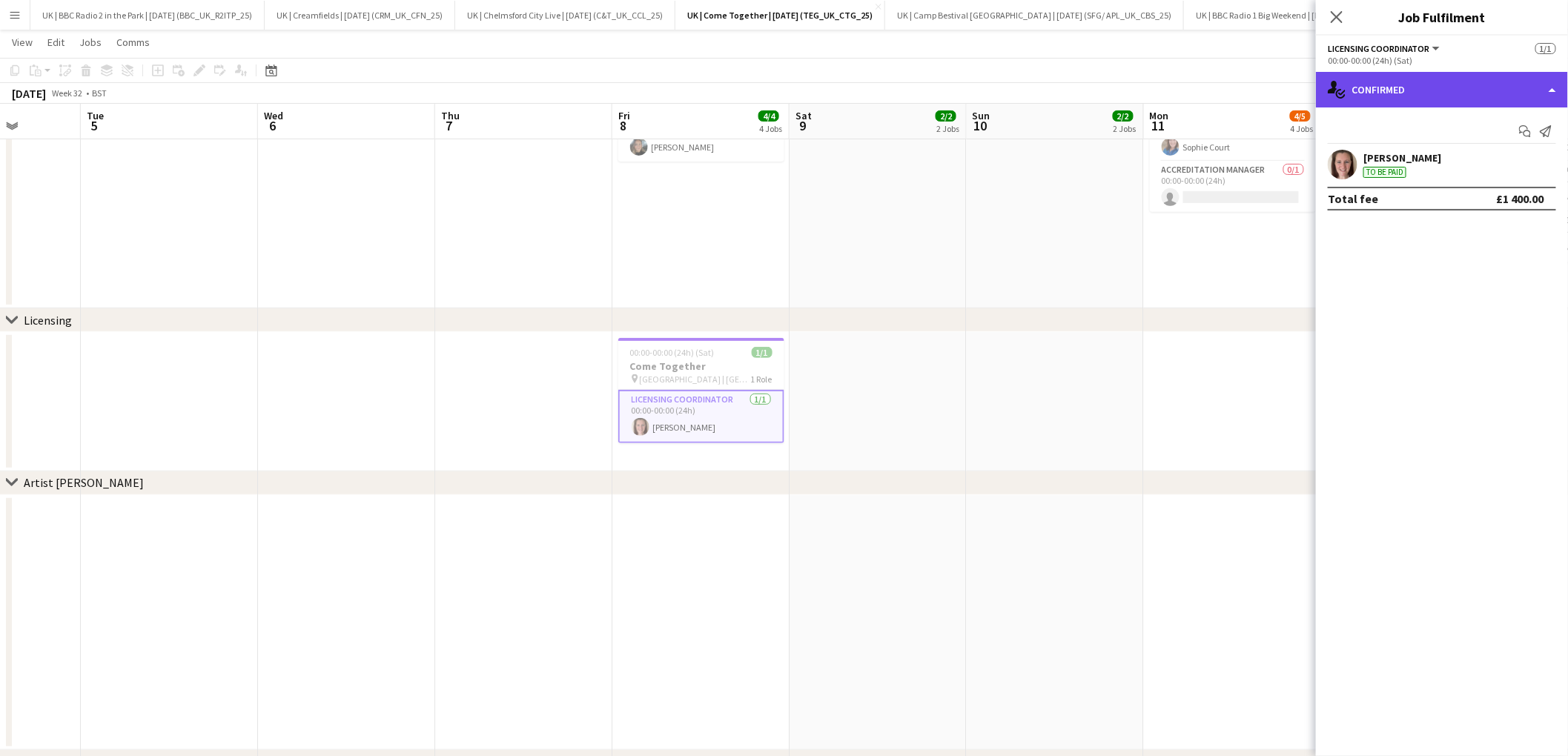
click at [1471, 96] on div "single-neutral-actions-check-2 Confirmed" at bounding box center [1441, 89] width 252 height 36
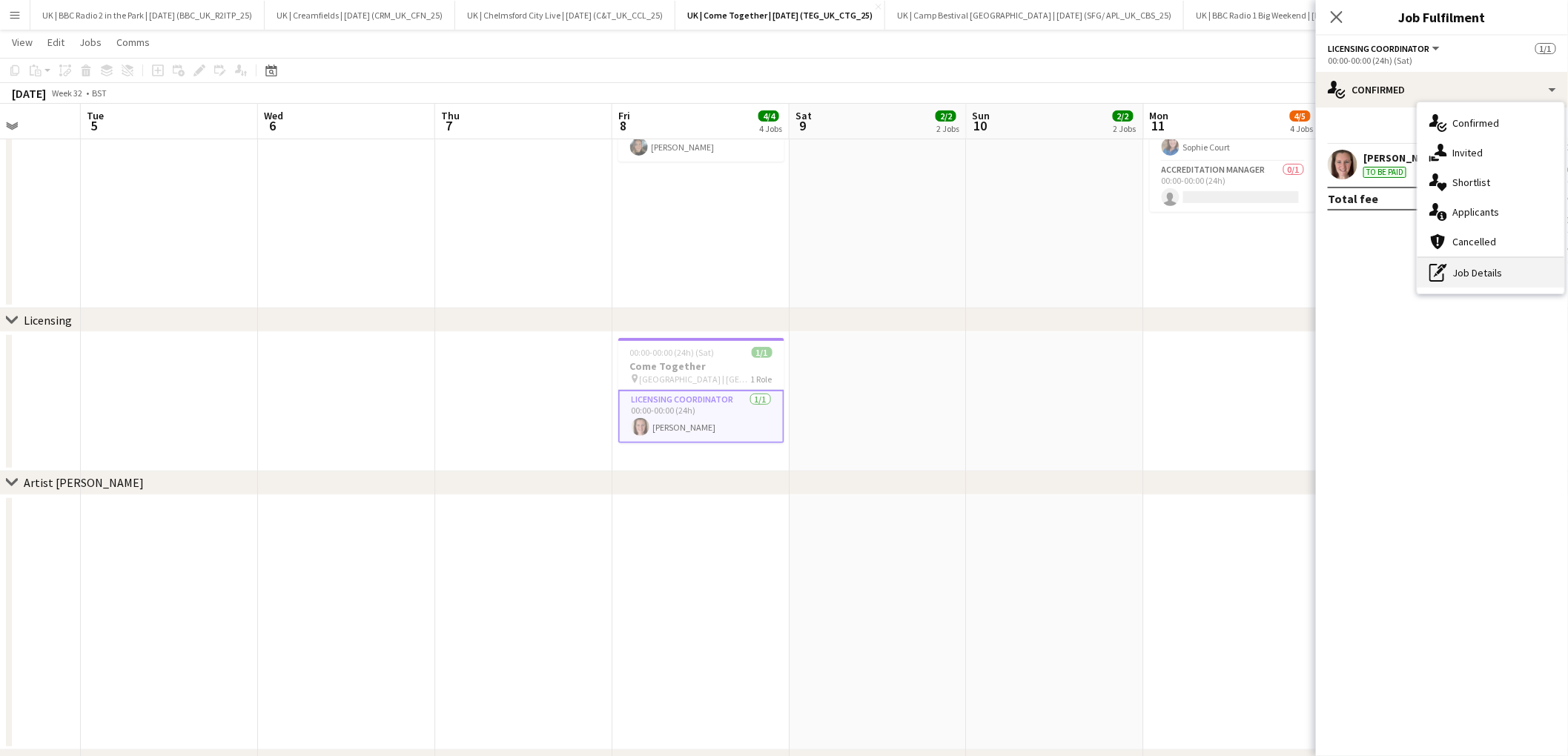
click at [1478, 274] on div "pen-write Job Details" at bounding box center [1490, 273] width 146 height 30
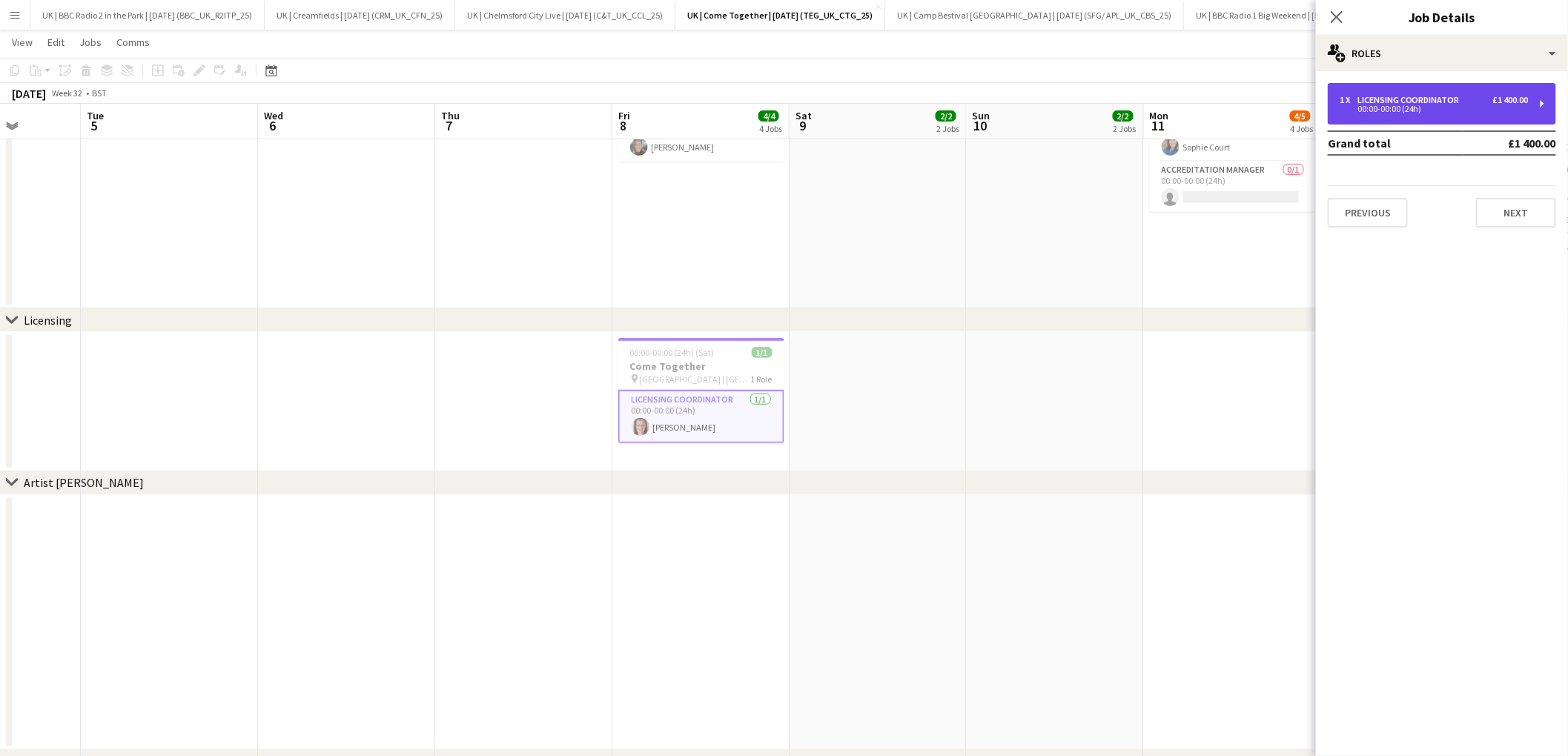
click at [1484, 108] on div "00:00-00:00 (24h)" at bounding box center [1434, 108] width 189 height 7
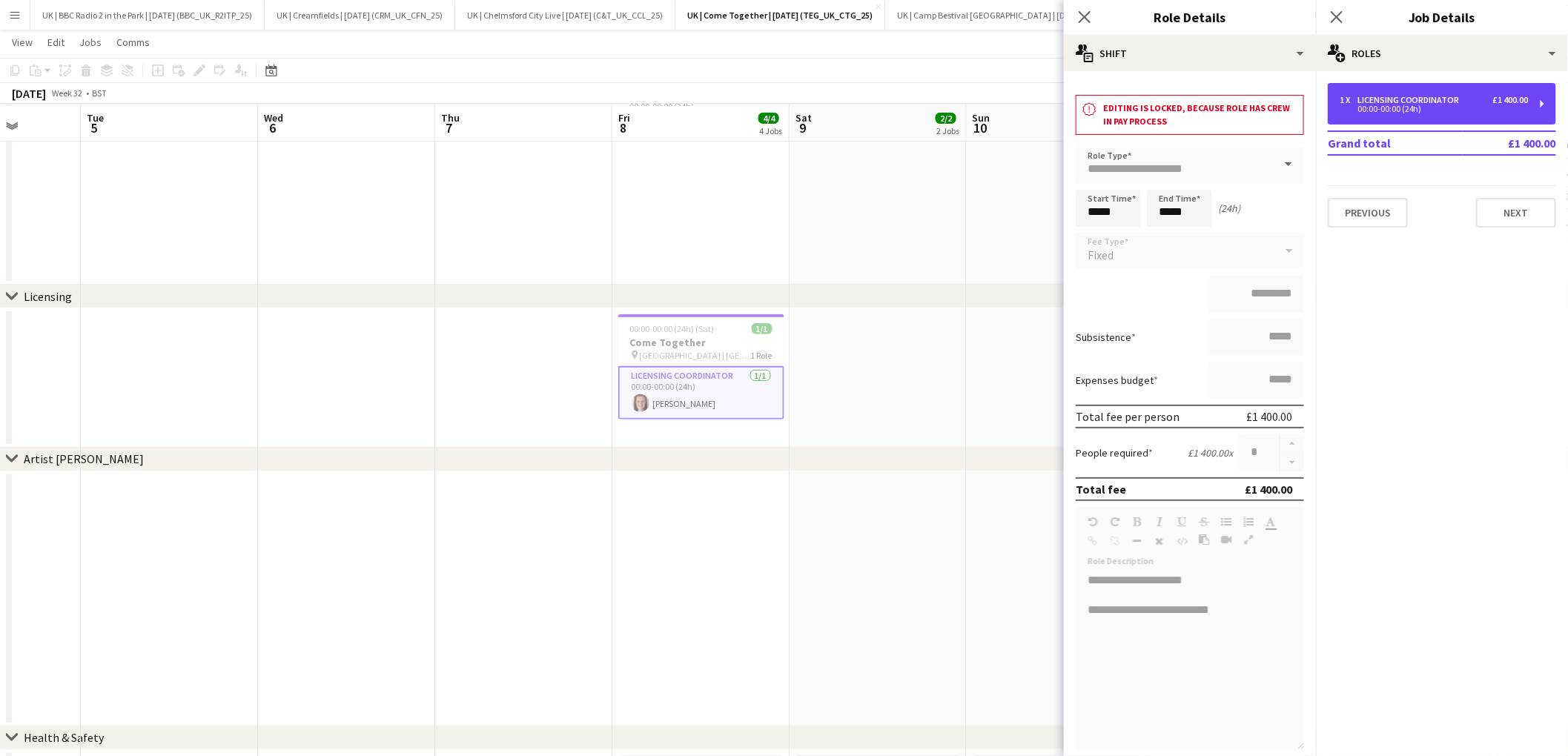
scroll to position [251, 0]
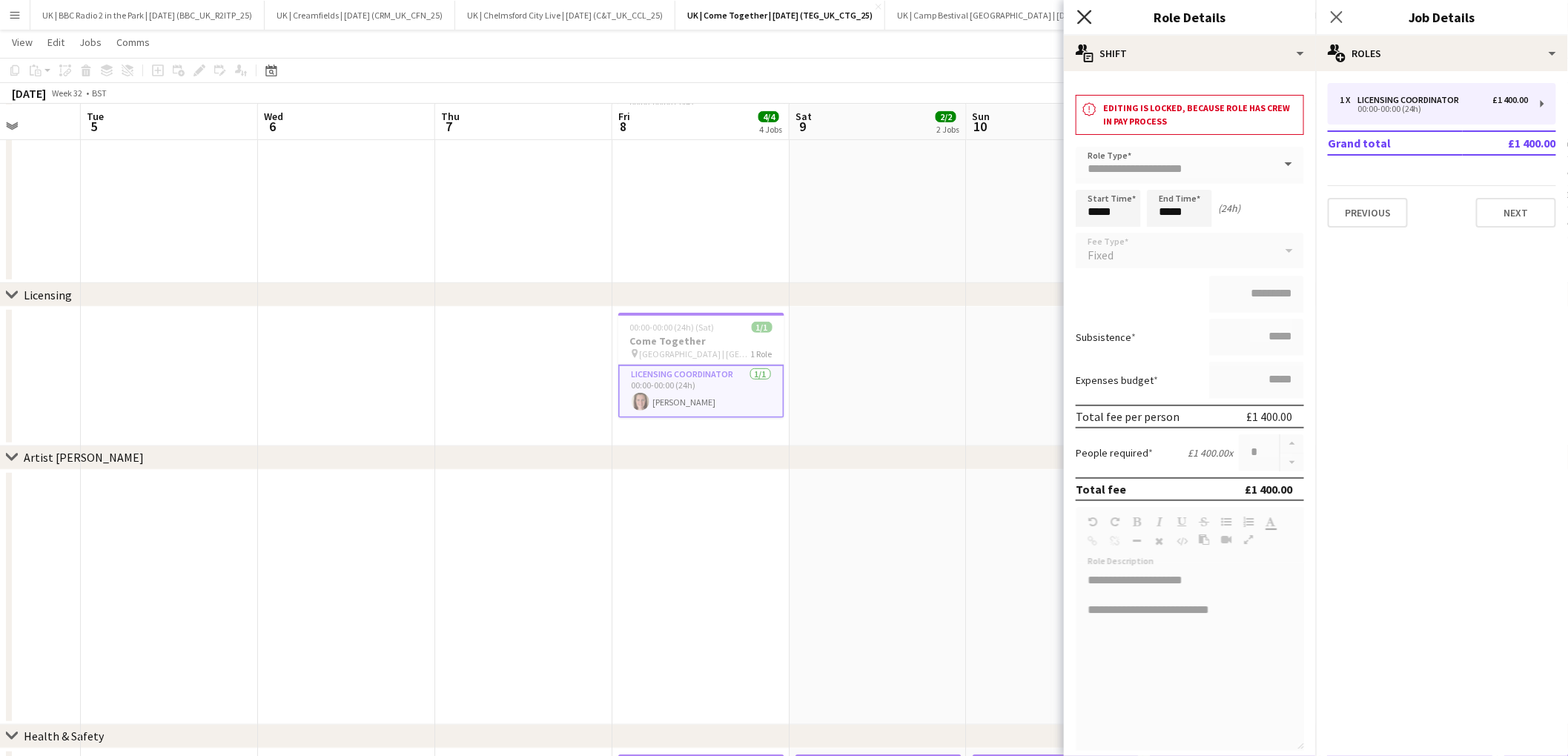
click at [1083, 22] on icon "Close pop-in" at bounding box center [1084, 17] width 14 height 14
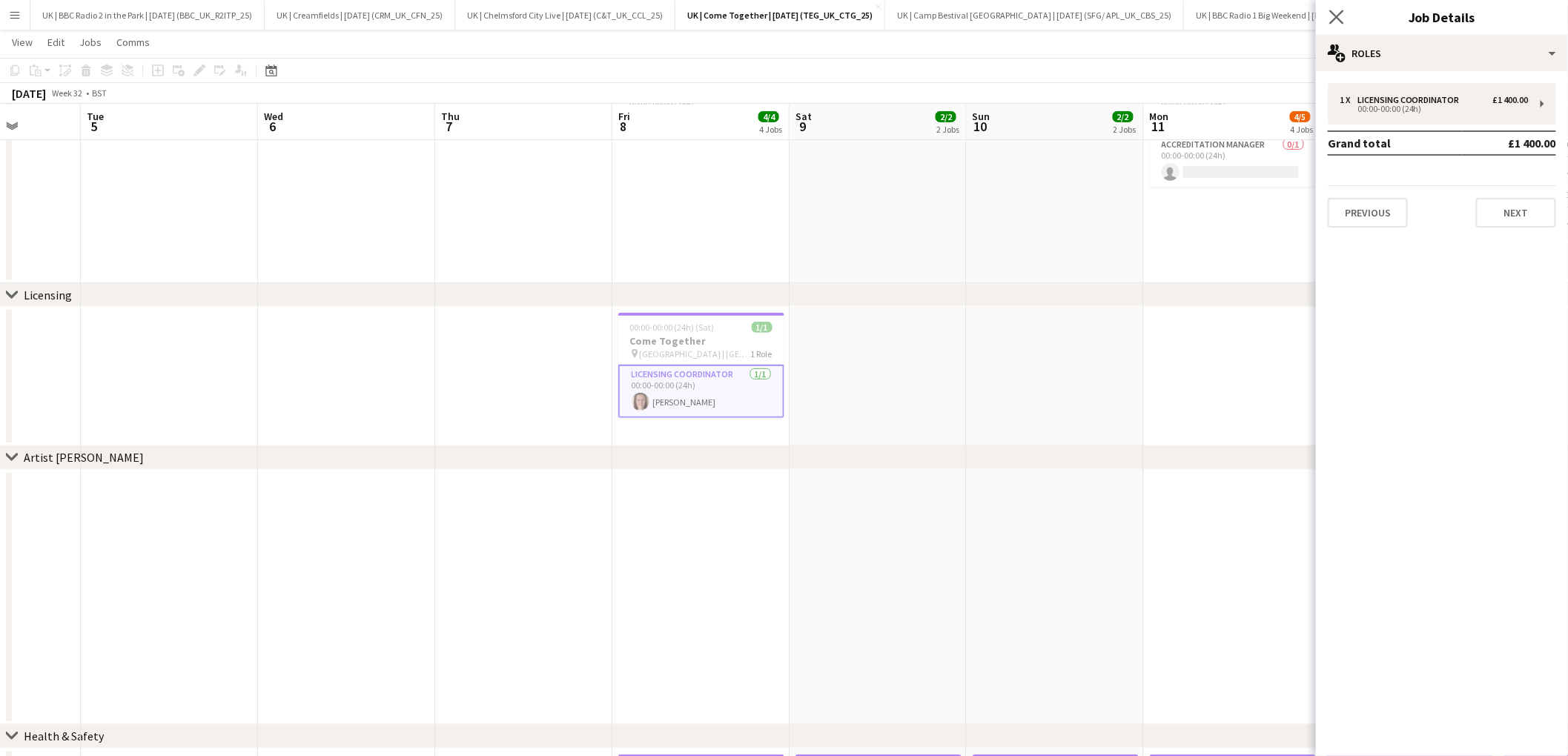
click at [1343, 22] on app-icon "Close pop-in" at bounding box center [1337, 17] width 22 height 22
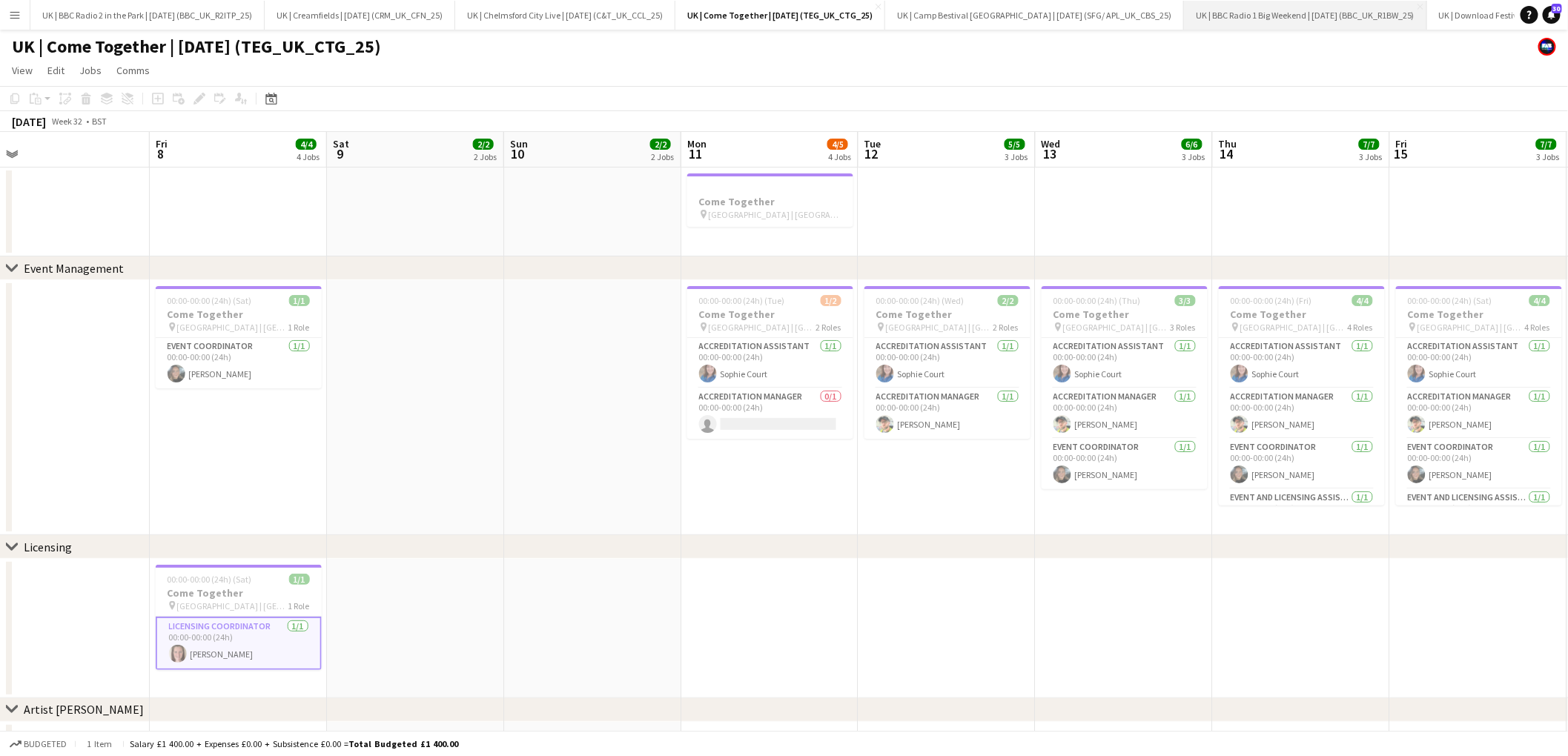
scroll to position [0, 110]
click at [242, 20] on button "UK | Creamfields | [DATE] (CRM_UK_CFN_25) Close" at bounding box center [250, 15] width 190 height 29
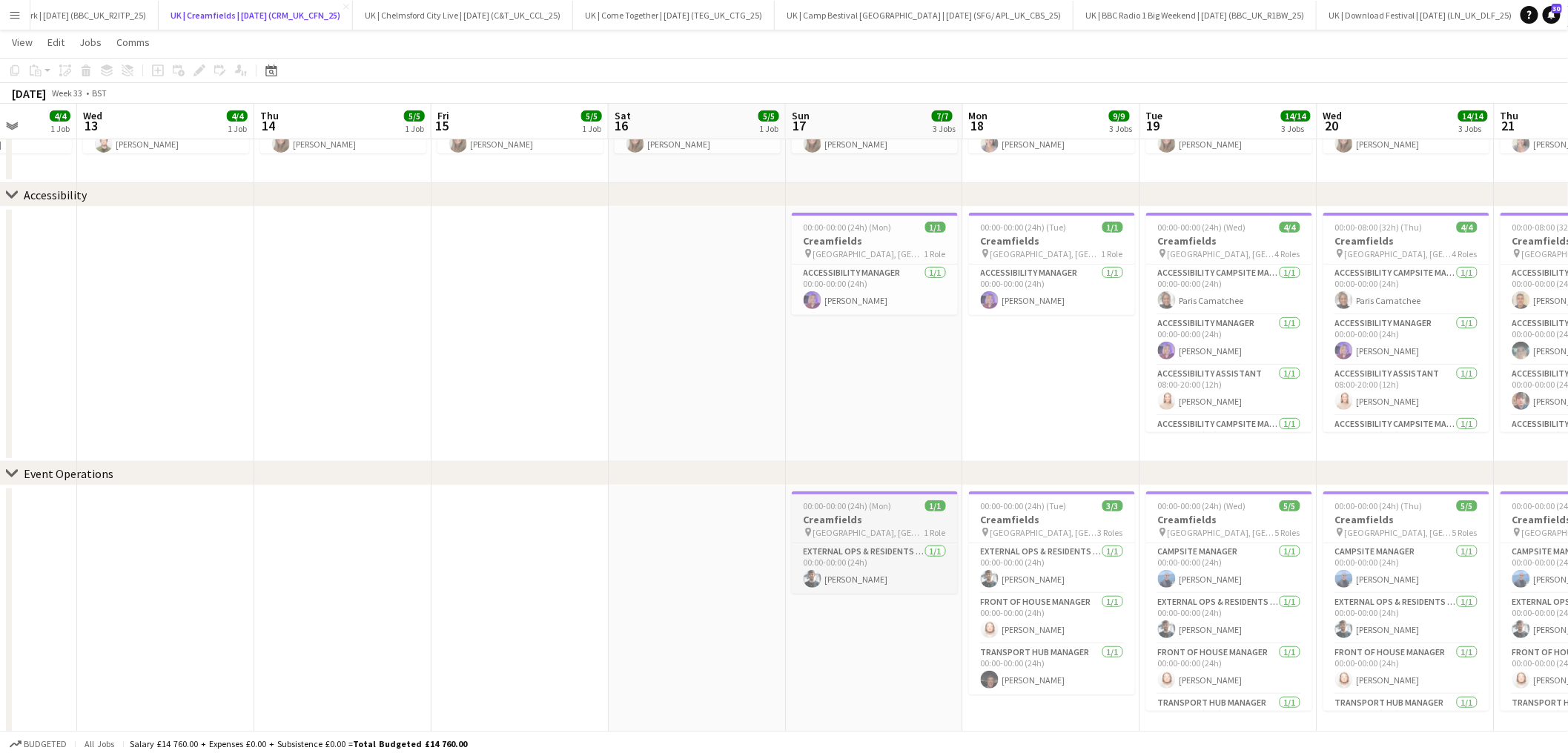
scroll to position [247, 0]
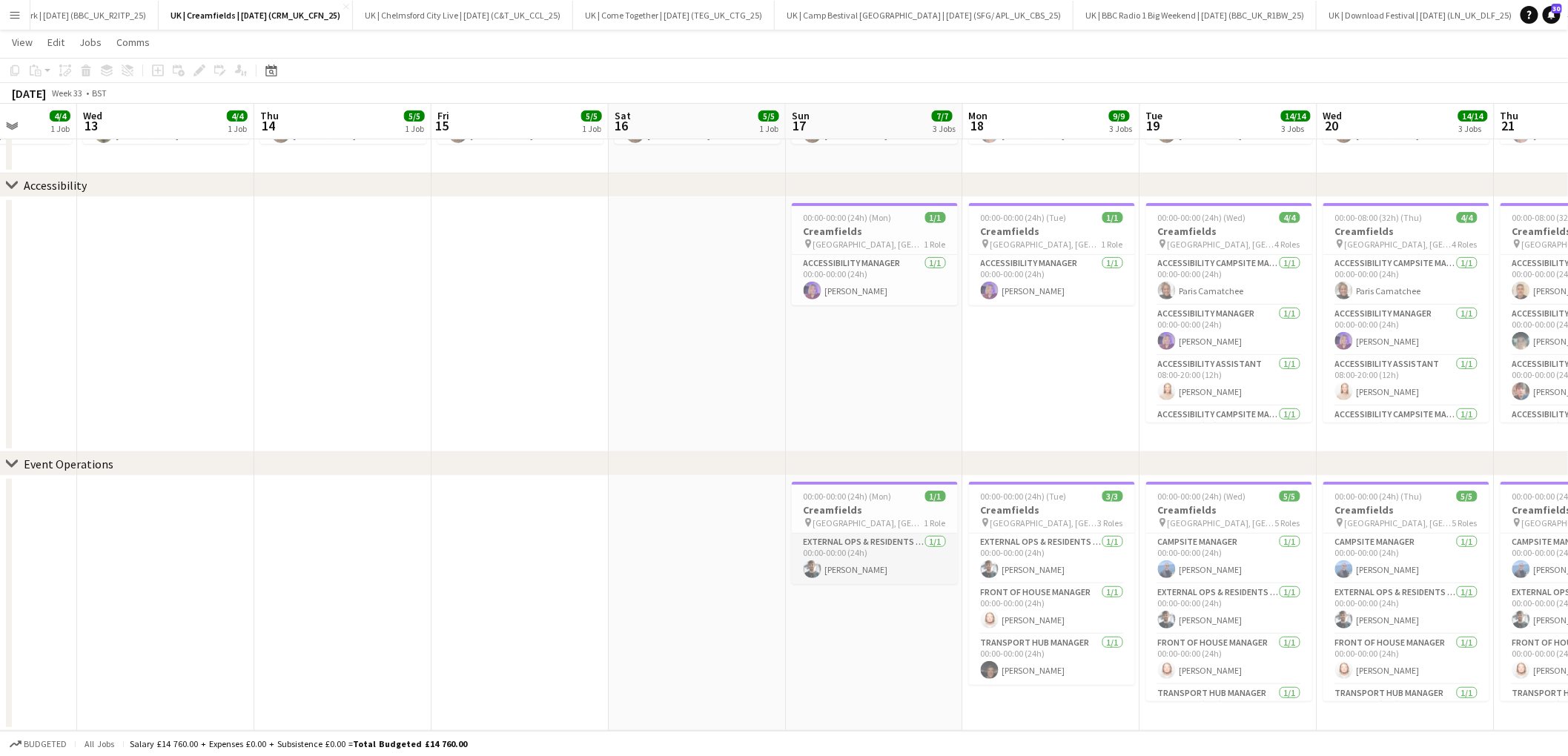
click at [846, 553] on app-card-role "External Ops & Residents Liaison Manager [DATE] 00:00-00:00 (24h) [PERSON_NAME]" at bounding box center [875, 558] width 166 height 50
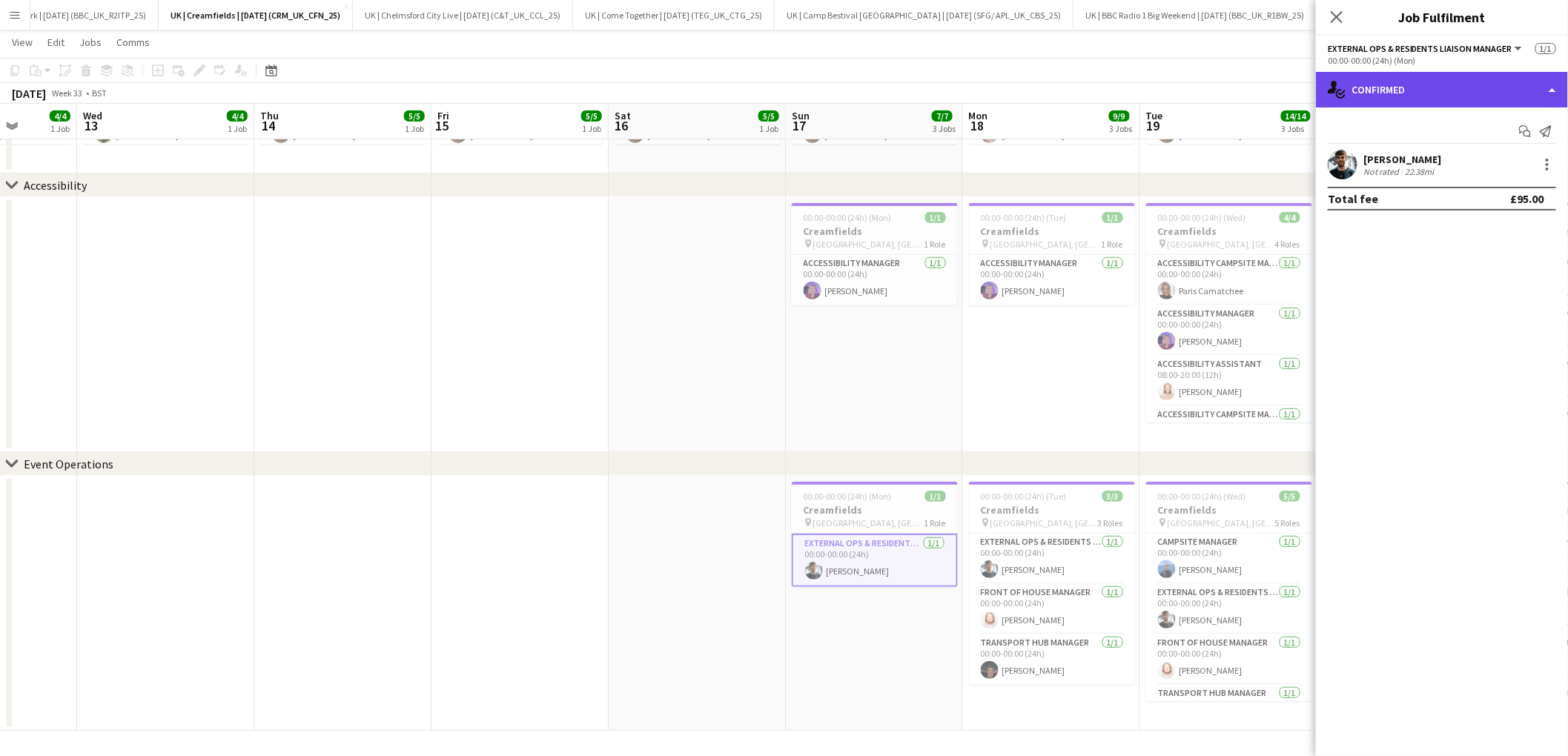
click at [1446, 82] on div "single-neutral-actions-check-2 Confirmed" at bounding box center [1441, 89] width 252 height 36
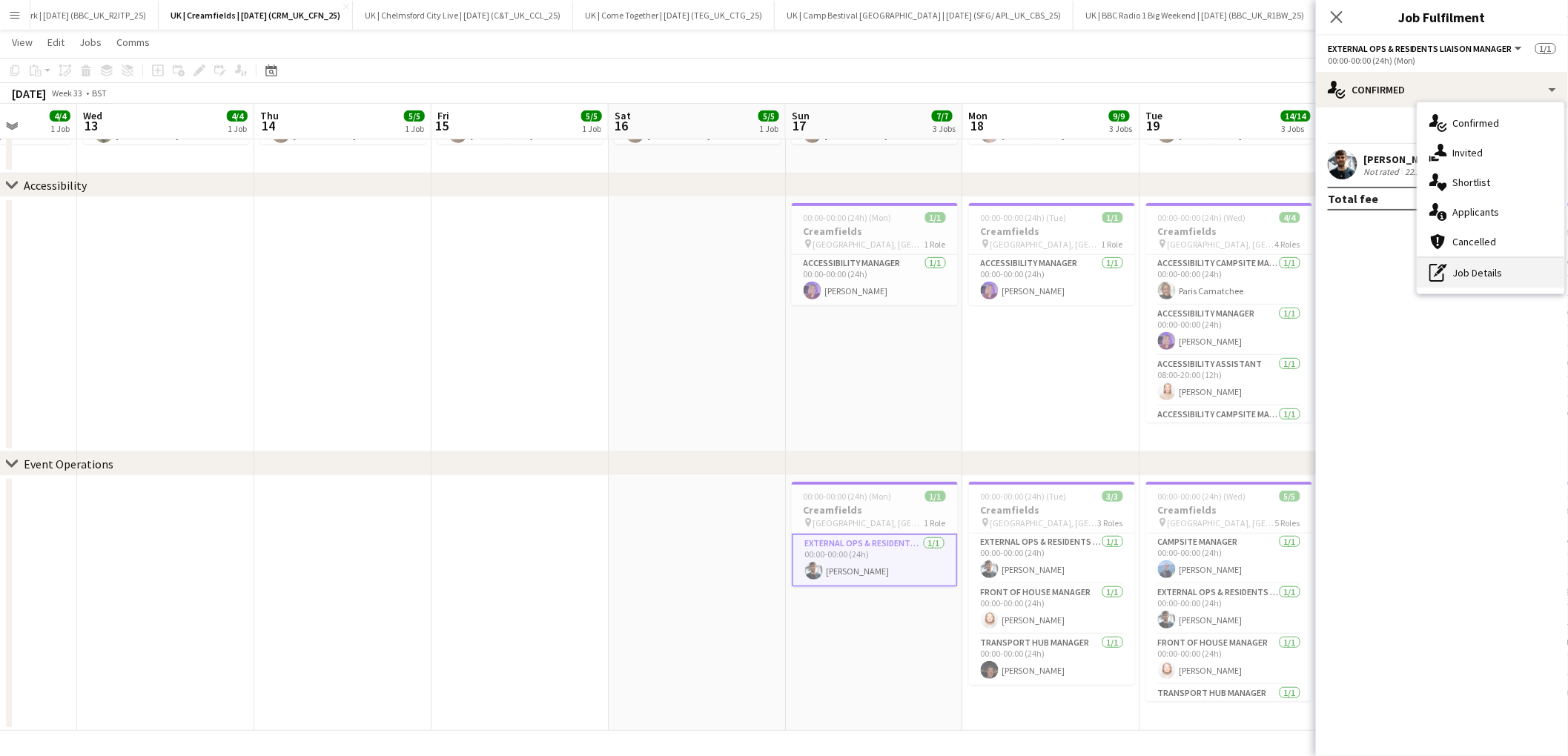
click at [1485, 273] on div "pen-write Job Details" at bounding box center [1490, 273] width 146 height 30
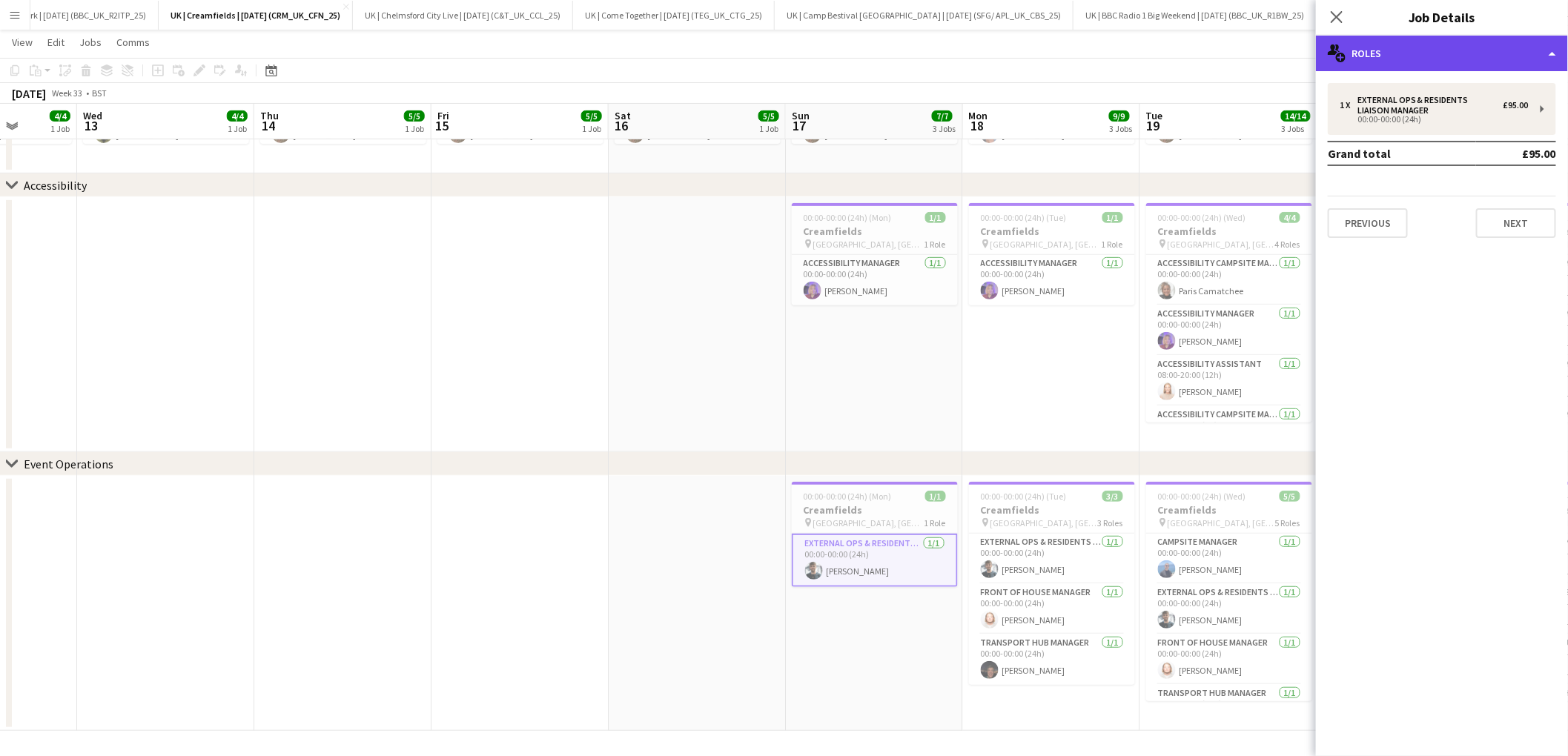
click at [1424, 48] on div "multiple-users-add Roles" at bounding box center [1441, 53] width 252 height 36
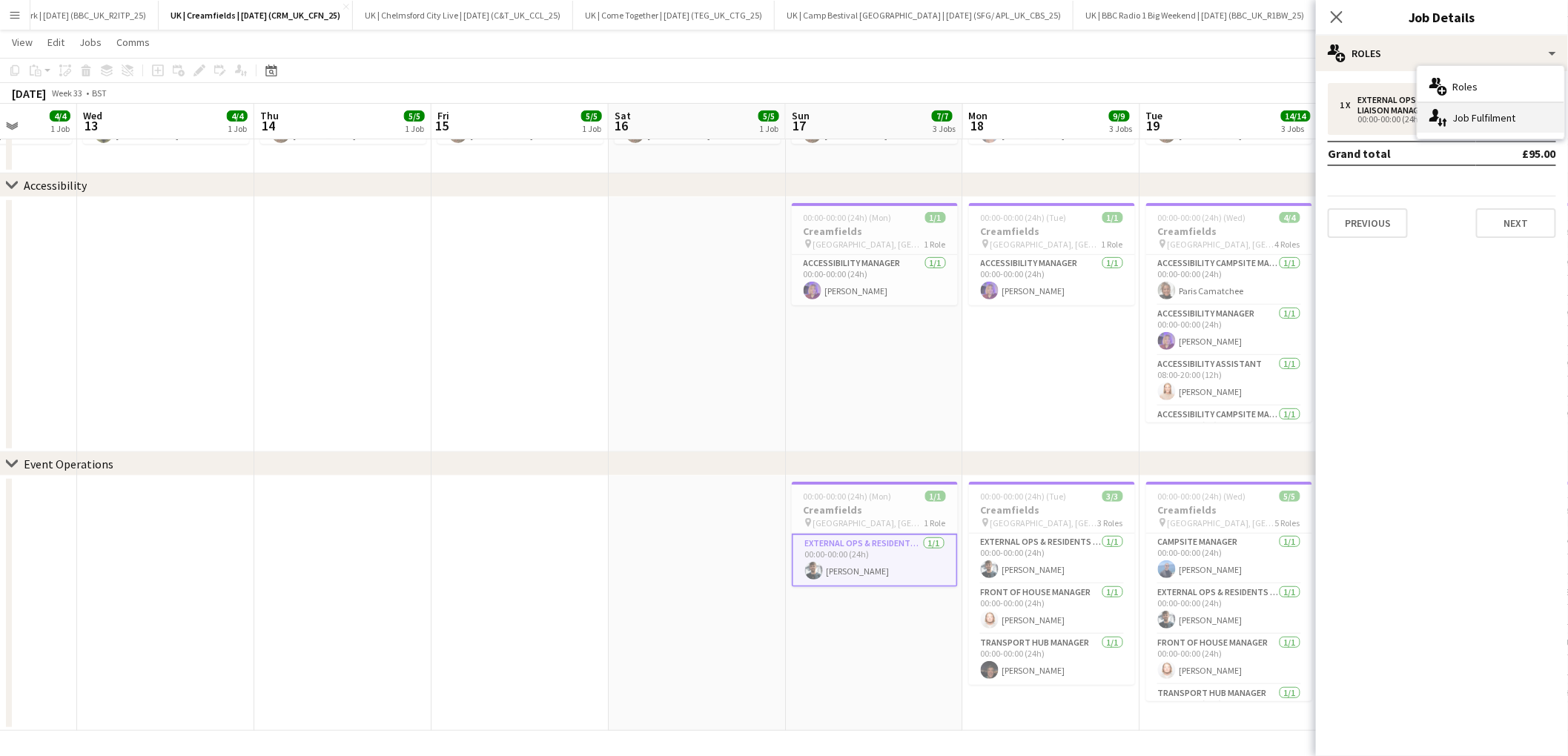
click at [1509, 119] on div "single-neutral-actions-up-down Job Fulfilment" at bounding box center [1490, 118] width 146 height 30
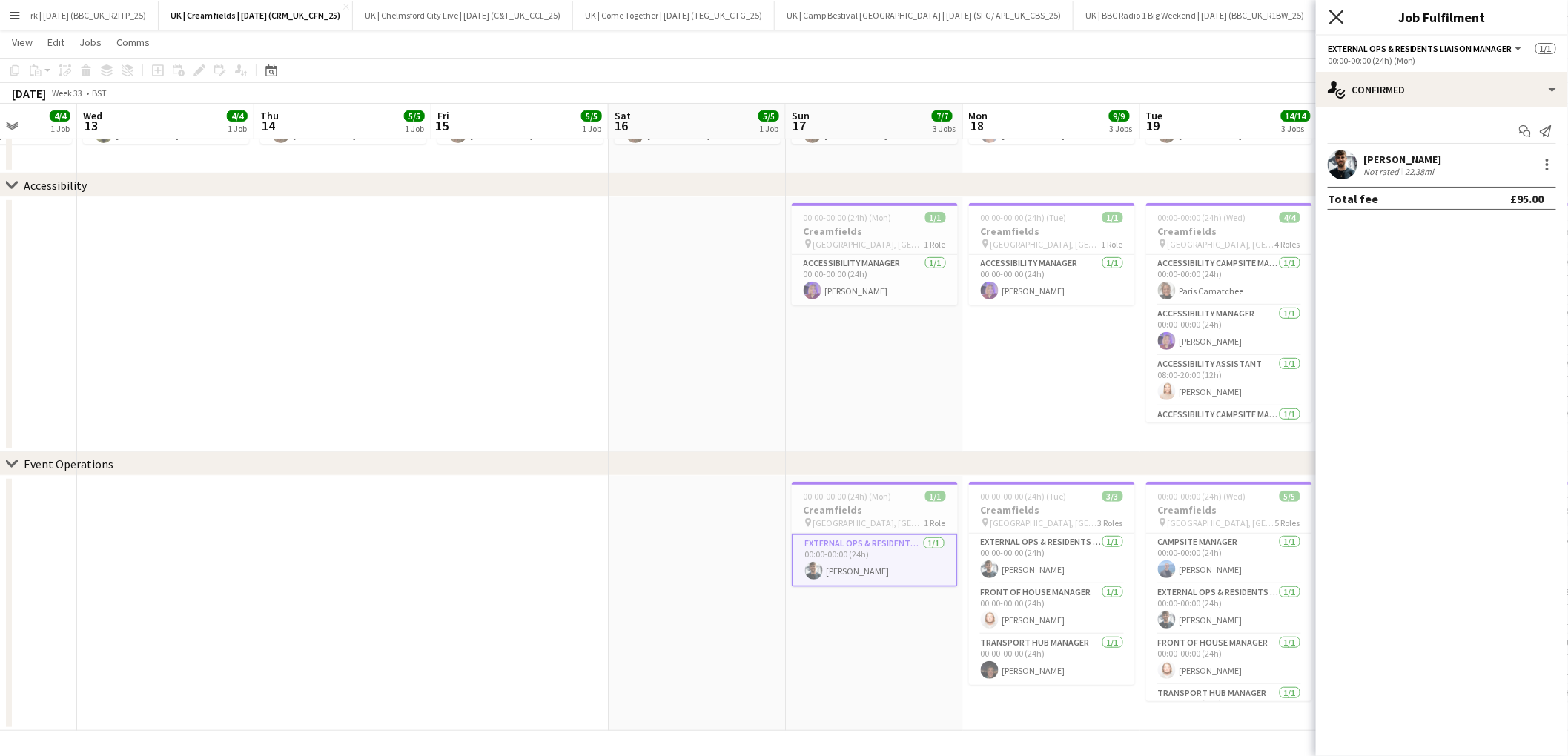
click at [1335, 13] on icon "Close pop-in" at bounding box center [1335, 17] width 14 height 14
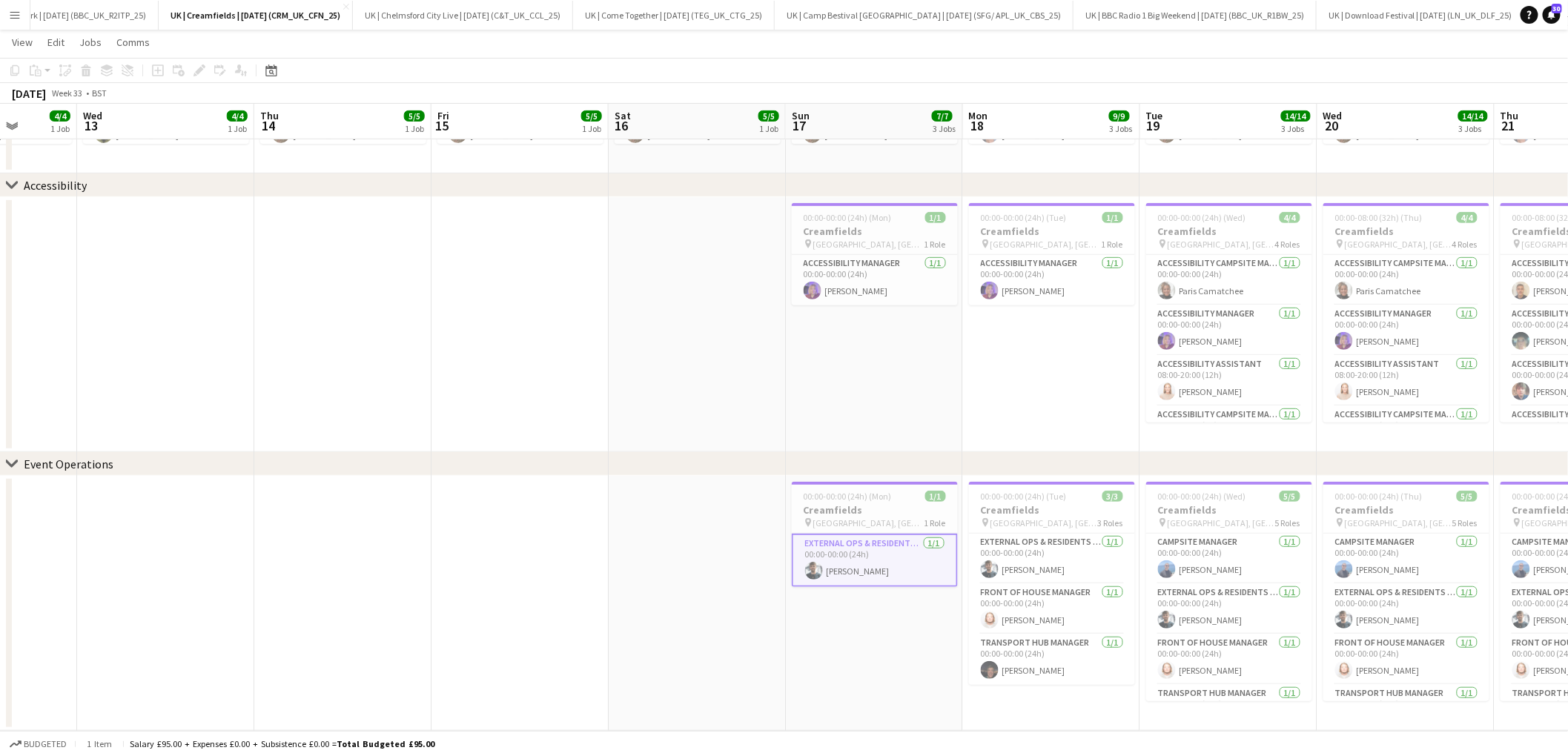
click at [880, 558] on app-card-role "External Ops & Residents Liaison Manager [DATE] 00:00-00:00 (24h) [PERSON_NAME]" at bounding box center [875, 560] width 166 height 53
click at [866, 534] on app-card-role "External Ops & Residents Liaison Manager [DATE] 00:00-00:00 (24h) [PERSON_NAME]" at bounding box center [875, 558] width 166 height 50
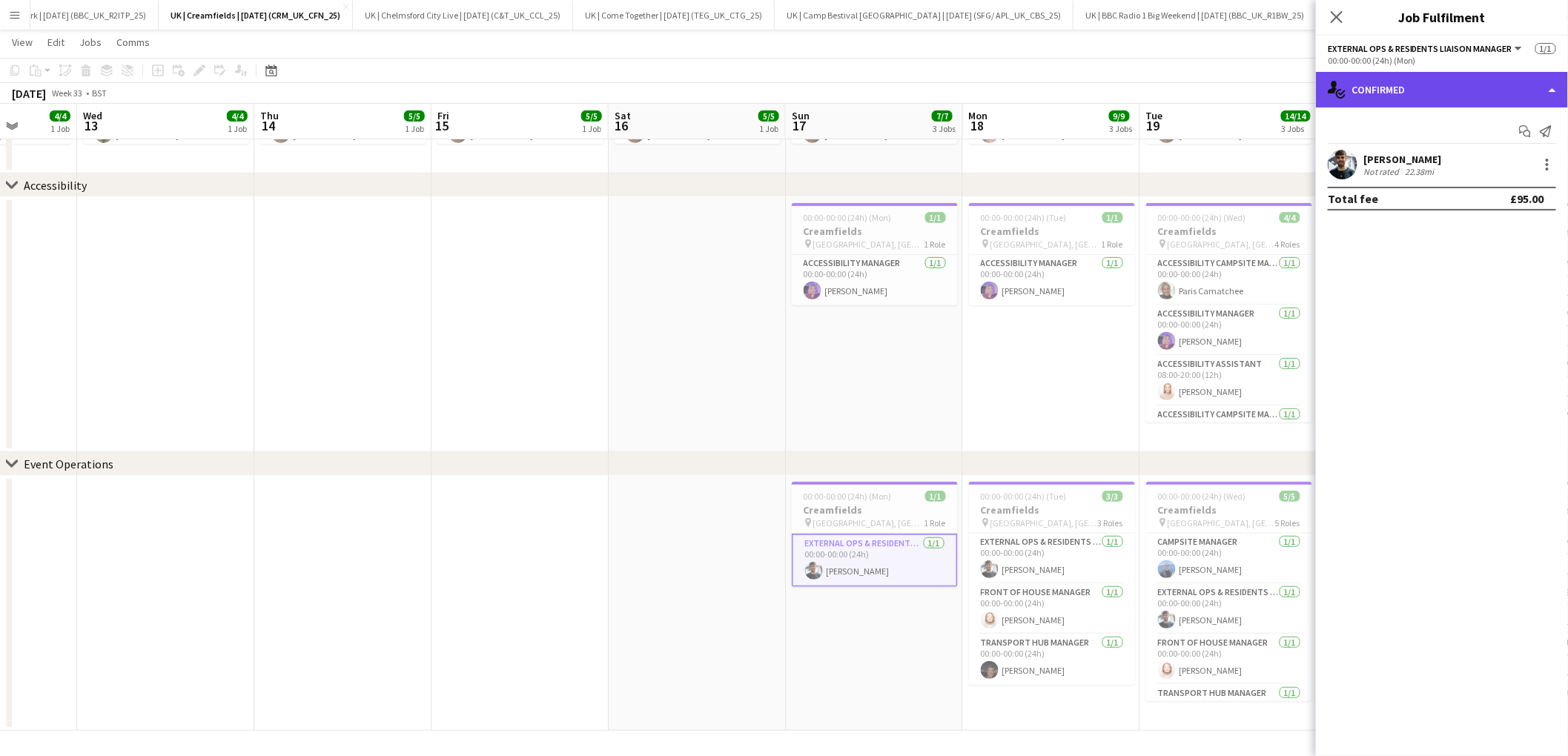
click at [1552, 89] on div "single-neutral-actions-check-2 Confirmed" at bounding box center [1441, 89] width 252 height 36
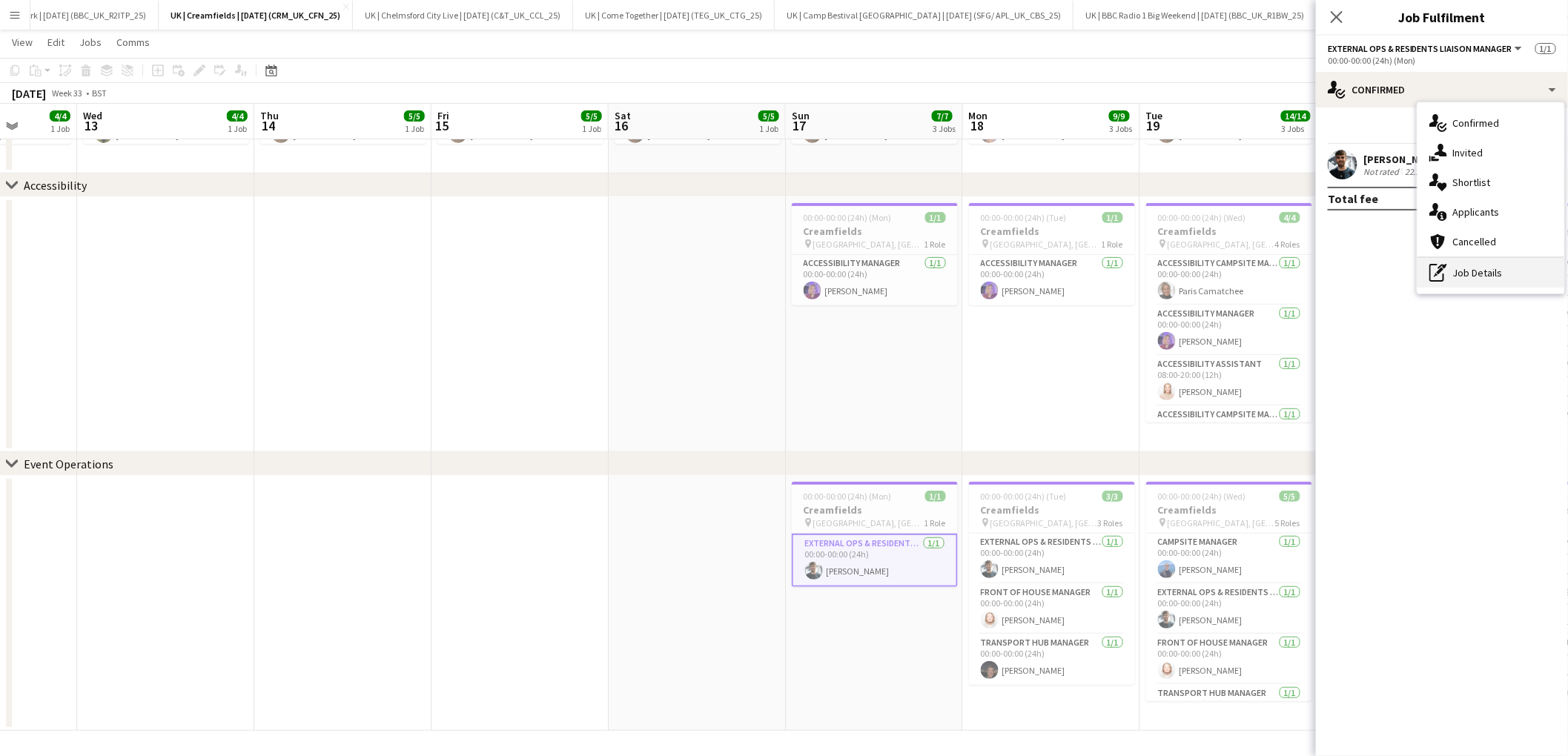
click at [1497, 275] on div "pen-write Job Details" at bounding box center [1490, 273] width 146 height 30
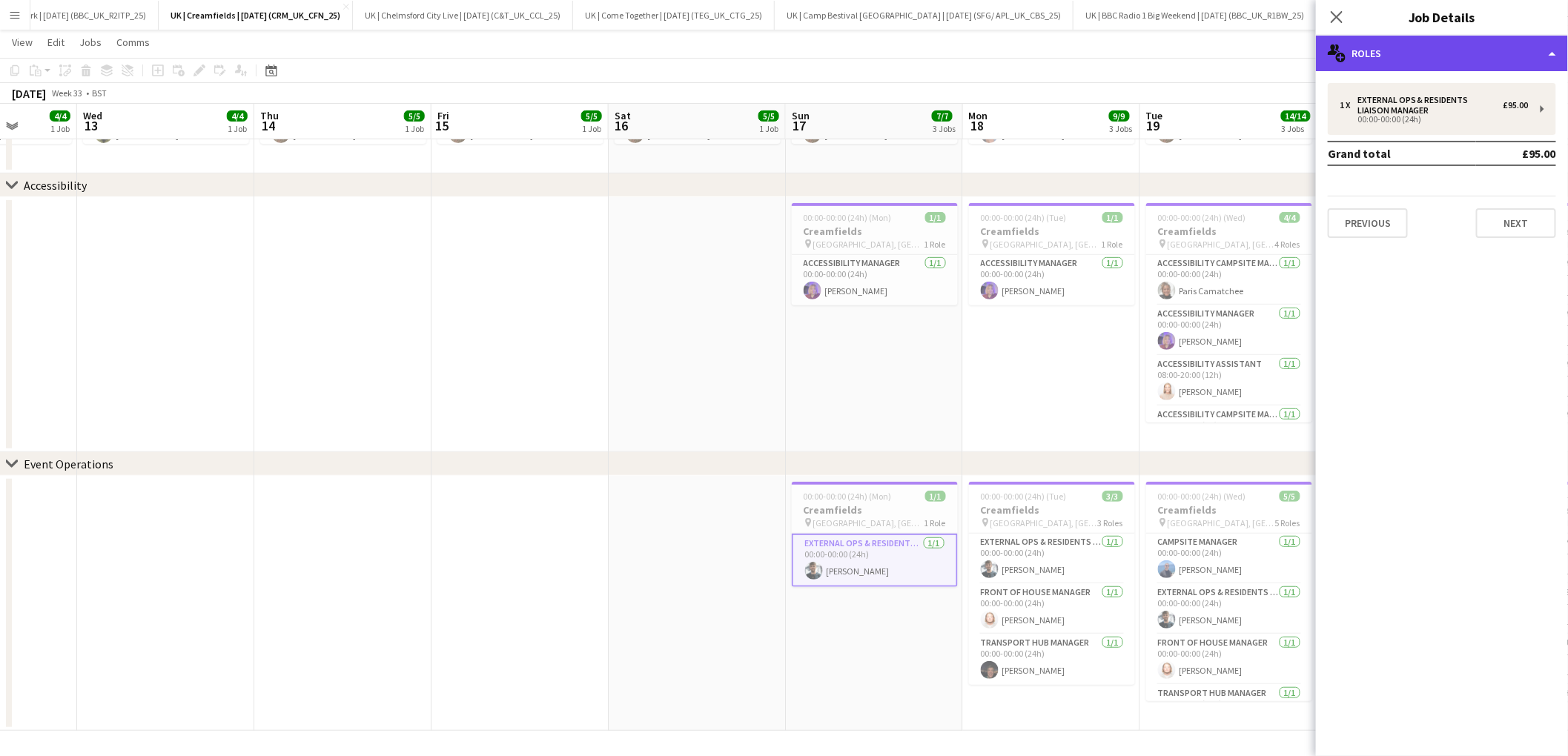
click at [1548, 59] on div "multiple-users-add Roles" at bounding box center [1441, 53] width 252 height 36
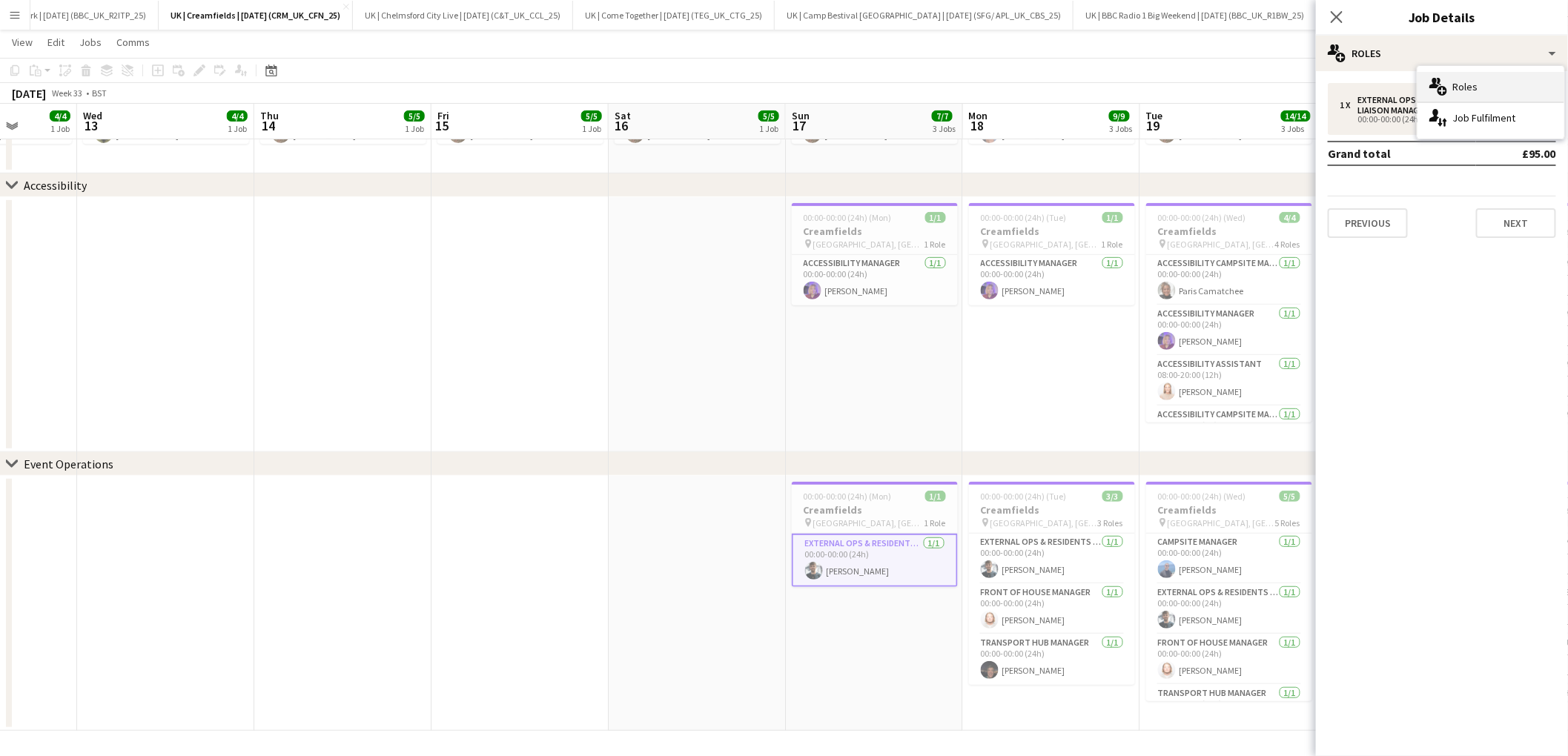
click at [1479, 88] on div "multiple-users-add Roles" at bounding box center [1490, 87] width 146 height 30
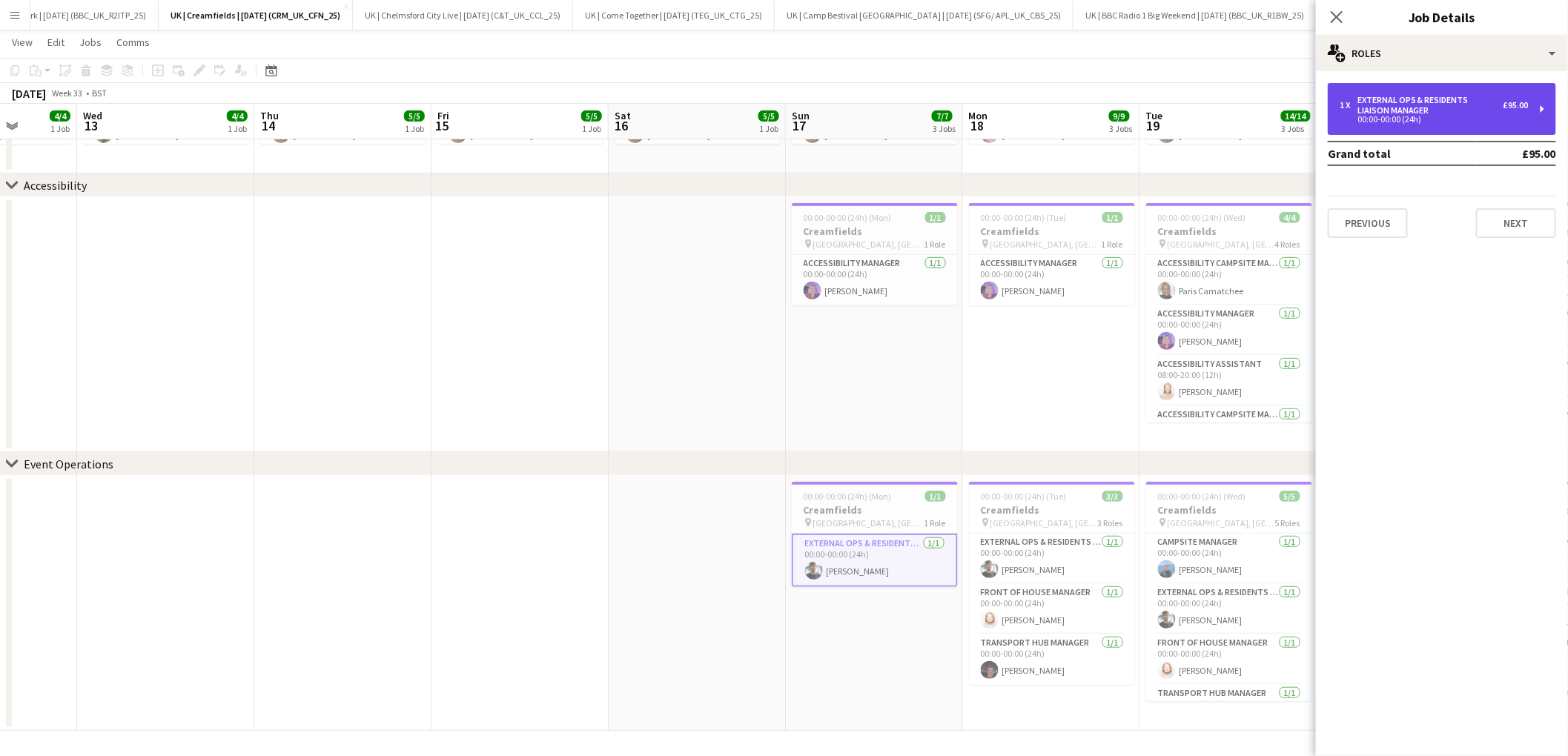
click at [1546, 113] on div "1 x External Ops & Residents Liaison Manager £95.00 00:00-00:00 (24h)" at bounding box center [1441, 108] width 228 height 52
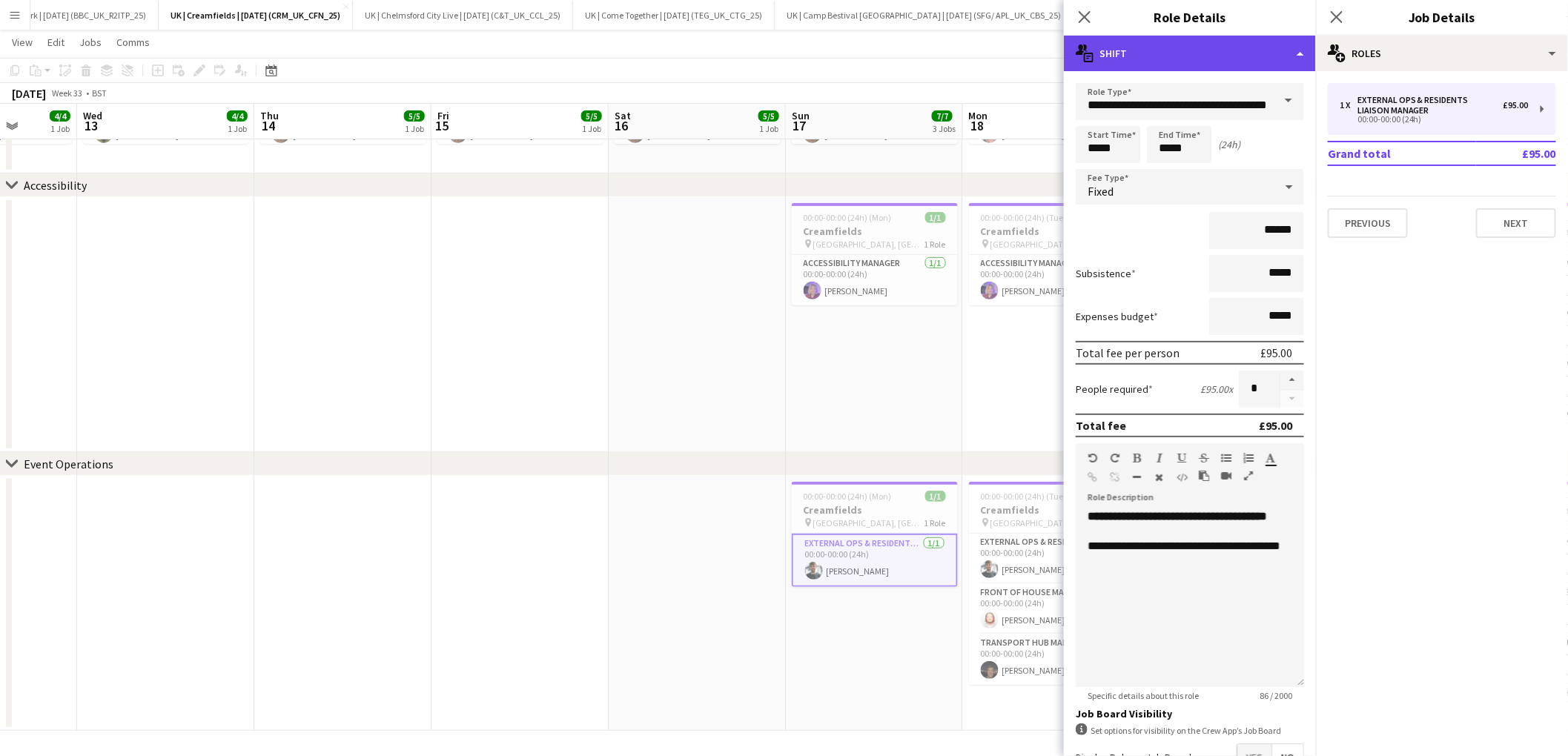
click at [1305, 58] on div "multiple-actions-text Shift" at bounding box center [1189, 53] width 252 height 36
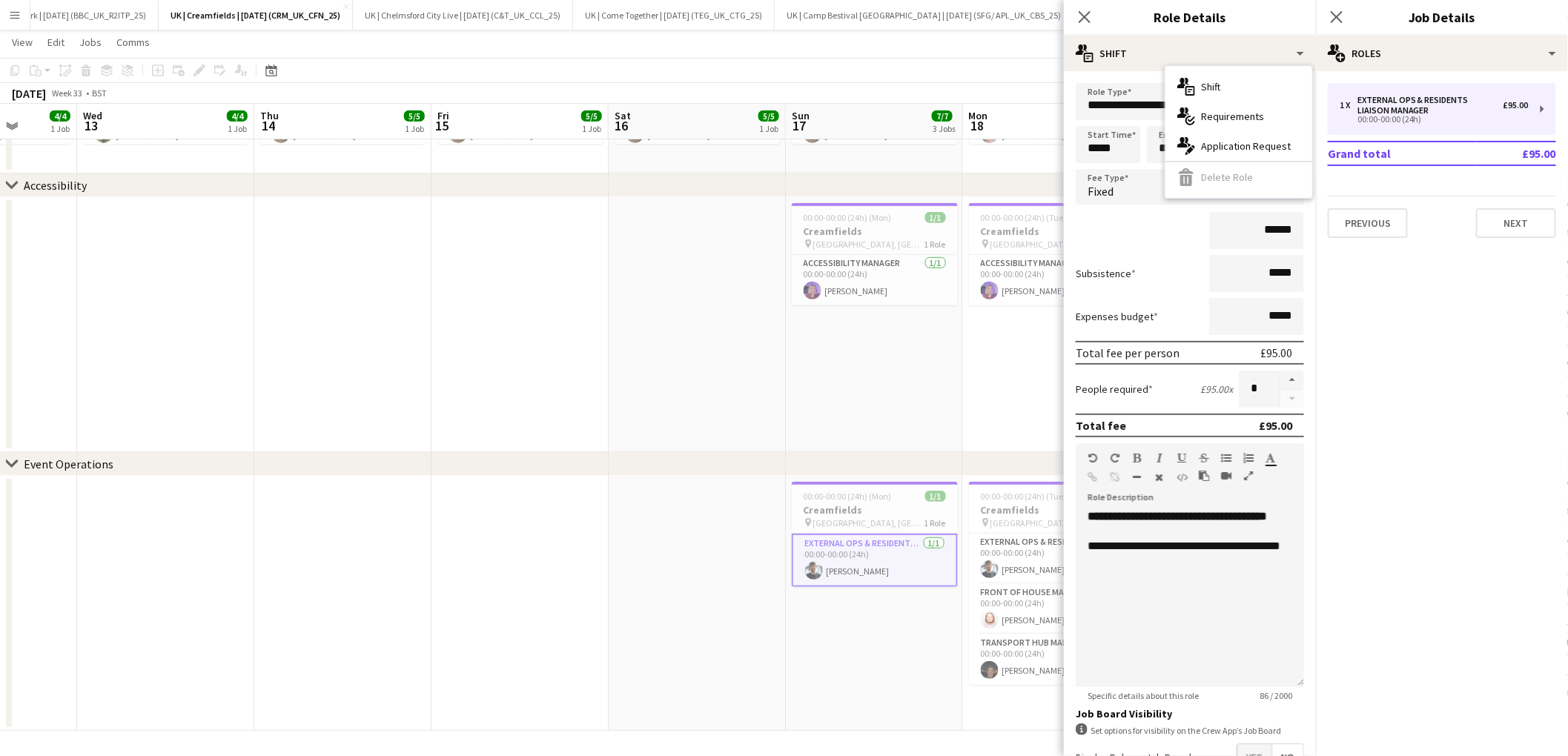
click at [1239, 181] on div "multiple-actions-text Shift multiple-actions-check-2 Requirements multiple-acti…" at bounding box center [1238, 132] width 146 height 132
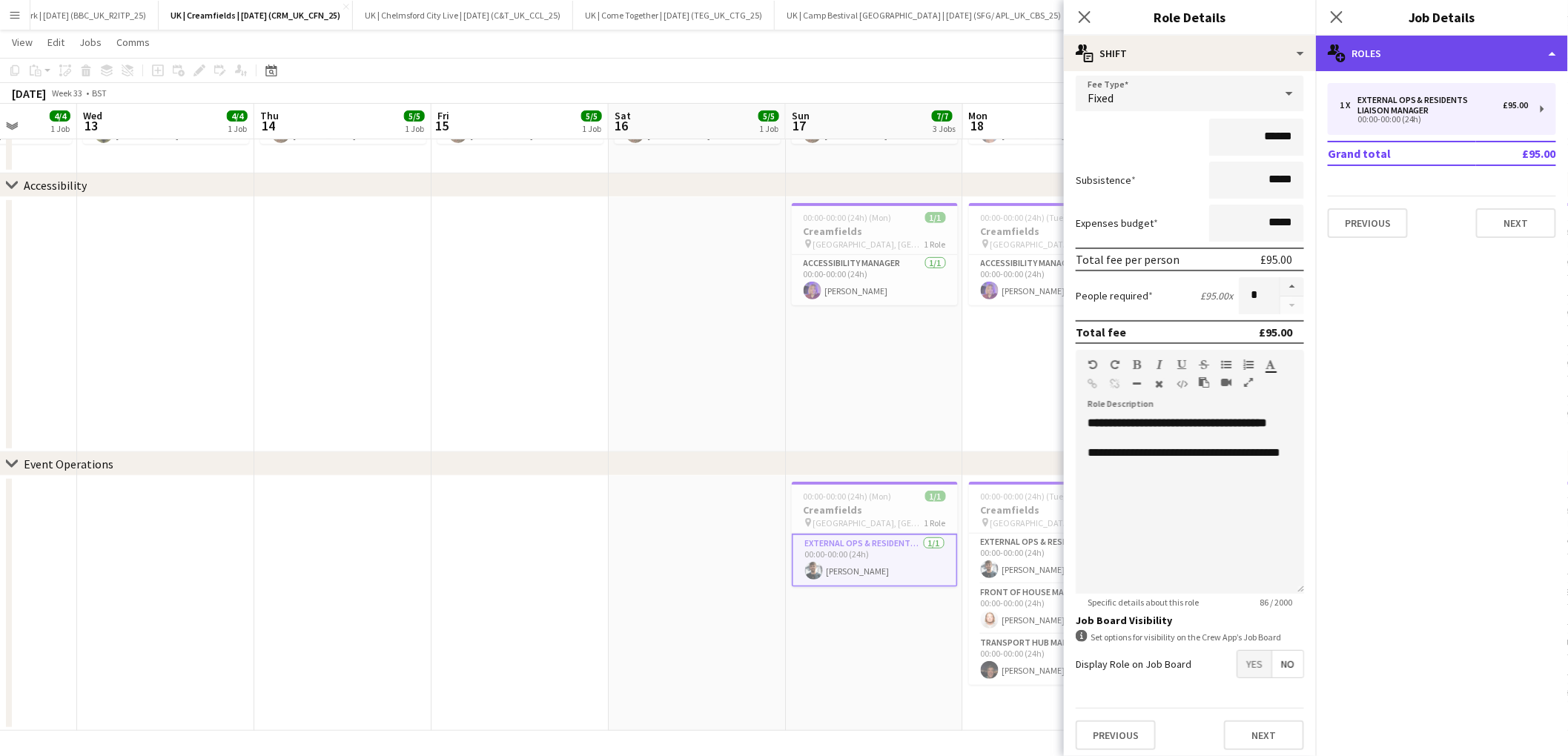
click at [1537, 57] on div "multiple-users-add Roles" at bounding box center [1441, 53] width 252 height 36
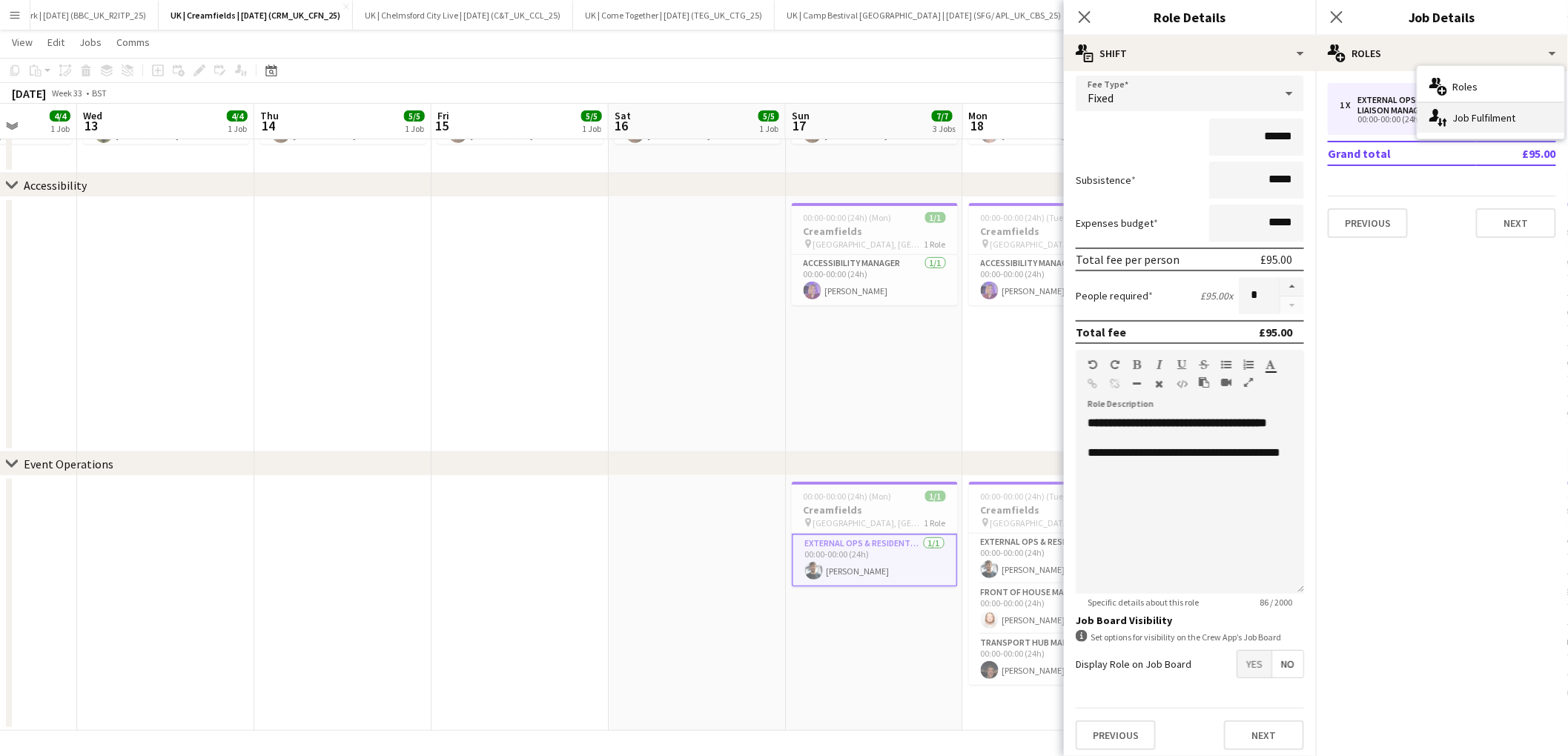
click at [1475, 126] on div "single-neutral-actions-up-down Job Fulfilment" at bounding box center [1490, 118] width 146 height 30
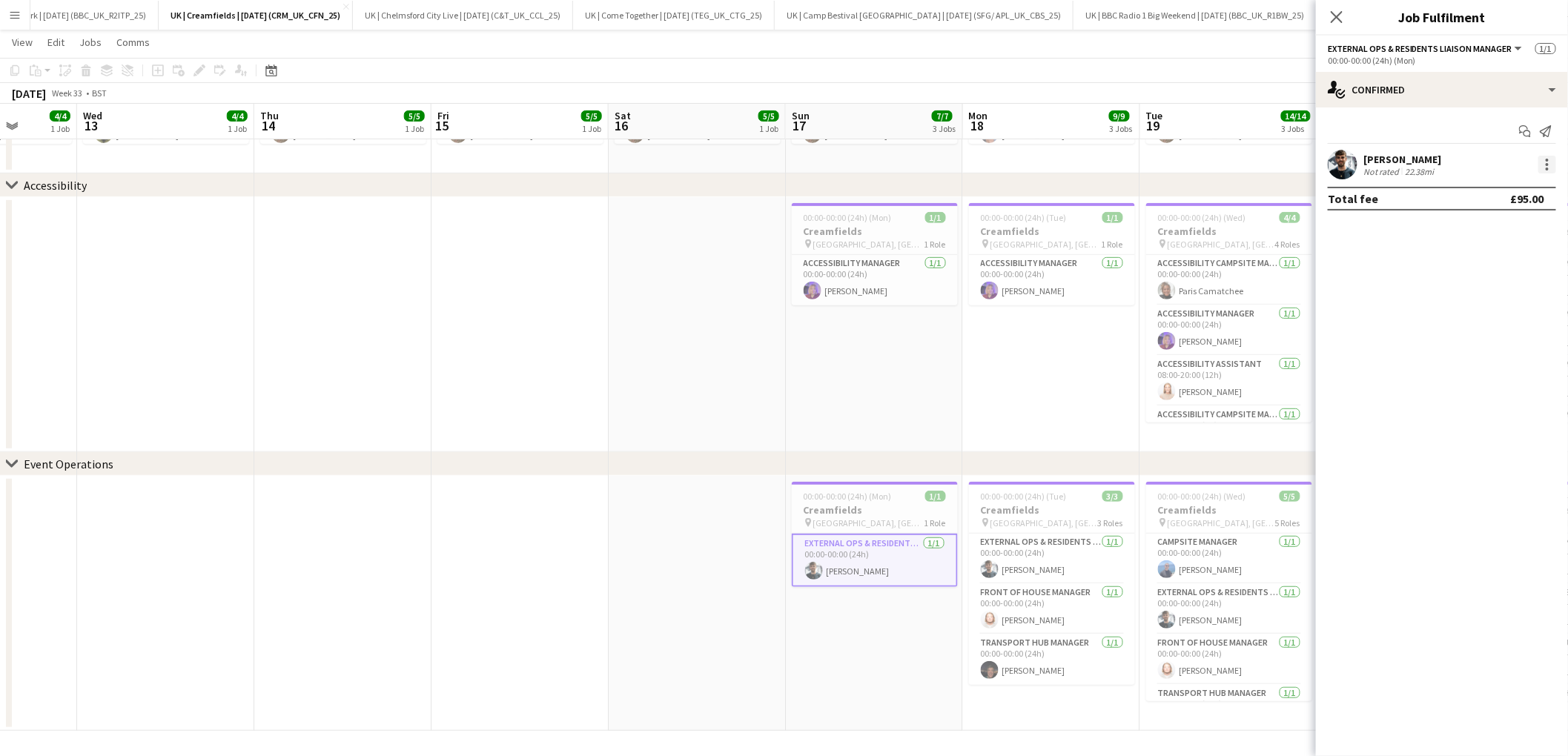
click at [1546, 164] on div at bounding box center [1547, 165] width 3 height 3
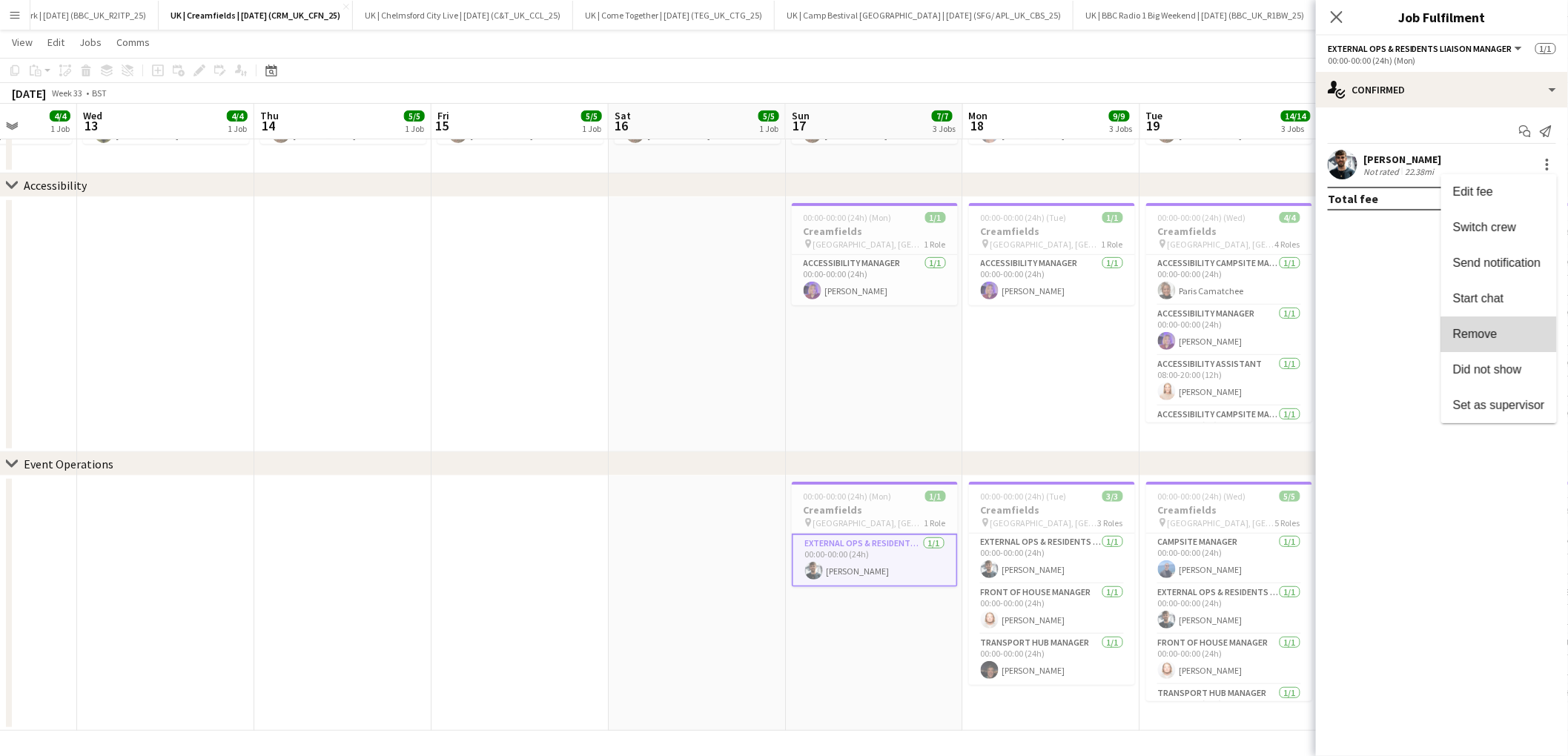
click at [1507, 337] on span "Remove" at bounding box center [1498, 334] width 92 height 13
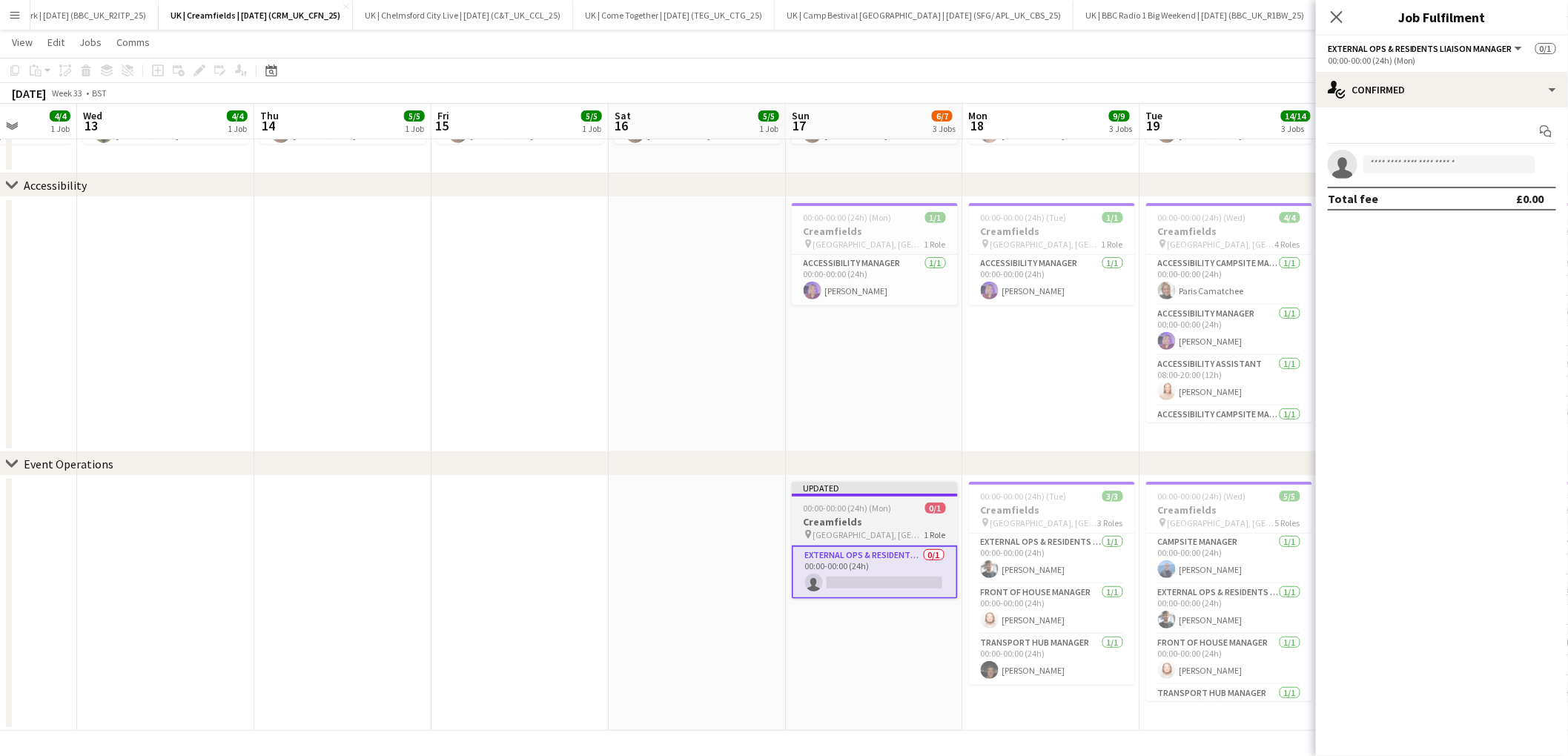
drag, startPoint x: 896, startPoint y: 515, endPoint x: 852, endPoint y: 519, distance: 44.2
click at [895, 515] on h3 "Creamfields" at bounding box center [875, 522] width 166 height 13
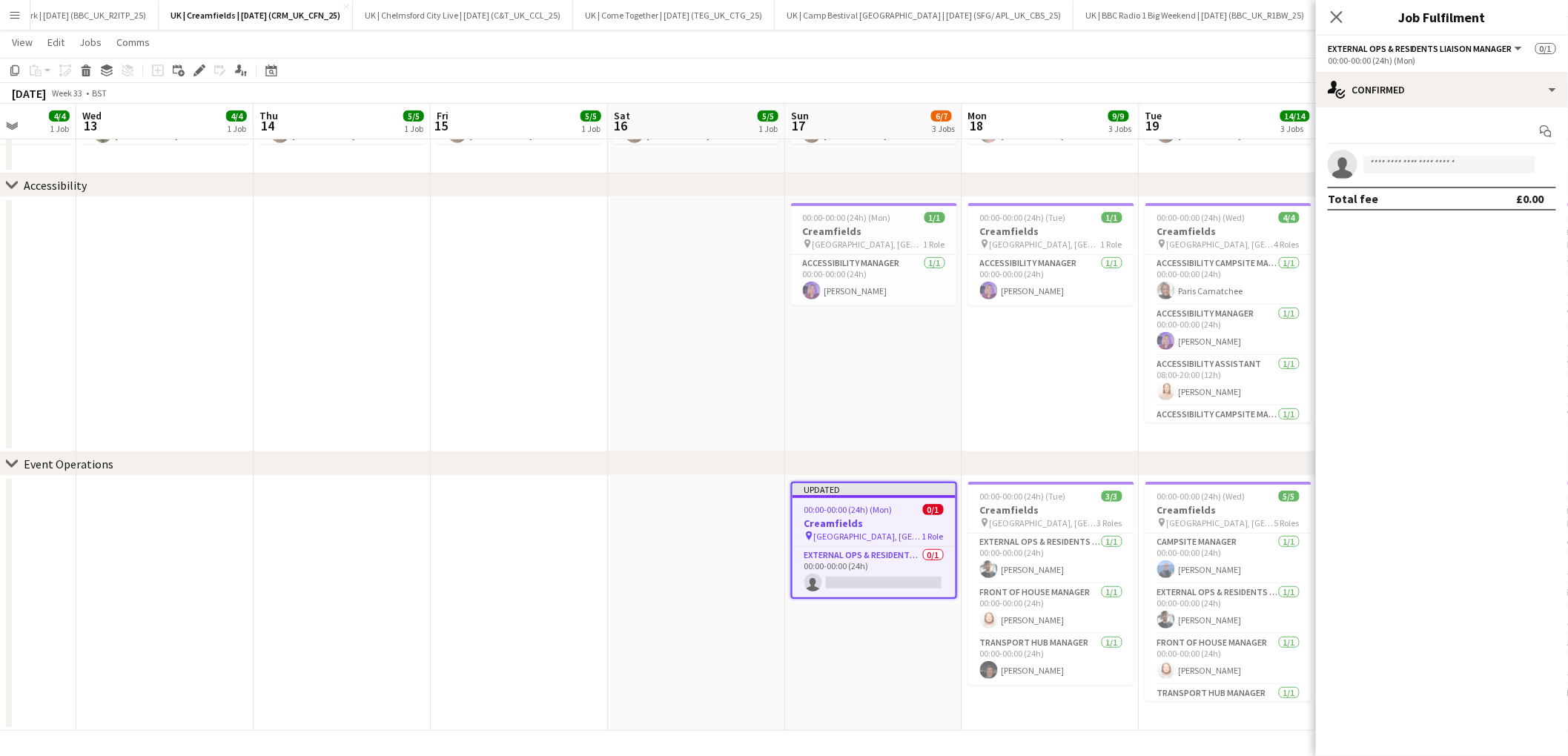
click at [871, 529] on div "pin Daresbury, UK 1 Role" at bounding box center [874, 535] width 163 height 12
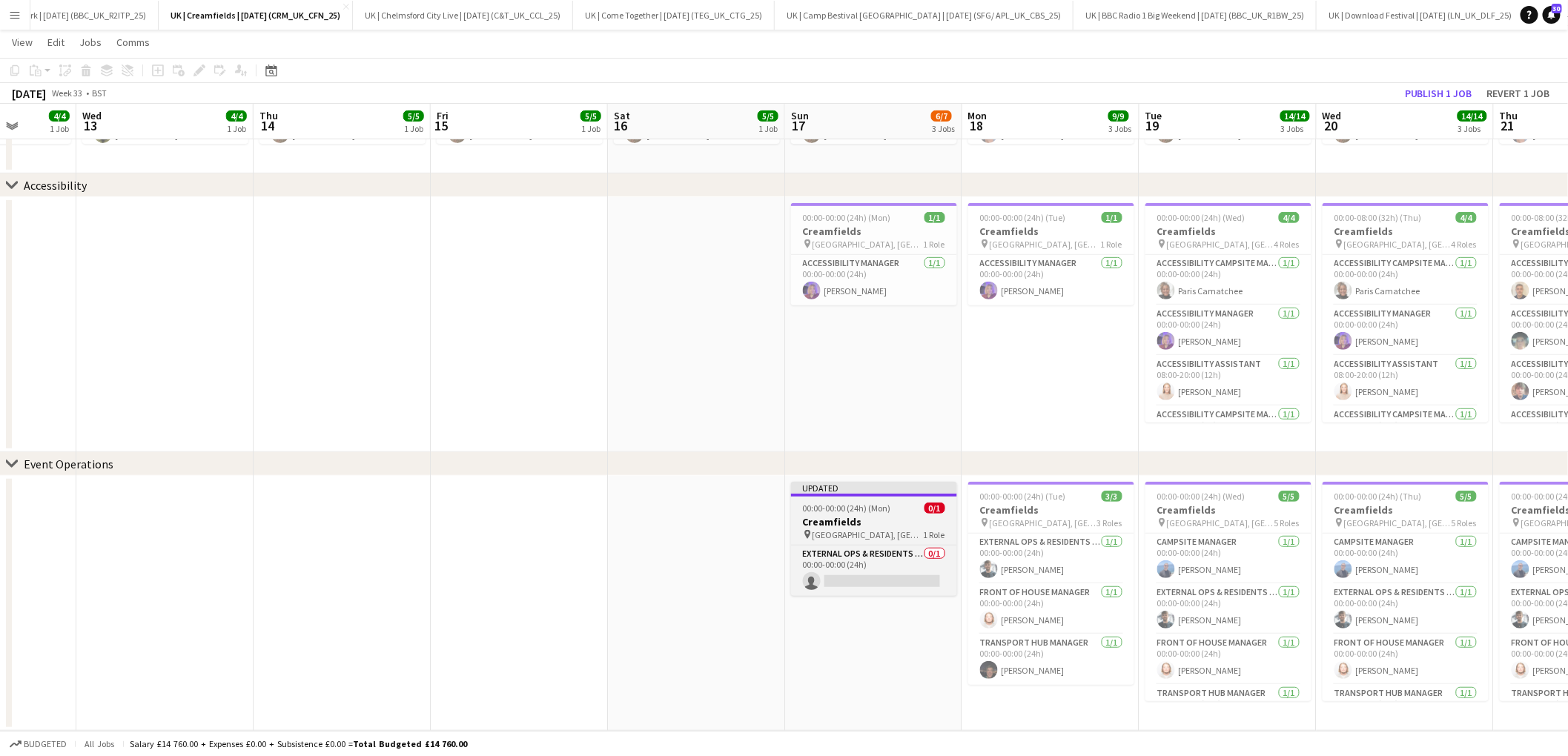
click at [869, 526] on h3 "Creamfields" at bounding box center [874, 522] width 166 height 13
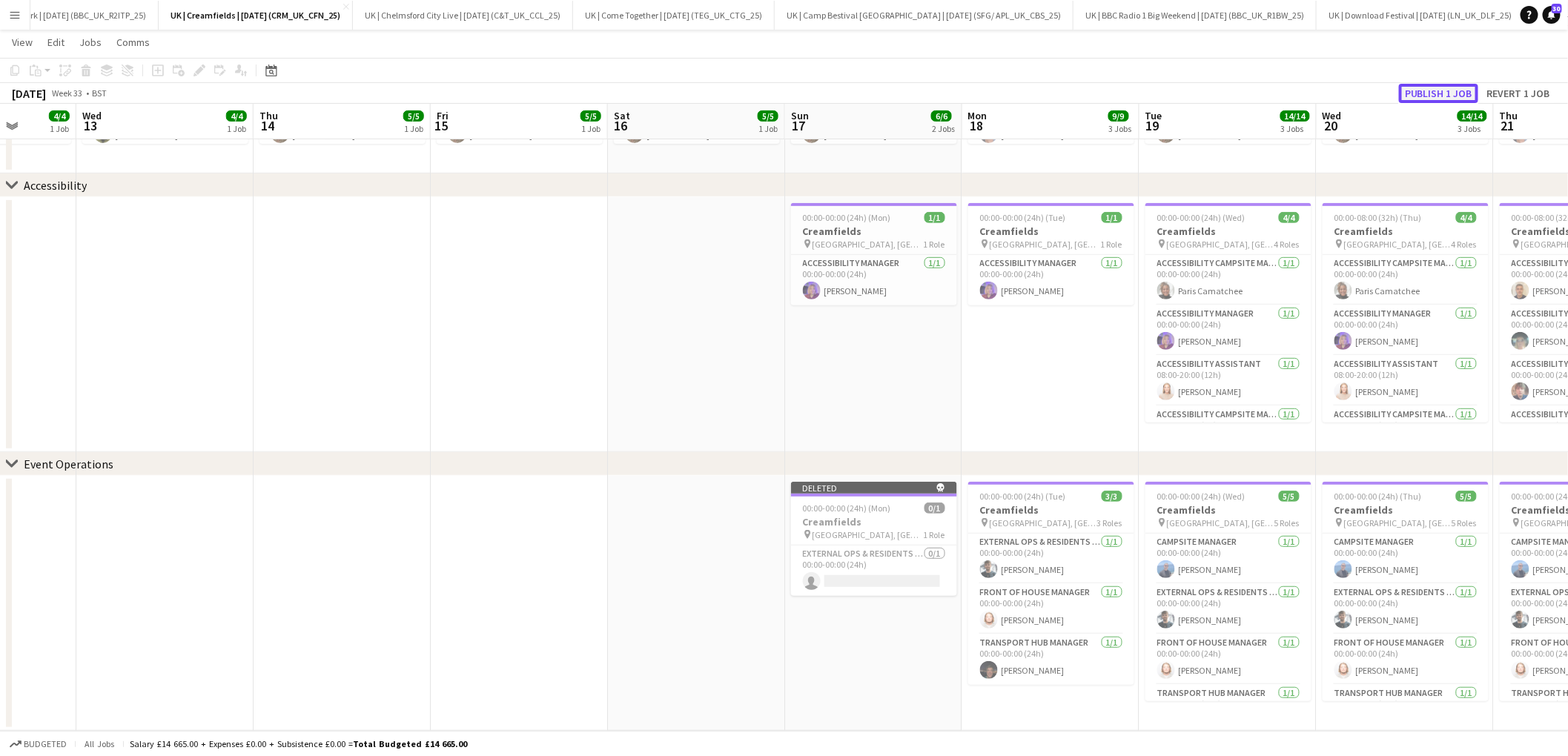
click at [1445, 94] on button "Publish 1 job" at bounding box center [1438, 93] width 79 height 19
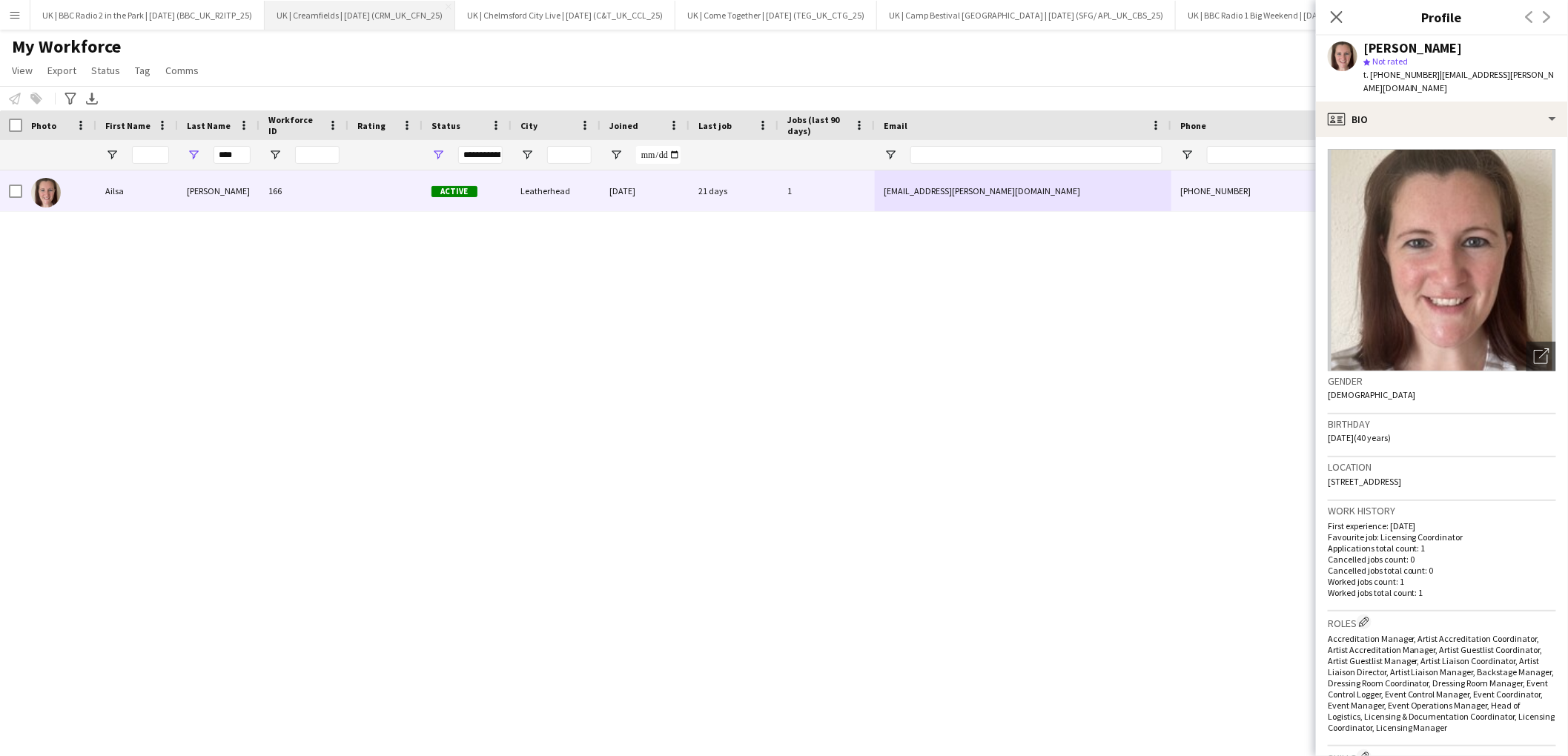
click at [341, 19] on button "UK | Creamfields | [DATE] (CRM_UK_CFN_25) Close" at bounding box center [360, 15] width 190 height 29
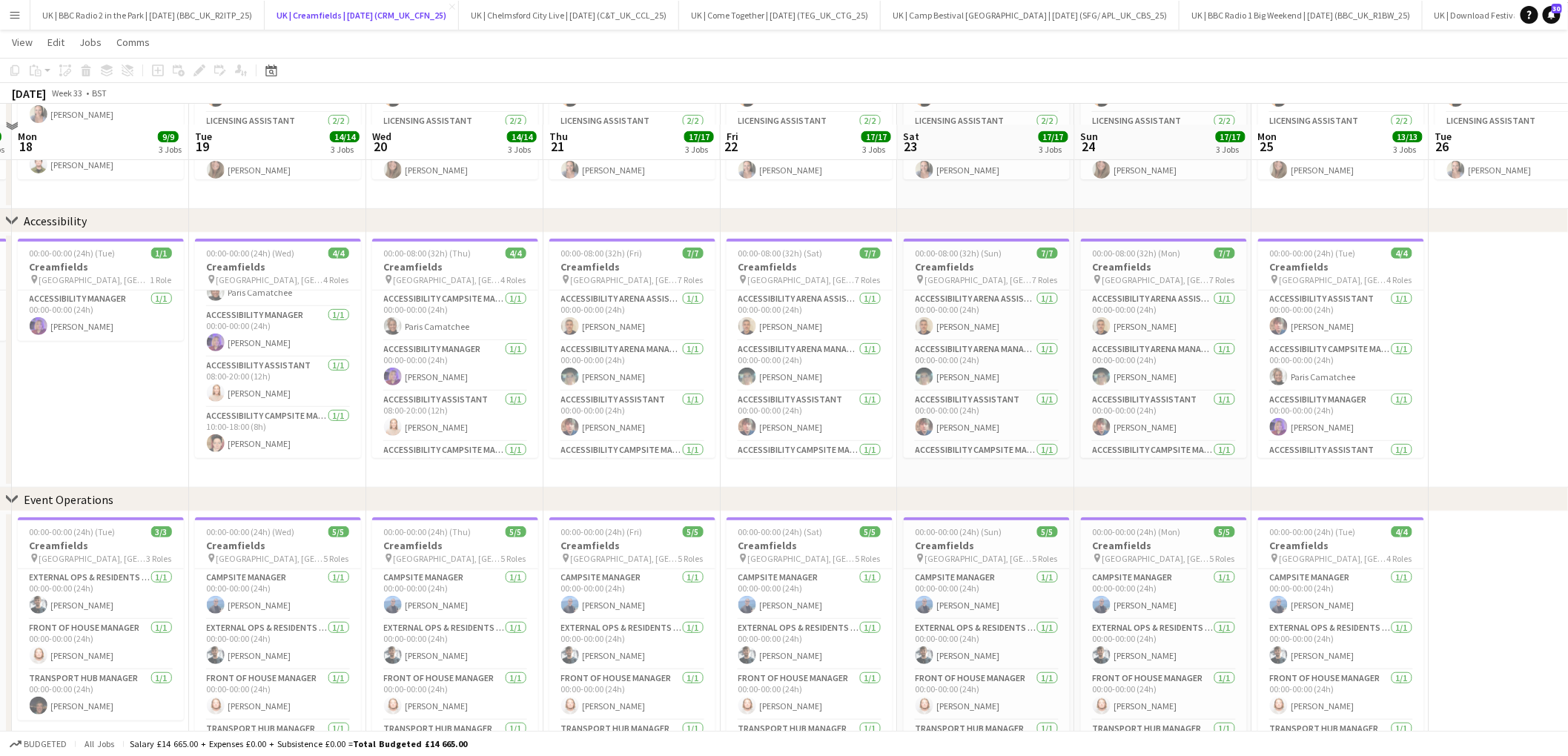
scroll to position [247, 0]
